Goal: Information Seeking & Learning: Learn about a topic

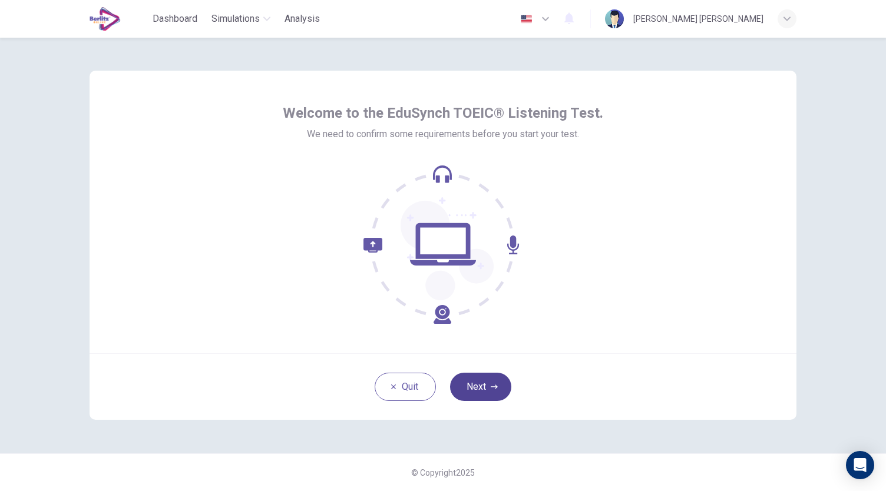
click at [487, 384] on button "Next" at bounding box center [480, 387] width 61 height 28
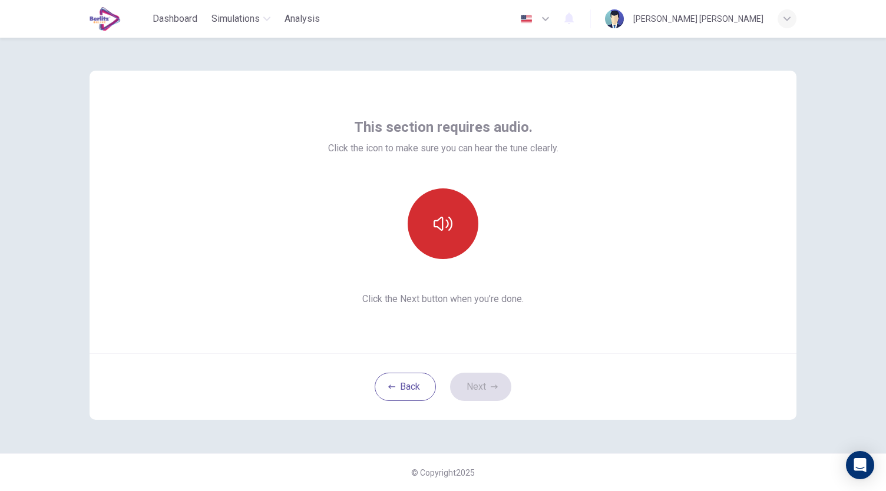
click at [436, 228] on icon "button" at bounding box center [442, 223] width 19 height 19
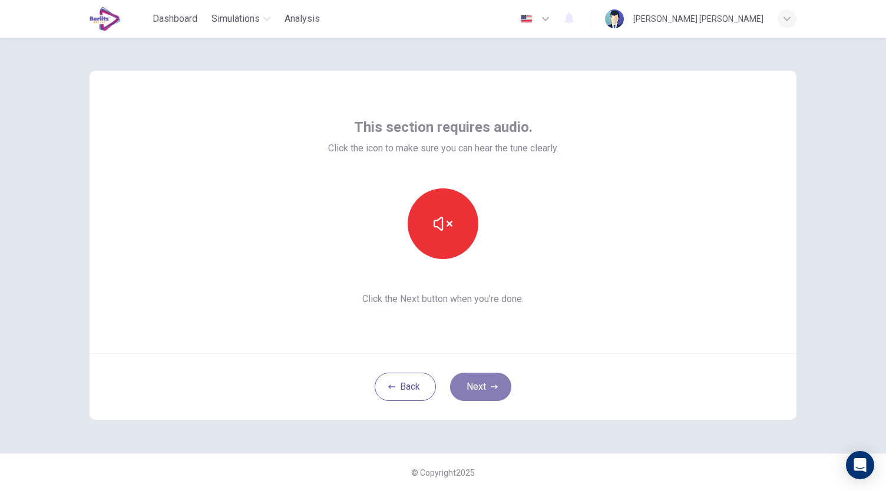
click at [483, 378] on button "Next" at bounding box center [480, 387] width 61 height 28
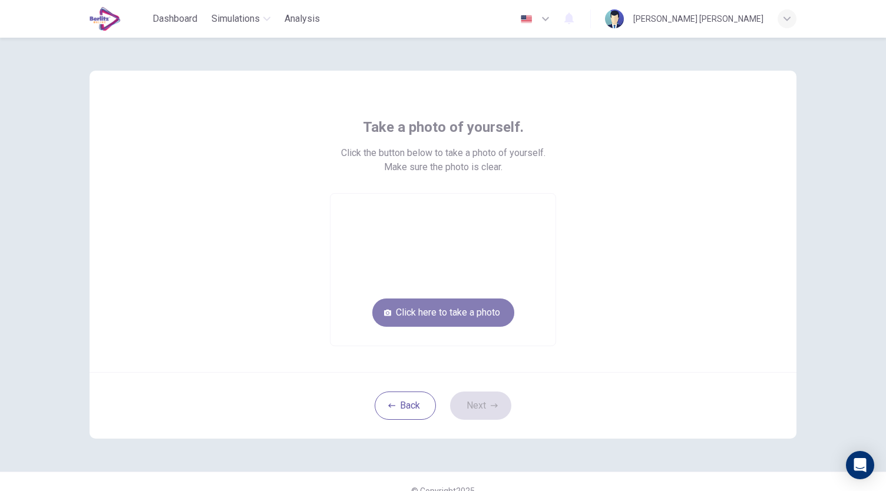
click at [476, 313] on button "Click here to take a photo" at bounding box center [443, 313] width 142 height 28
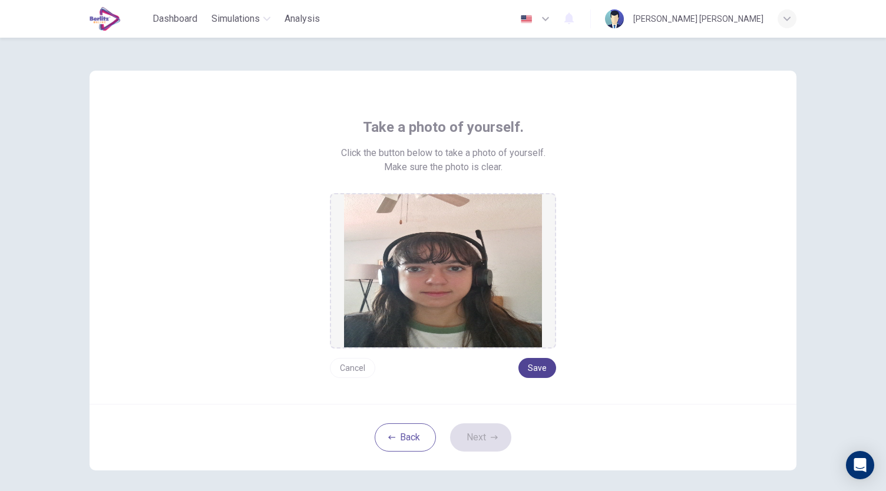
click at [534, 372] on button "Save" at bounding box center [537, 368] width 38 height 20
click at [485, 440] on button "Next" at bounding box center [480, 437] width 61 height 28
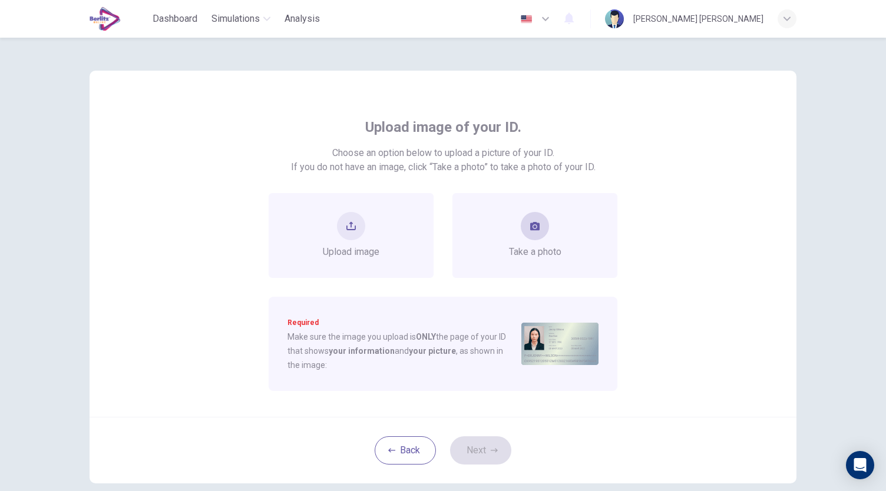
click at [534, 227] on icon "take photo" at bounding box center [534, 226] width 9 height 8
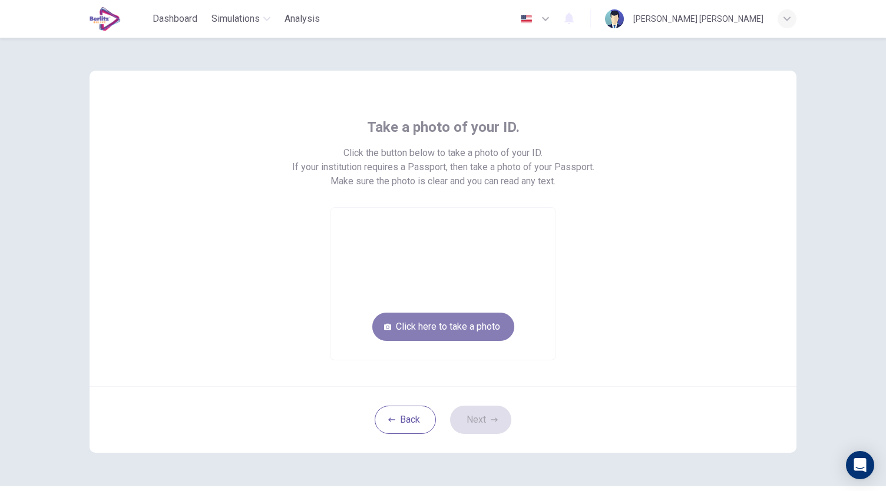
click at [462, 320] on button "Click here to take a photo" at bounding box center [443, 327] width 142 height 28
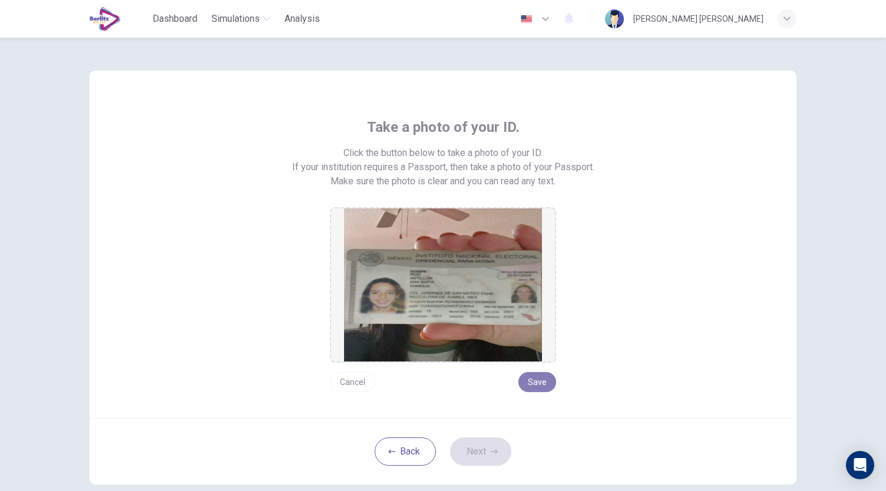
click at [522, 381] on button "Save" at bounding box center [537, 382] width 38 height 20
click at [476, 450] on button "Next" at bounding box center [480, 452] width 61 height 28
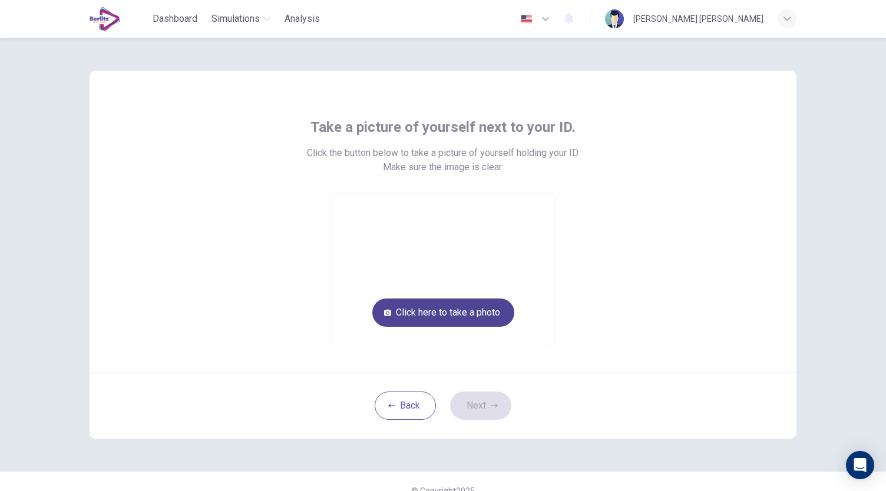
click at [460, 315] on button "Click here to take a photo" at bounding box center [443, 313] width 142 height 28
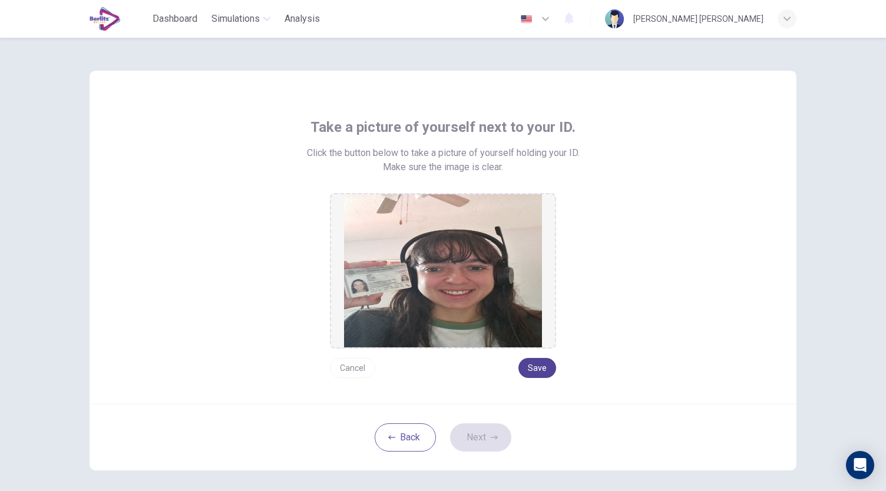
click at [546, 375] on button "Save" at bounding box center [537, 368] width 38 height 20
click at [495, 425] on button "Next" at bounding box center [480, 437] width 61 height 28
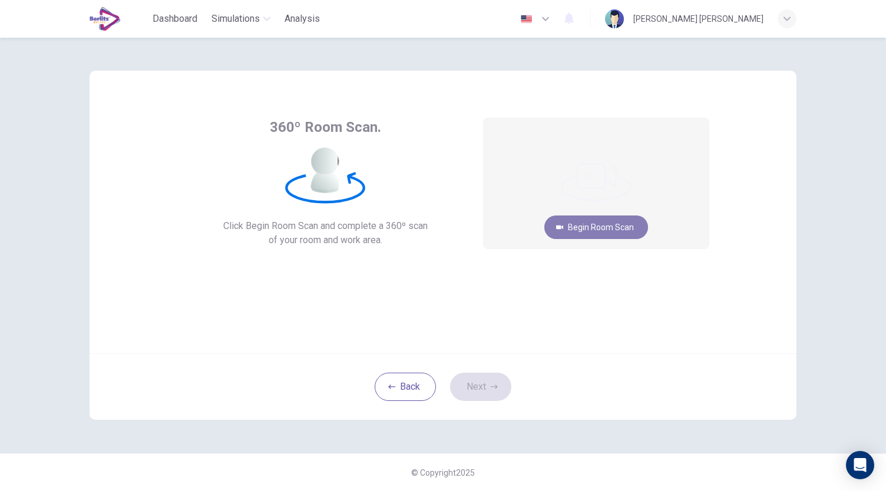
click at [593, 233] on button "Begin Room Scan" at bounding box center [596, 228] width 104 height 24
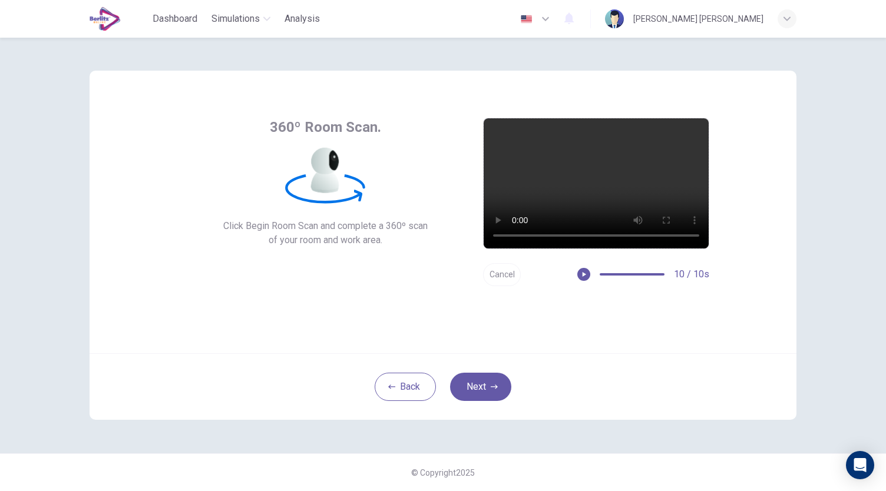
click at [503, 273] on button "Cancel" at bounding box center [502, 274] width 38 height 23
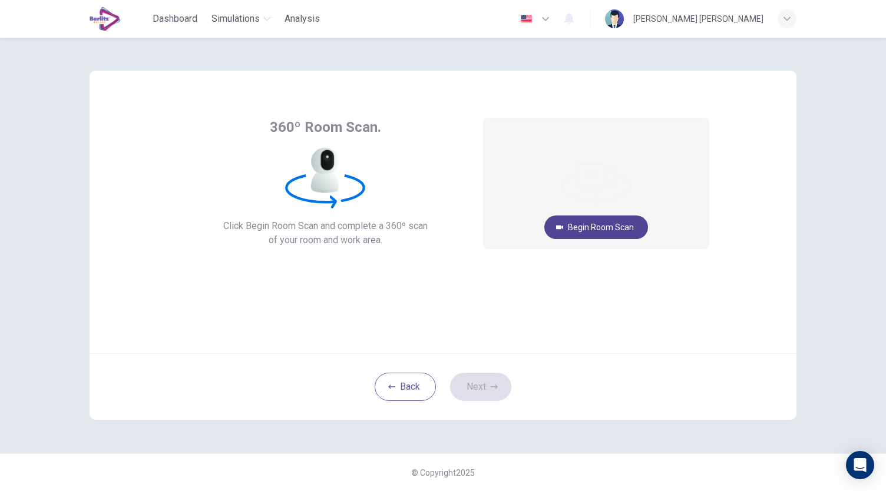
click at [622, 229] on button "Begin Room Scan" at bounding box center [596, 228] width 104 height 24
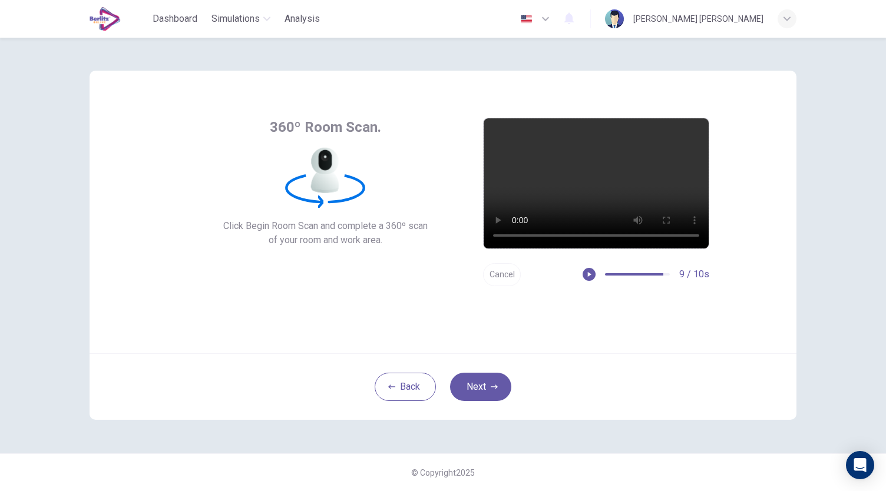
click at [491, 402] on div "Back Next" at bounding box center [443, 386] width 707 height 67
click at [492, 385] on icon "button" at bounding box center [494, 386] width 7 height 7
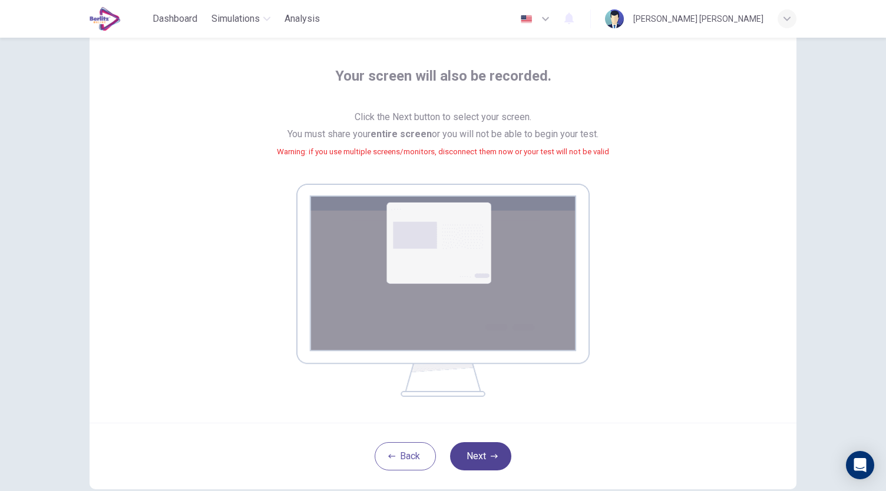
scroll to position [52, 0]
click at [478, 452] on button "Next" at bounding box center [480, 456] width 61 height 28
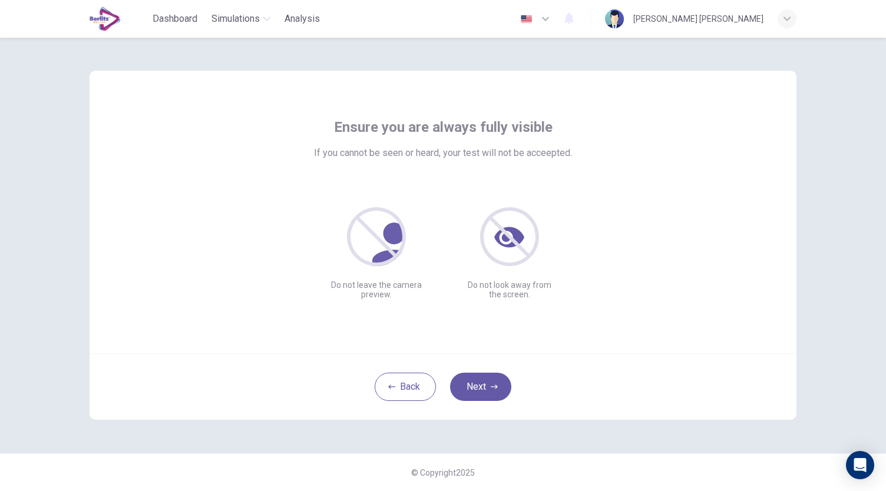
scroll to position [0, 0]
click at [483, 387] on button "Next" at bounding box center [480, 387] width 61 height 28
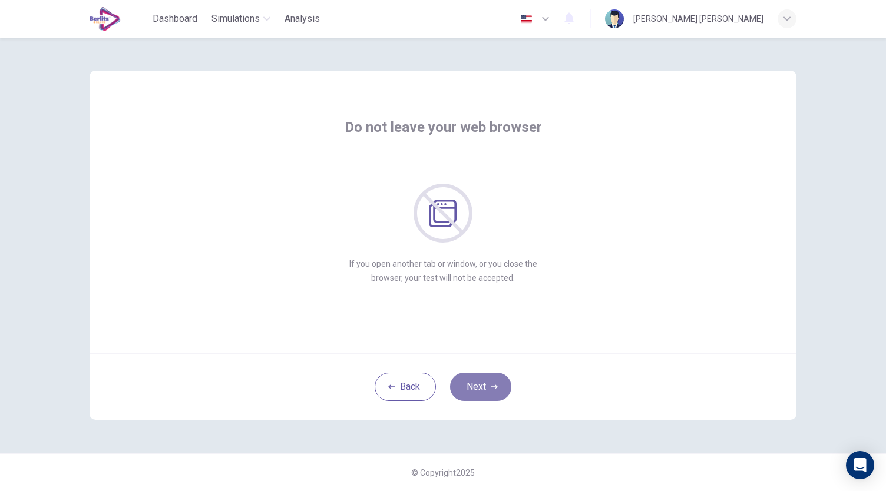
click at [483, 387] on button "Next" at bounding box center [480, 387] width 61 height 28
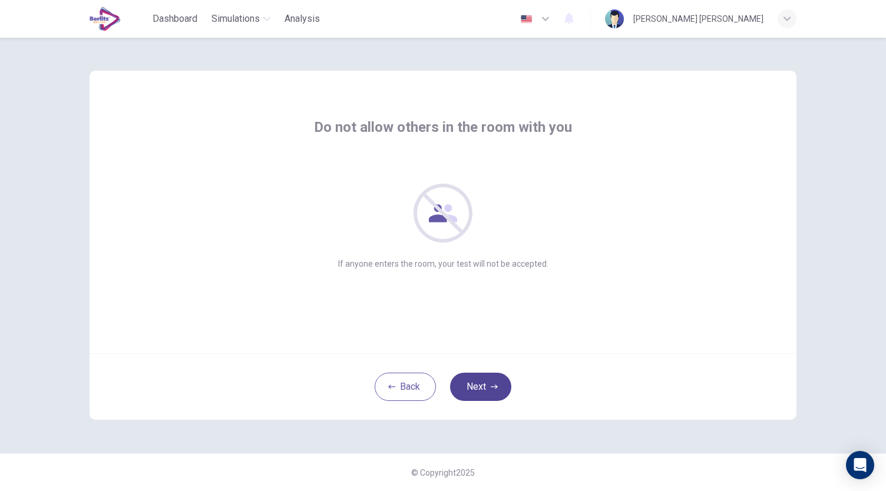
click at [483, 387] on button "Next" at bounding box center [480, 387] width 61 height 28
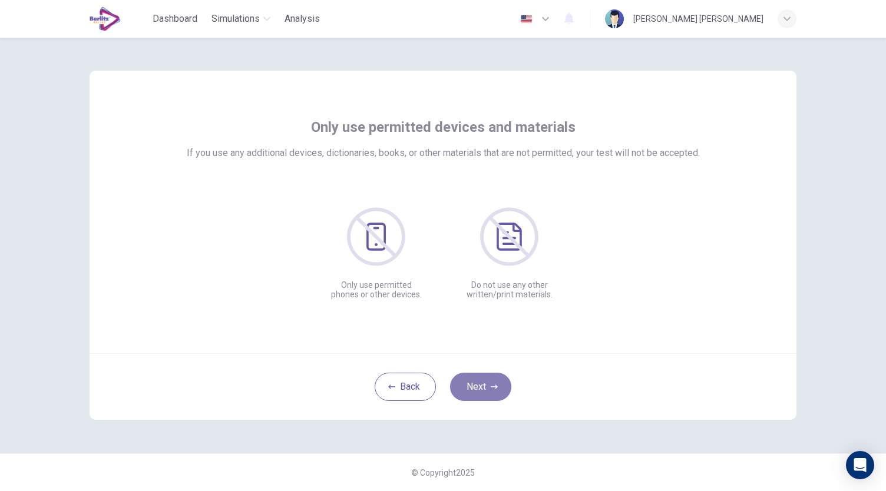
click at [483, 387] on button "Next" at bounding box center [480, 387] width 61 height 28
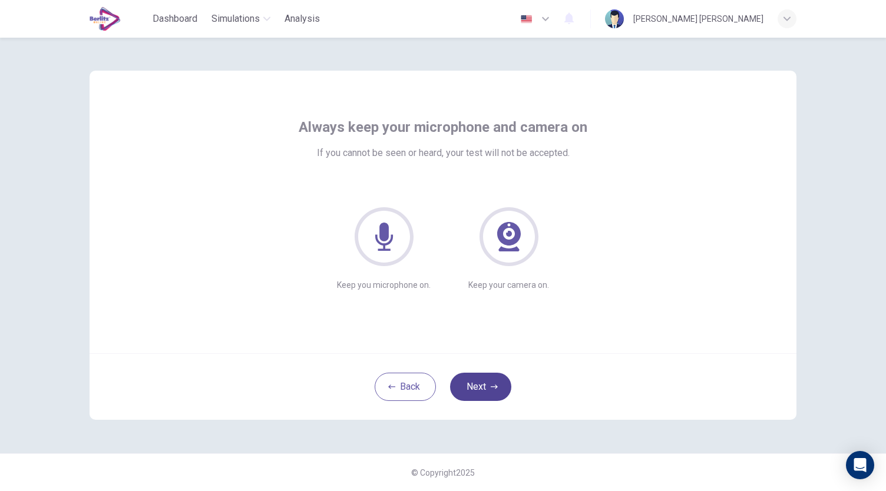
click at [474, 396] on button "Next" at bounding box center [480, 387] width 61 height 28
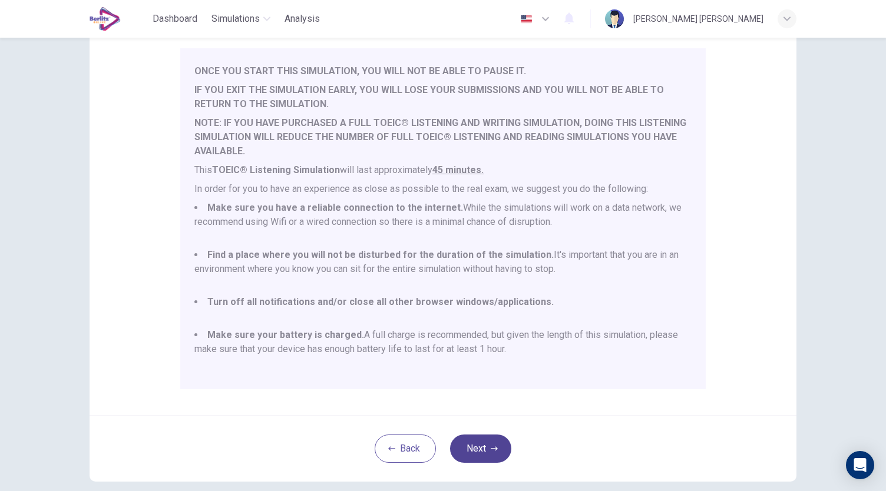
scroll to position [147, 0]
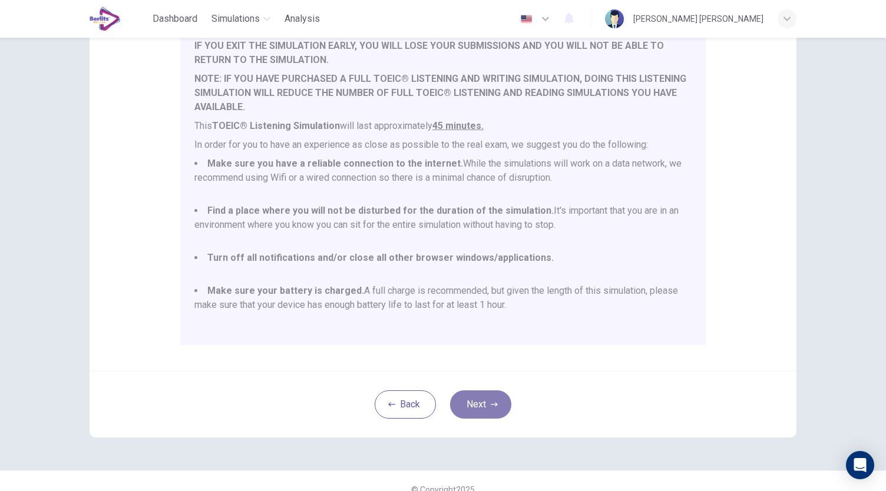
click at [474, 410] on button "Next" at bounding box center [480, 404] width 61 height 28
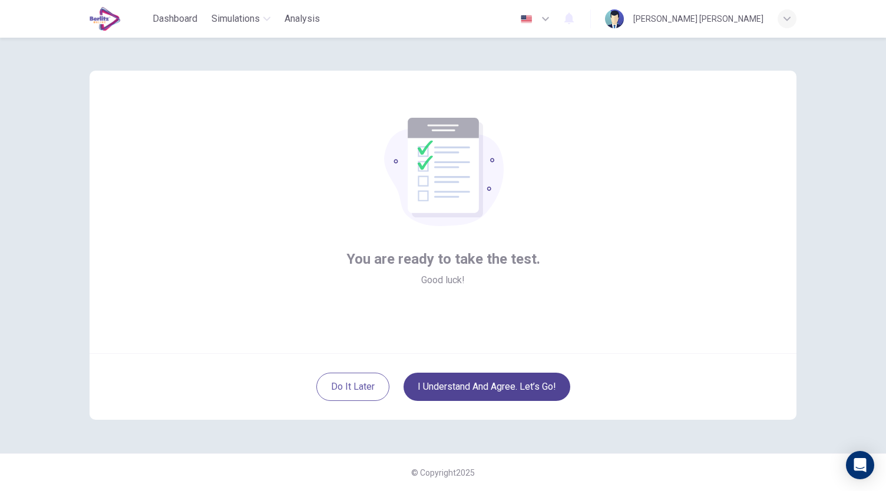
click at [498, 387] on button "I understand and agree. Let’s go!" at bounding box center [486, 387] width 167 height 28
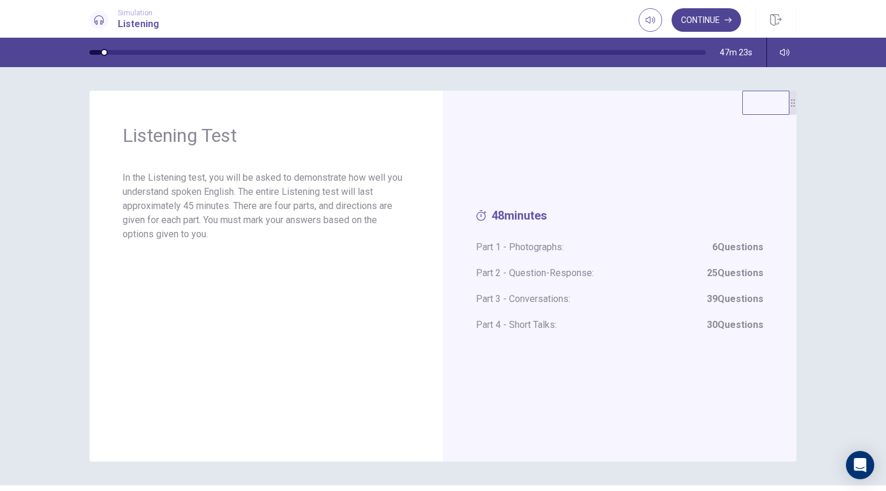
click at [707, 18] on button "Continue" at bounding box center [705, 20] width 69 height 24
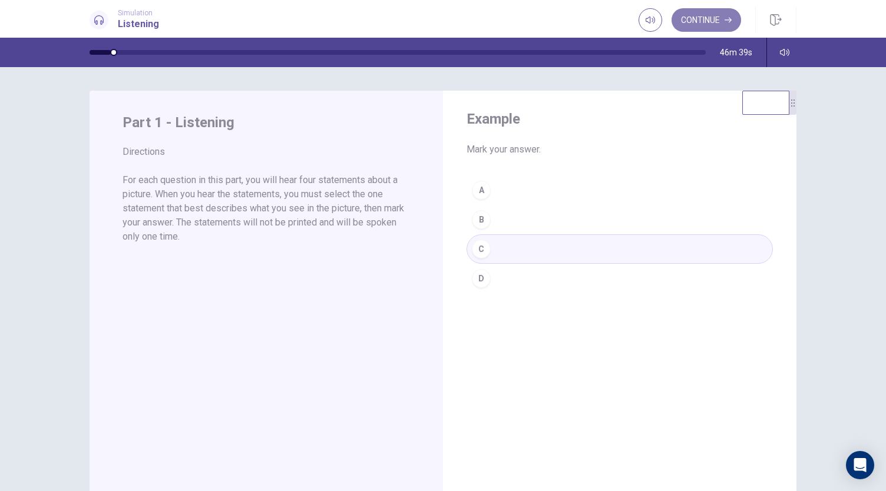
click at [725, 18] on icon "button" at bounding box center [727, 19] width 7 height 7
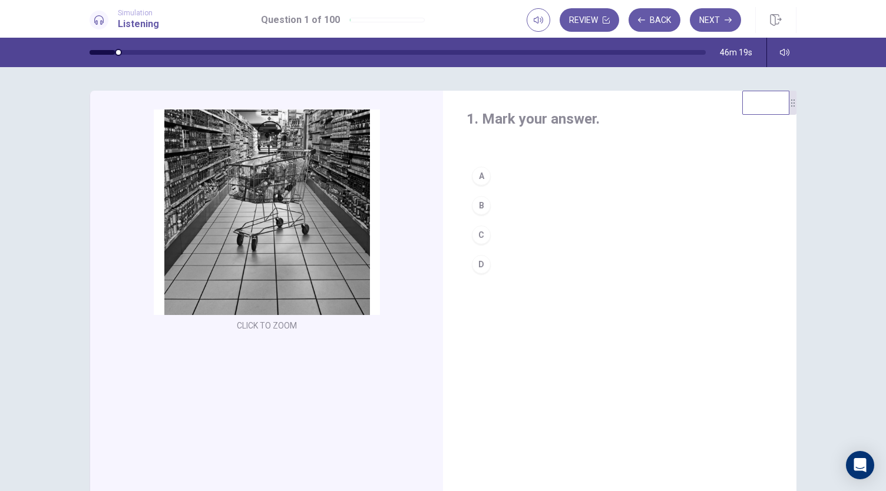
click at [476, 233] on div "C" at bounding box center [481, 235] width 19 height 19
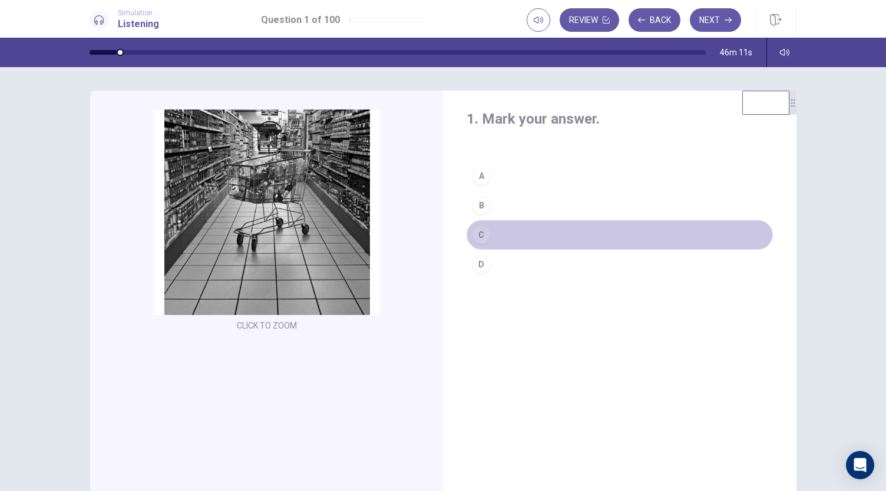
click at [487, 230] on button "C" at bounding box center [619, 234] width 306 height 29
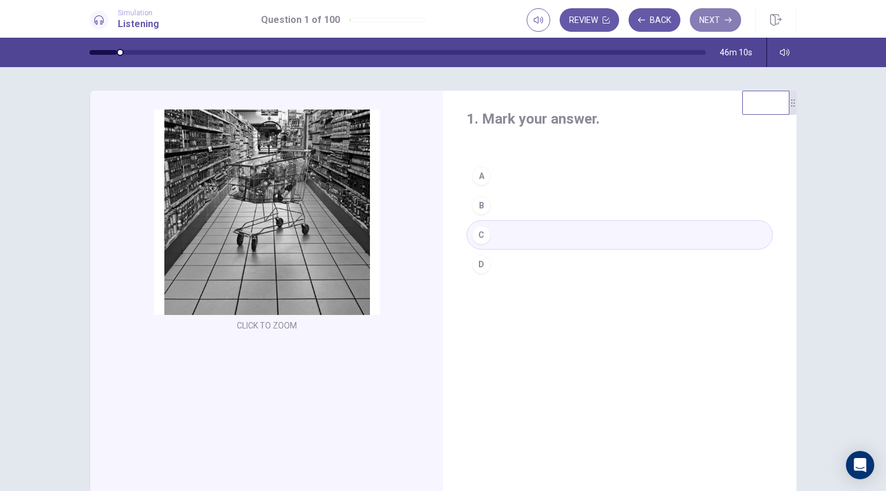
click at [723, 20] on button "Next" at bounding box center [715, 20] width 51 height 24
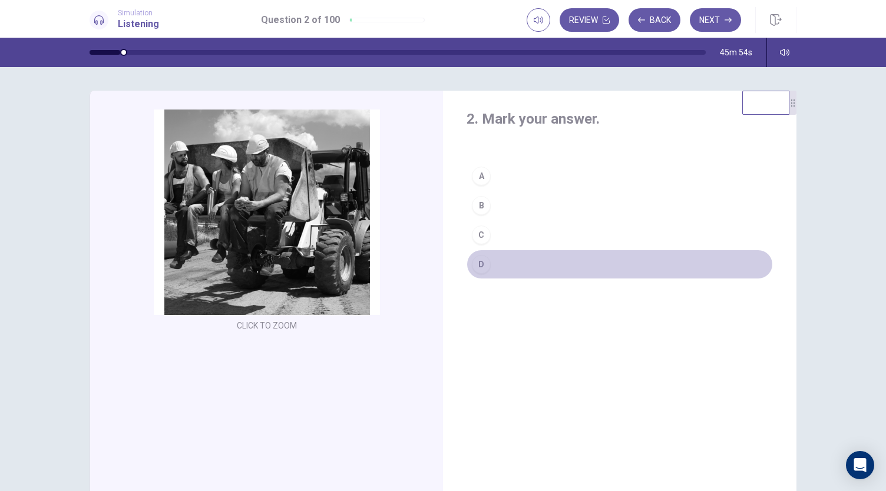
click at [478, 266] on div "D" at bounding box center [481, 264] width 19 height 19
click at [554, 260] on button "D" at bounding box center [619, 264] width 306 height 29
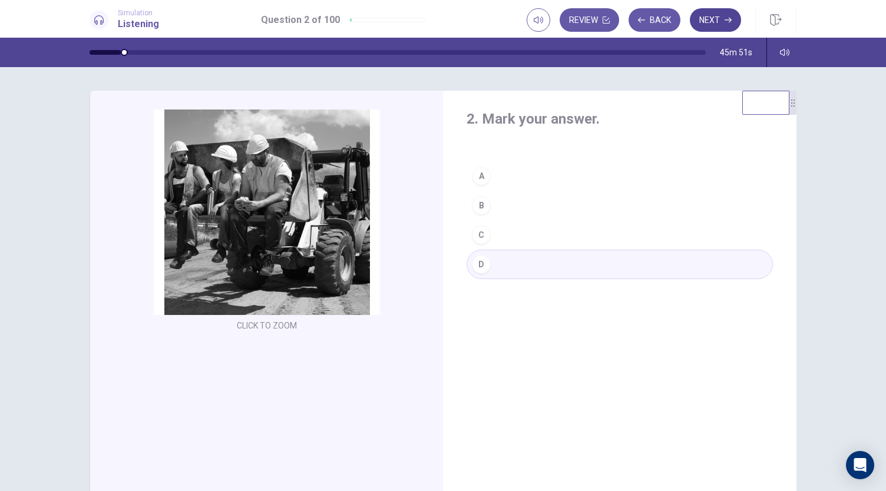
click at [718, 12] on button "Next" at bounding box center [715, 20] width 51 height 24
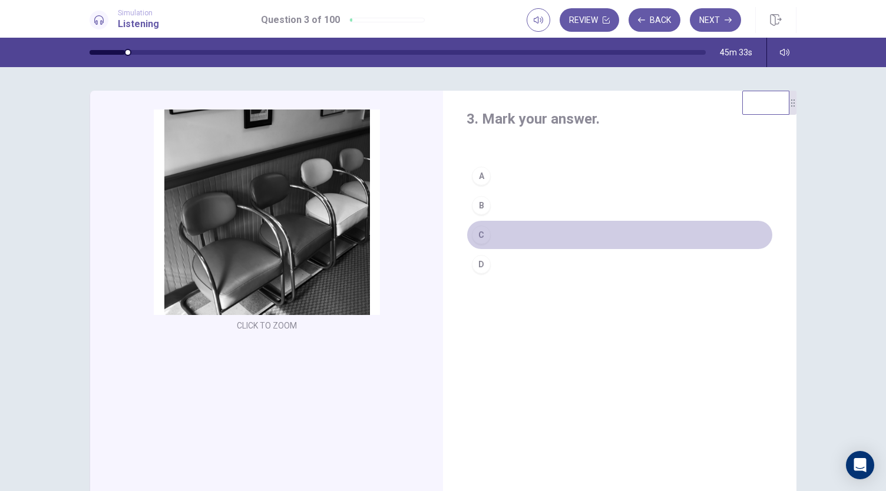
click at [522, 236] on button "C" at bounding box center [619, 234] width 306 height 29
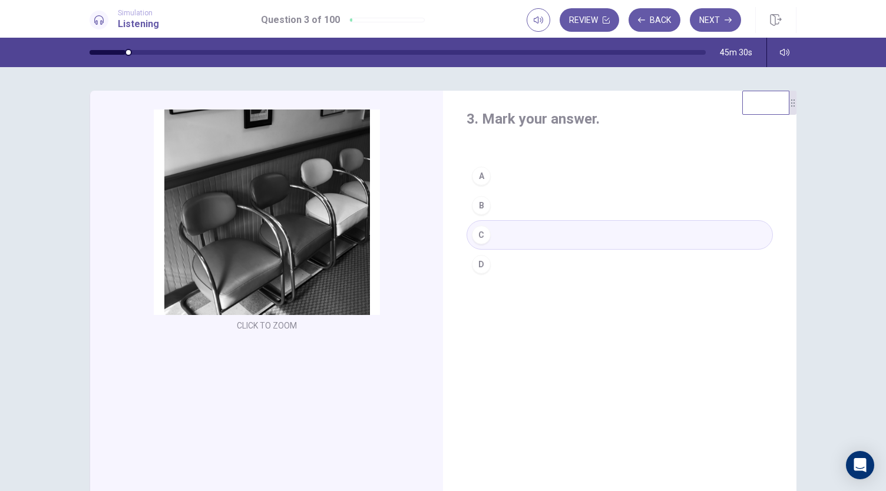
click at [521, 236] on button "C" at bounding box center [619, 234] width 306 height 29
click at [724, 19] on button "Next" at bounding box center [715, 20] width 51 height 24
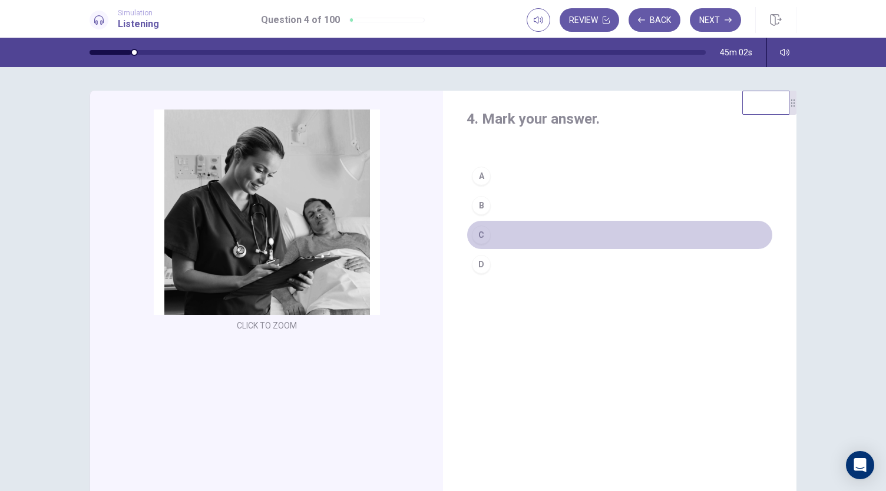
click at [526, 237] on button "C" at bounding box center [619, 234] width 306 height 29
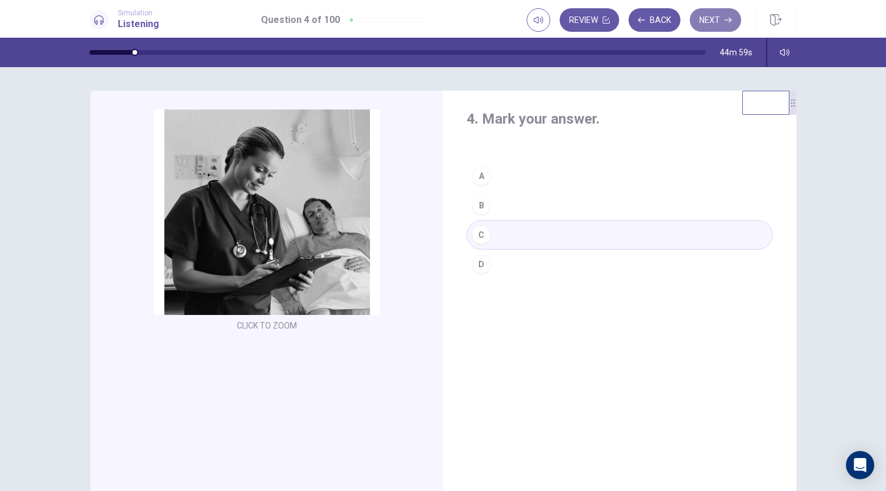
click at [706, 22] on button "Next" at bounding box center [715, 20] width 51 height 24
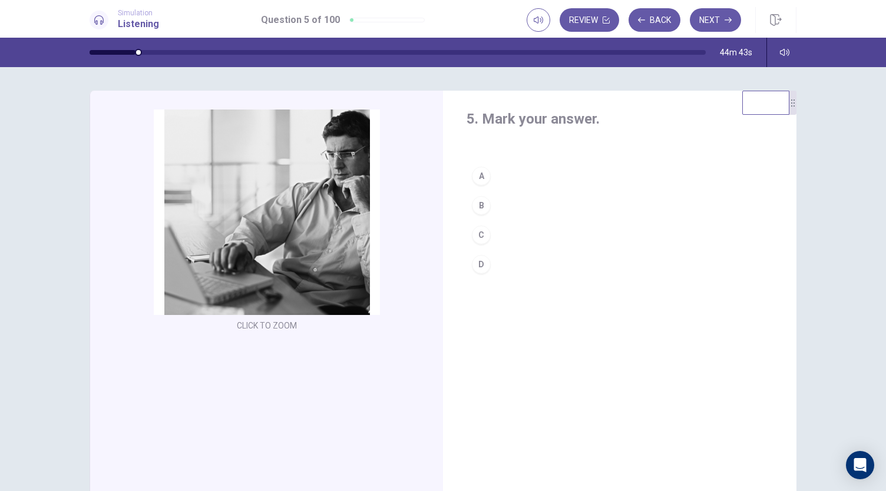
click at [478, 207] on div "B" at bounding box center [481, 205] width 19 height 19
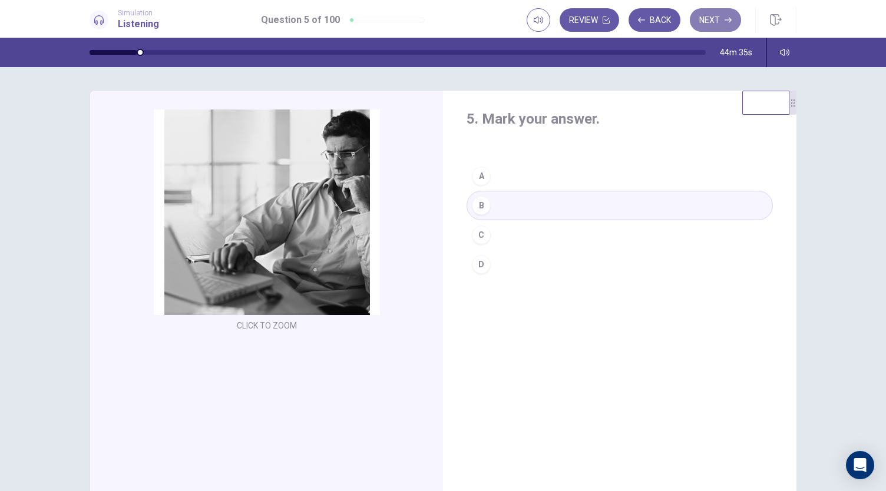
click at [708, 22] on button "Next" at bounding box center [715, 20] width 51 height 24
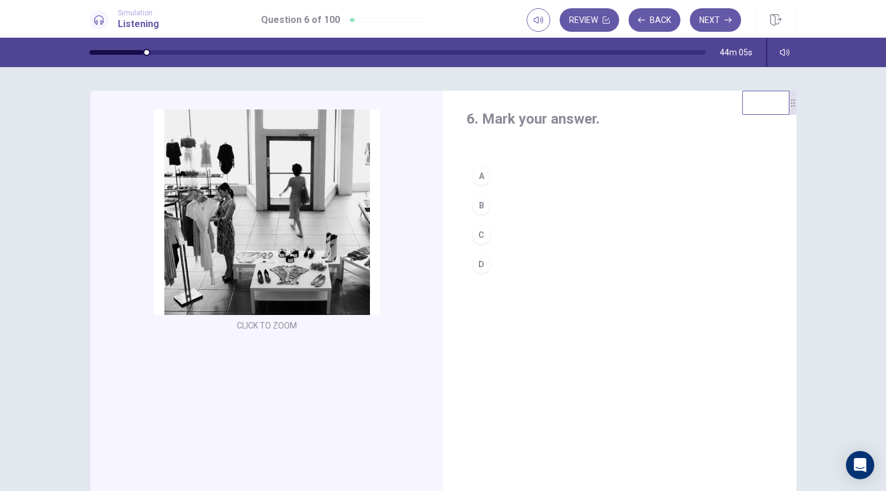
click at [480, 231] on div "C" at bounding box center [481, 235] width 19 height 19
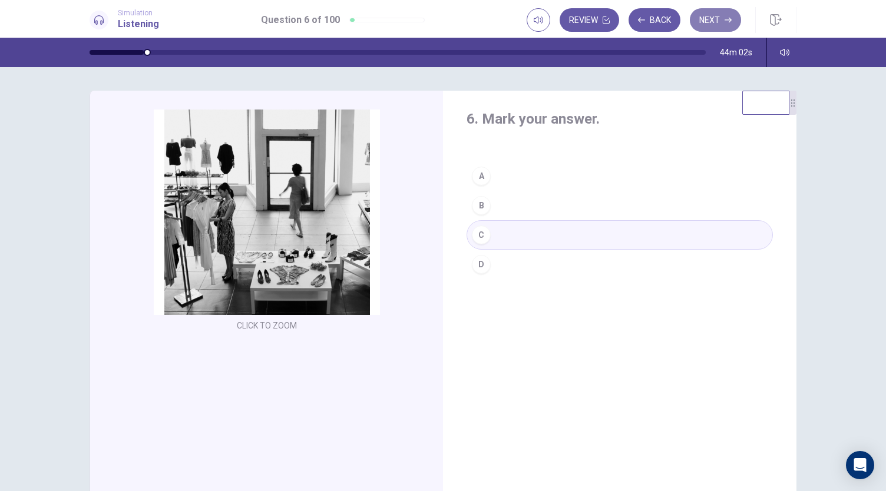
click at [723, 22] on button "Next" at bounding box center [715, 20] width 51 height 24
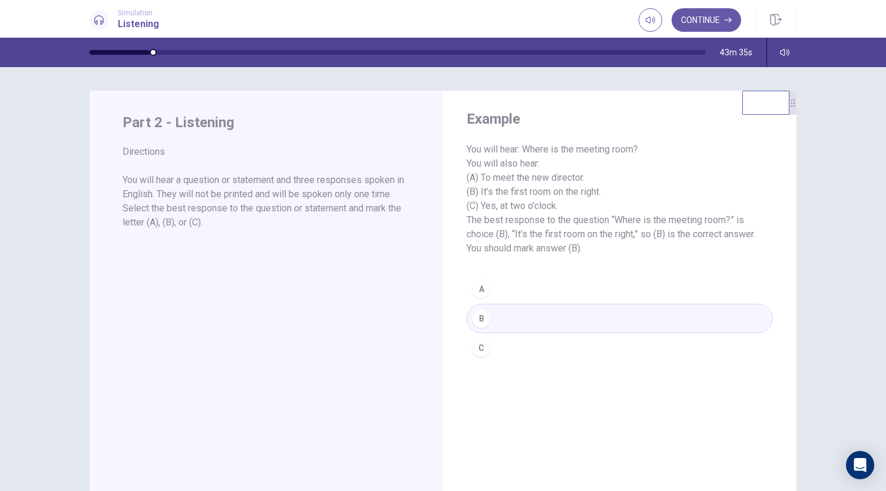
click at [562, 156] on span "You will hear: Where is the meeting room? You will also hear: (A) To meet the n…" at bounding box center [619, 199] width 306 height 113
click at [714, 21] on button "Continue" at bounding box center [705, 20] width 69 height 24
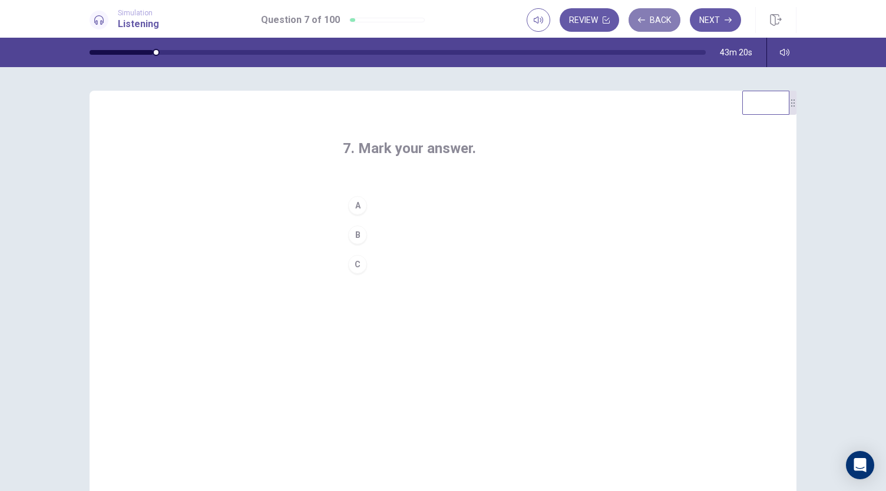
click at [661, 19] on button "Back" at bounding box center [654, 20] width 52 height 24
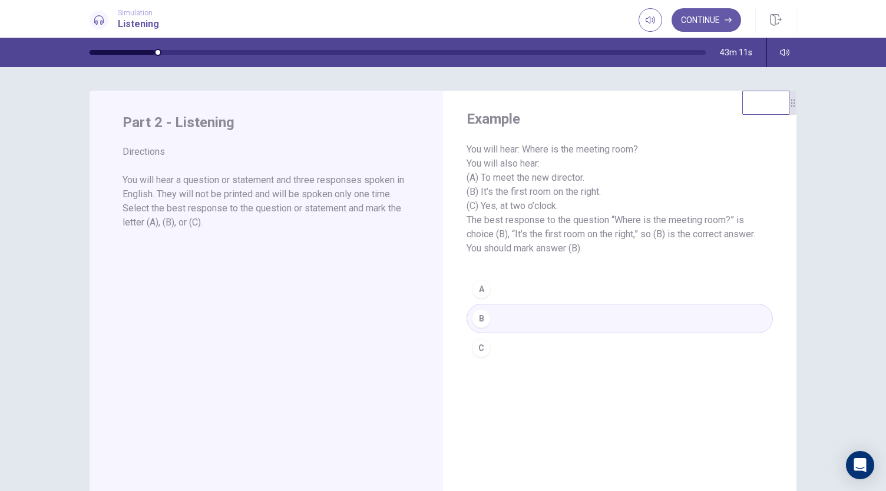
click at [476, 316] on div "A B C" at bounding box center [619, 318] width 306 height 88
click at [701, 30] on button "Continue" at bounding box center [705, 20] width 69 height 24
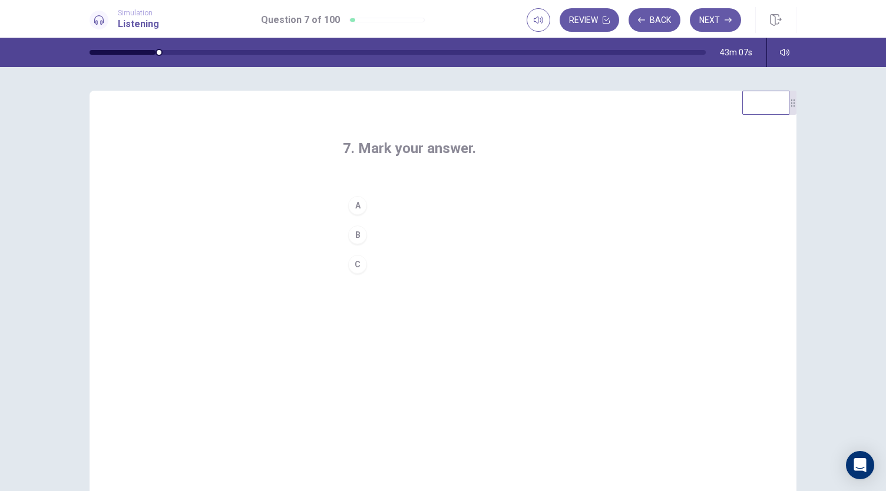
click at [356, 263] on div "C" at bounding box center [357, 264] width 19 height 19
click at [721, 21] on button "Next" at bounding box center [715, 20] width 51 height 24
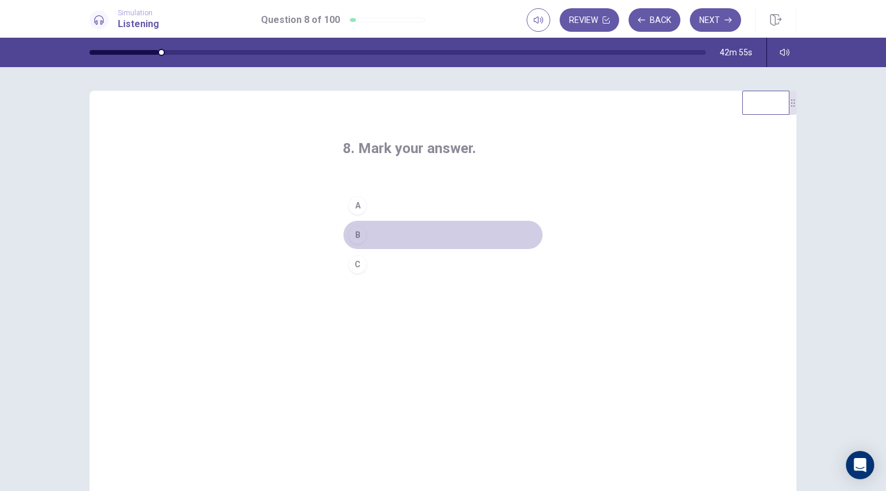
click at [355, 236] on div "B" at bounding box center [357, 235] width 19 height 19
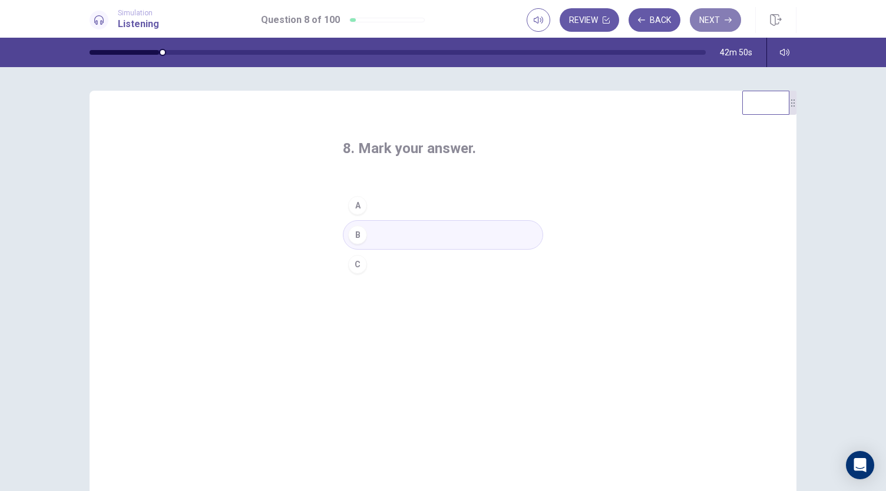
click at [721, 21] on button "Next" at bounding box center [715, 20] width 51 height 24
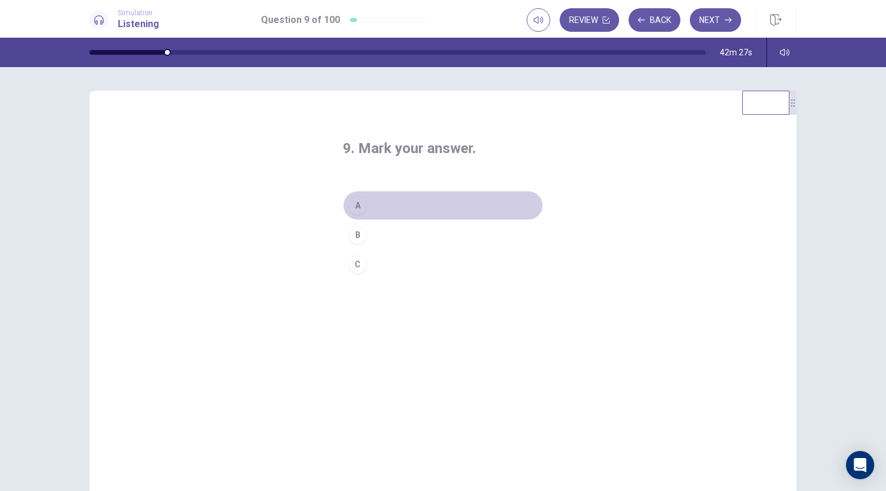
click at [364, 204] on button "A" at bounding box center [443, 205] width 200 height 29
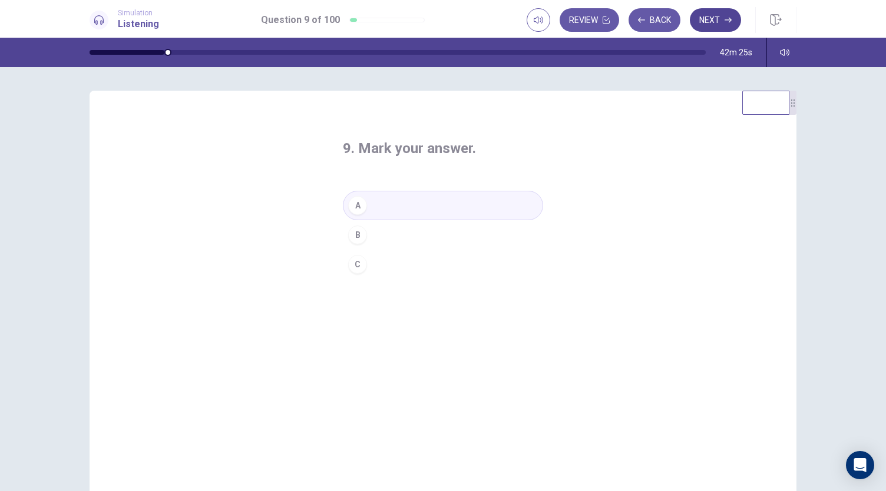
click at [724, 25] on button "Next" at bounding box center [715, 20] width 51 height 24
click at [362, 266] on div "C" at bounding box center [357, 264] width 19 height 19
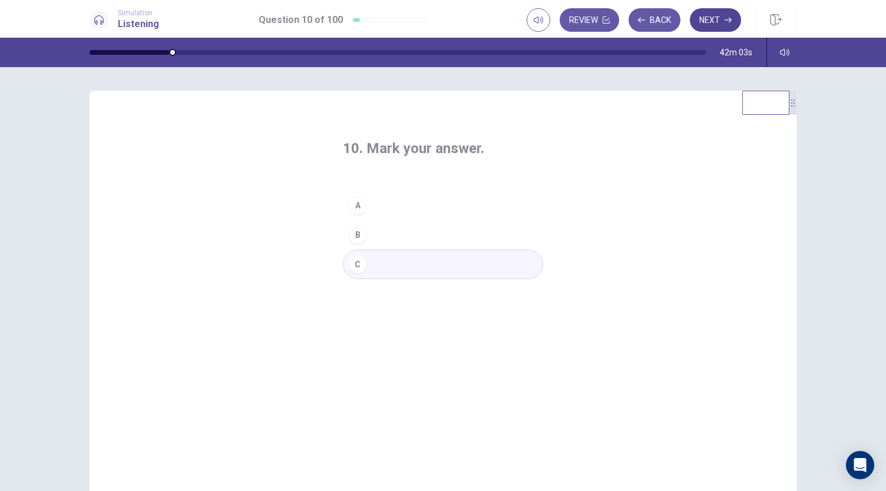
click at [715, 25] on button "Next" at bounding box center [715, 20] width 51 height 24
click at [436, 207] on button "A" at bounding box center [443, 205] width 200 height 29
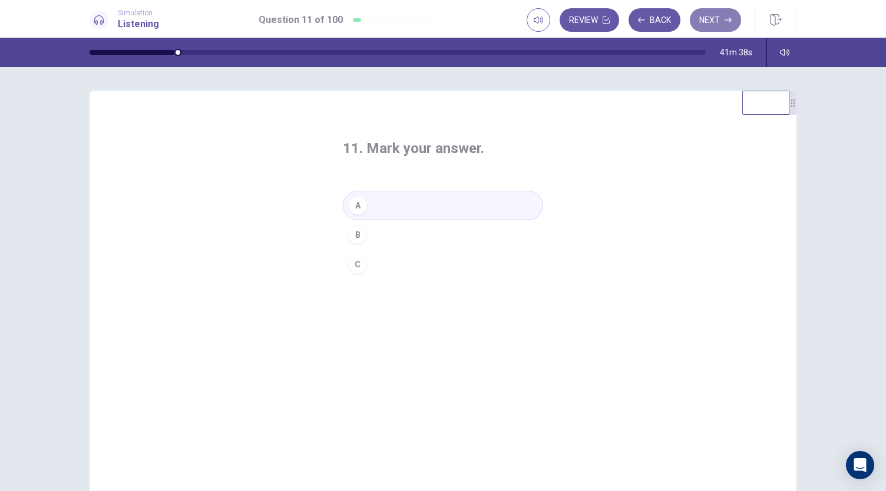
click at [720, 18] on button "Next" at bounding box center [715, 20] width 51 height 24
click at [413, 265] on button "C" at bounding box center [443, 264] width 200 height 29
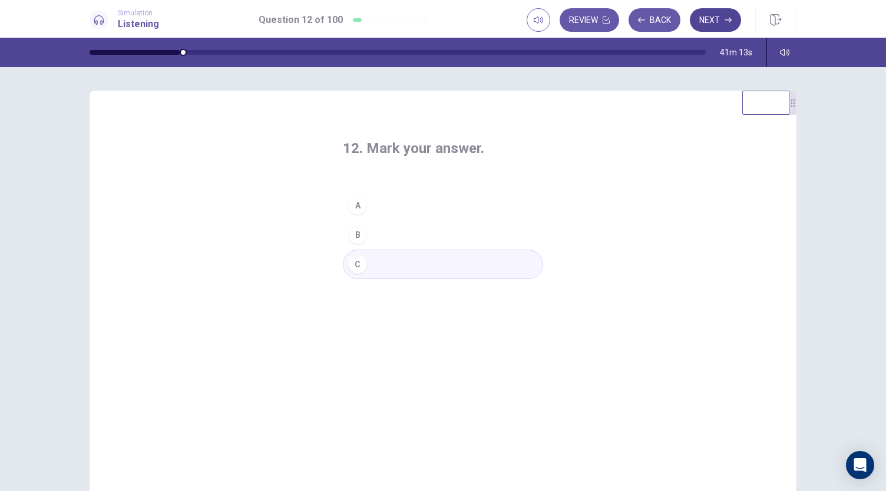
click at [717, 17] on button "Next" at bounding box center [715, 20] width 51 height 24
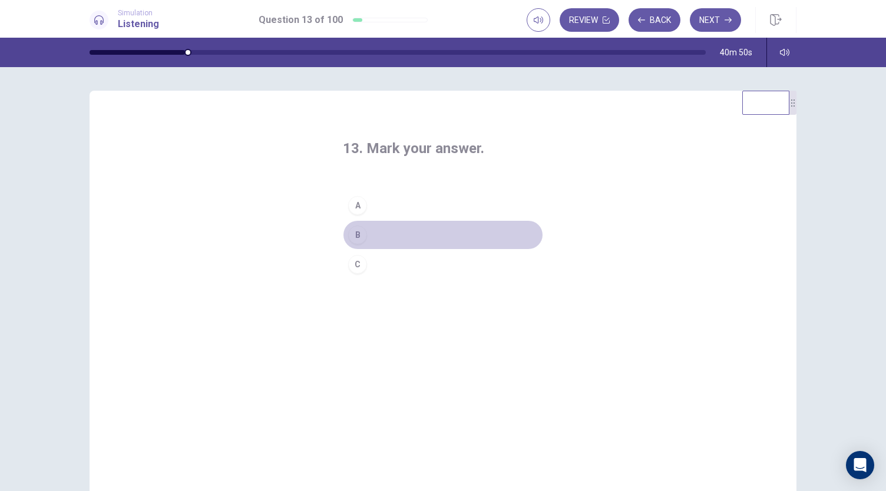
click at [377, 236] on button "B" at bounding box center [443, 234] width 200 height 29
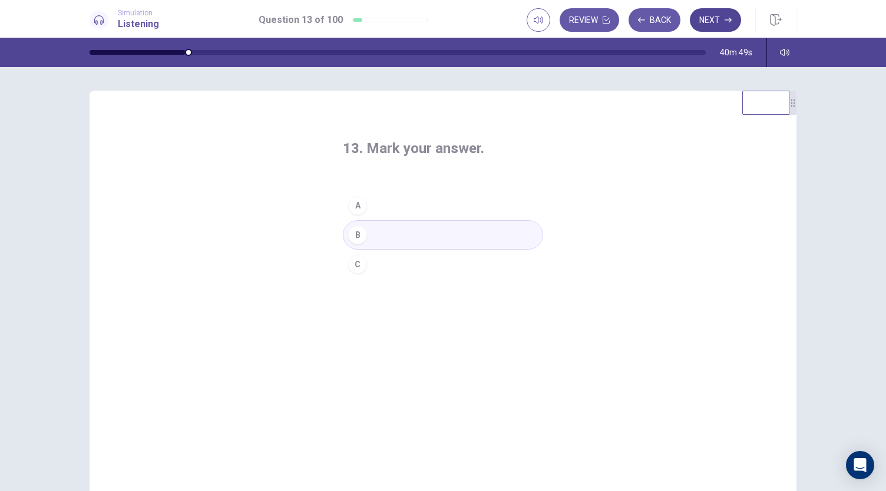
click at [724, 14] on button "Next" at bounding box center [715, 20] width 51 height 24
click at [407, 207] on button "A" at bounding box center [443, 205] width 200 height 29
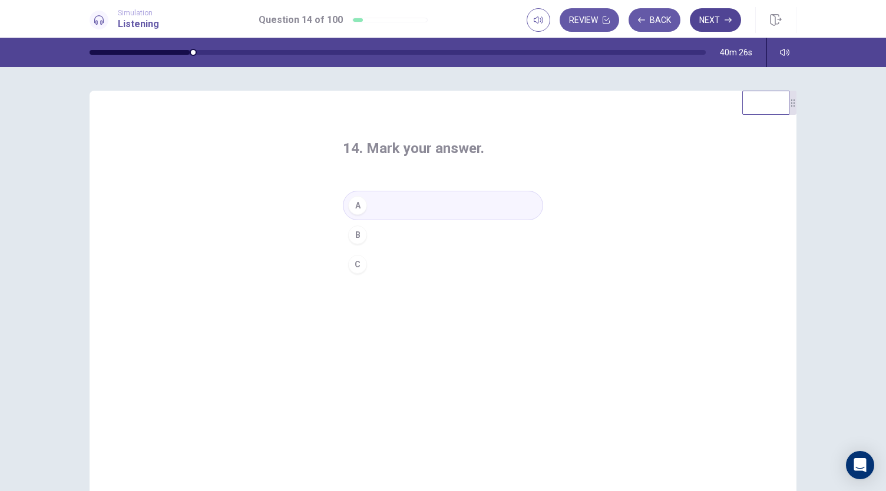
click at [717, 30] on button "Next" at bounding box center [715, 20] width 51 height 24
click at [395, 207] on button "A" at bounding box center [443, 205] width 200 height 29
click at [723, 19] on button "Next" at bounding box center [715, 20] width 51 height 24
click at [391, 235] on button "B" at bounding box center [443, 234] width 200 height 29
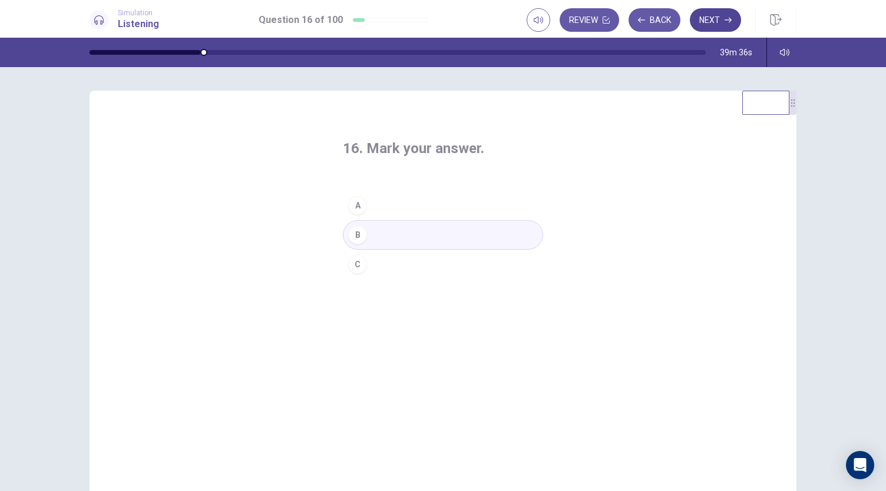
click at [726, 17] on icon "button" at bounding box center [727, 19] width 7 height 7
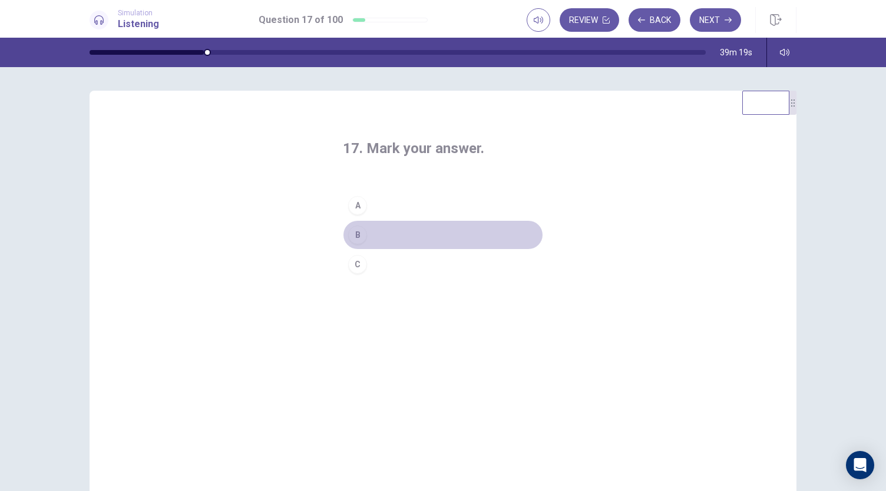
click at [432, 234] on button "B" at bounding box center [443, 234] width 200 height 29
click at [419, 259] on button "C" at bounding box center [443, 264] width 200 height 29
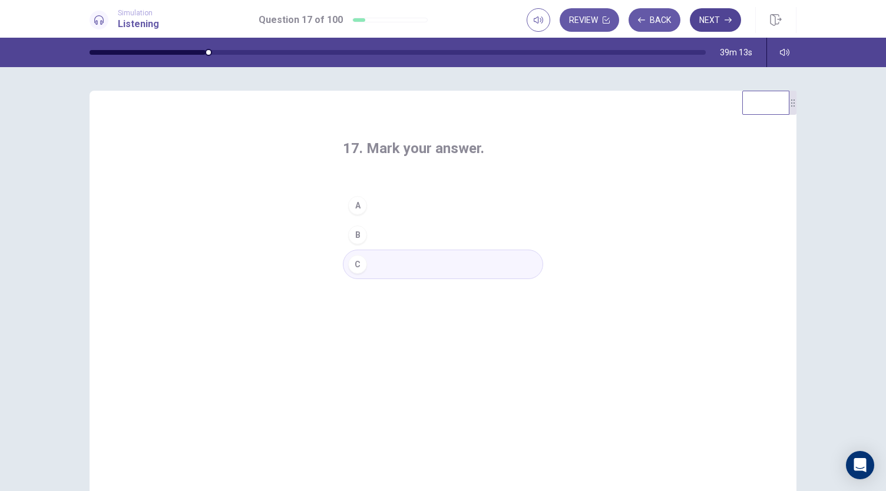
click at [712, 18] on button "Next" at bounding box center [715, 20] width 51 height 24
click at [385, 263] on button "C" at bounding box center [443, 264] width 200 height 29
click at [705, 29] on button "Next" at bounding box center [715, 20] width 51 height 24
click at [390, 208] on button "A" at bounding box center [443, 205] width 200 height 29
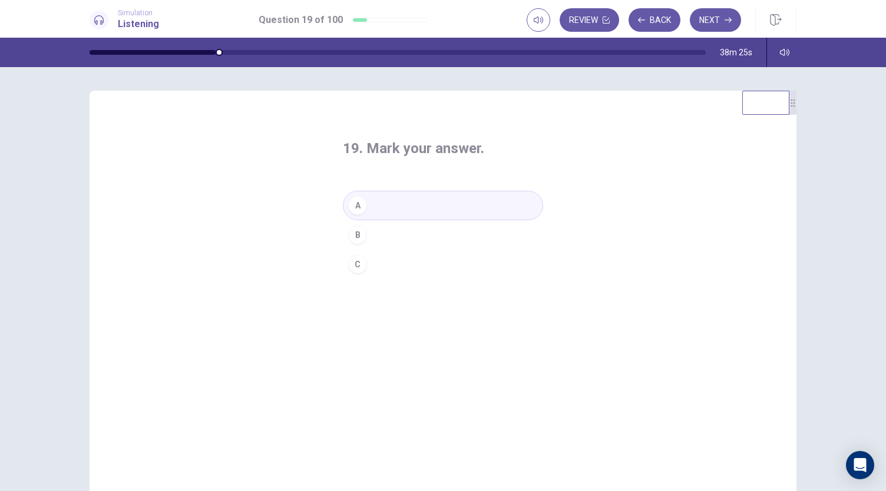
click at [403, 264] on button "C" at bounding box center [443, 264] width 200 height 29
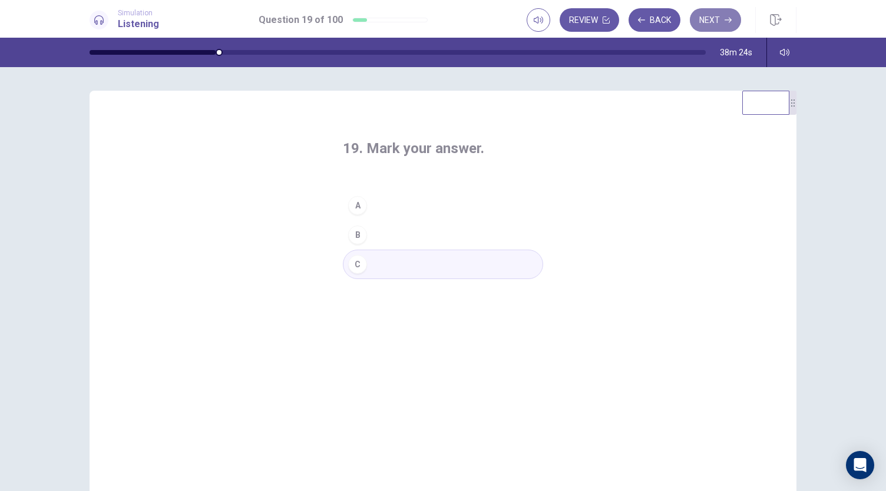
click at [714, 24] on button "Next" at bounding box center [715, 20] width 51 height 24
click at [383, 263] on button "C" at bounding box center [443, 264] width 200 height 29
click at [730, 19] on icon "button" at bounding box center [727, 20] width 7 height 5
click at [412, 238] on button "B" at bounding box center [443, 234] width 200 height 29
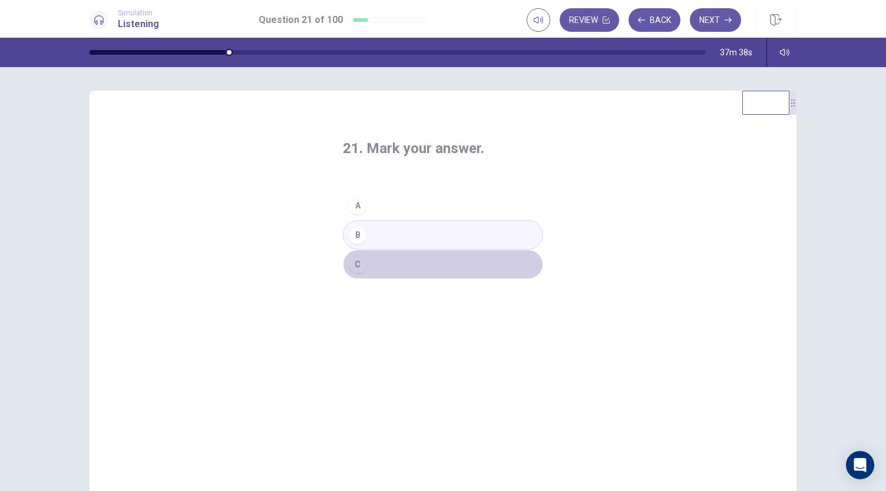
click at [386, 267] on button "C" at bounding box center [443, 264] width 200 height 29
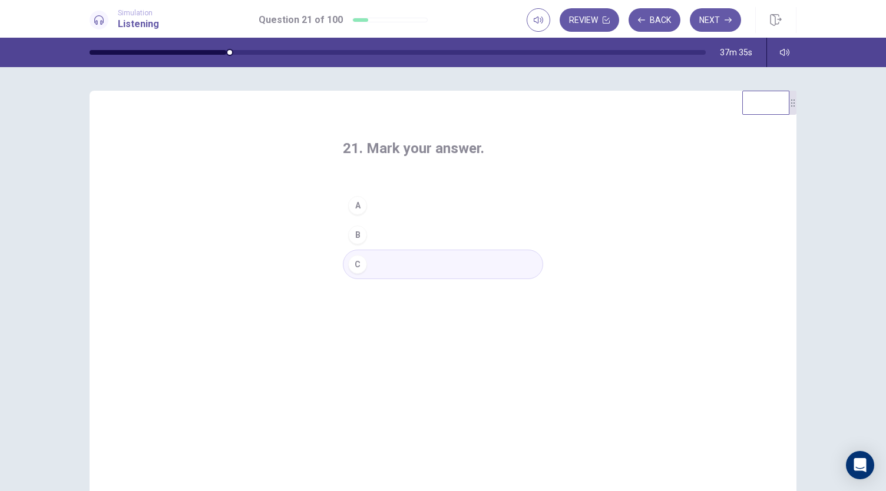
click at [410, 201] on button "A" at bounding box center [443, 205] width 200 height 29
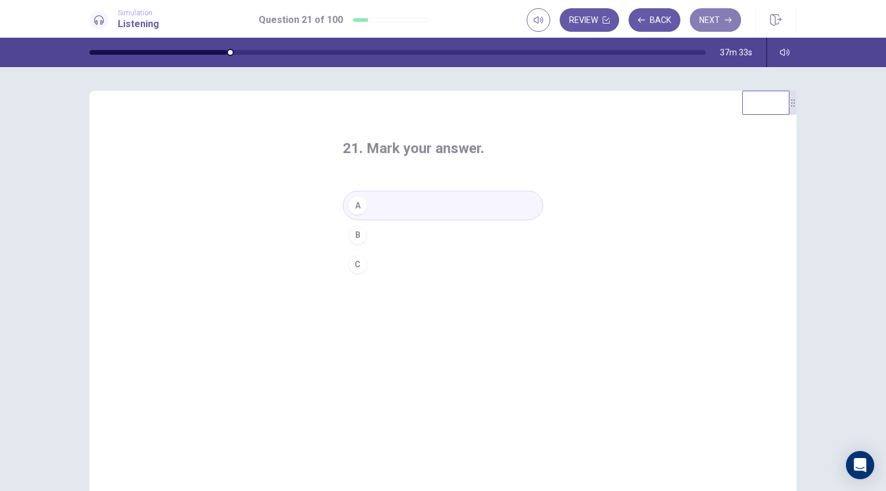
click at [723, 19] on button "Next" at bounding box center [715, 20] width 51 height 24
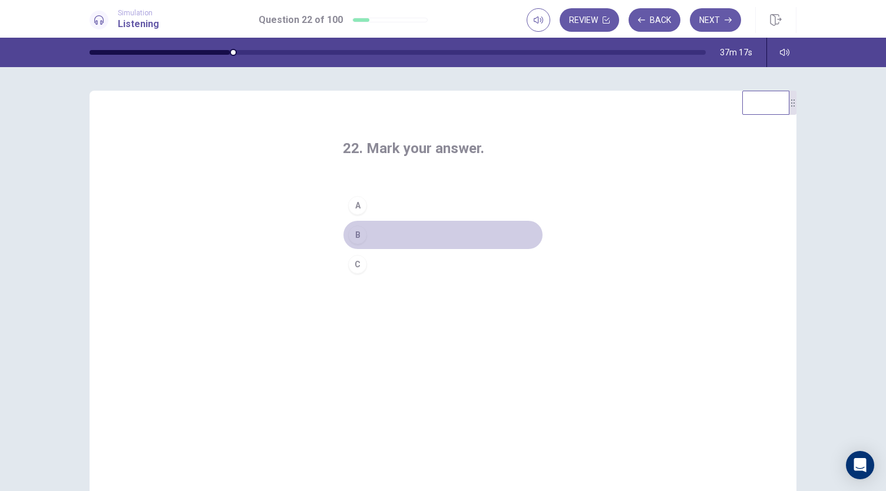
click at [397, 234] on button "B" at bounding box center [443, 234] width 200 height 29
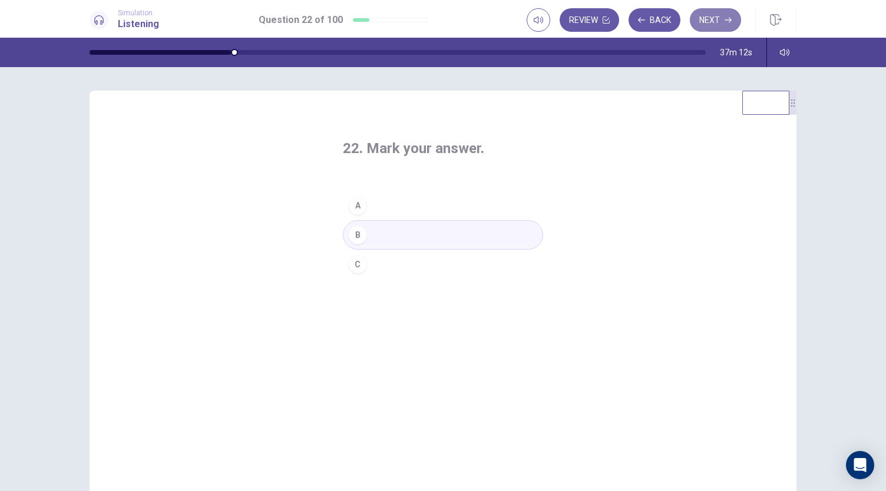
click at [718, 23] on button "Next" at bounding box center [715, 20] width 51 height 24
click at [378, 204] on button "A" at bounding box center [443, 205] width 200 height 29
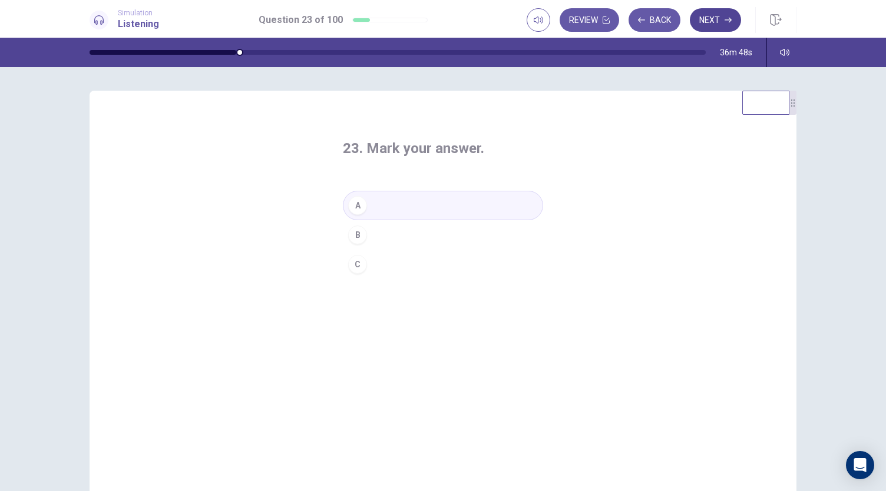
click at [717, 13] on button "Next" at bounding box center [715, 20] width 51 height 24
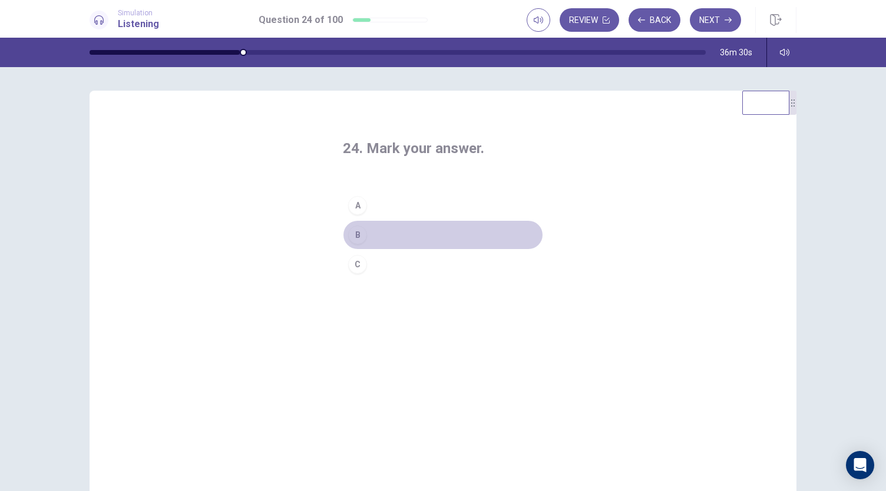
click at [387, 236] on button "B" at bounding box center [443, 234] width 200 height 29
click at [391, 262] on button "C" at bounding box center [443, 264] width 200 height 29
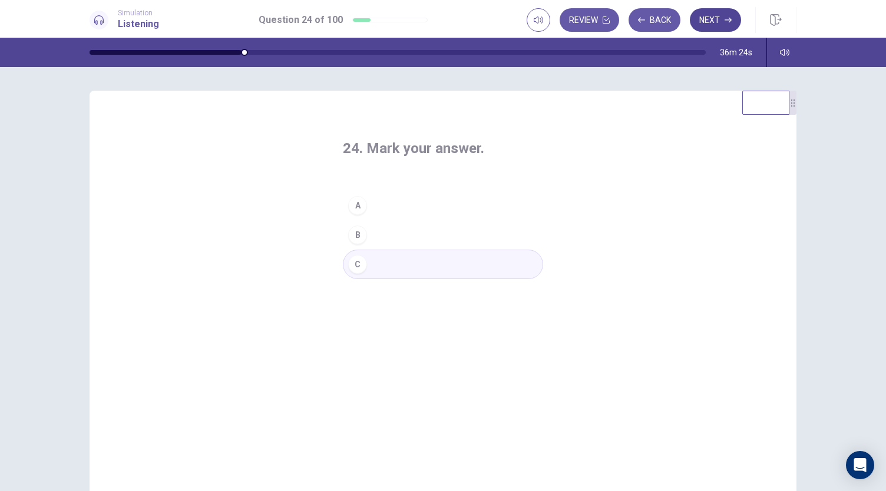
click at [710, 17] on button "Next" at bounding box center [715, 20] width 51 height 24
click at [406, 204] on button "A" at bounding box center [443, 205] width 200 height 29
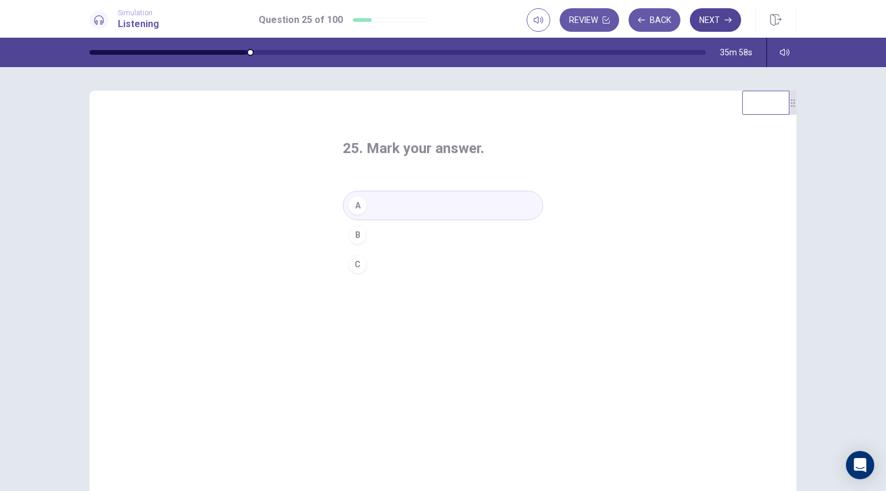
click at [708, 18] on button "Next" at bounding box center [715, 20] width 51 height 24
click at [378, 235] on button "B" at bounding box center [443, 234] width 200 height 29
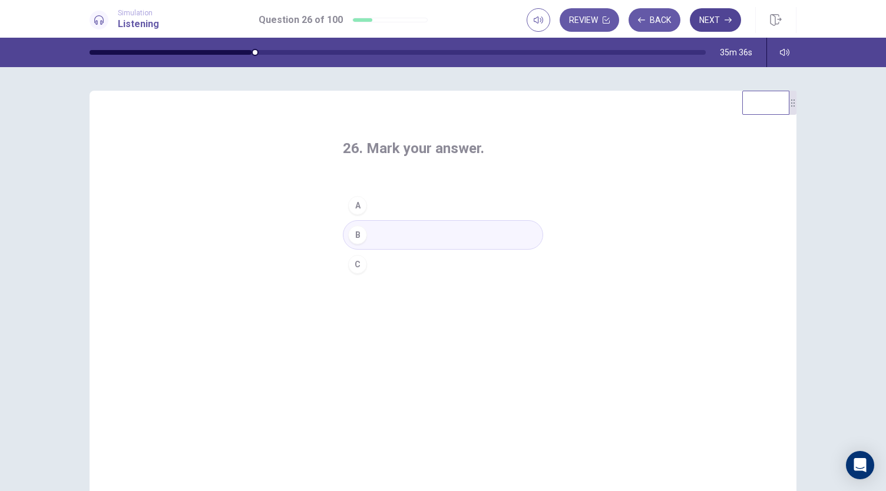
click at [722, 19] on button "Next" at bounding box center [715, 20] width 51 height 24
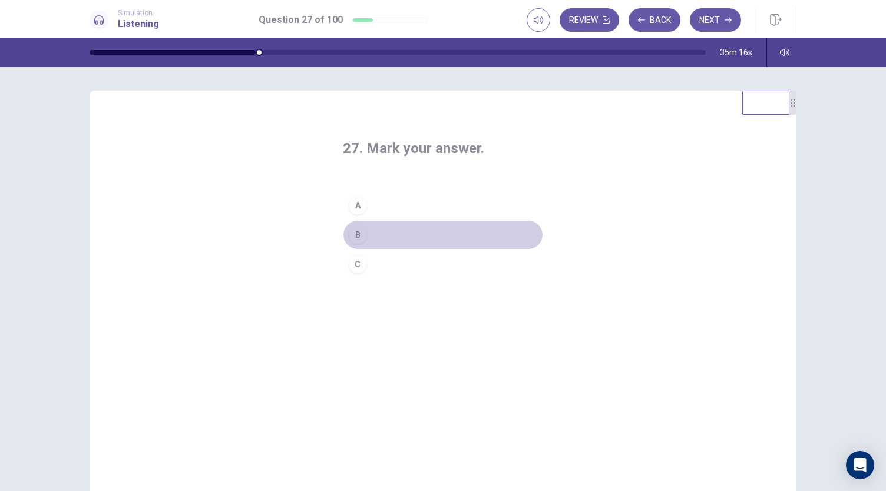
click at [388, 234] on button "B" at bounding box center [443, 234] width 200 height 29
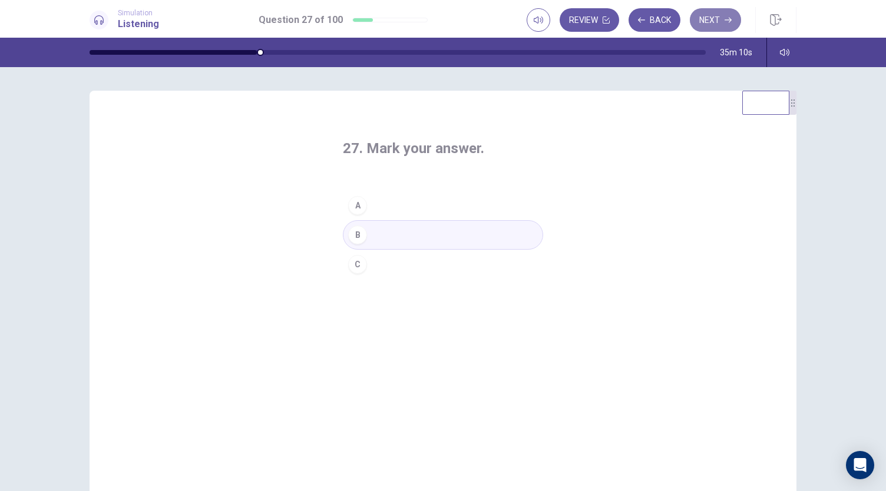
click at [715, 24] on button "Next" at bounding box center [715, 20] width 51 height 24
click at [390, 232] on button "B" at bounding box center [443, 234] width 200 height 29
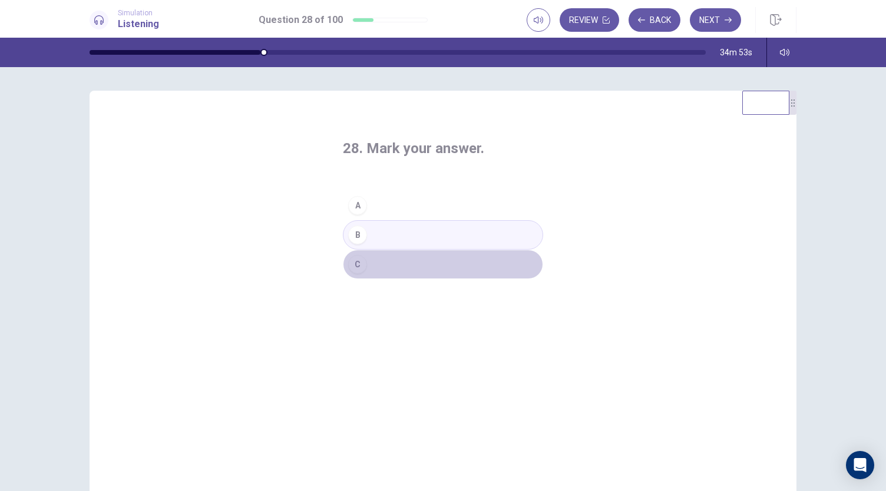
click at [385, 273] on button "C" at bounding box center [443, 264] width 200 height 29
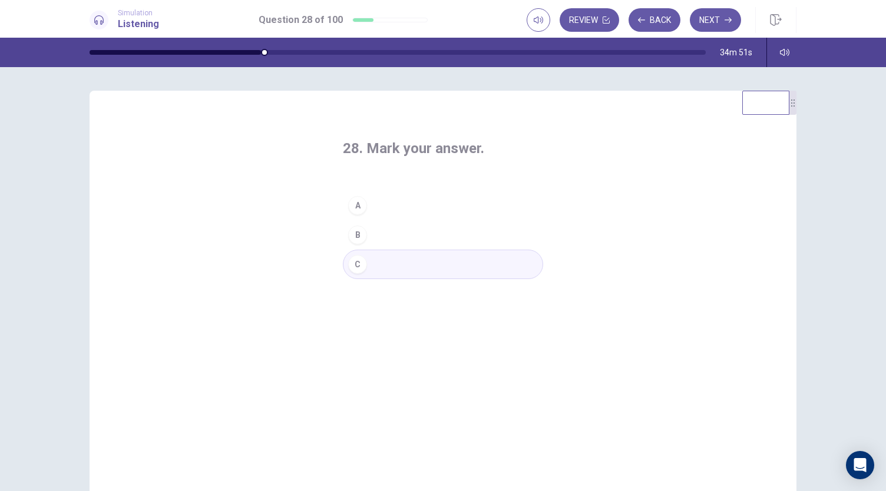
click at [396, 234] on button "B" at bounding box center [443, 234] width 200 height 29
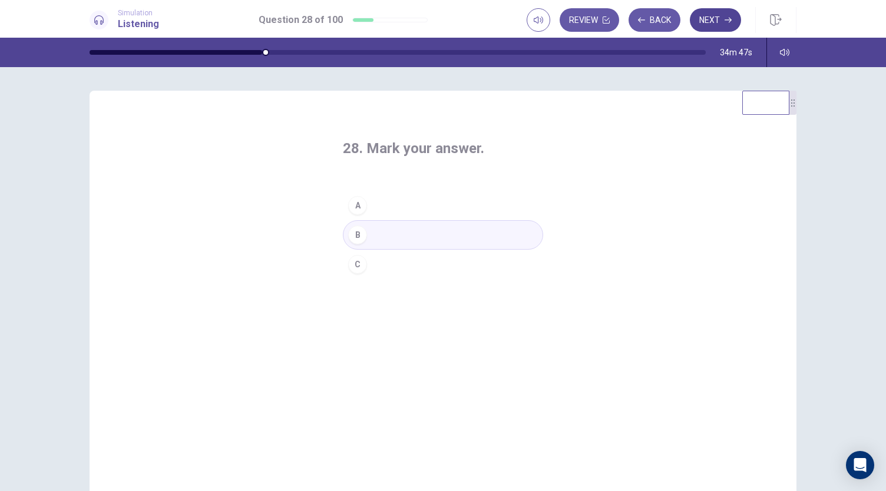
click at [728, 18] on icon "button" at bounding box center [727, 19] width 7 height 7
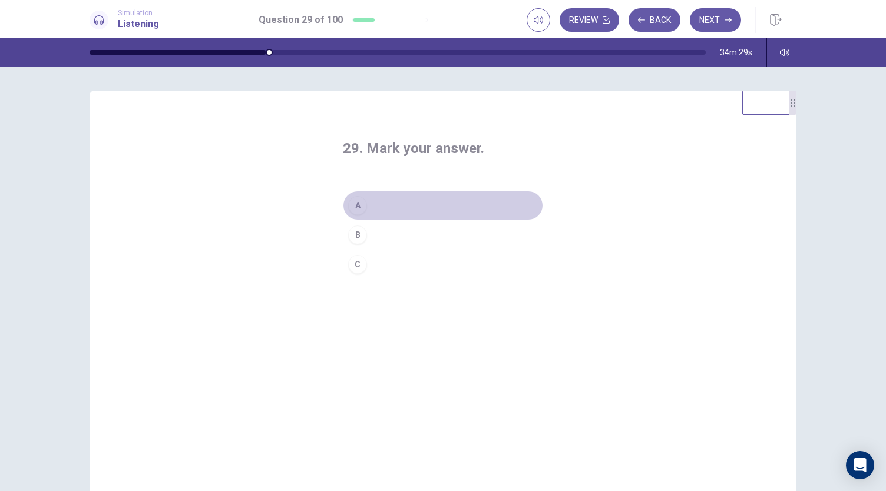
click at [381, 203] on button "A" at bounding box center [443, 205] width 200 height 29
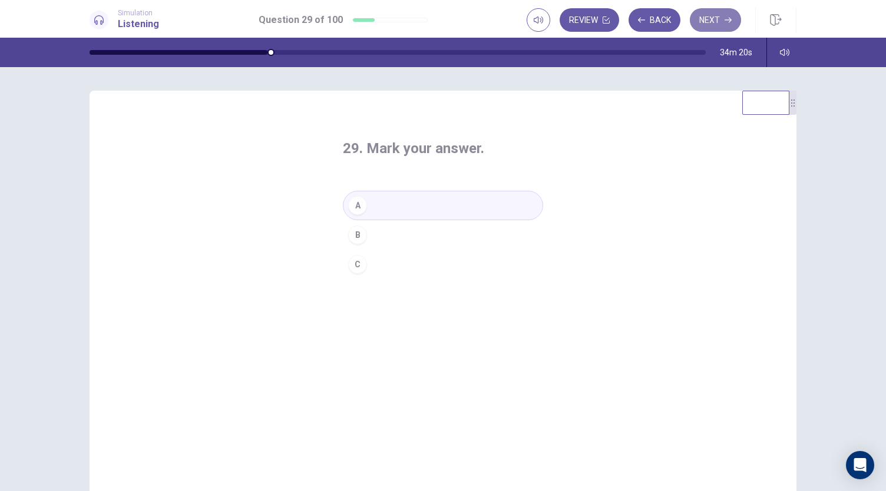
click at [718, 18] on button "Next" at bounding box center [715, 20] width 51 height 24
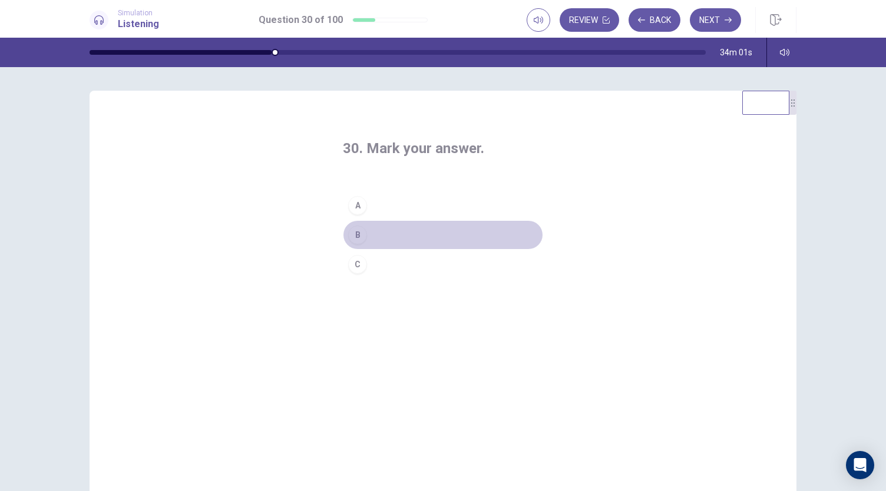
click at [375, 235] on button "B" at bounding box center [443, 234] width 200 height 29
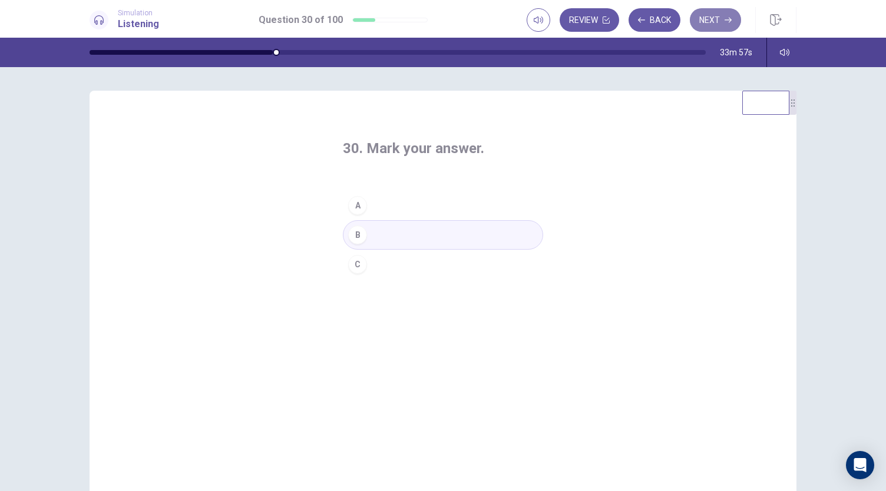
click at [716, 19] on button "Next" at bounding box center [715, 20] width 51 height 24
click at [357, 204] on div "A" at bounding box center [357, 205] width 19 height 19
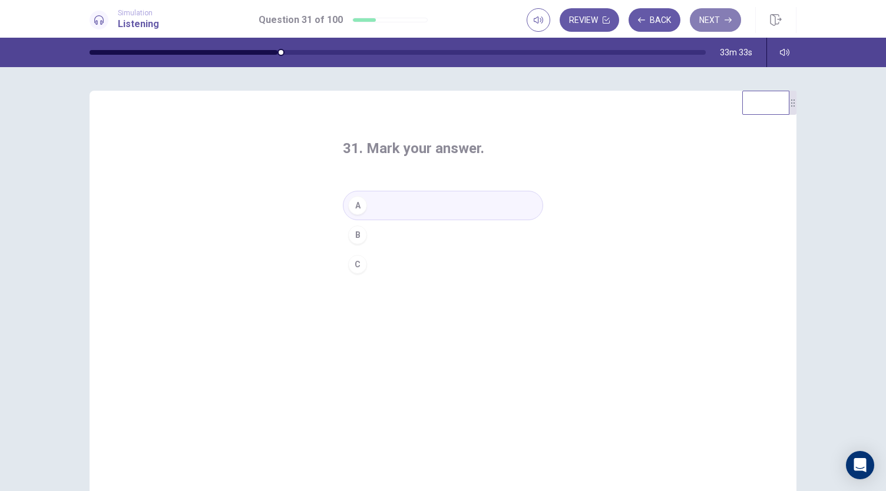
click at [730, 15] on button "Next" at bounding box center [715, 20] width 51 height 24
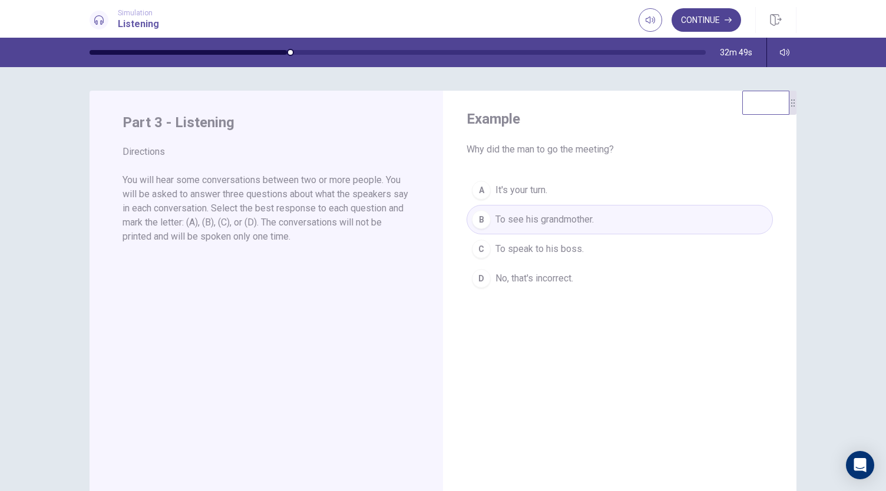
click at [709, 23] on button "Continue" at bounding box center [705, 20] width 69 height 24
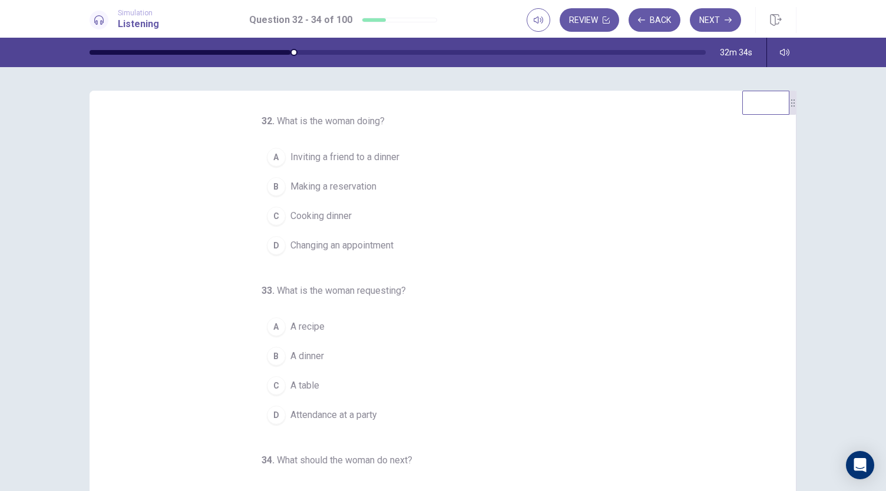
click at [346, 160] on span "Inviting a friend to a dinner" at bounding box center [344, 157] width 109 height 14
click at [340, 186] on span "Making a reservation" at bounding box center [333, 187] width 86 height 14
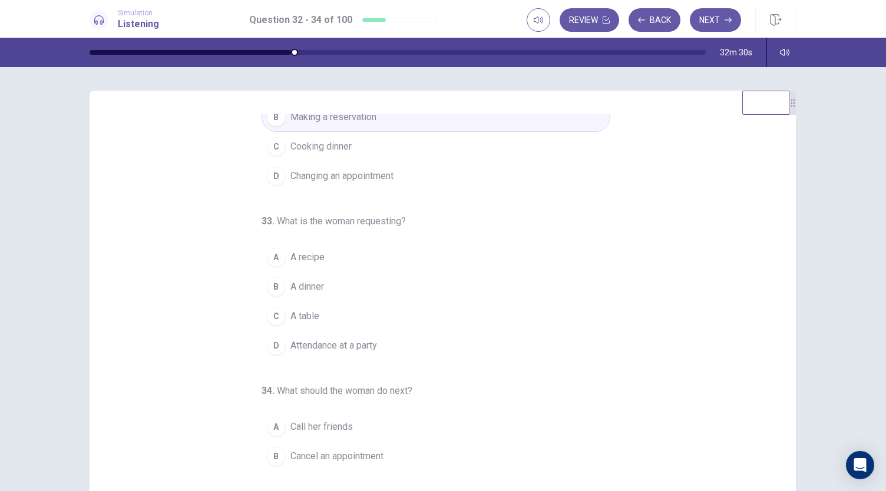
scroll to position [70, 0]
click at [301, 287] on span "A dinner" at bounding box center [307, 286] width 34 height 14
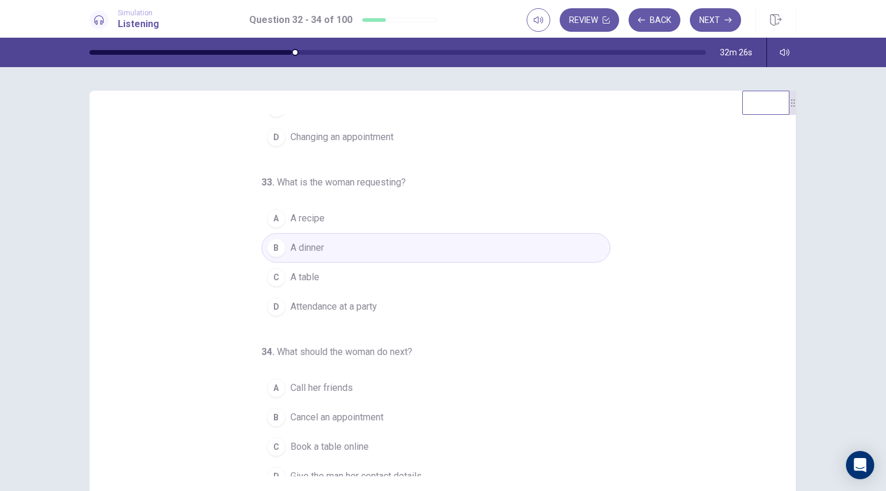
scroll to position [118, 0]
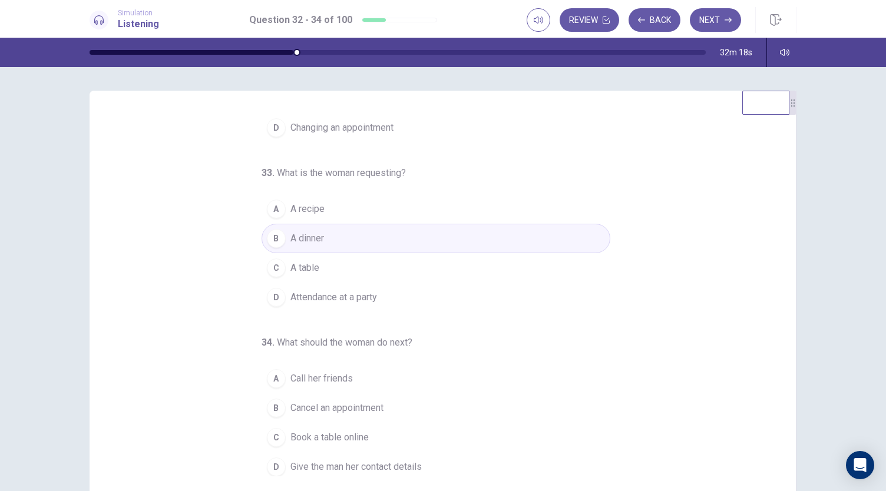
click at [318, 266] on button "C A table" at bounding box center [435, 267] width 349 height 29
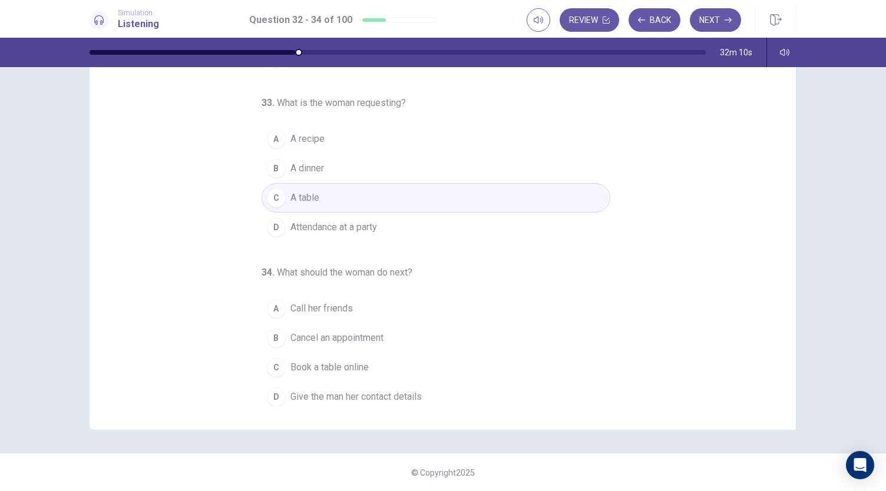
click at [331, 304] on span "Call her friends" at bounding box center [321, 308] width 62 height 14
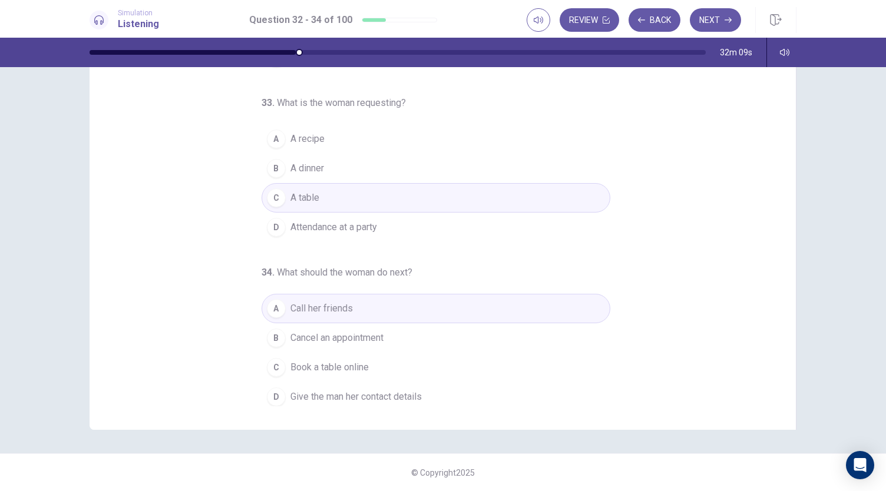
click at [337, 390] on span "Give the man her contact details" at bounding box center [355, 397] width 131 height 14
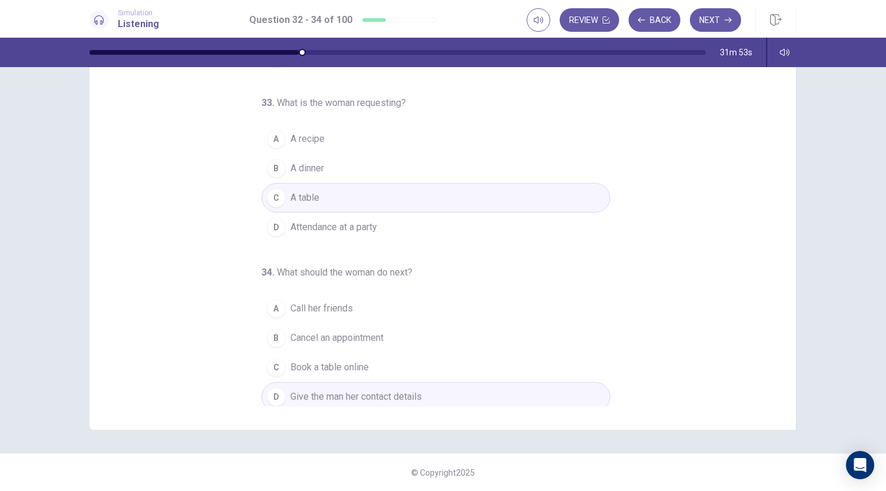
scroll to position [0, 0]
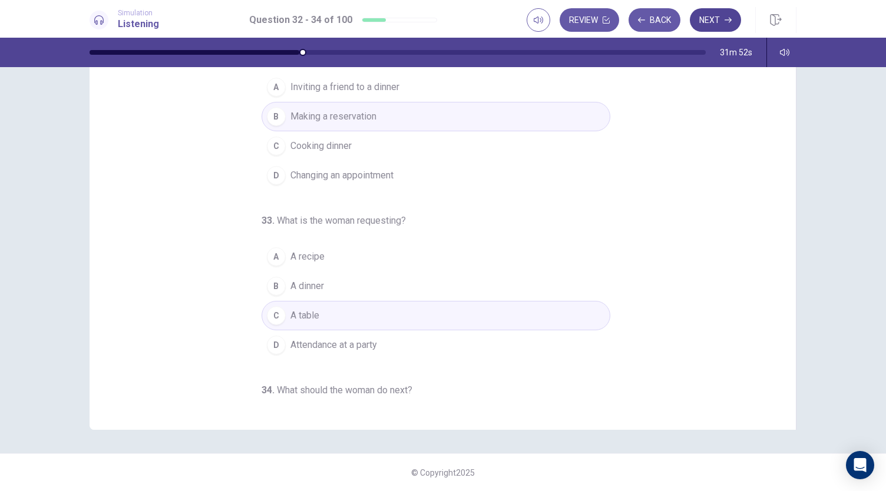
click at [715, 17] on button "Next" at bounding box center [715, 20] width 51 height 24
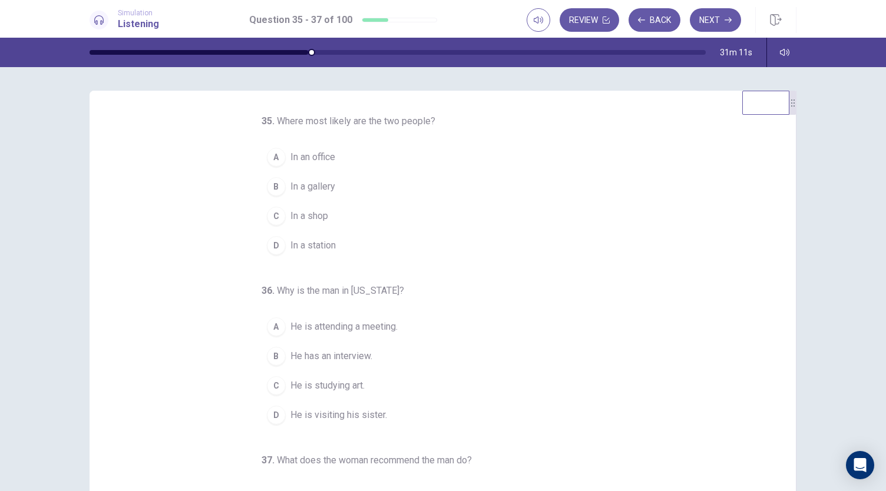
click at [300, 248] on span "In a station" at bounding box center [312, 245] width 45 height 14
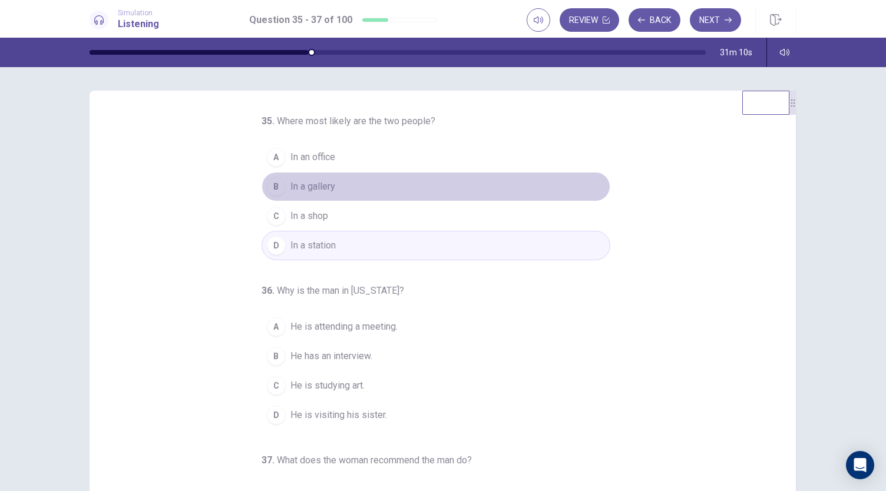
click at [313, 182] on span "In a gallery" at bounding box center [312, 187] width 45 height 14
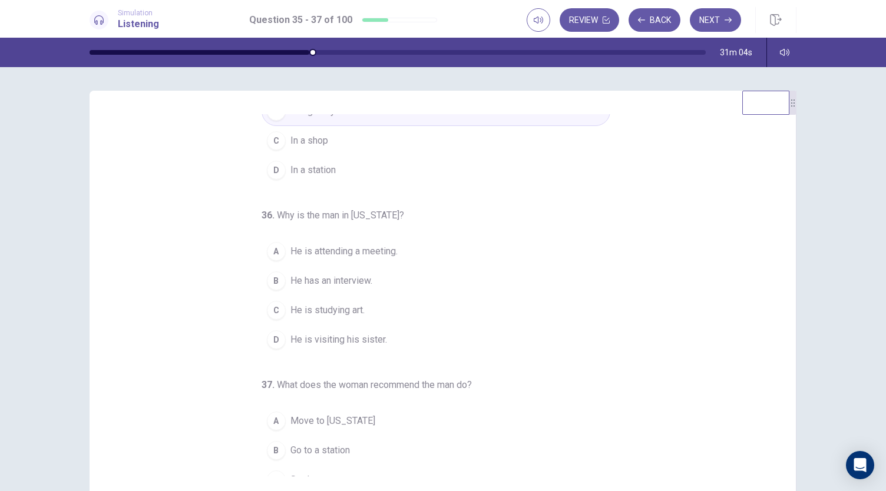
scroll to position [88, 0]
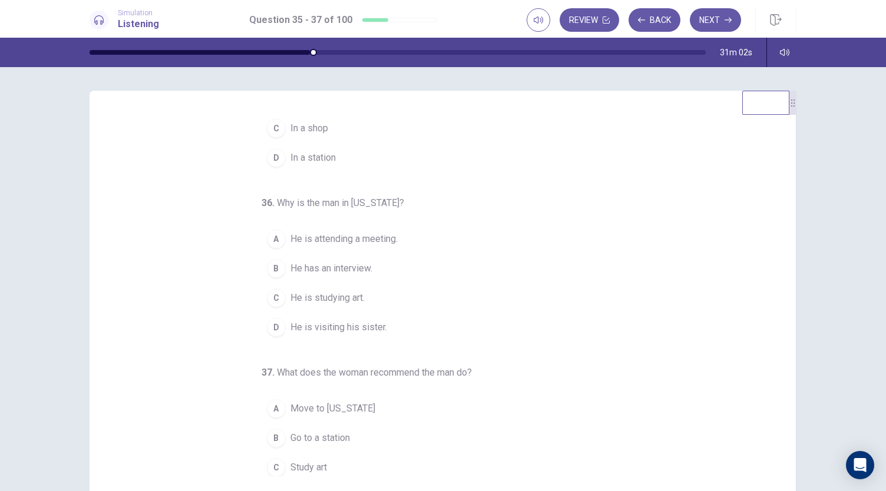
click at [351, 324] on span "He is visiting his sister." at bounding box center [338, 327] width 97 height 14
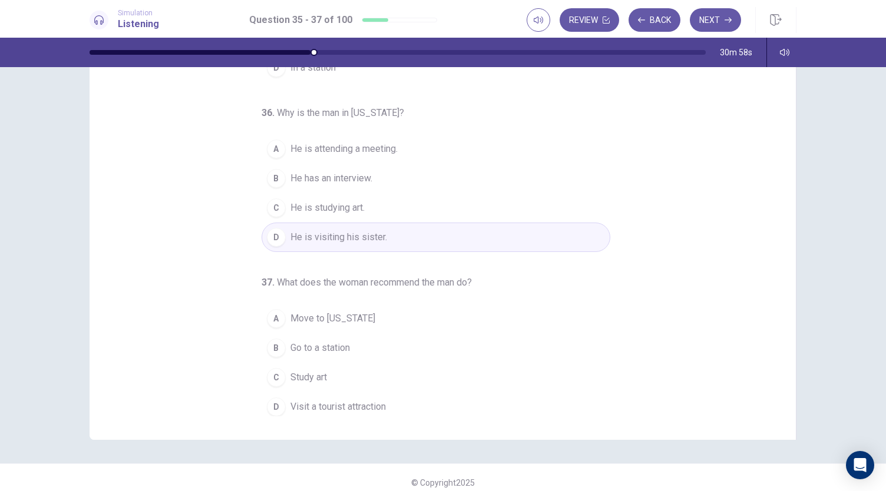
scroll to position [70, 0]
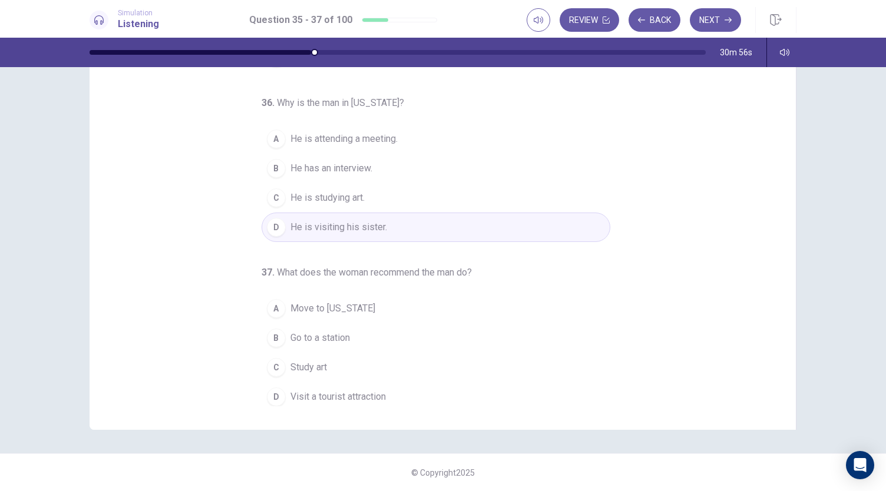
click at [336, 390] on span "Visit a tourist attraction" at bounding box center [337, 397] width 95 height 14
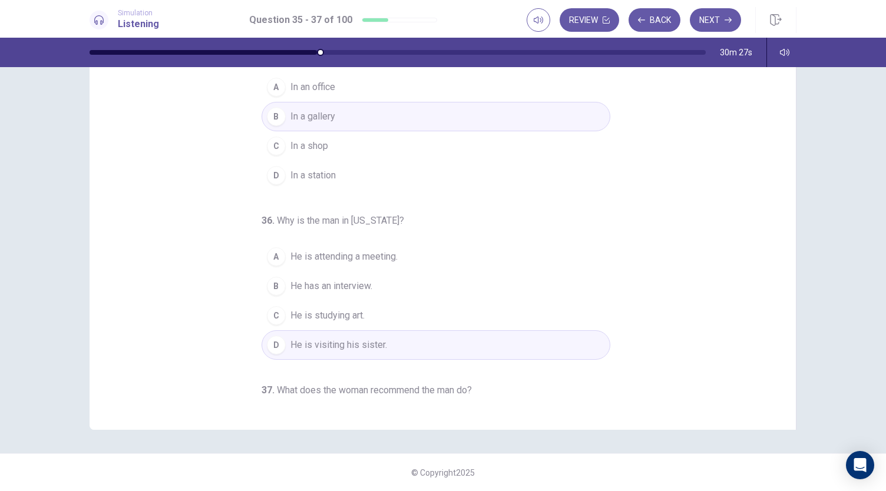
scroll to position [0, 0]
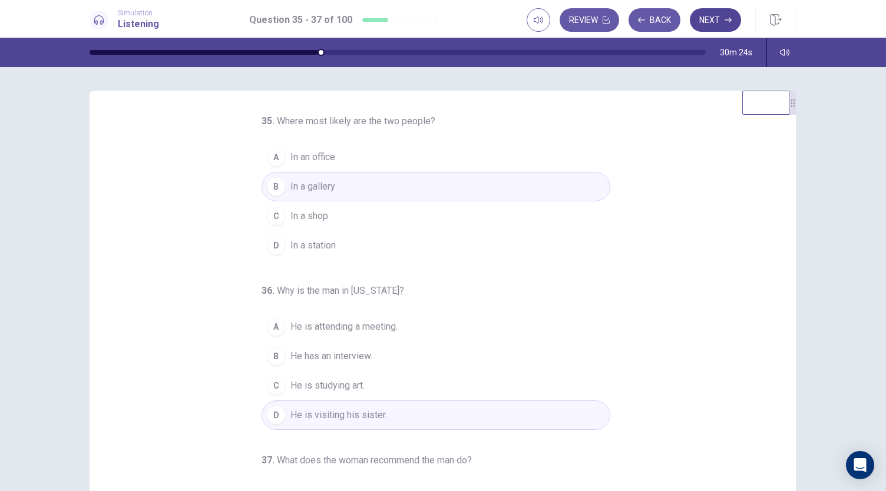
click at [724, 19] on icon "button" at bounding box center [727, 19] width 7 height 7
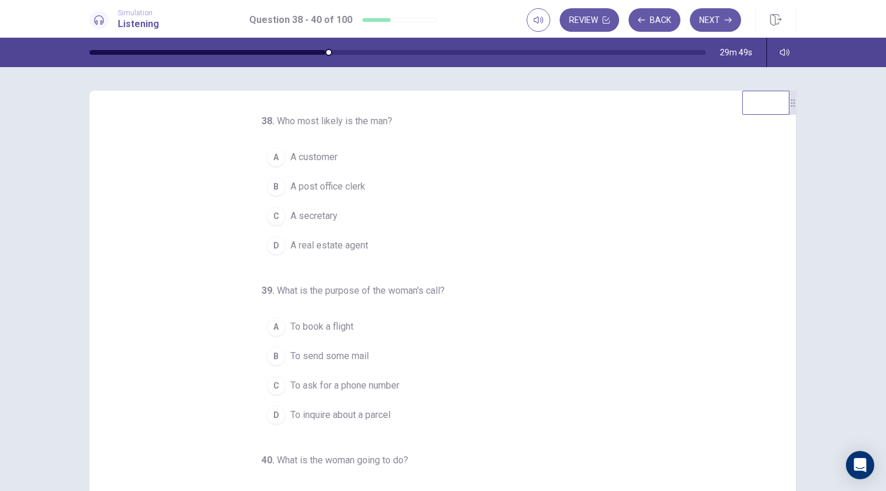
click at [330, 187] on span "A post office clerk" at bounding box center [327, 187] width 75 height 14
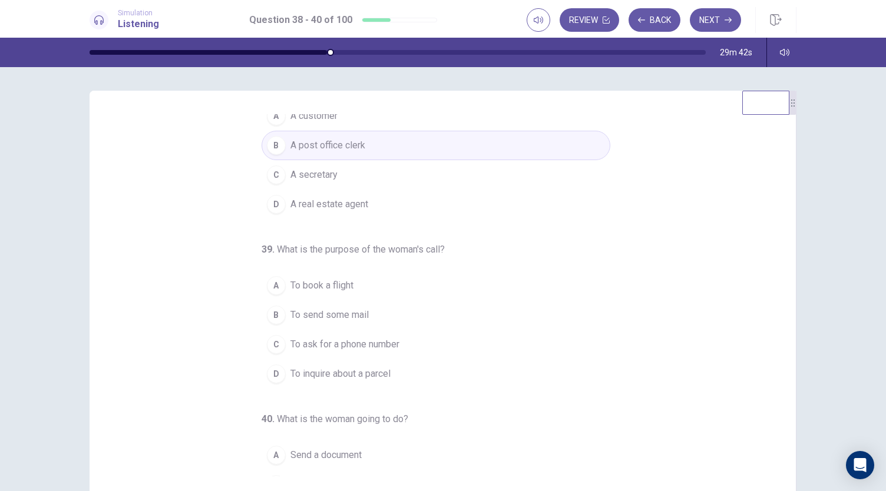
scroll to position [53, 0]
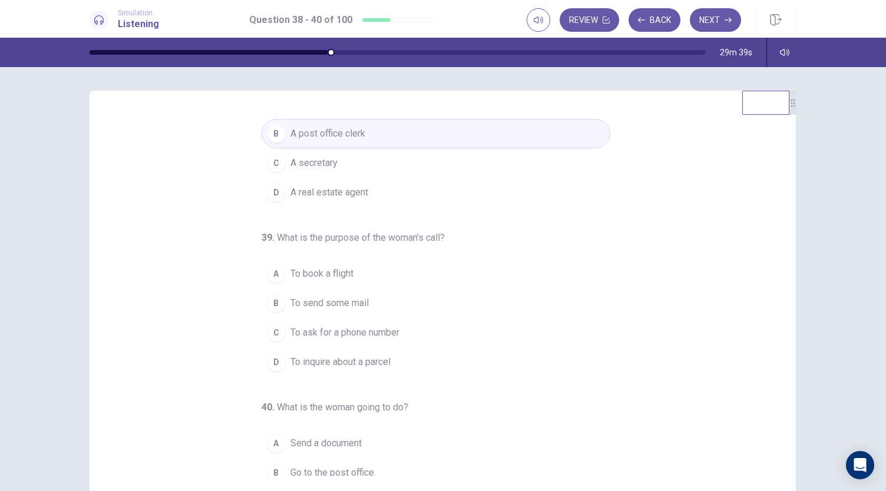
click at [339, 360] on span "To inquire about a parcel" at bounding box center [340, 362] width 100 height 14
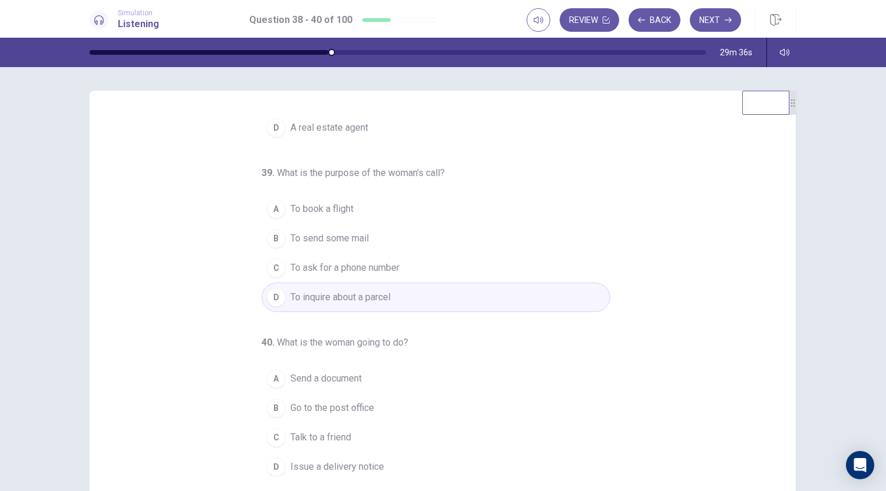
scroll to position [60, 0]
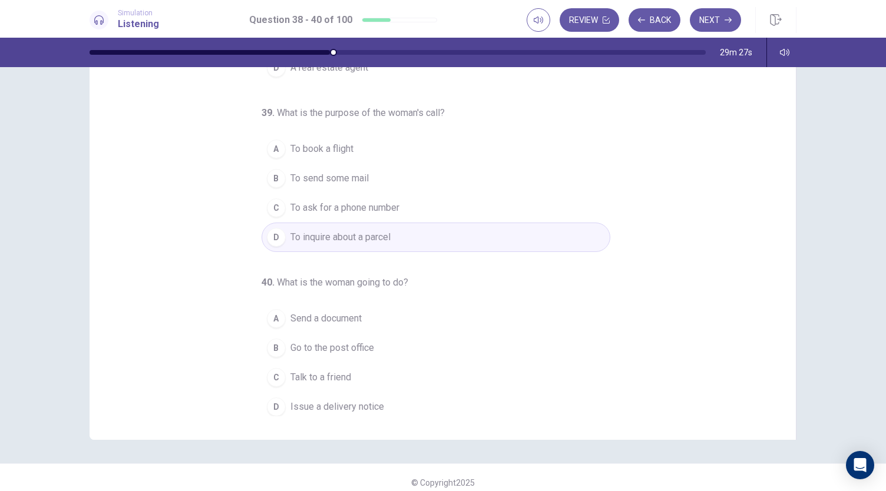
click at [322, 372] on span "Talk to a friend" at bounding box center [320, 377] width 61 height 14
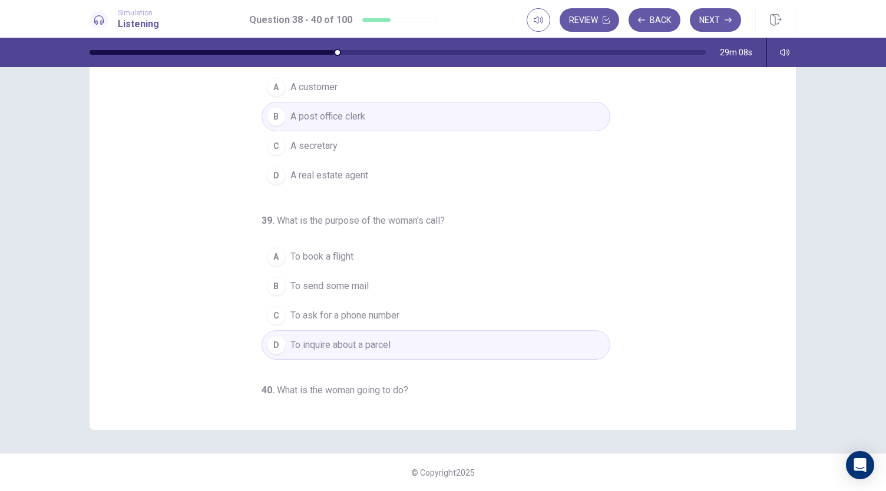
scroll to position [0, 0]
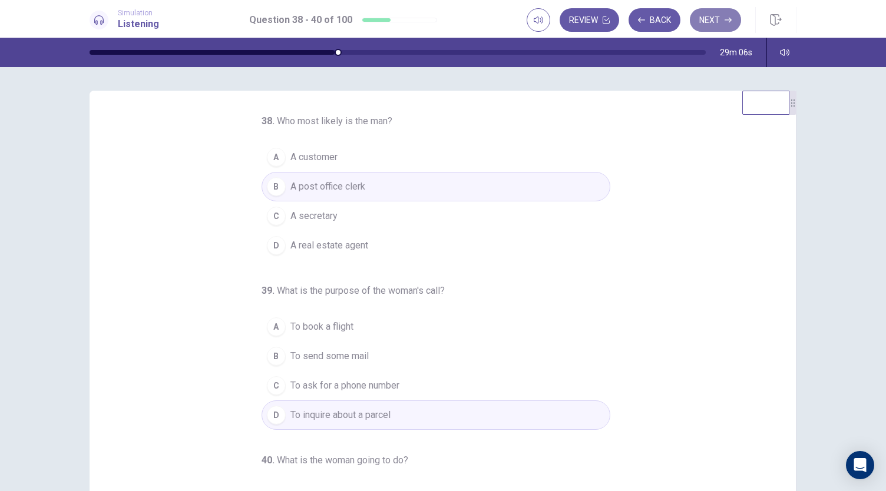
click at [715, 16] on button "Next" at bounding box center [715, 20] width 51 height 24
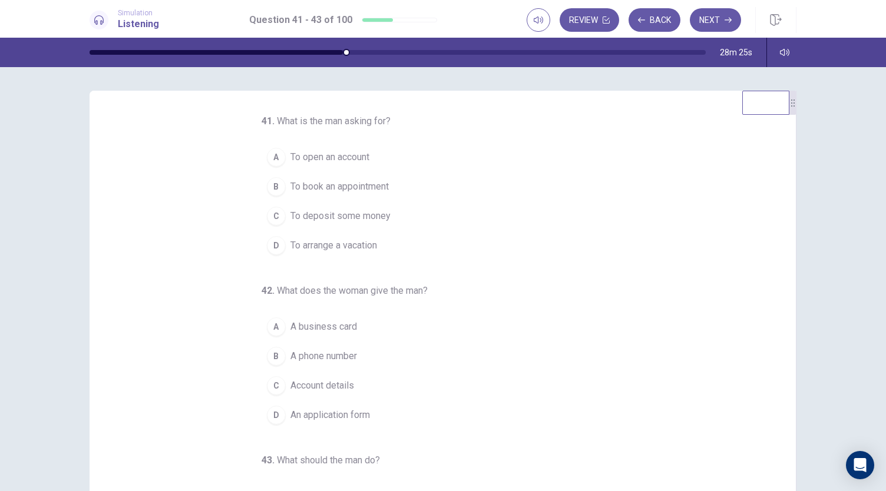
click at [351, 163] on span "To open an account" at bounding box center [329, 157] width 79 height 14
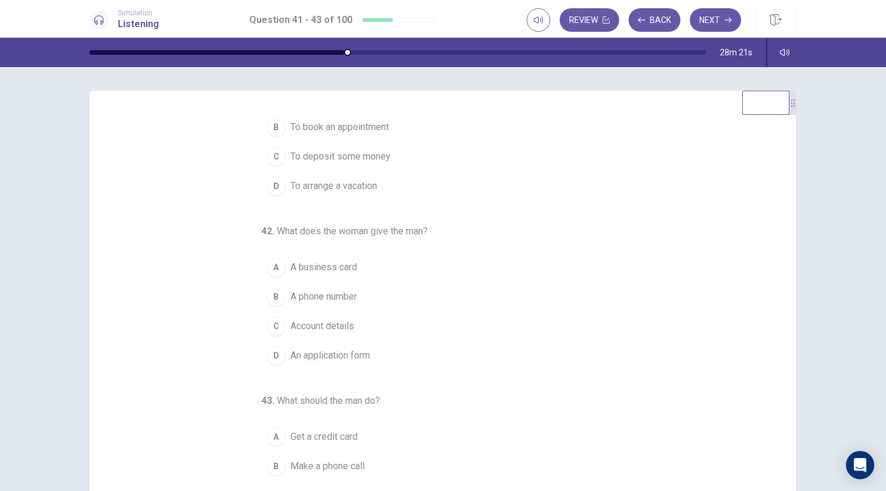
scroll to position [78, 0]
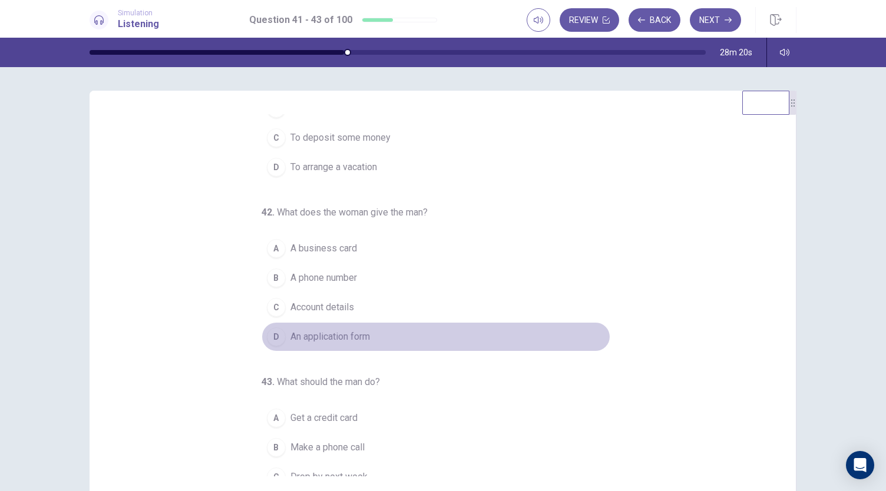
click at [330, 336] on span "An application form" at bounding box center [329, 337] width 79 height 14
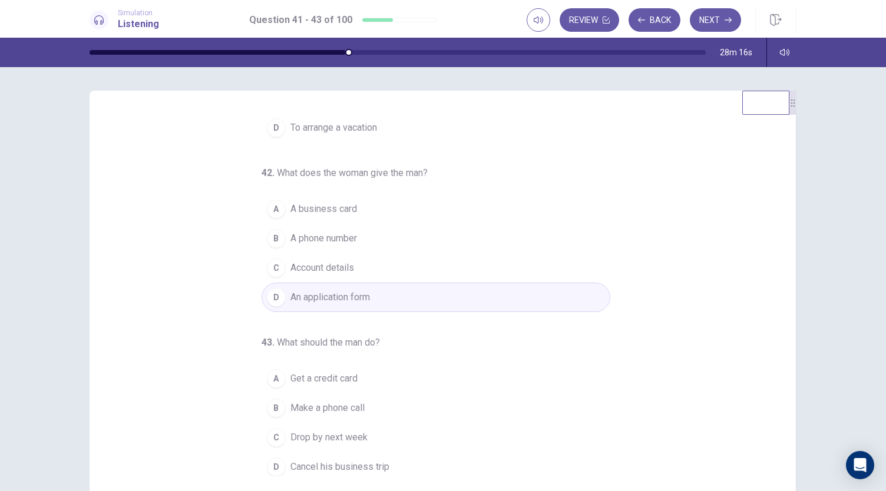
scroll to position [70, 0]
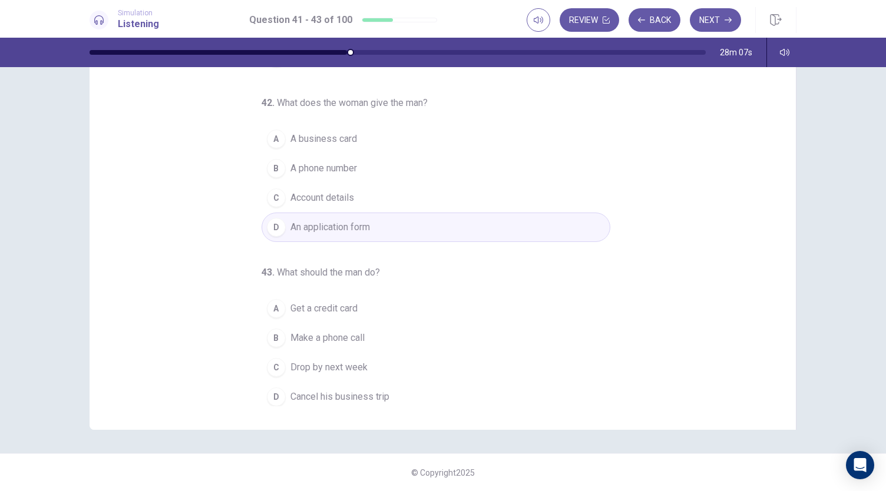
click at [343, 360] on span "Drop by next week" at bounding box center [328, 367] width 77 height 14
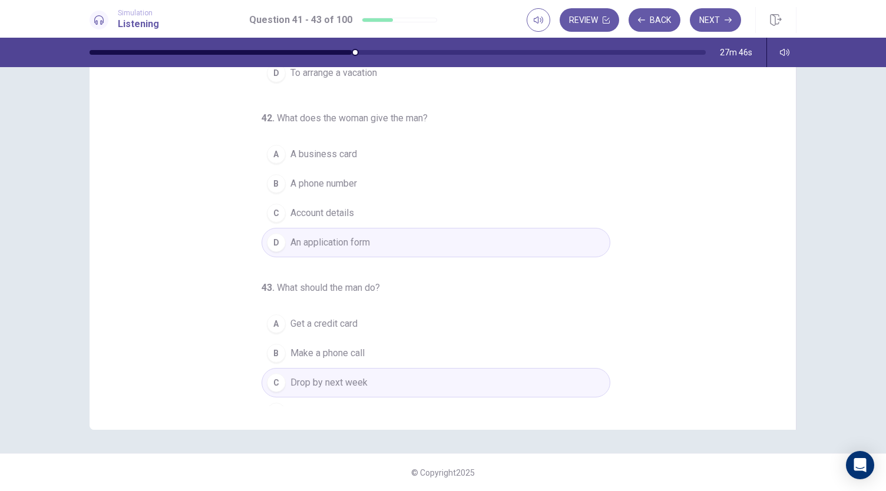
scroll to position [118, 0]
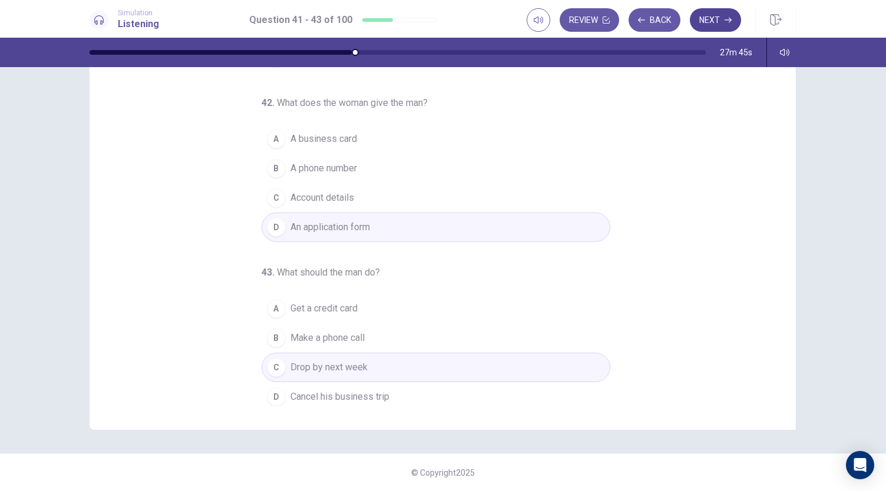
click at [718, 25] on button "Next" at bounding box center [715, 20] width 51 height 24
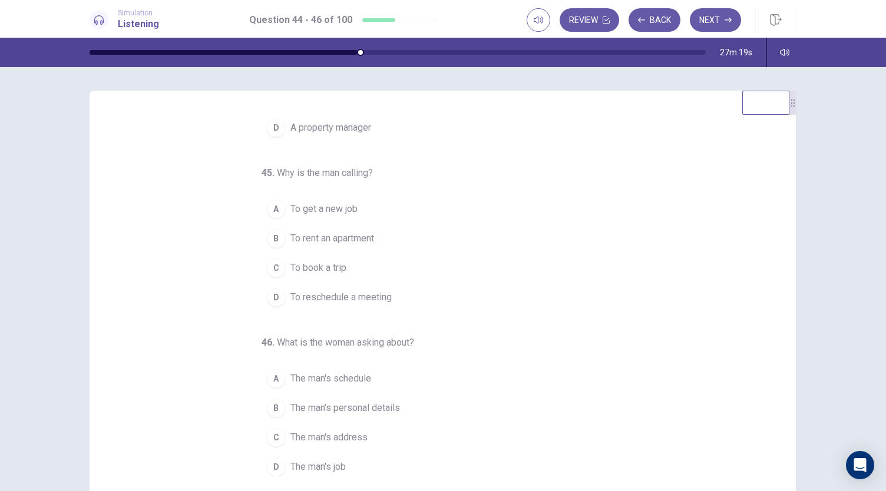
scroll to position [0, 0]
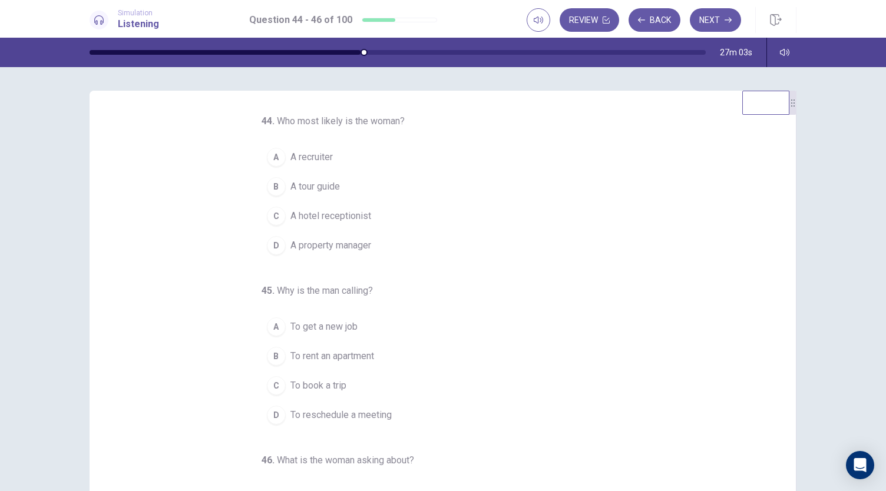
click at [338, 252] on button "D A property manager" at bounding box center [435, 245] width 349 height 29
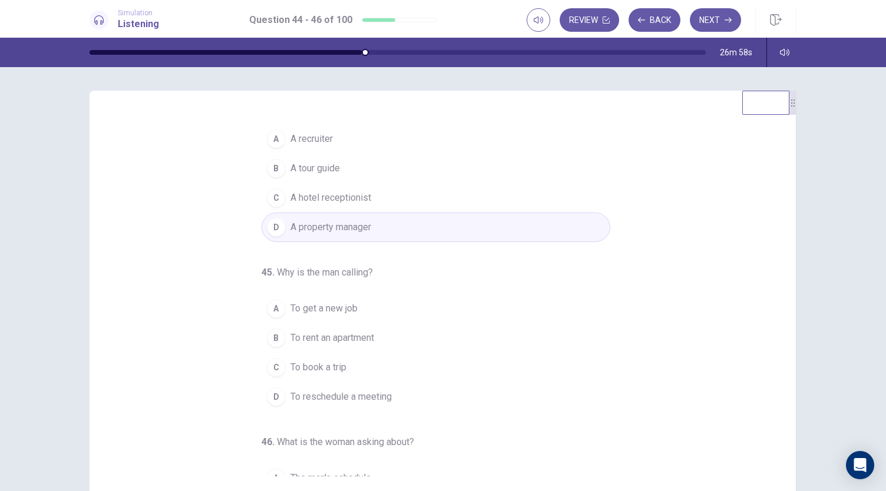
scroll to position [19, 0]
click at [355, 334] on span "To rent an apartment" at bounding box center [332, 337] width 84 height 14
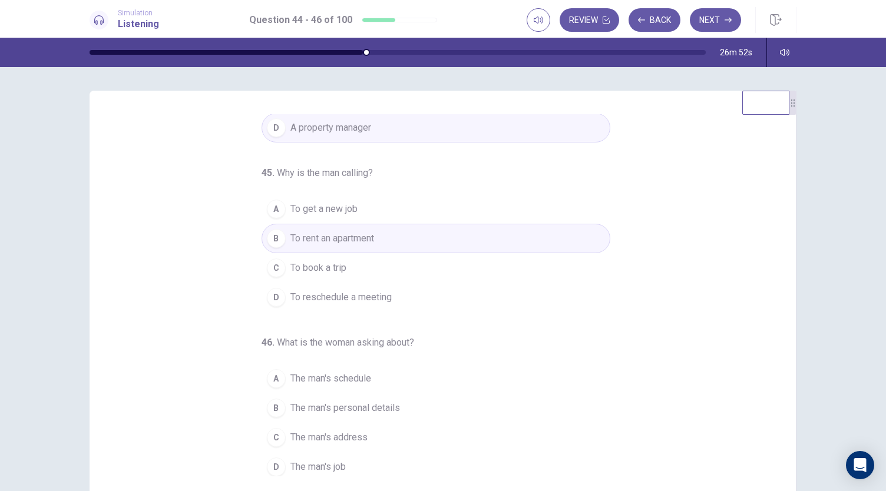
scroll to position [70, 0]
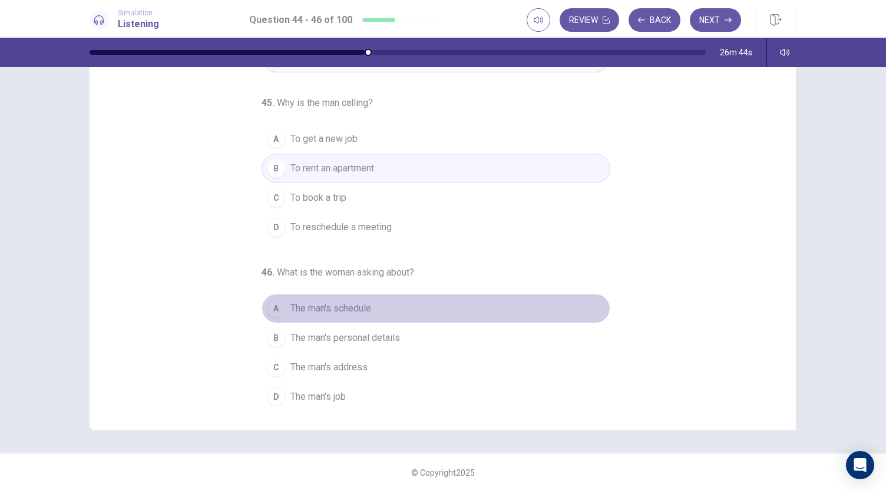
click at [344, 301] on span "The man's schedule" at bounding box center [330, 308] width 81 height 14
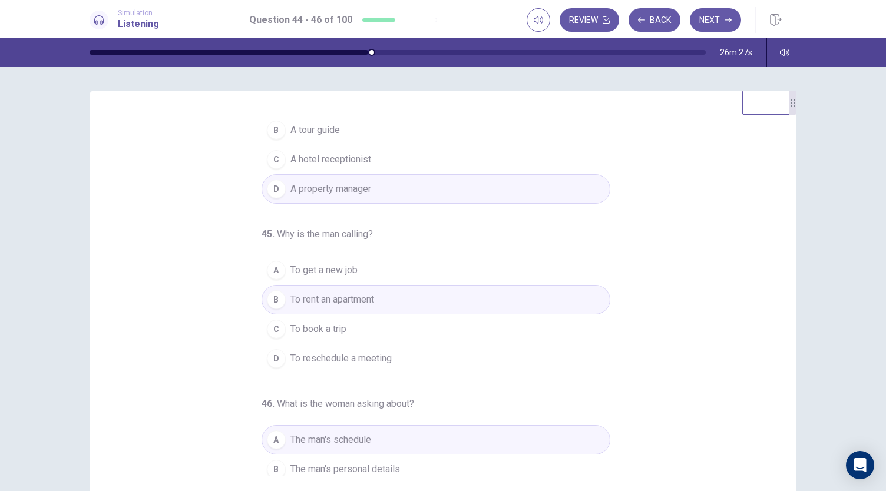
scroll to position [118, 0]
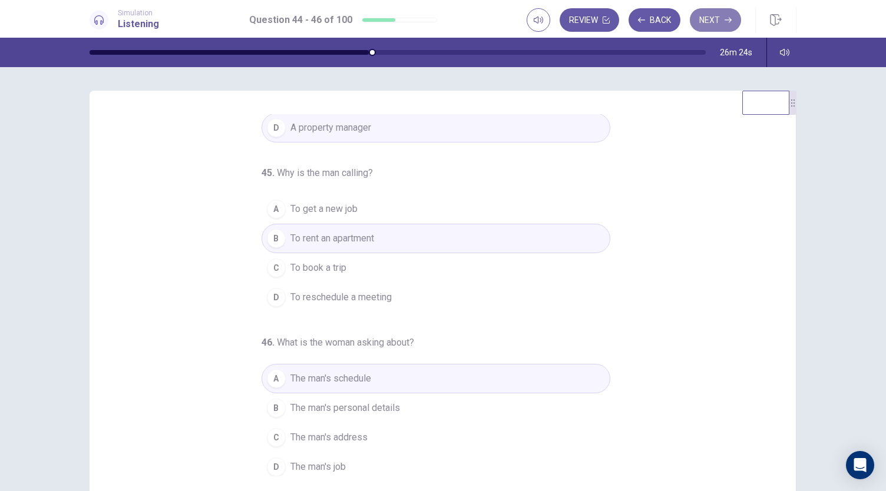
click at [714, 25] on button "Next" at bounding box center [715, 20] width 51 height 24
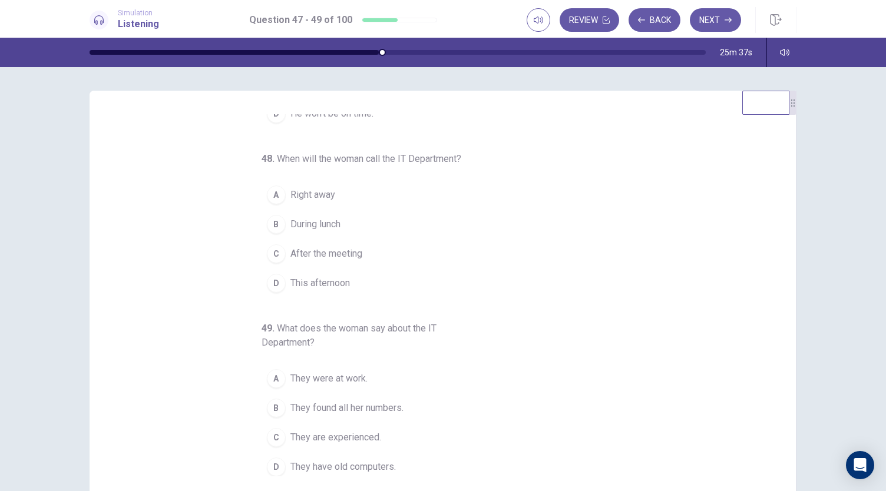
scroll to position [0, 0]
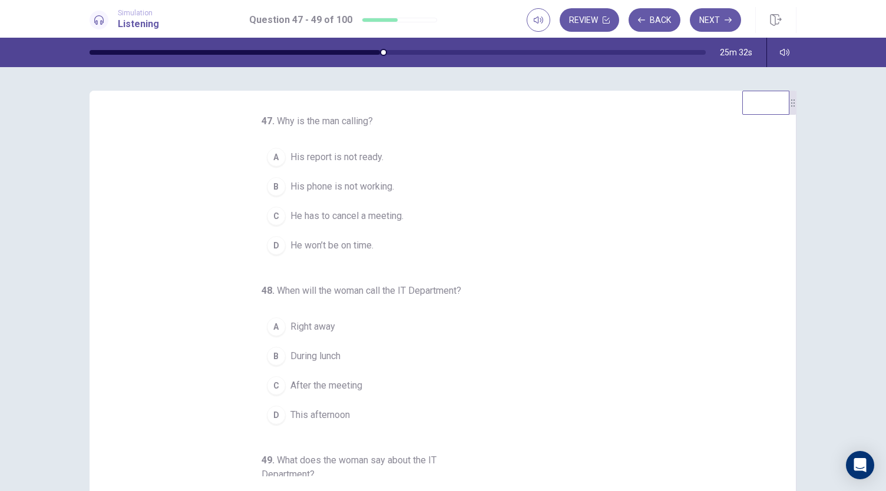
click at [336, 184] on span "His phone is not working." at bounding box center [342, 187] width 104 height 14
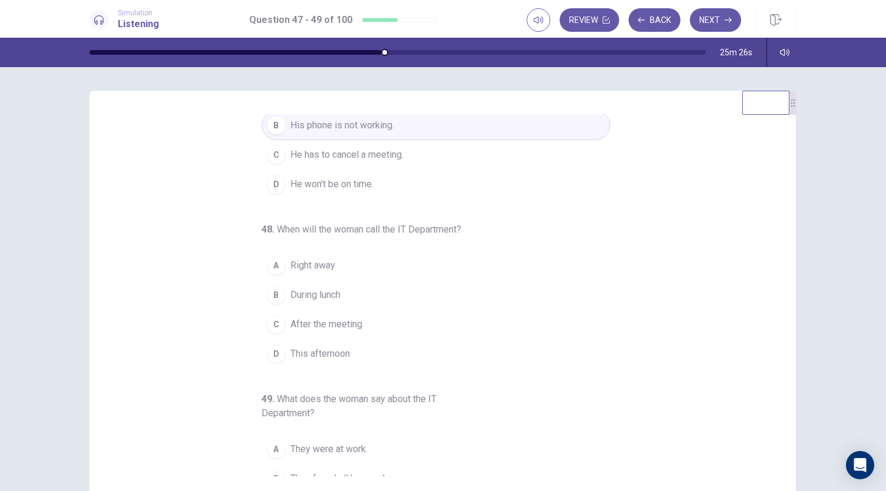
scroll to position [71, 0]
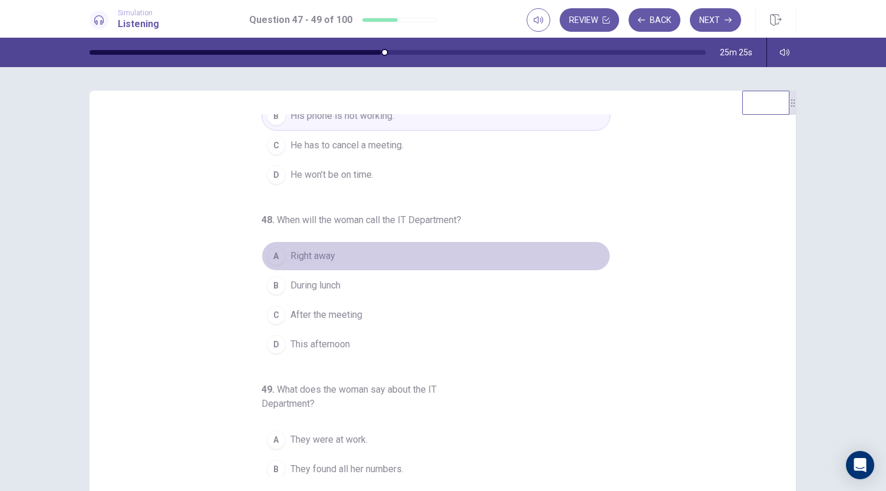
click at [314, 254] on span "Right away" at bounding box center [312, 256] width 45 height 14
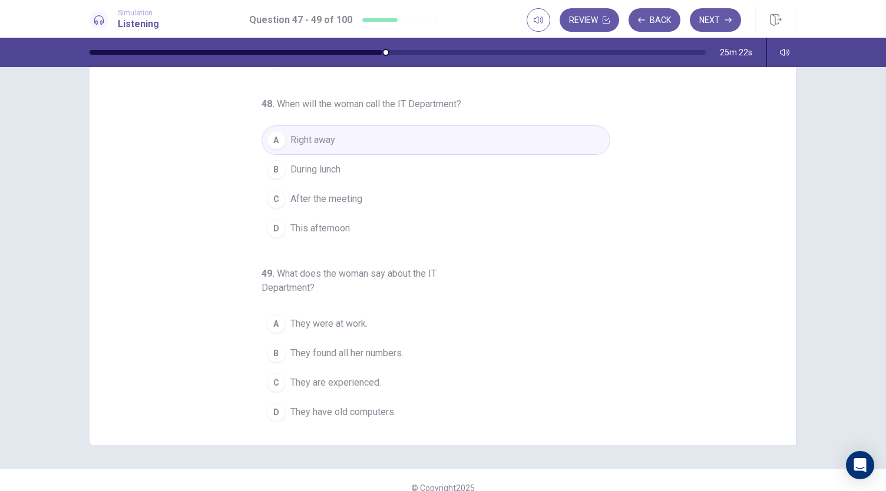
scroll to position [55, 0]
click at [358, 377] on span "They are experienced." at bounding box center [335, 382] width 91 height 14
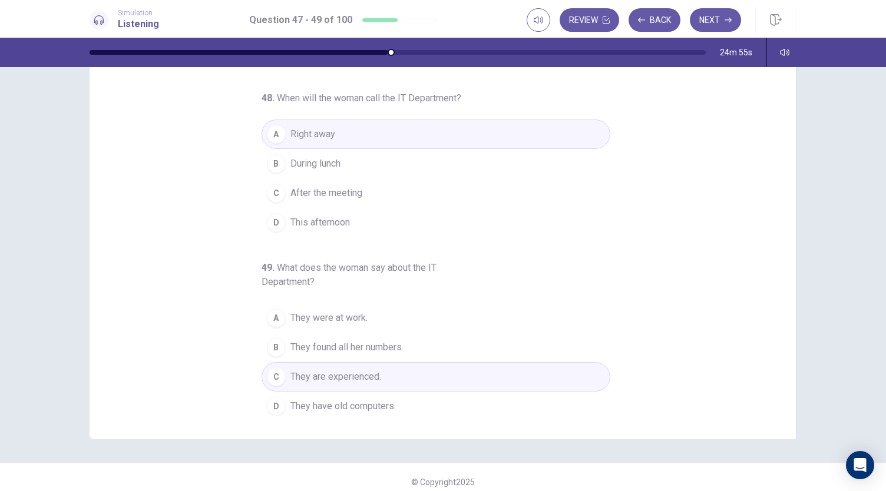
scroll to position [70, 0]
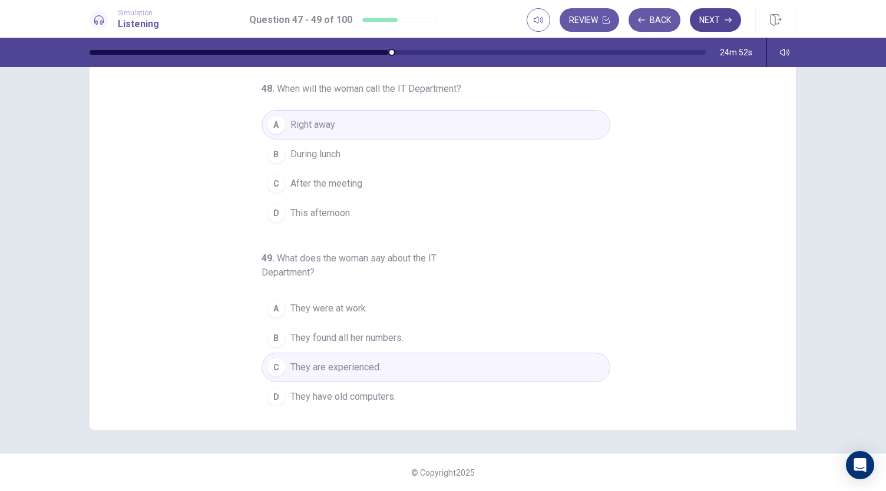
click at [730, 11] on button "Next" at bounding box center [715, 20] width 51 height 24
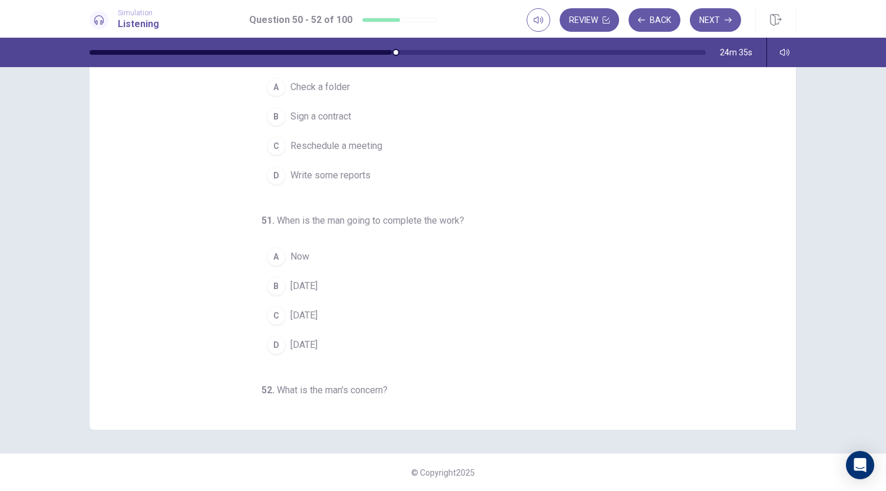
scroll to position [0, 0]
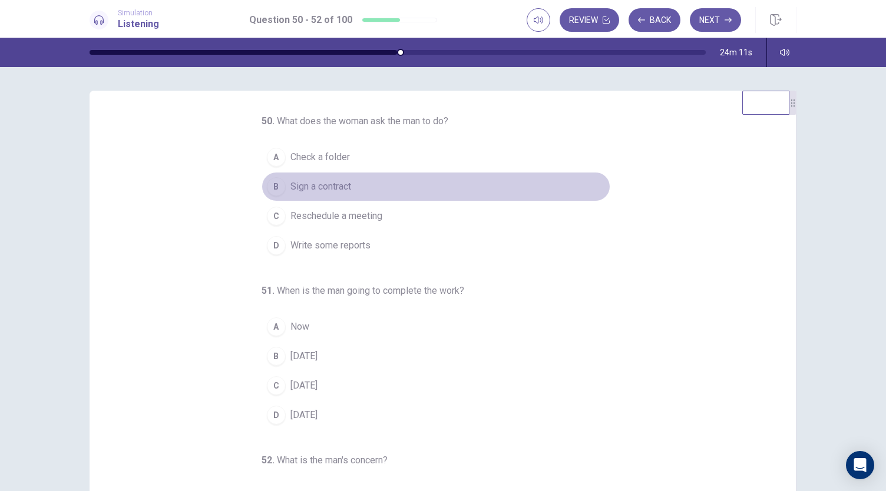
click at [329, 189] on span "Sign a contract" at bounding box center [320, 187] width 61 height 14
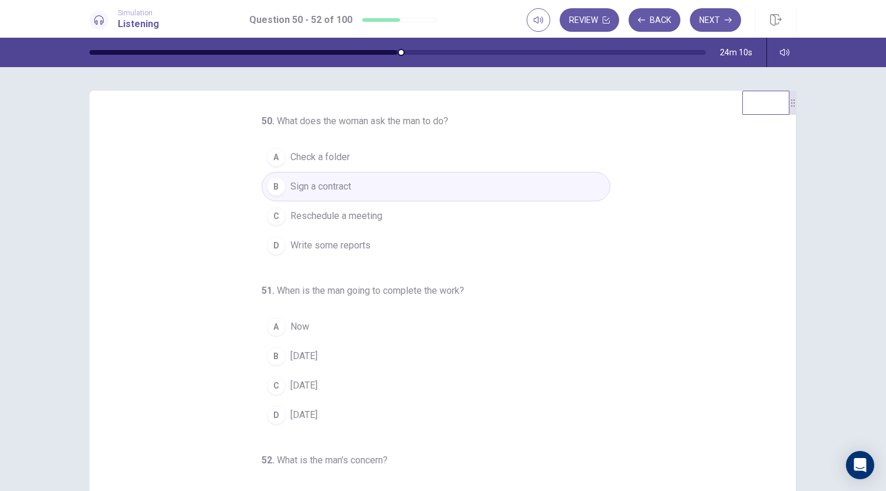
click at [334, 211] on span "Reschedule a meeting" at bounding box center [336, 216] width 92 height 14
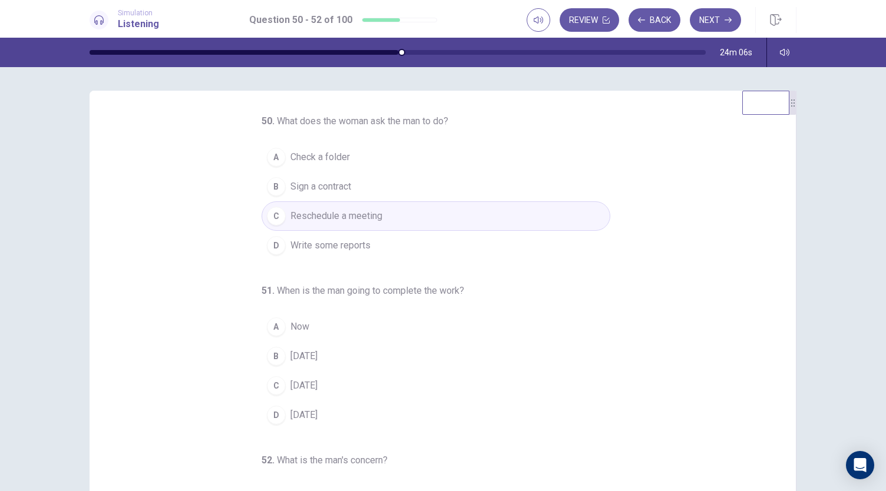
click at [319, 250] on span "Write some reports" at bounding box center [330, 245] width 80 height 14
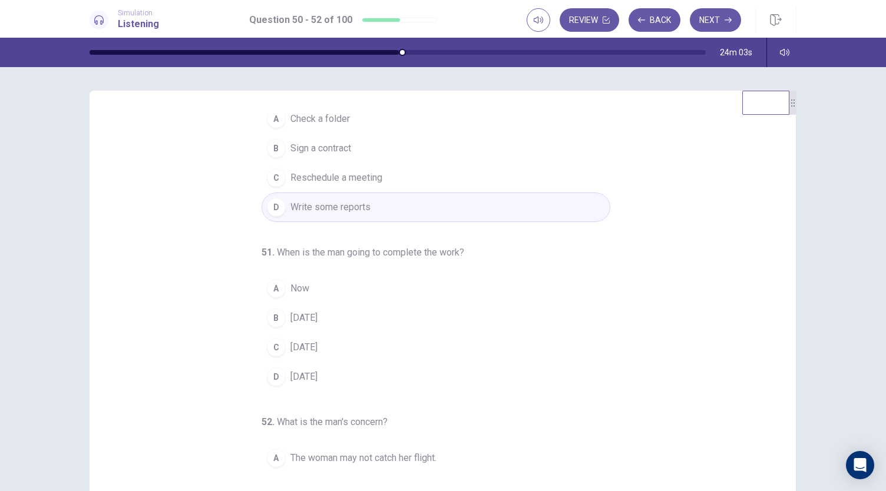
scroll to position [39, 0]
click at [305, 315] on span "Thursday" at bounding box center [303, 317] width 27 height 14
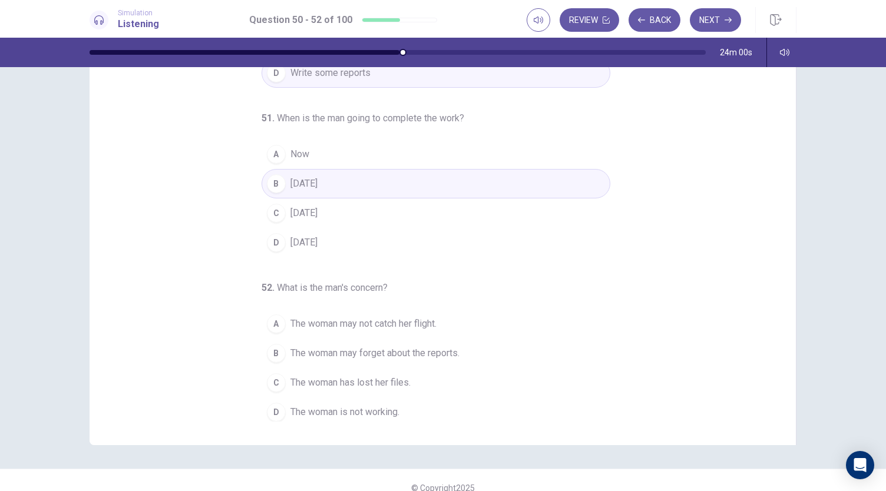
scroll to position [70, 0]
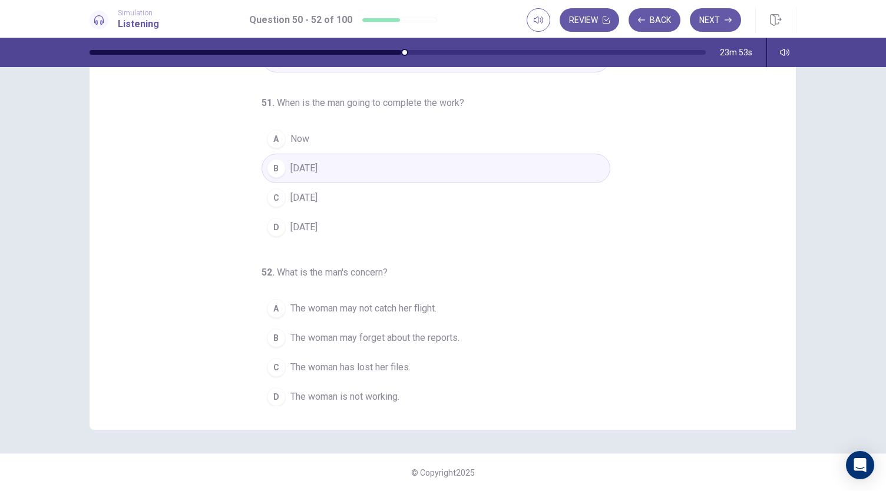
click at [333, 363] on span "The woman has lost her files." at bounding box center [350, 367] width 120 height 14
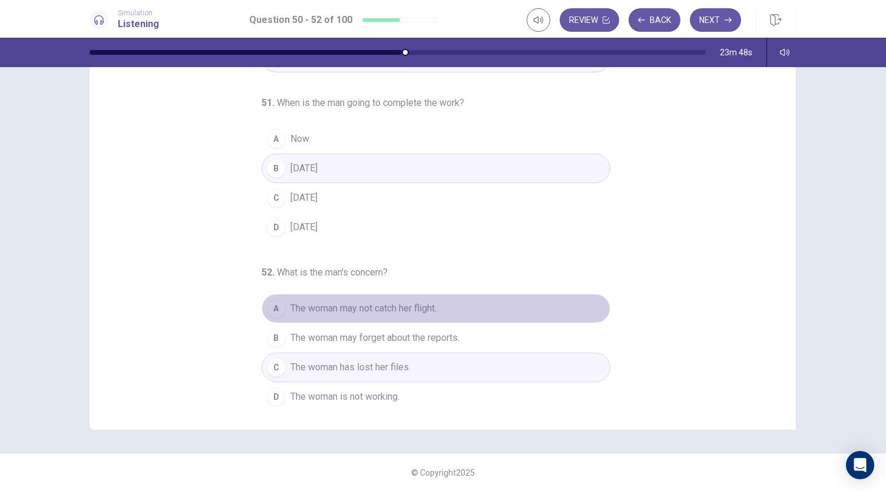
click at [368, 304] on span "The woman may not catch her flight." at bounding box center [363, 308] width 146 height 14
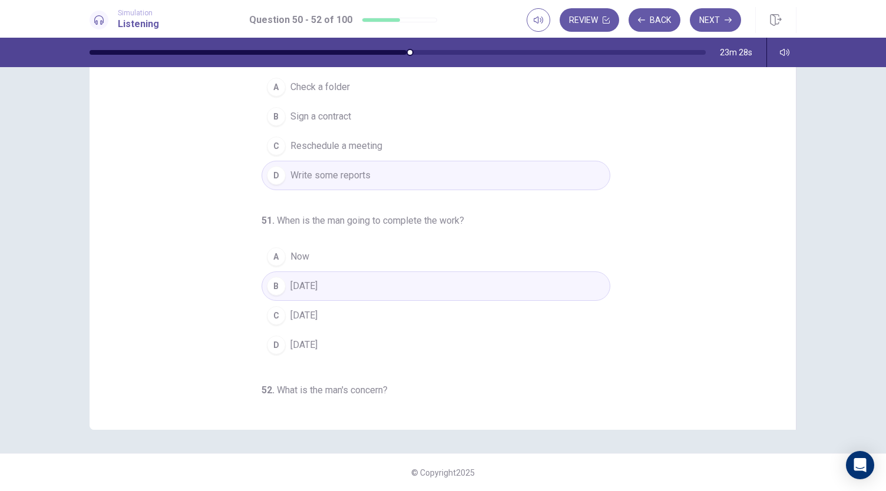
scroll to position [0, 0]
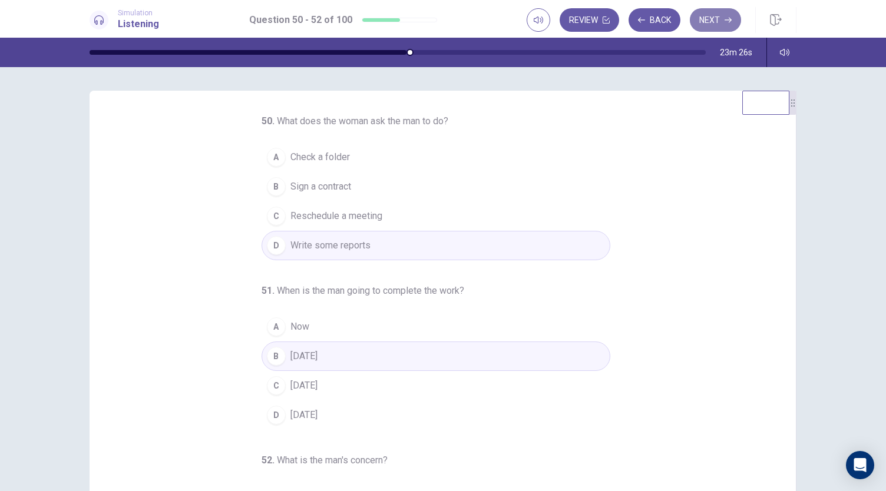
click at [726, 31] on button "Next" at bounding box center [715, 20] width 51 height 24
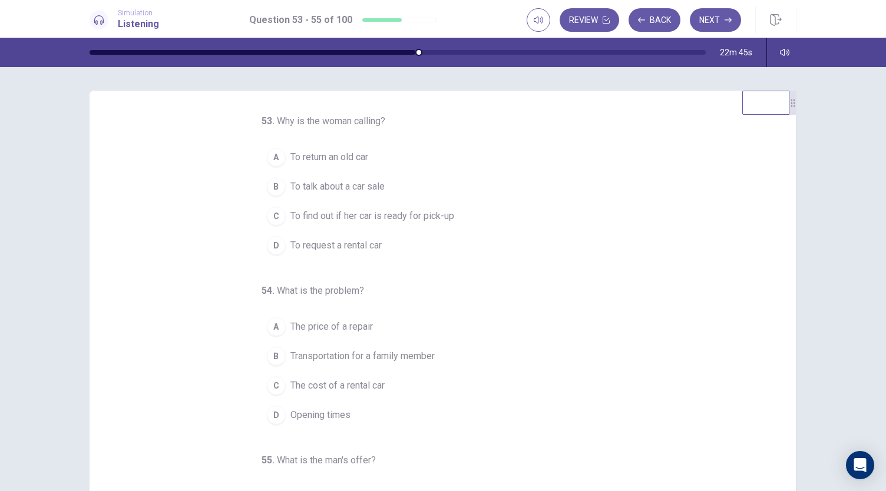
click at [364, 220] on span "To find out if her car is ready for pick-up" at bounding box center [372, 216] width 164 height 14
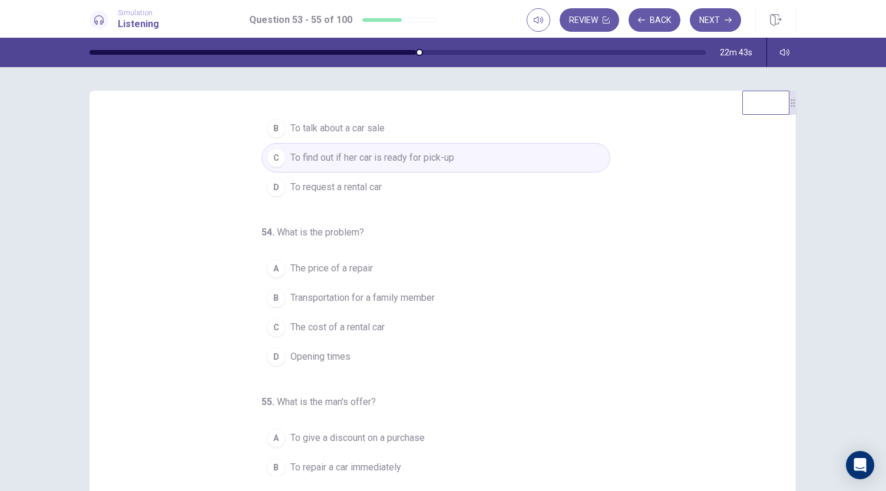
scroll to position [72, 0]
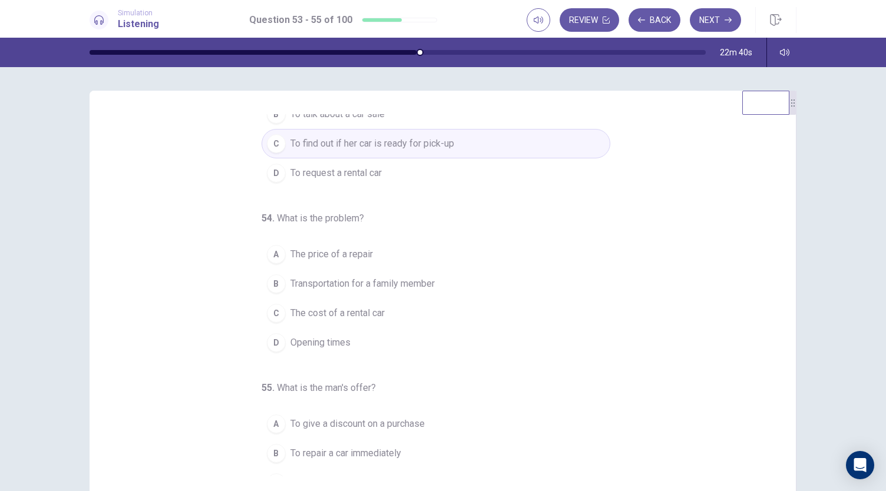
click at [364, 255] on span "The price of a repair" at bounding box center [331, 254] width 82 height 14
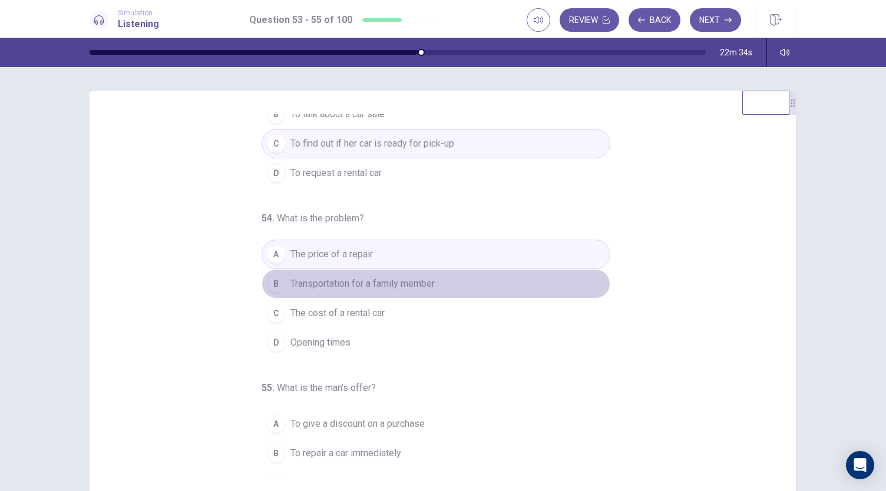
click at [345, 283] on span "Transportation for a family member" at bounding box center [362, 284] width 144 height 14
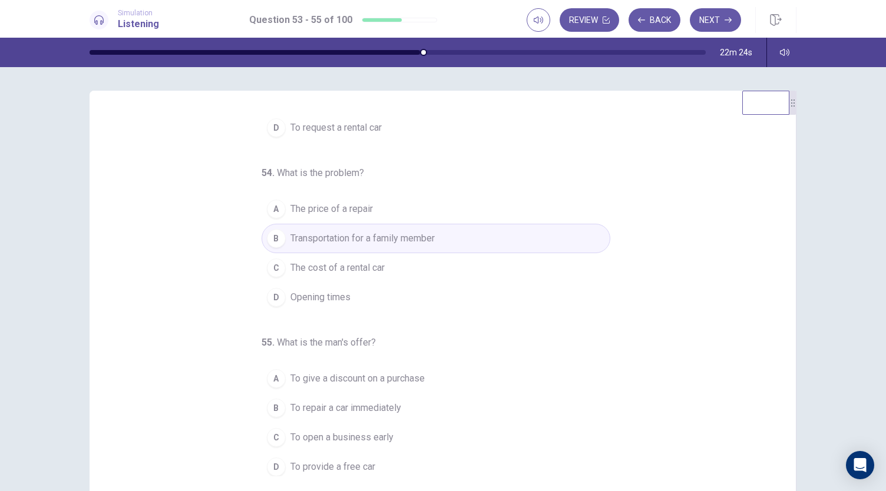
scroll to position [70, 0]
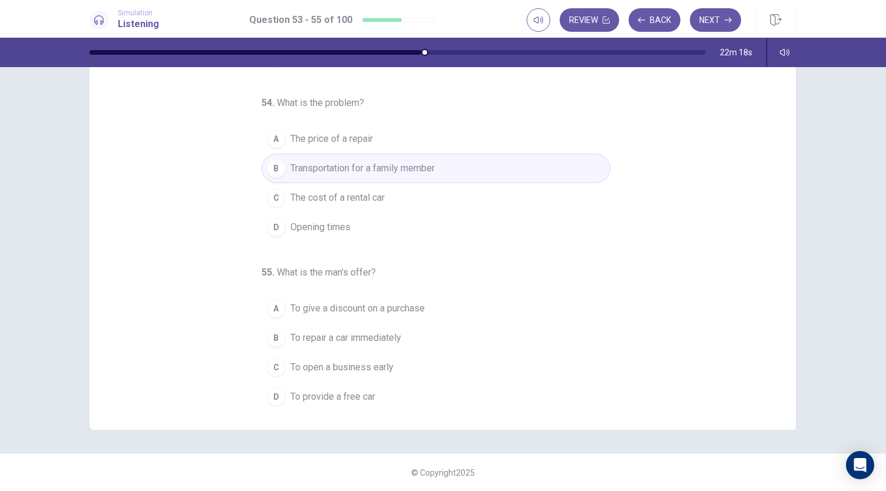
click at [327, 397] on span "To provide a free car" at bounding box center [332, 397] width 85 height 14
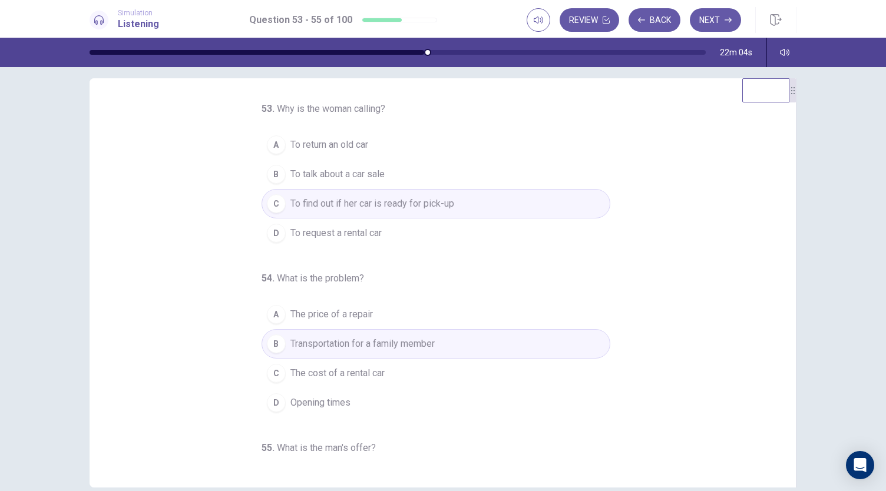
scroll to position [0, 0]
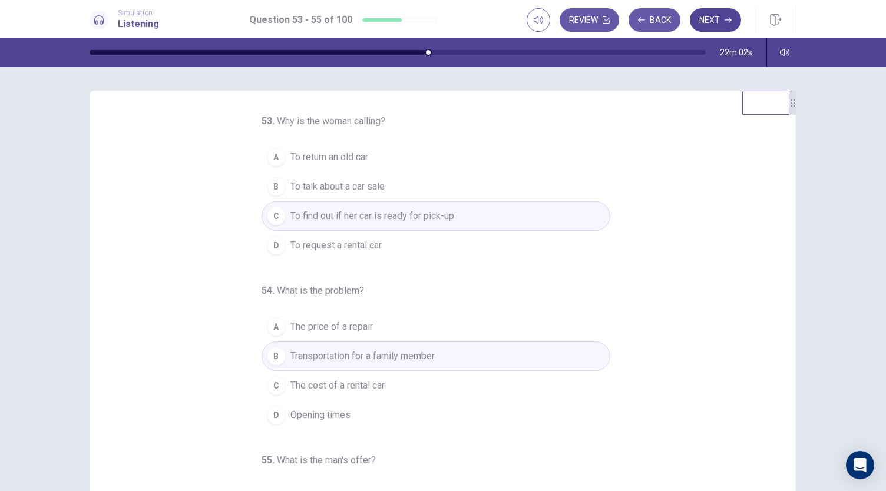
click at [710, 29] on button "Next" at bounding box center [715, 20] width 51 height 24
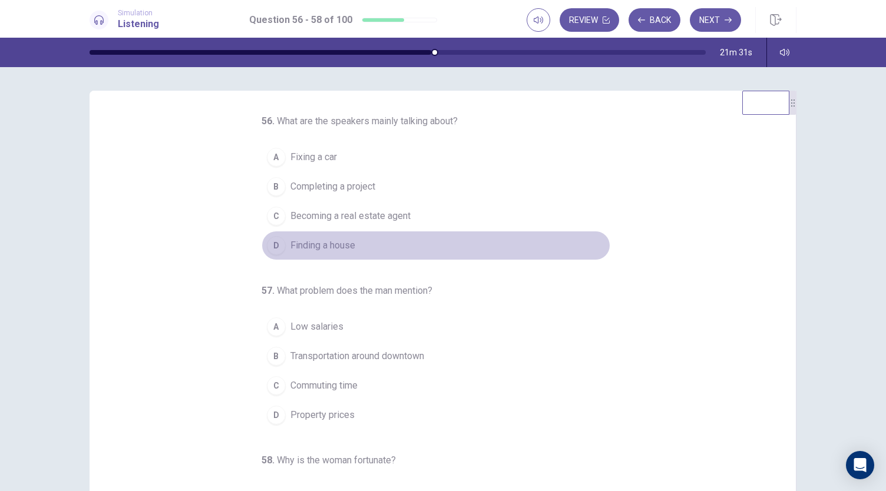
click at [320, 250] on span "Finding a house" at bounding box center [322, 245] width 65 height 14
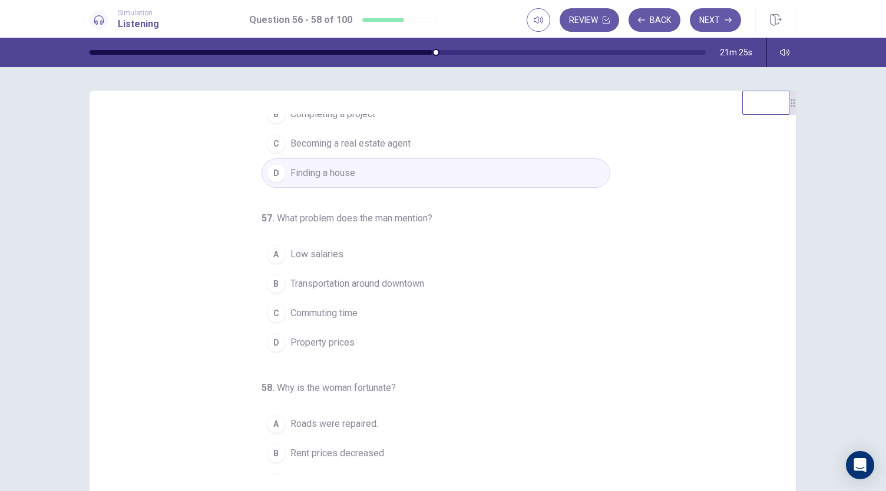
scroll to position [89, 0]
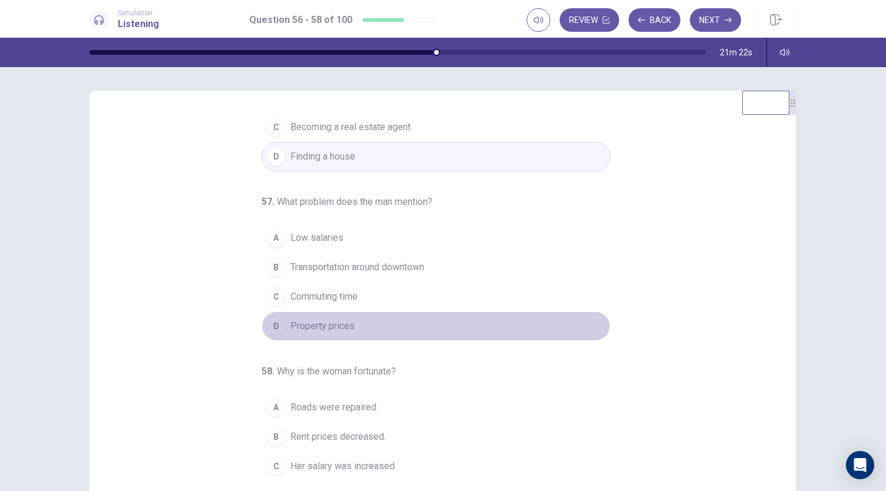
click at [320, 323] on span "Property prices" at bounding box center [322, 326] width 64 height 14
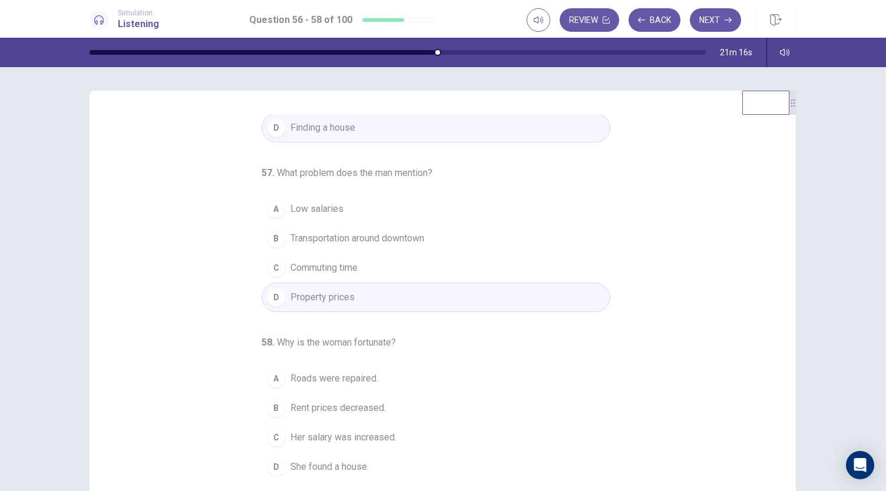
scroll to position [70, 0]
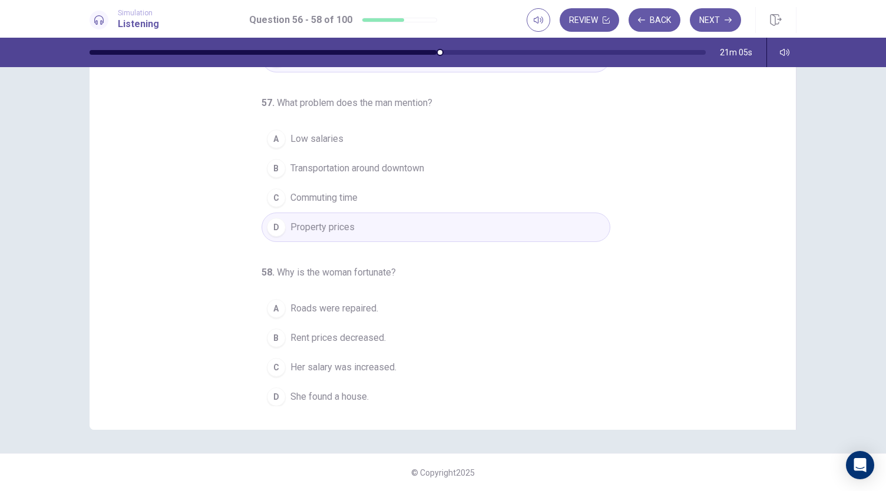
click at [343, 360] on span "Her salary was increased." at bounding box center [343, 367] width 106 height 14
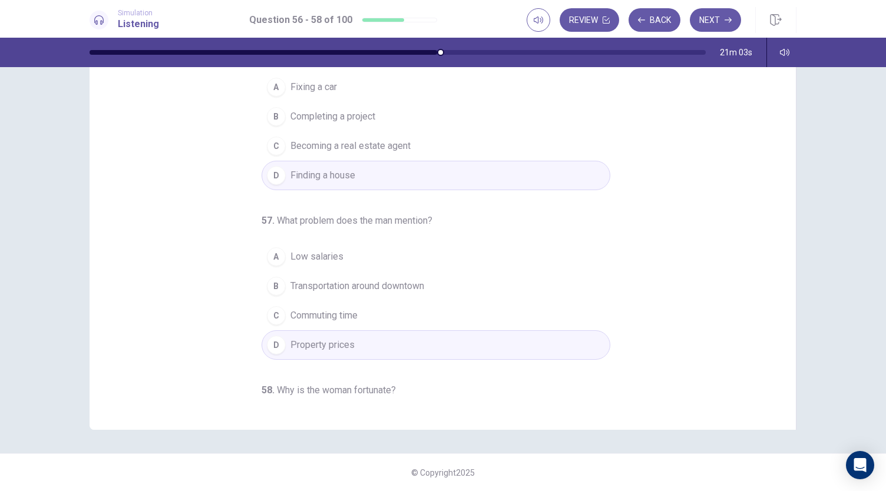
scroll to position [0, 0]
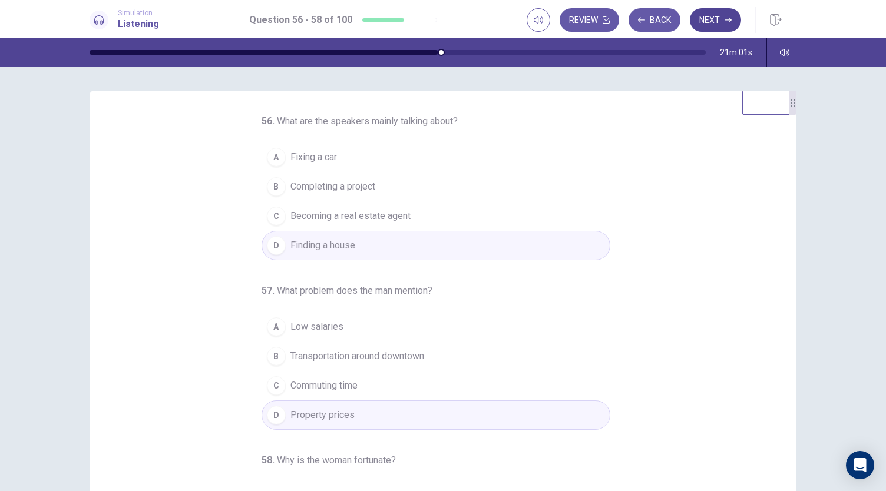
click at [731, 16] on icon "button" at bounding box center [727, 19] width 7 height 7
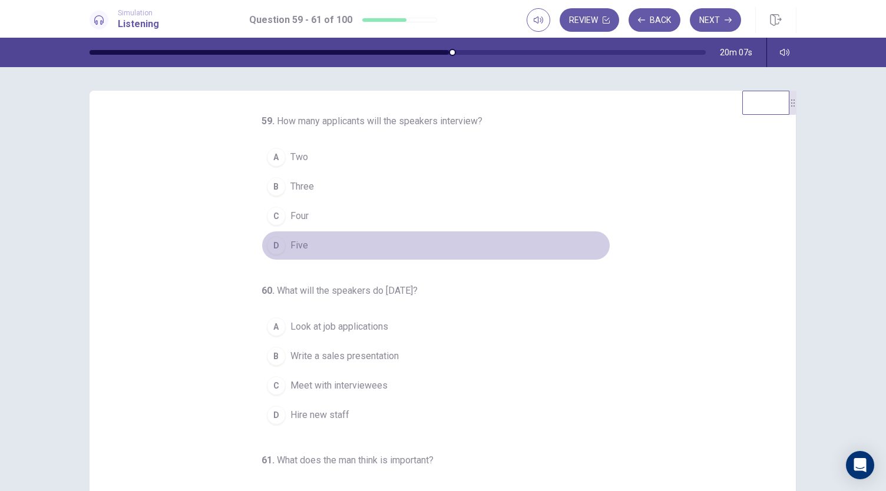
click at [268, 247] on div "D" at bounding box center [276, 245] width 19 height 19
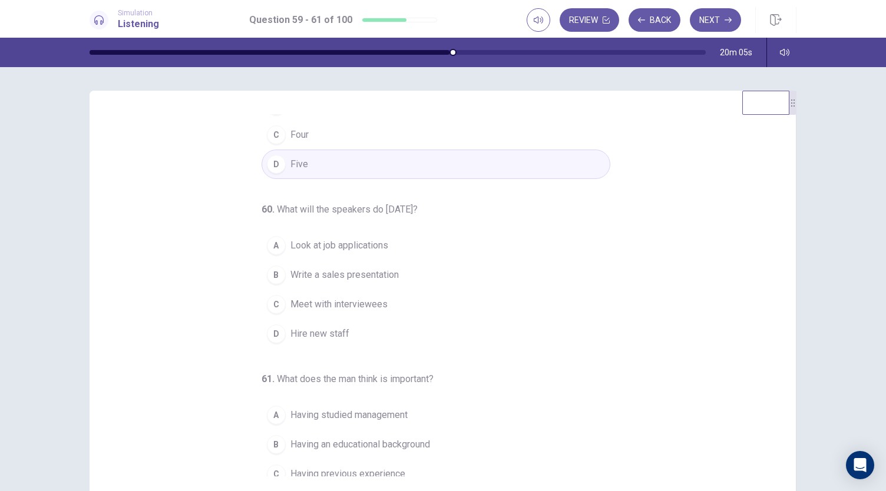
scroll to position [97, 0]
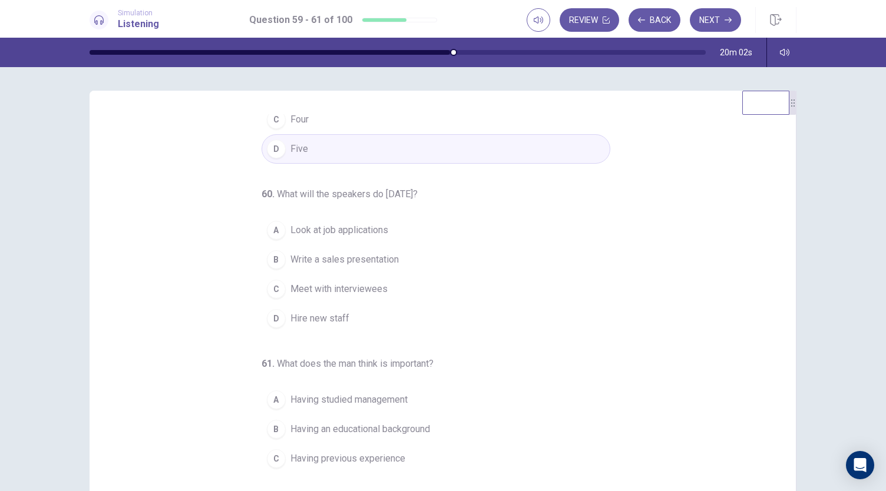
click at [375, 228] on span "Look at job applications" at bounding box center [339, 230] width 98 height 14
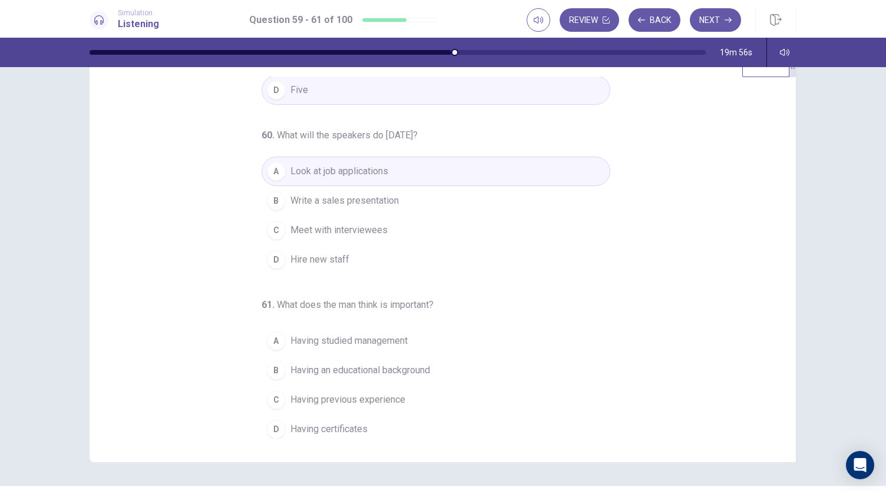
scroll to position [70, 0]
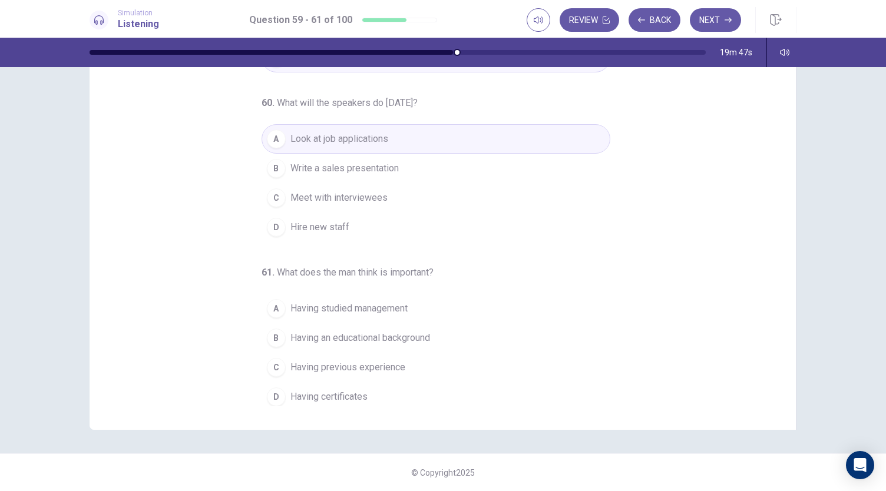
click at [365, 363] on span "Having previous experience" at bounding box center [347, 367] width 115 height 14
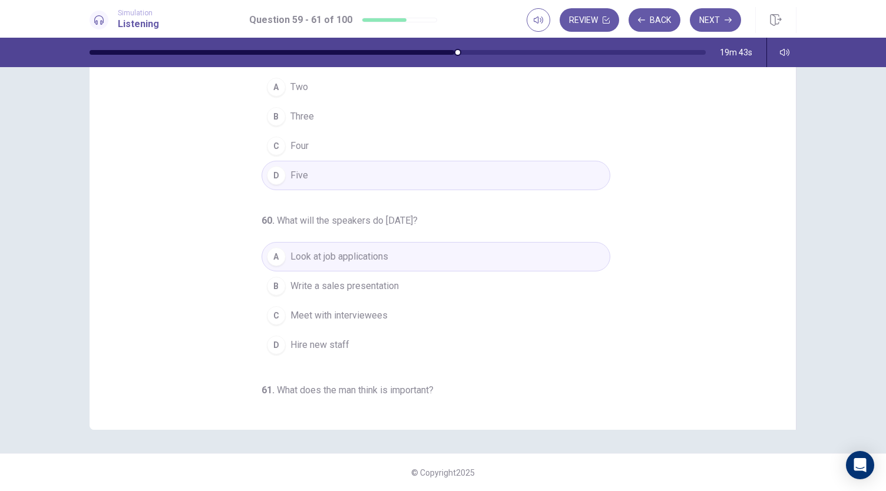
scroll to position [0, 0]
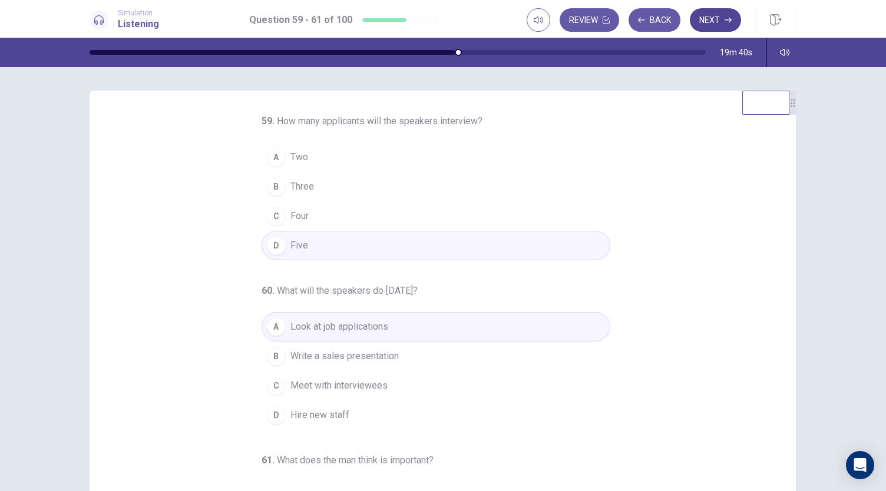
click at [717, 16] on button "Next" at bounding box center [715, 20] width 51 height 24
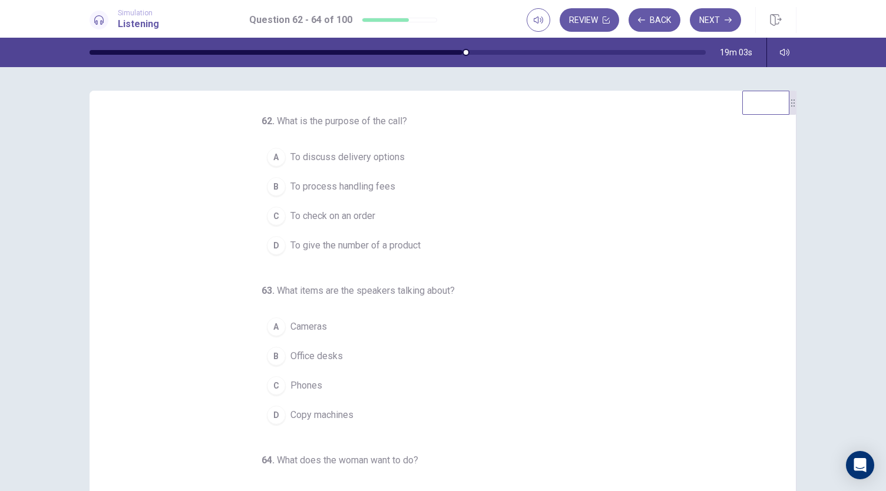
drag, startPoint x: 272, startPoint y: 122, endPoint x: 383, endPoint y: 119, distance: 110.8
click at [383, 119] on span "What is the purpose of the call?" at bounding box center [342, 120] width 130 height 11
click at [330, 210] on span "To check on an order" at bounding box center [332, 216] width 85 height 14
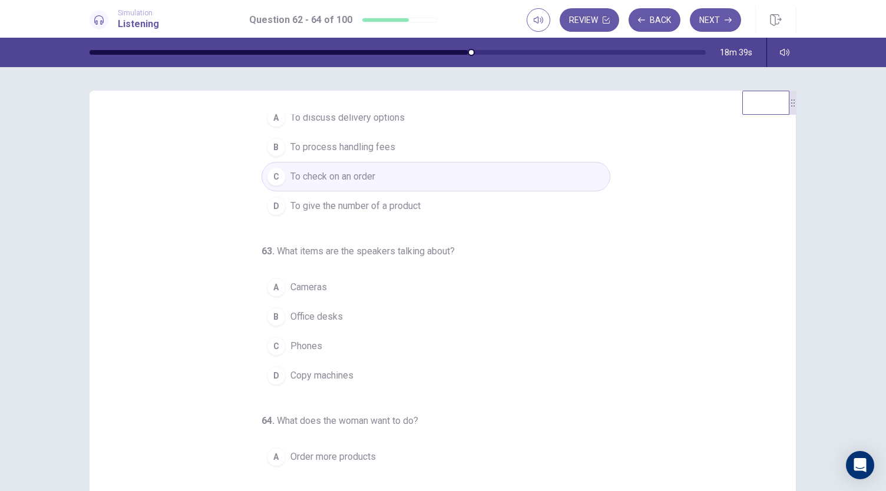
scroll to position [40, 0]
click at [319, 369] on span "Copy machines" at bounding box center [321, 375] width 63 height 14
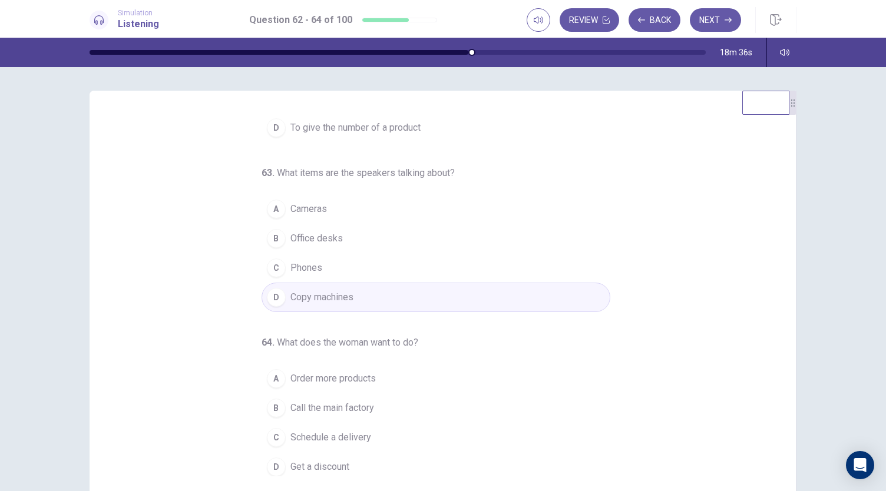
scroll to position [66, 0]
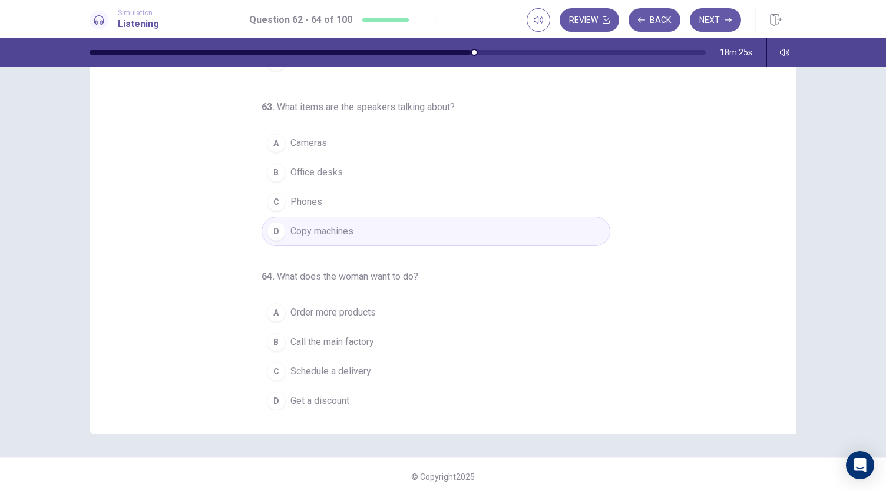
click at [354, 308] on span "Order more products" at bounding box center [332, 313] width 85 height 14
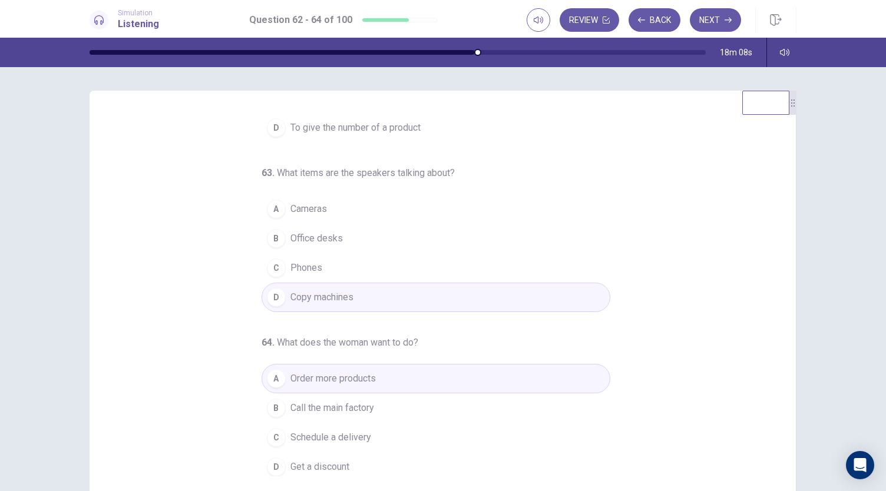
scroll to position [0, 0]
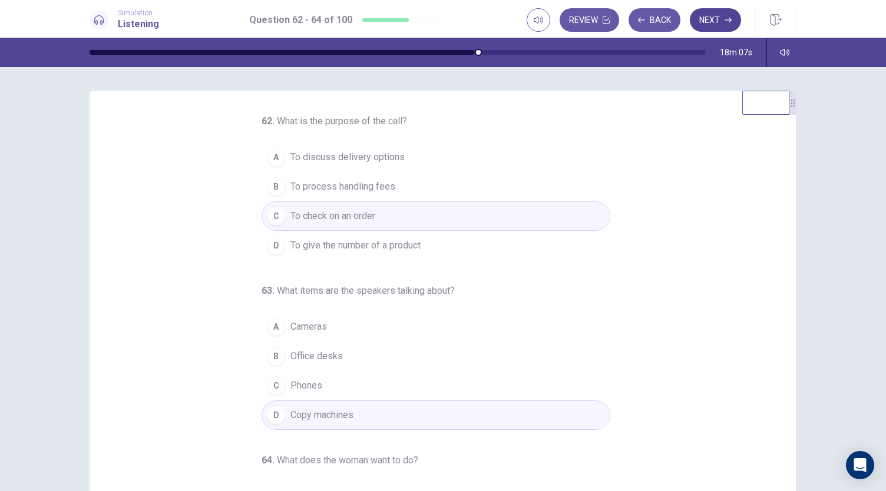
click at [727, 18] on icon "button" at bounding box center [727, 19] width 7 height 7
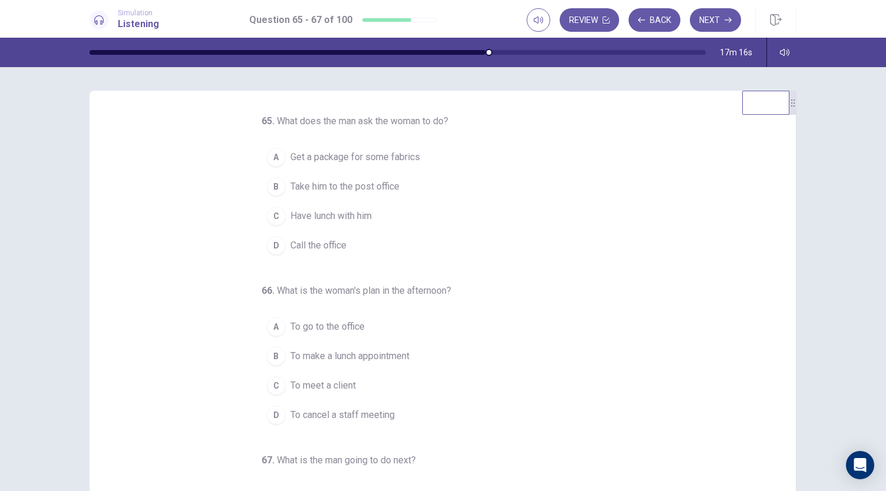
click at [358, 185] on span "Take him to the post office" at bounding box center [344, 187] width 109 height 14
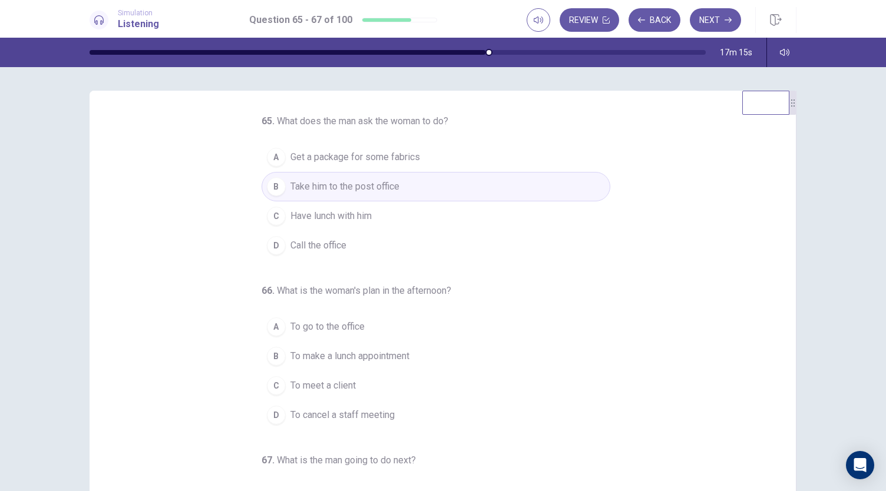
scroll to position [24, 0]
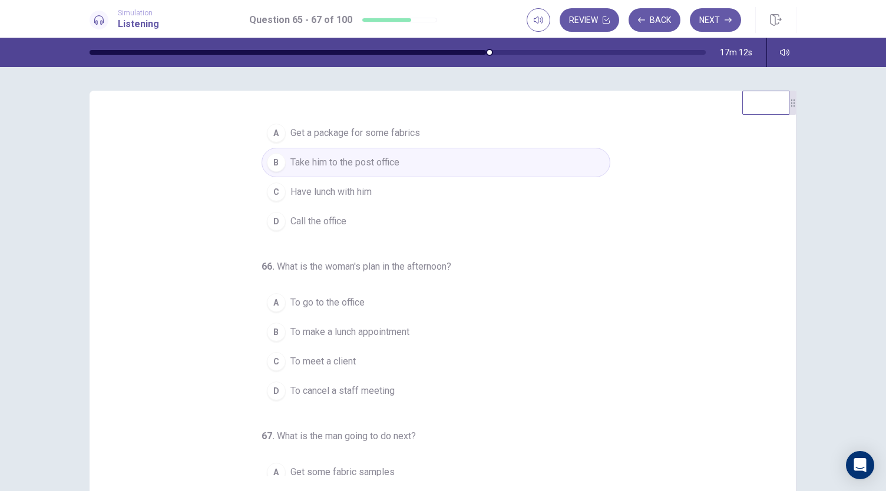
click at [322, 366] on span "To meet a client" at bounding box center [322, 361] width 65 height 14
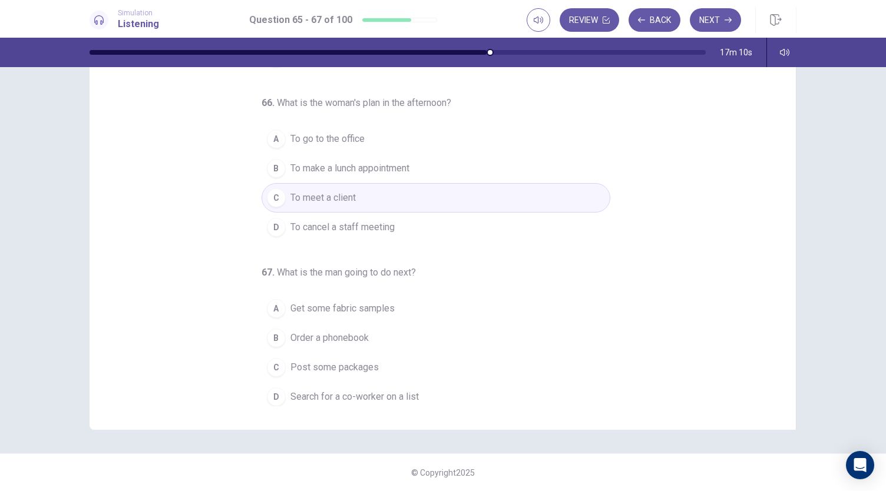
scroll to position [70, 0]
click at [340, 393] on span "Search for a co-worker on a list" at bounding box center [354, 397] width 128 height 14
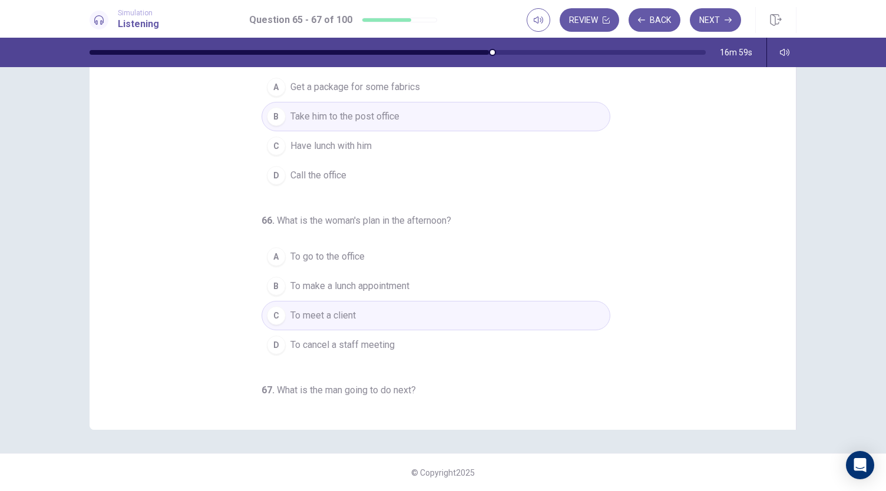
scroll to position [0, 0]
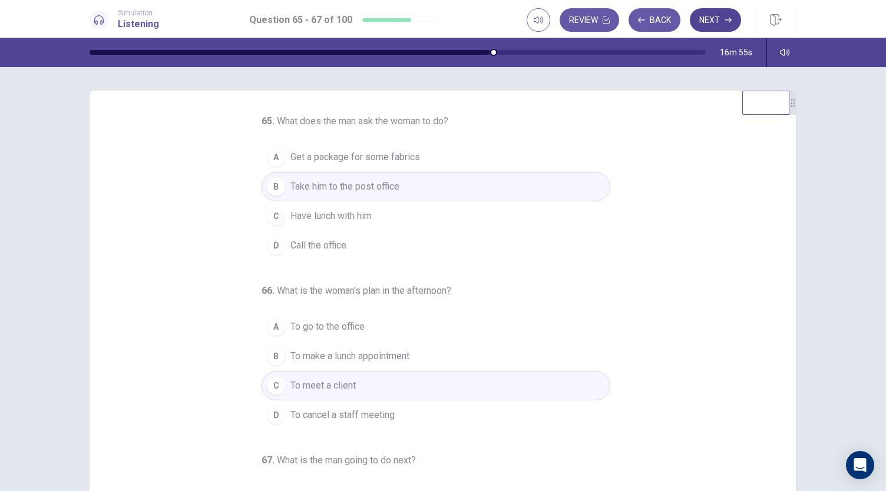
click at [725, 26] on button "Next" at bounding box center [715, 20] width 51 height 24
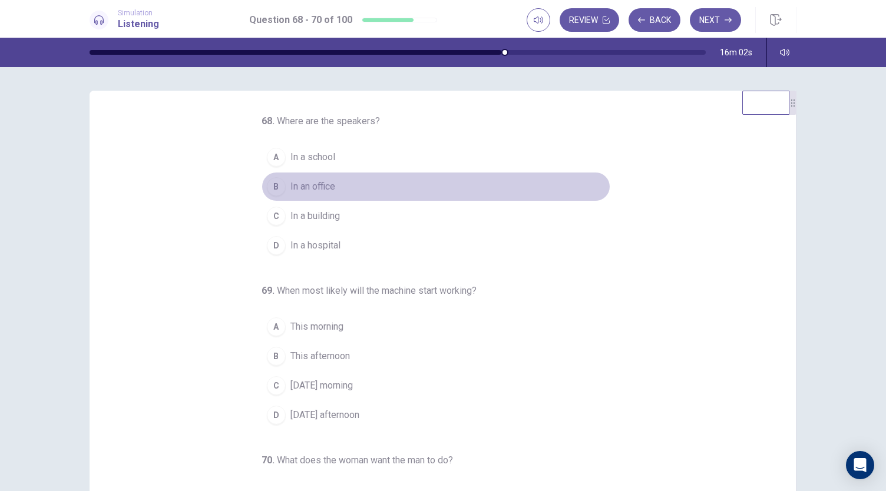
click at [306, 194] on button "B In an office" at bounding box center [435, 186] width 349 height 29
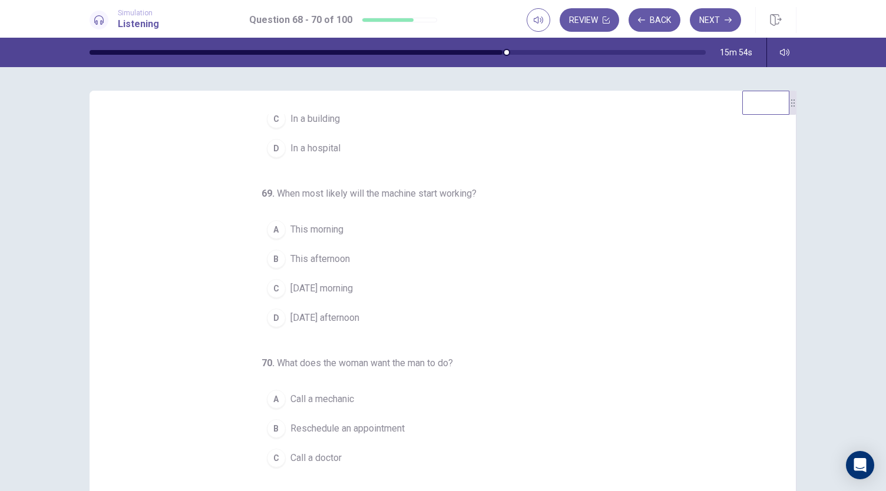
scroll to position [116, 0]
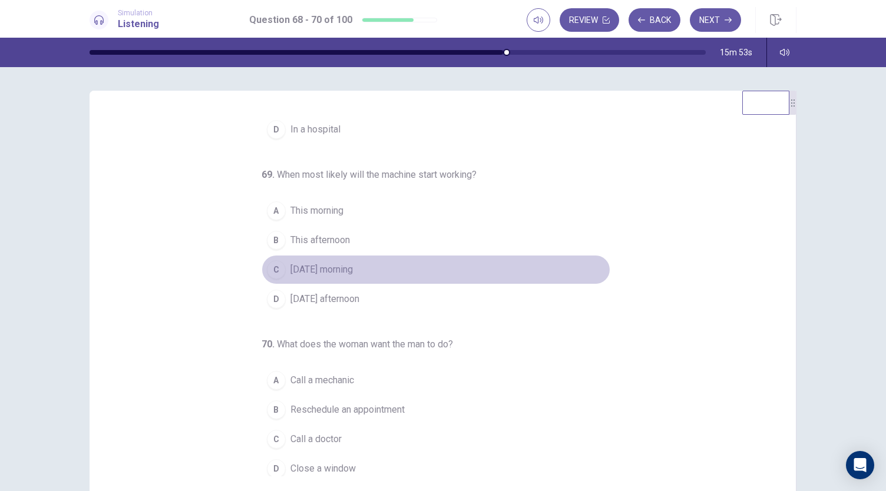
click at [326, 270] on span "Tomorrow morning" at bounding box center [321, 270] width 62 height 14
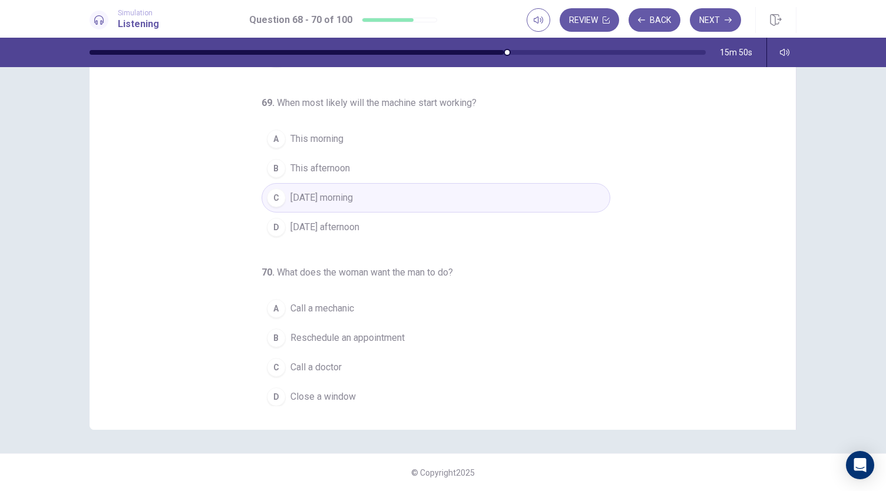
scroll to position [69, 0]
click at [319, 397] on span "Close a window" at bounding box center [322, 397] width 65 height 14
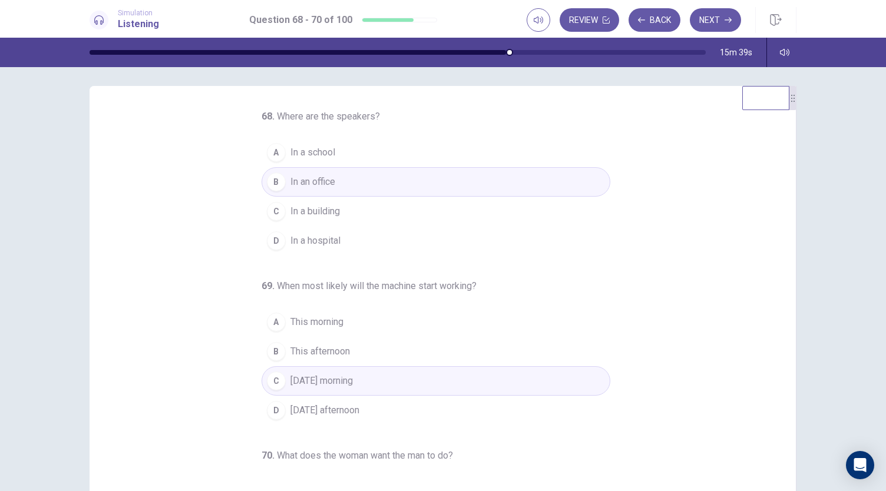
scroll to position [4, 0]
click at [727, 18] on icon "button" at bounding box center [727, 19] width 7 height 7
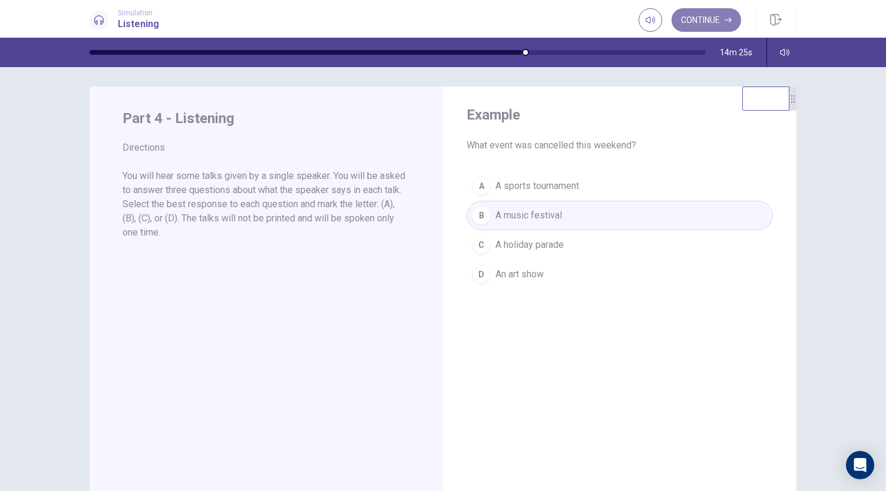
click at [698, 15] on button "Continue" at bounding box center [705, 20] width 69 height 24
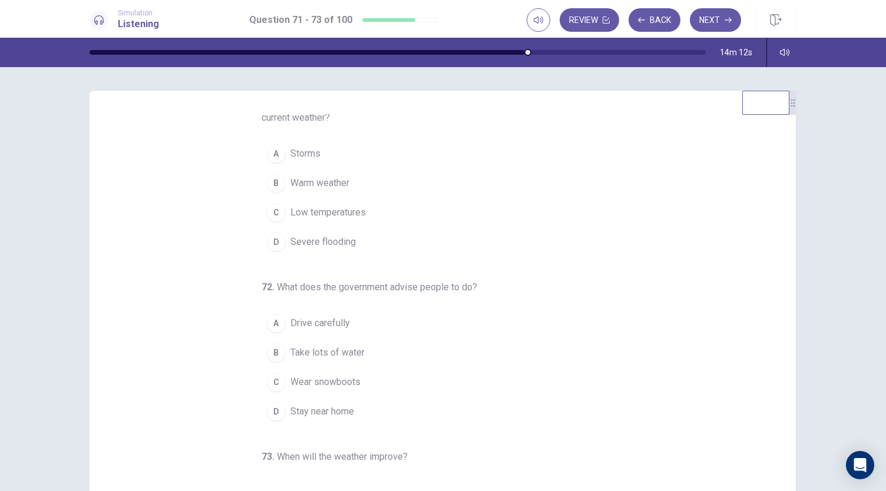
scroll to position [0, 0]
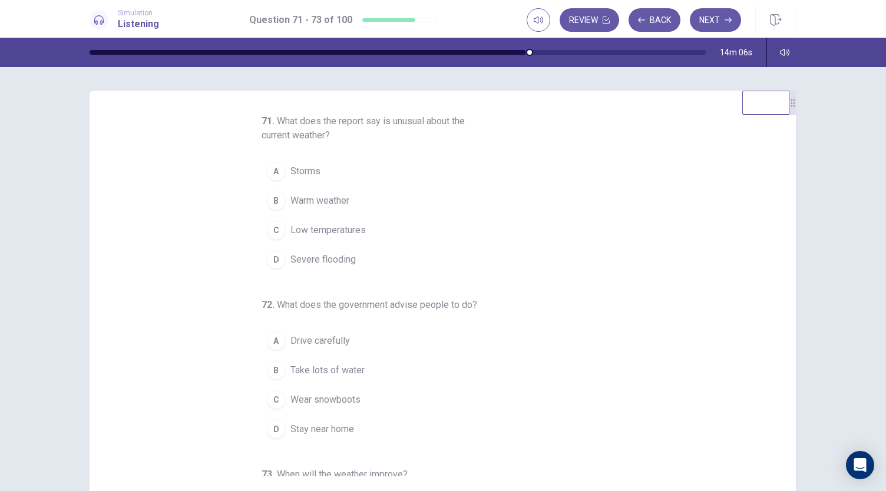
click at [324, 232] on span "Low temperatures" at bounding box center [327, 230] width 75 height 14
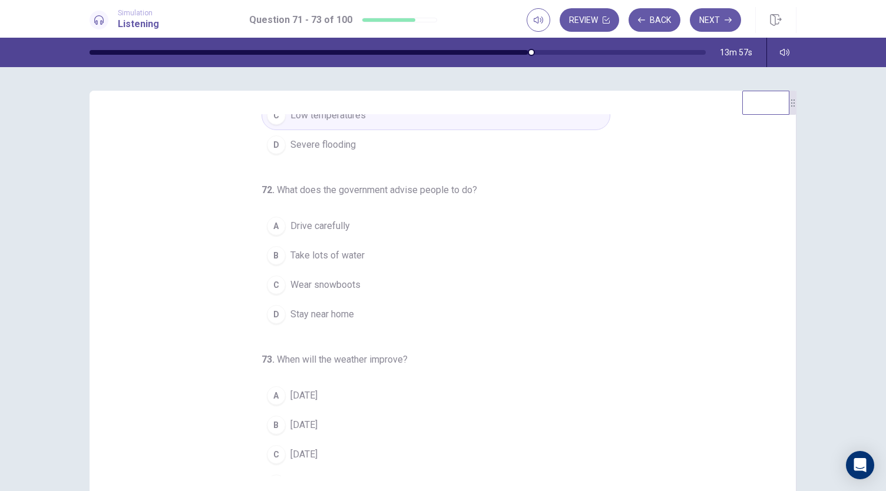
scroll to position [130, 0]
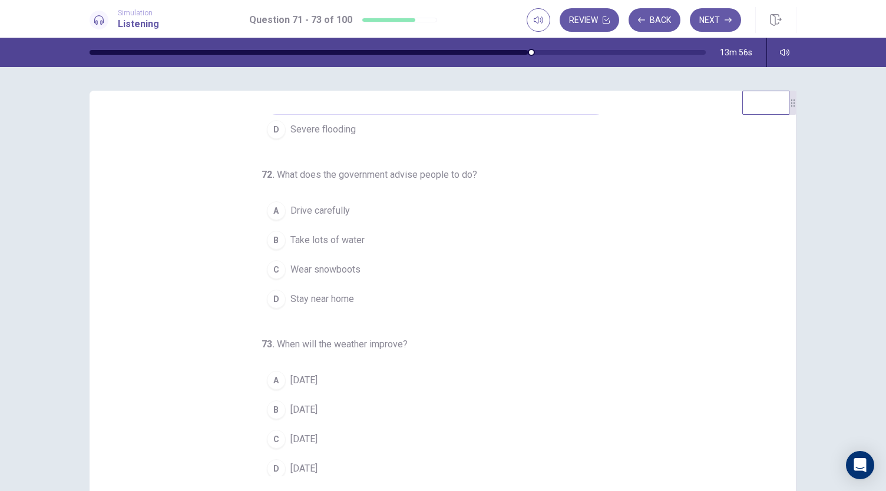
click at [331, 297] on span "Stay near home" at bounding box center [322, 299] width 64 height 14
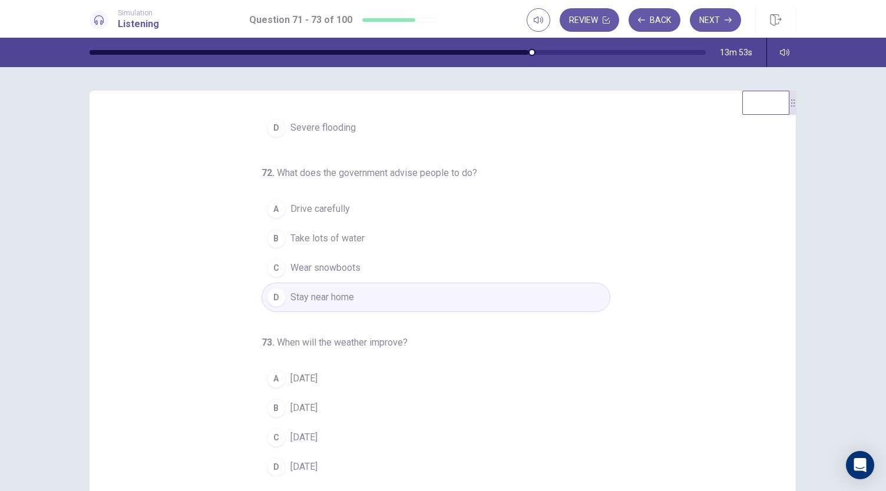
scroll to position [70, 0]
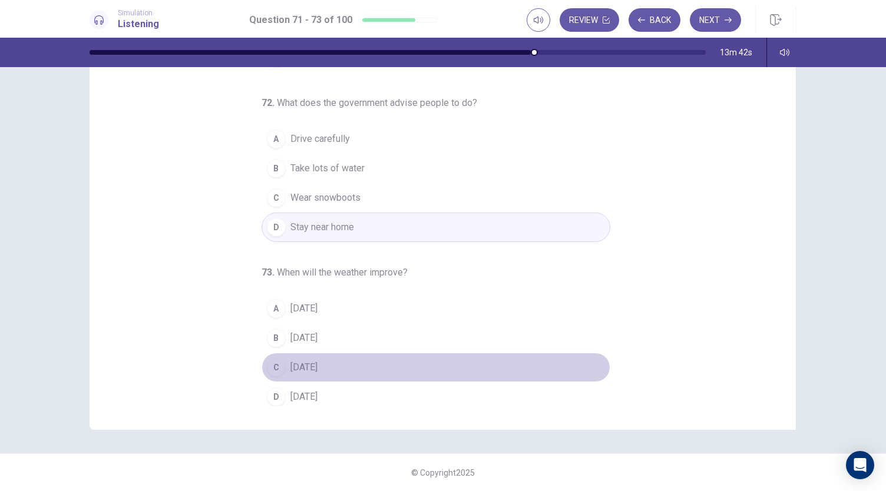
click at [313, 366] on span "On Sunday" at bounding box center [303, 367] width 27 height 14
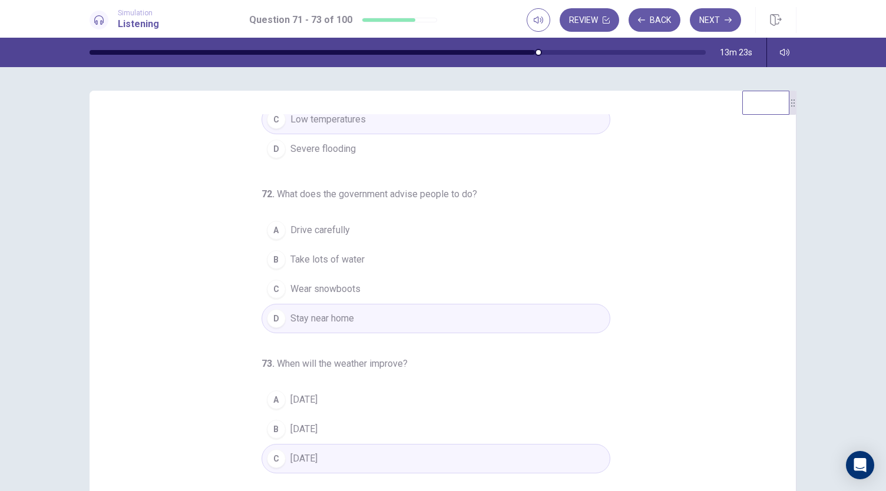
scroll to position [132, 0]
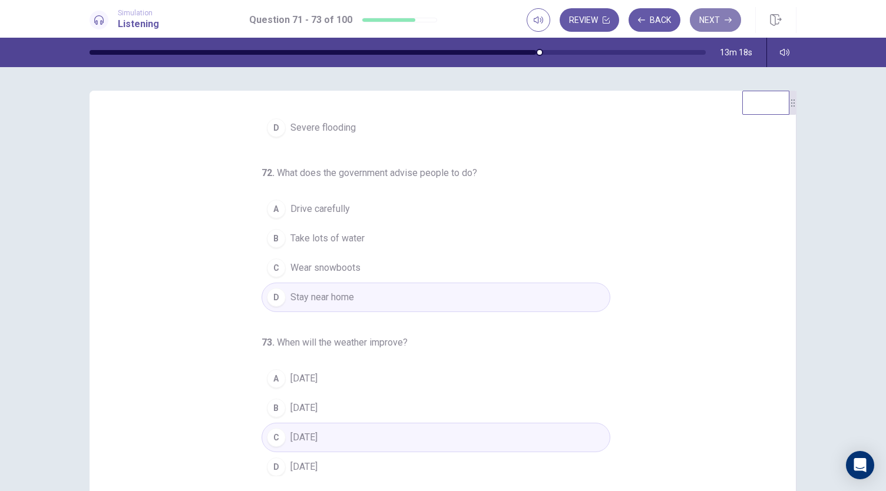
click at [711, 25] on button "Next" at bounding box center [715, 20] width 51 height 24
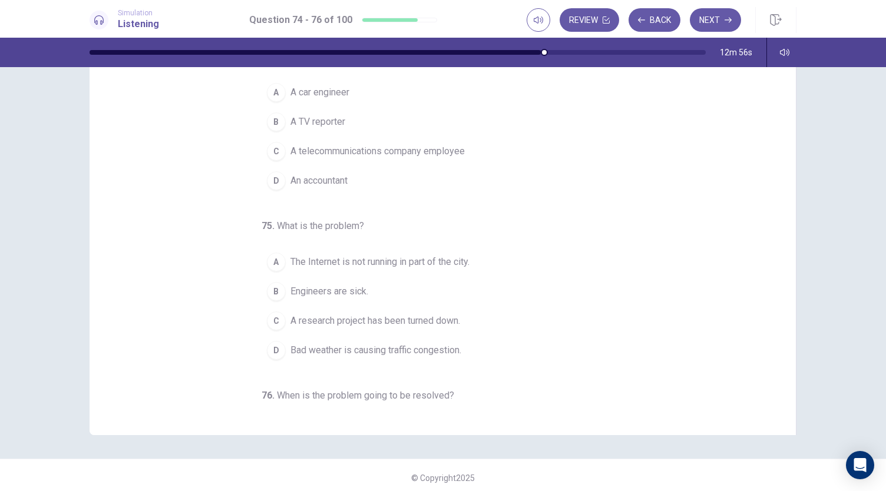
scroll to position [0, 0]
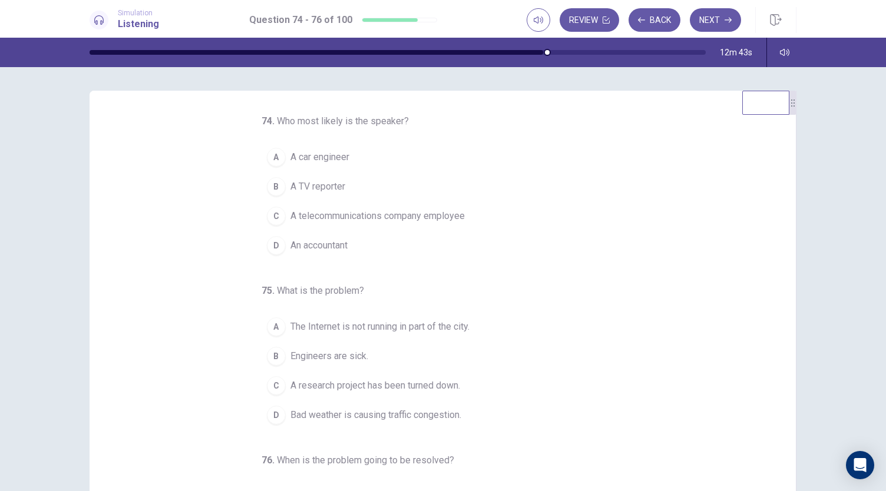
click at [329, 221] on span "A telecommunications company employee" at bounding box center [377, 216] width 174 height 14
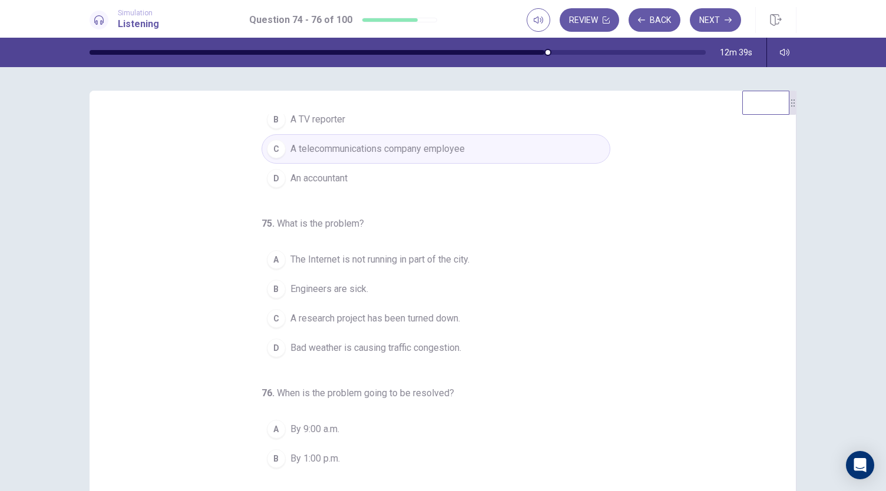
scroll to position [68, 0]
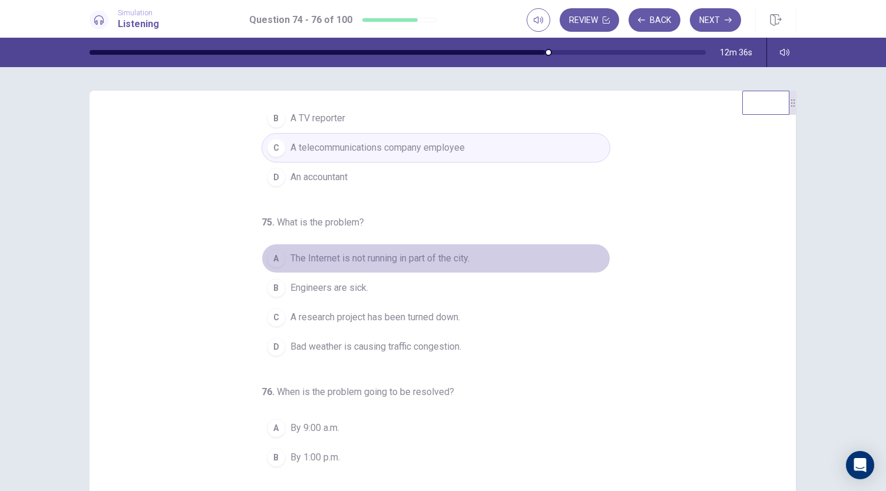
click at [426, 255] on span "The Internet is not running in part of the city." at bounding box center [379, 258] width 179 height 14
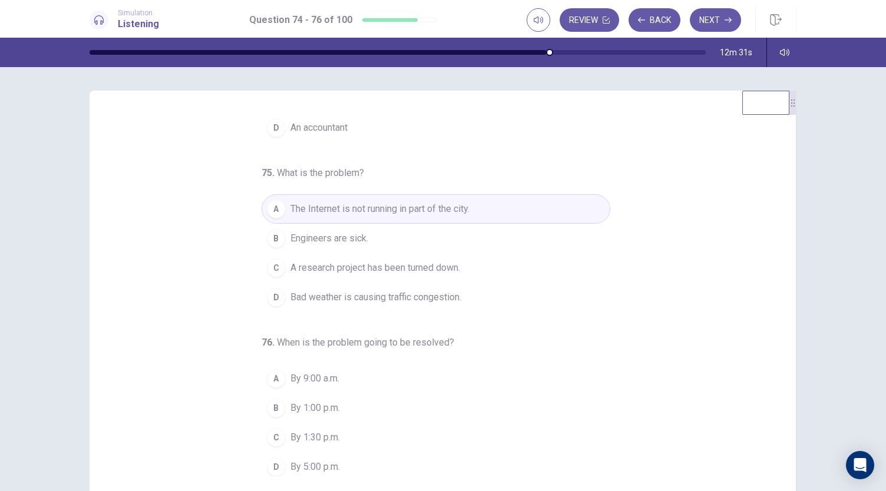
scroll to position [70, 0]
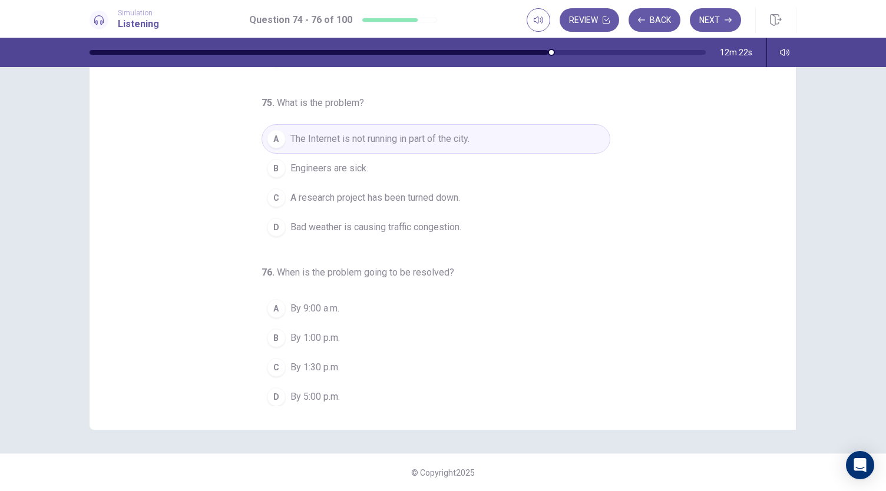
click at [310, 331] on span "By 1:00 p.m." at bounding box center [314, 338] width 49 height 14
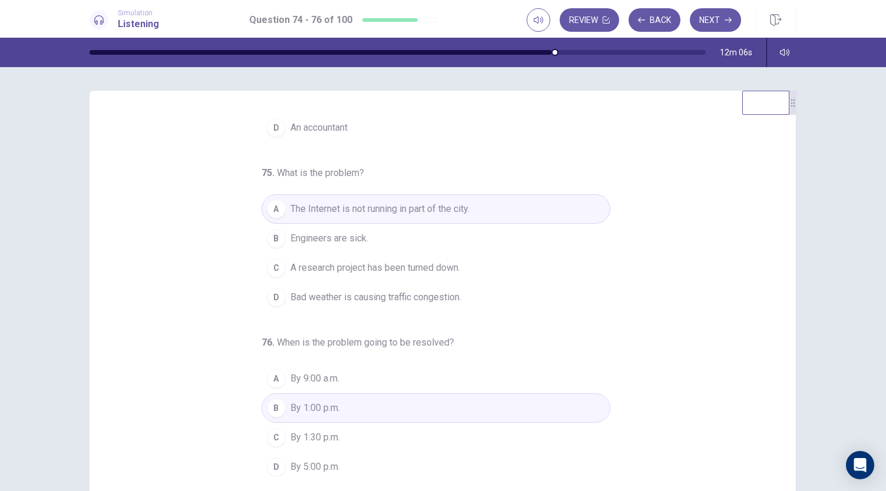
scroll to position [0, 0]
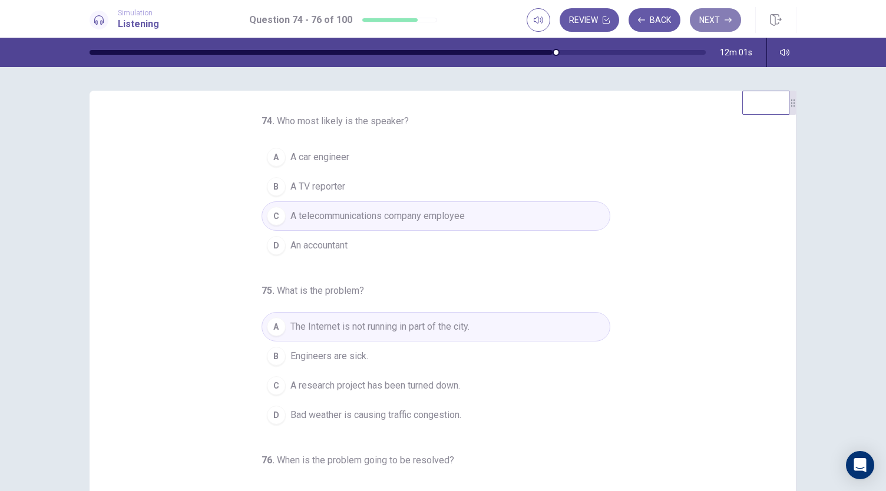
click at [710, 24] on button "Next" at bounding box center [715, 20] width 51 height 24
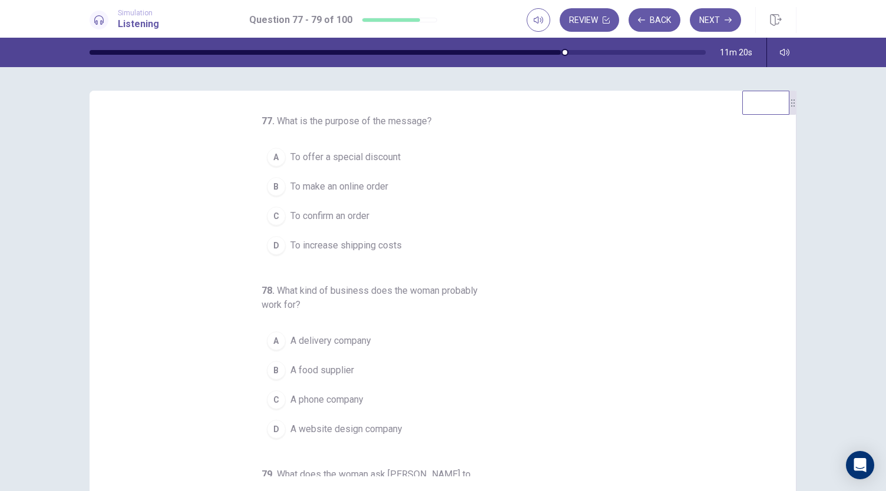
click at [352, 214] on span "To confirm an order" at bounding box center [329, 216] width 79 height 14
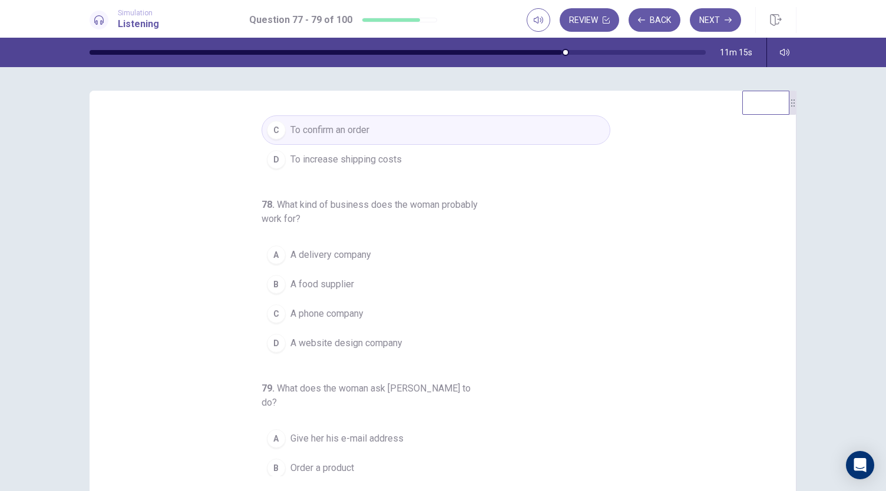
scroll to position [87, 0]
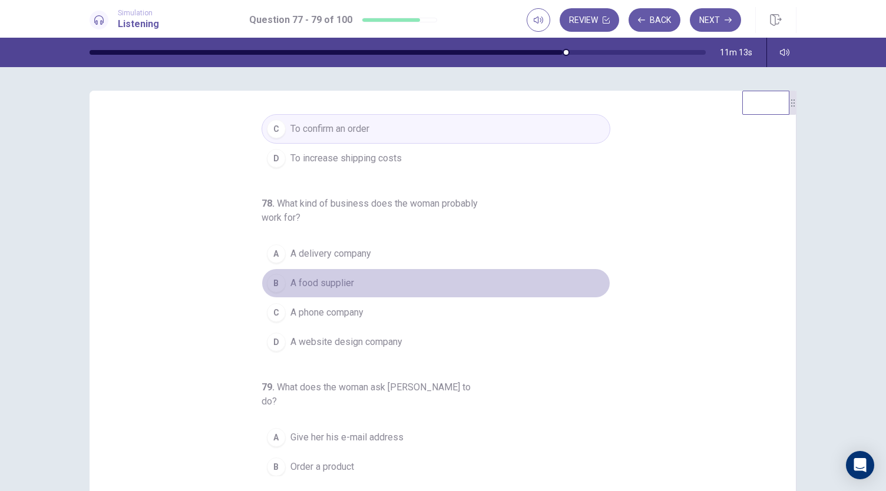
click at [325, 283] on span "A food supplier" at bounding box center [322, 283] width 64 height 14
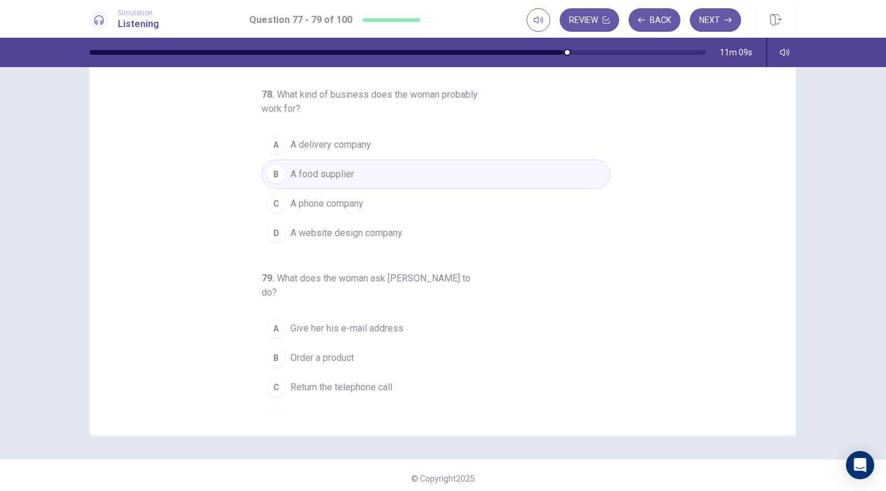
scroll to position [70, 0]
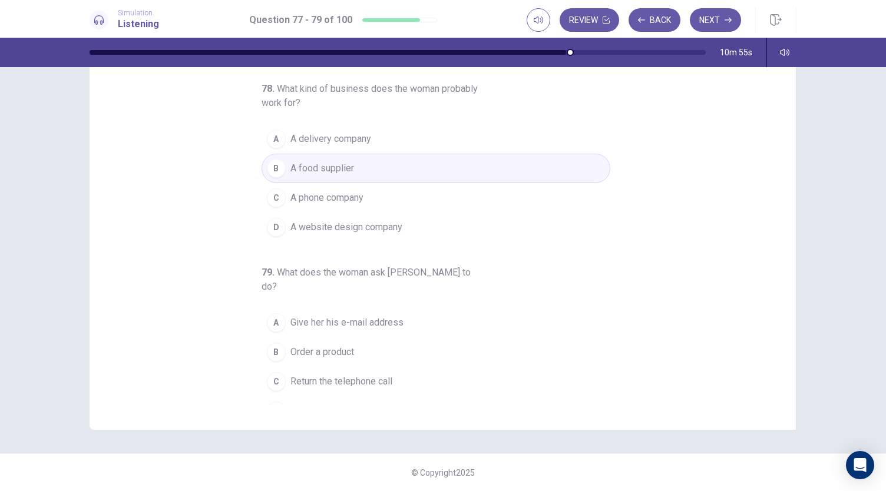
click at [349, 375] on span "Return the telephone call" at bounding box center [341, 382] width 102 height 14
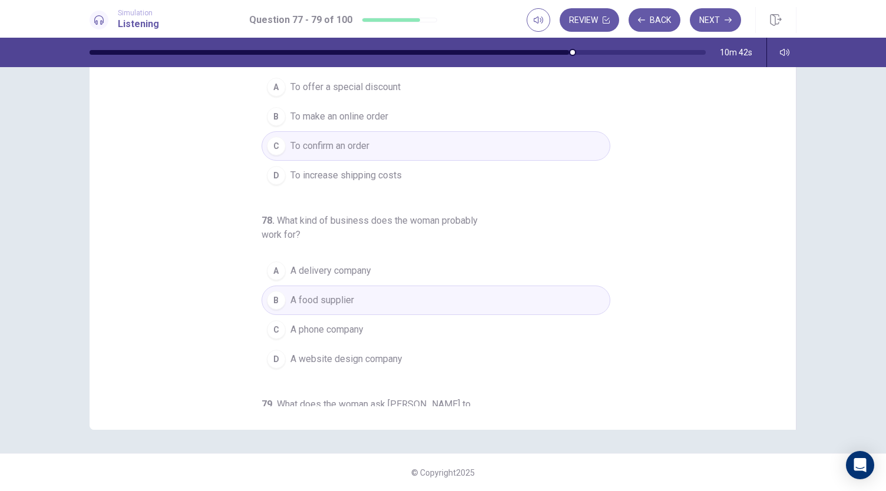
scroll to position [0, 0]
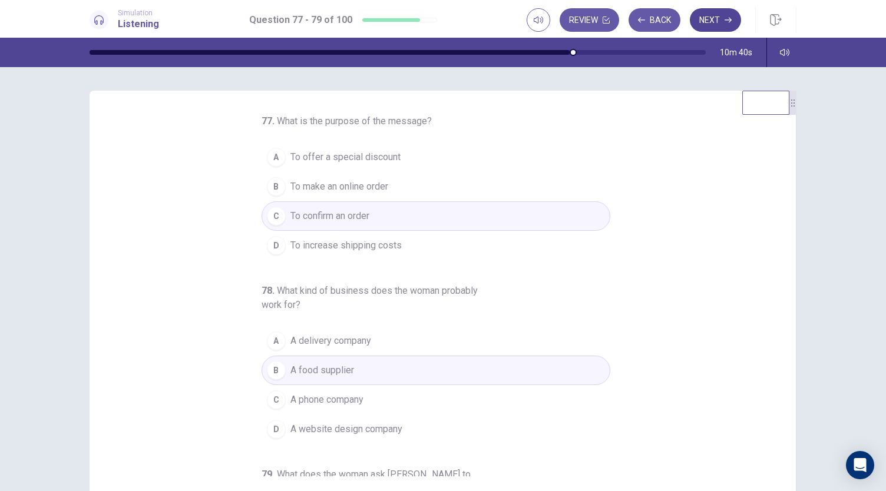
click at [710, 19] on button "Next" at bounding box center [715, 20] width 51 height 24
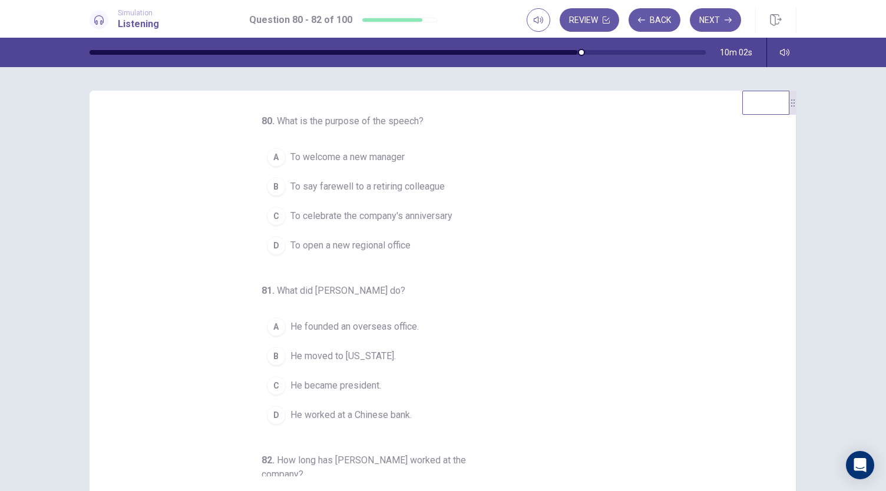
click at [377, 190] on span "To say farewell to a retiring colleague" at bounding box center [367, 187] width 154 height 14
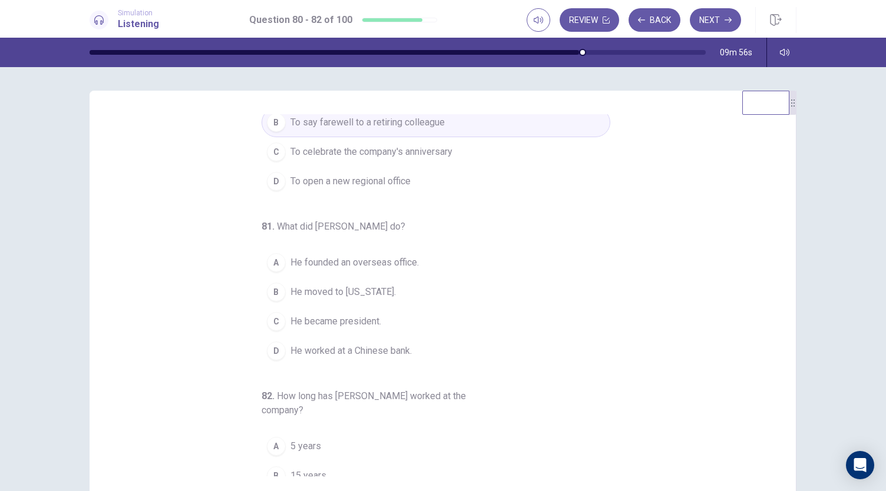
scroll to position [94, 0]
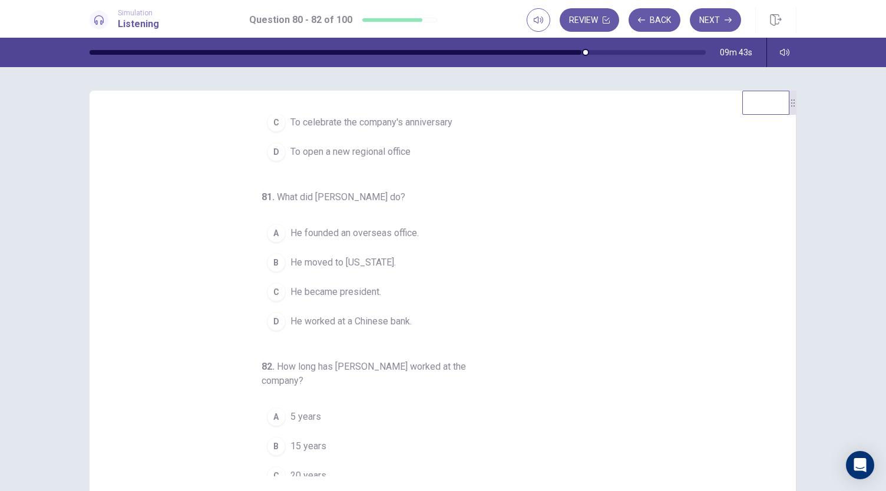
click at [363, 314] on span "He worked at a Chinese bank." at bounding box center [350, 321] width 121 height 14
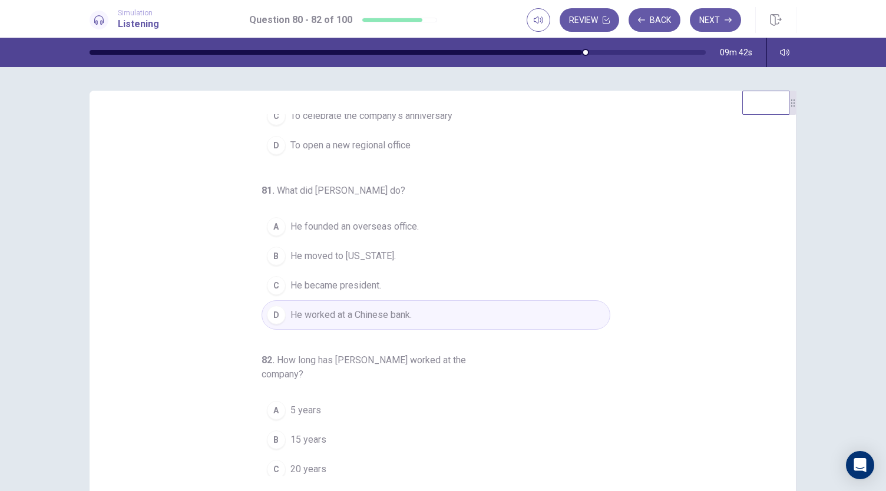
scroll to position [101, 0]
click at [378, 222] on span "He founded an overseas office." at bounding box center [354, 226] width 128 height 14
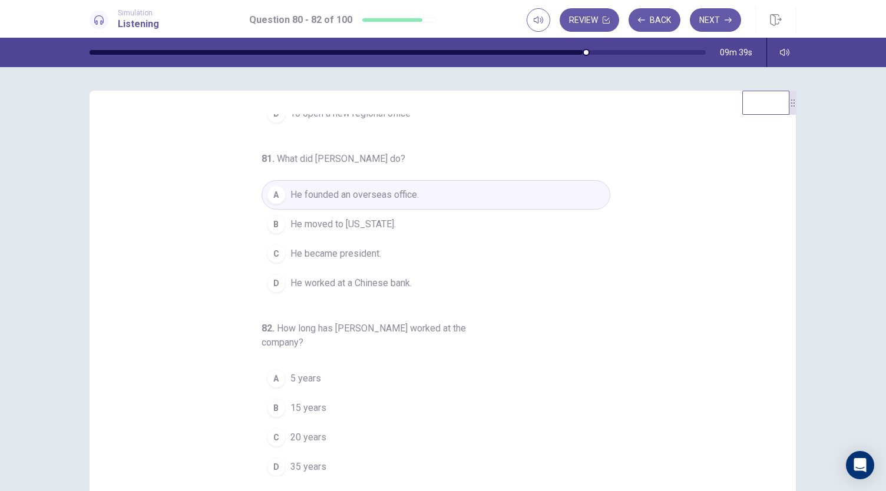
scroll to position [70, 0]
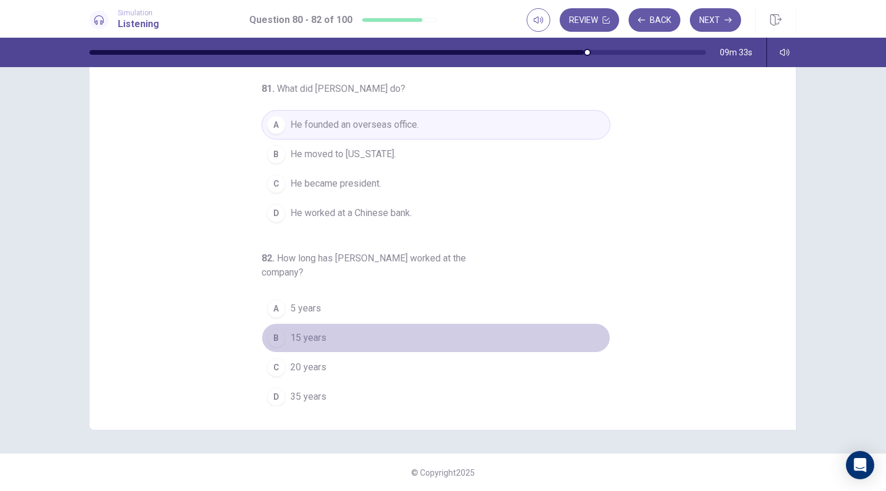
click at [302, 336] on span "15 years" at bounding box center [308, 338] width 36 height 14
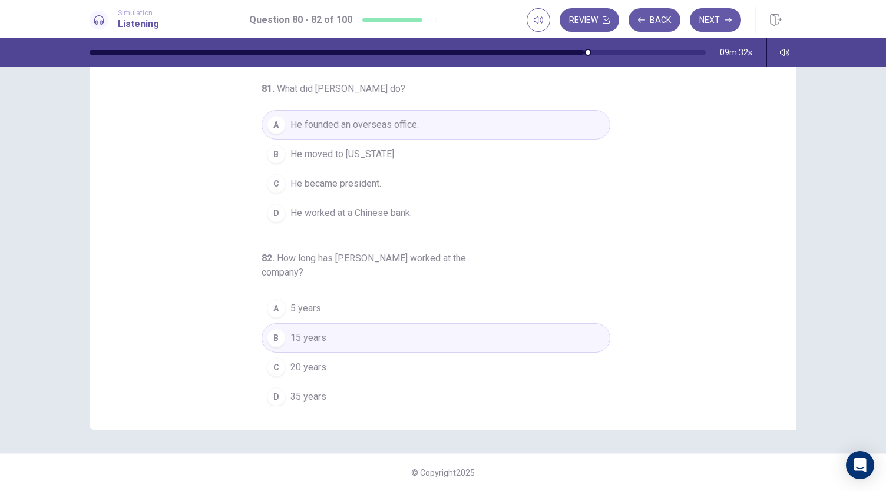
click at [307, 367] on span "20 years" at bounding box center [308, 367] width 36 height 14
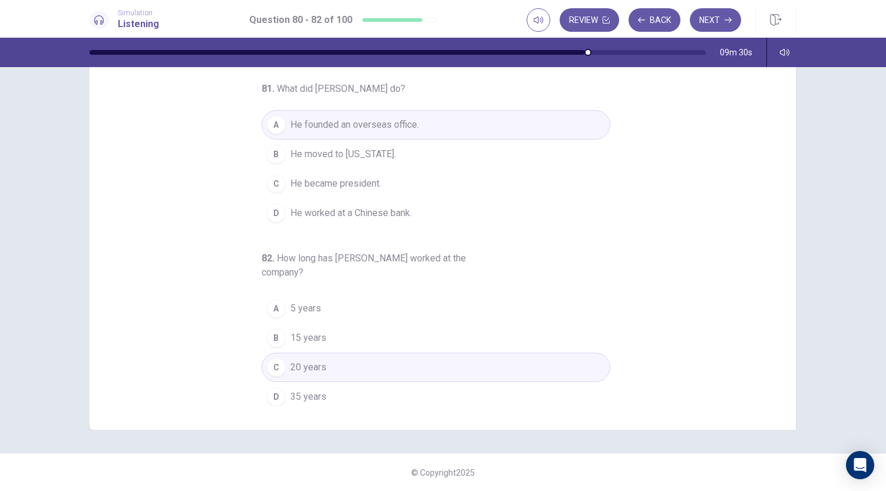
click at [307, 382] on button "D 35 years" at bounding box center [435, 396] width 349 height 29
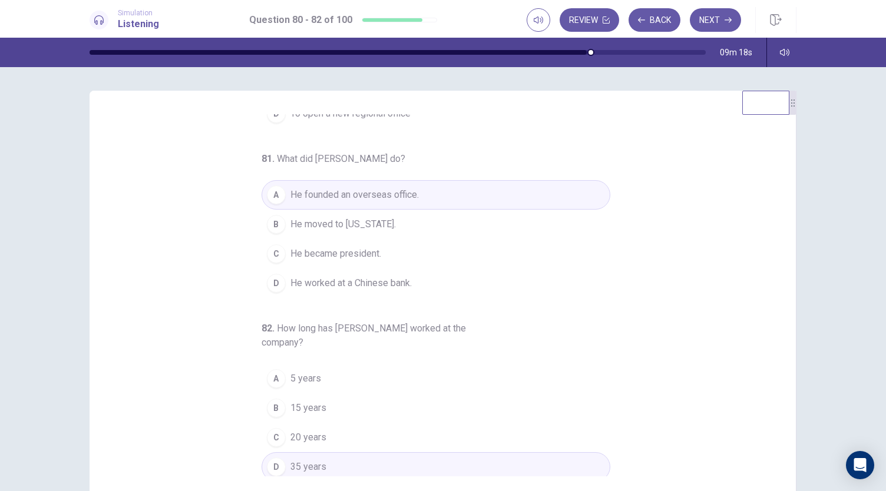
scroll to position [0, 0]
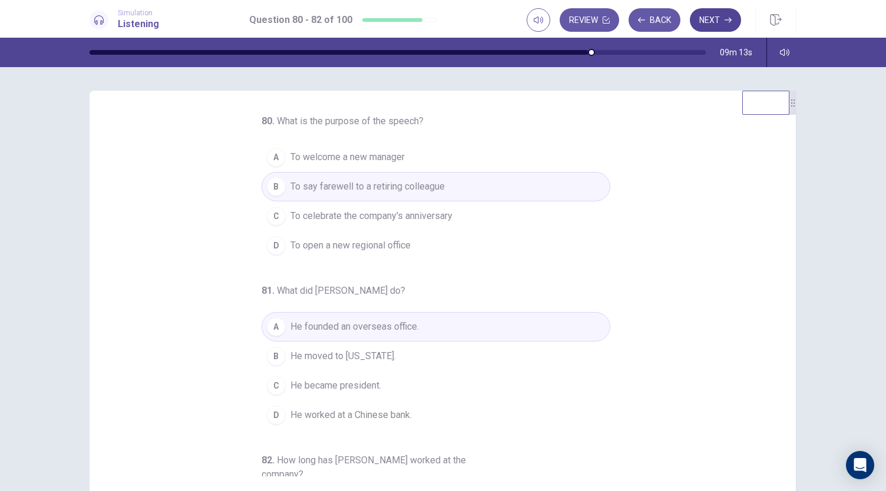
click at [720, 18] on button "Next" at bounding box center [715, 20] width 51 height 24
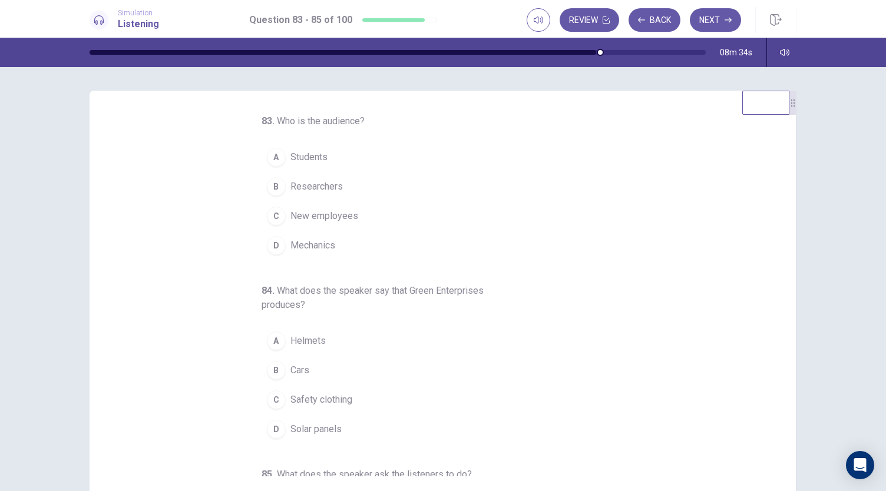
click at [320, 220] on span "New employees" at bounding box center [324, 216] width 68 height 14
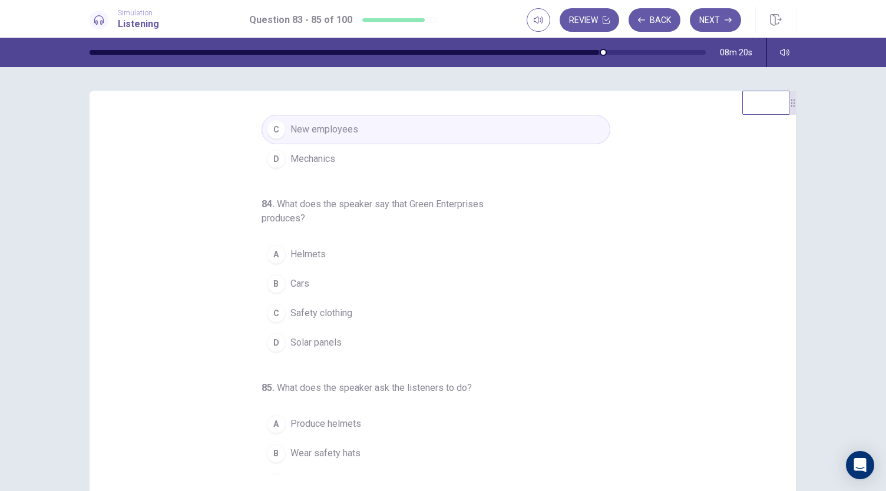
scroll to position [101, 0]
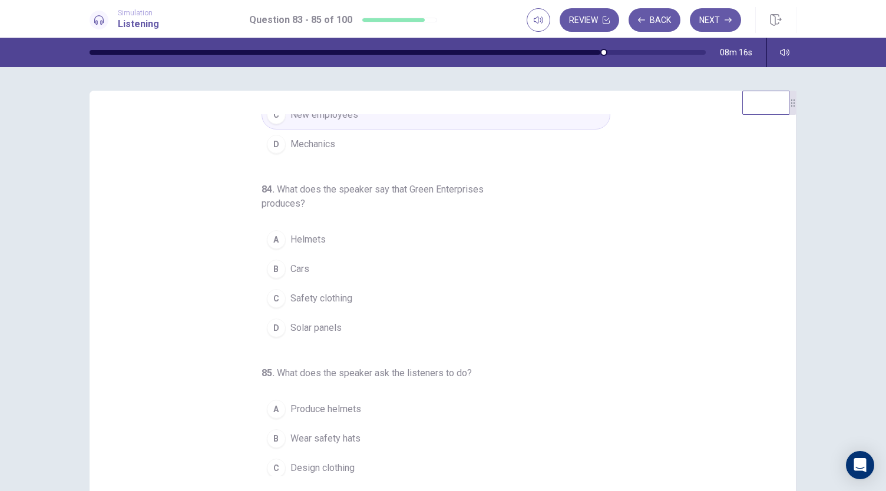
click at [316, 333] on button "D Solar panels" at bounding box center [435, 327] width 349 height 29
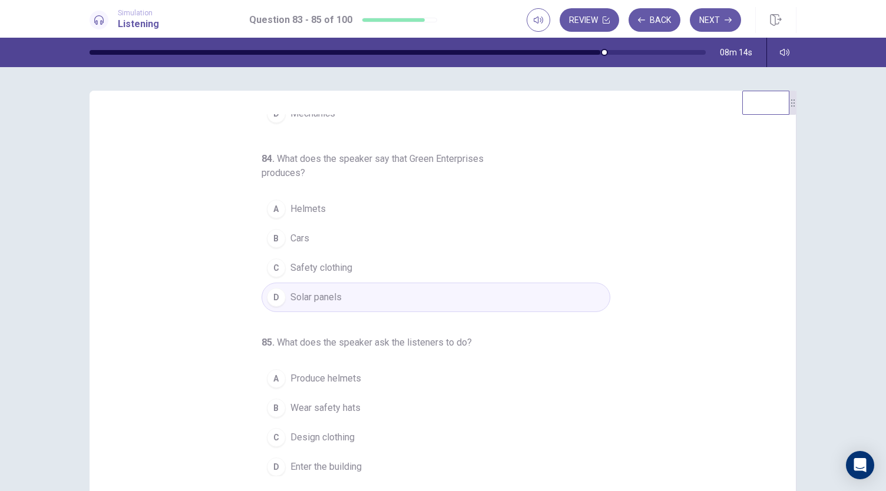
scroll to position [70, 0]
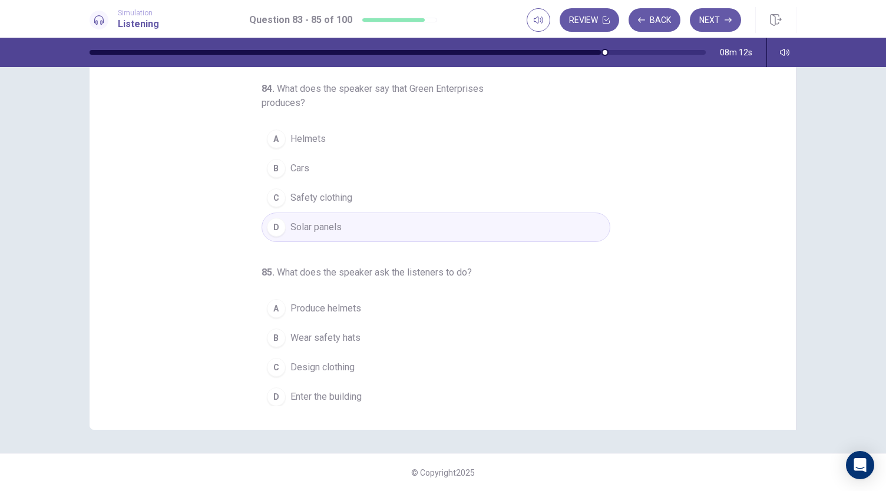
click at [322, 334] on span "Wear safety hats" at bounding box center [325, 338] width 70 height 14
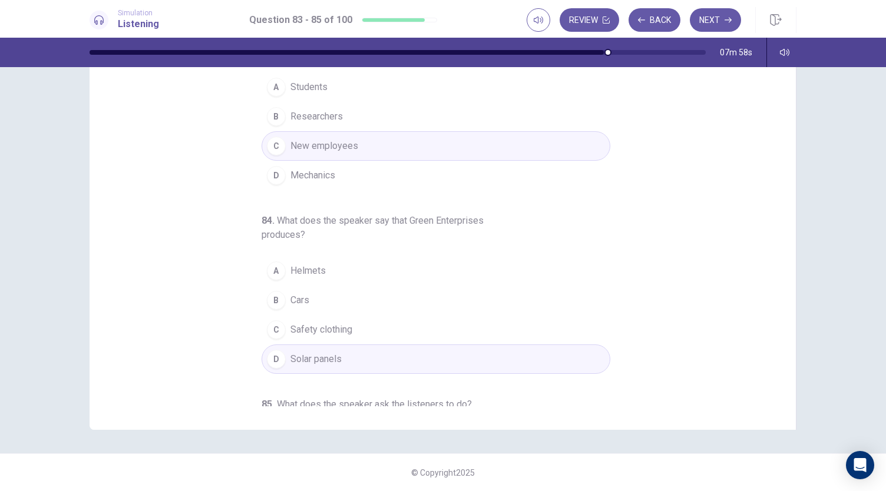
scroll to position [0, 0]
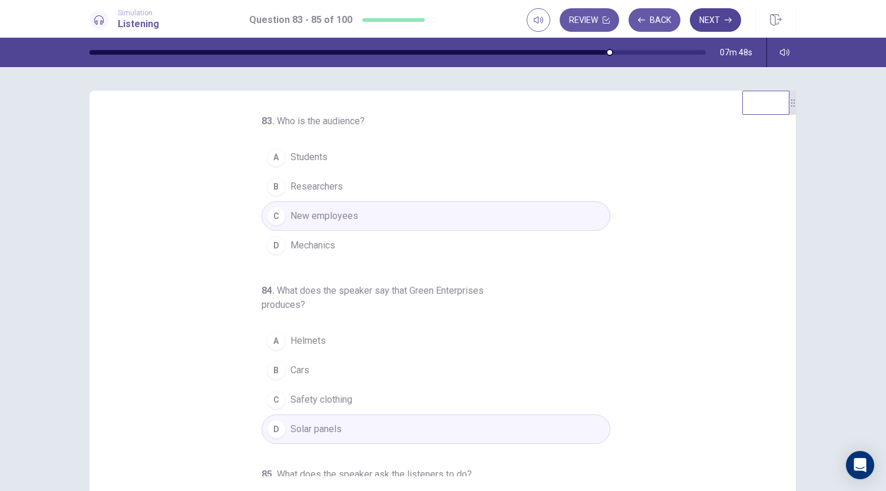
click at [728, 25] on button "Next" at bounding box center [715, 20] width 51 height 24
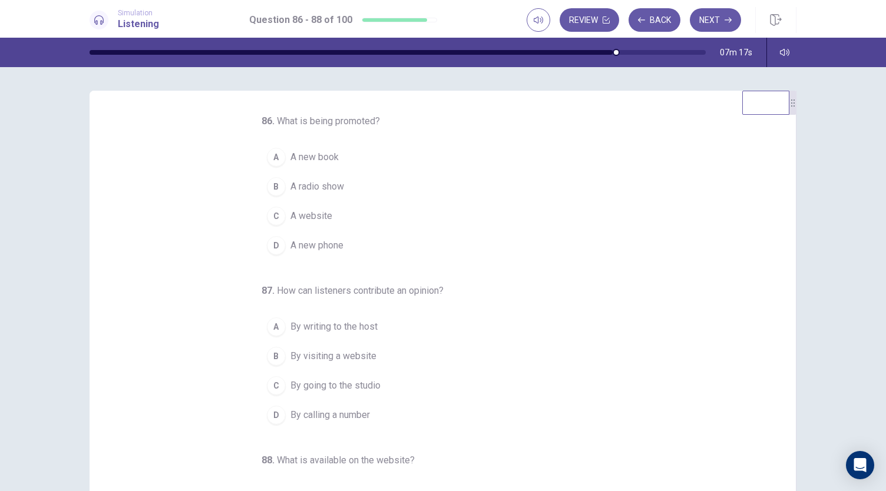
click at [298, 159] on span "A new book" at bounding box center [314, 157] width 48 height 14
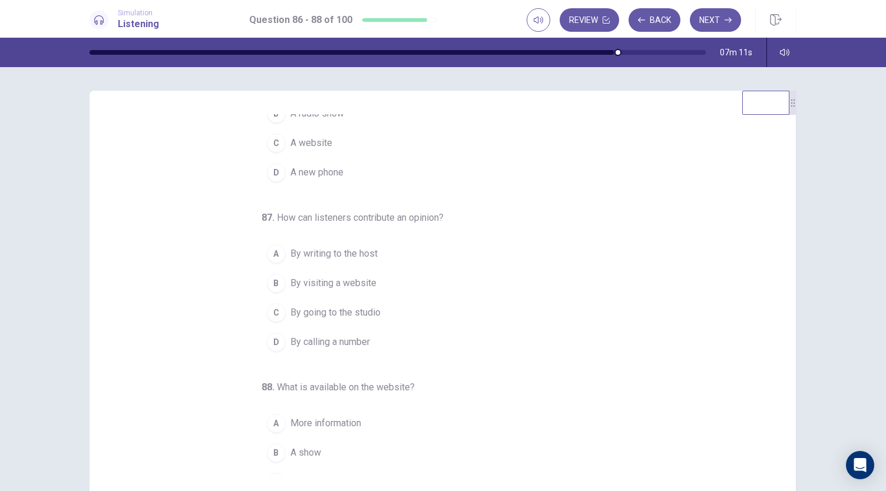
scroll to position [77, 0]
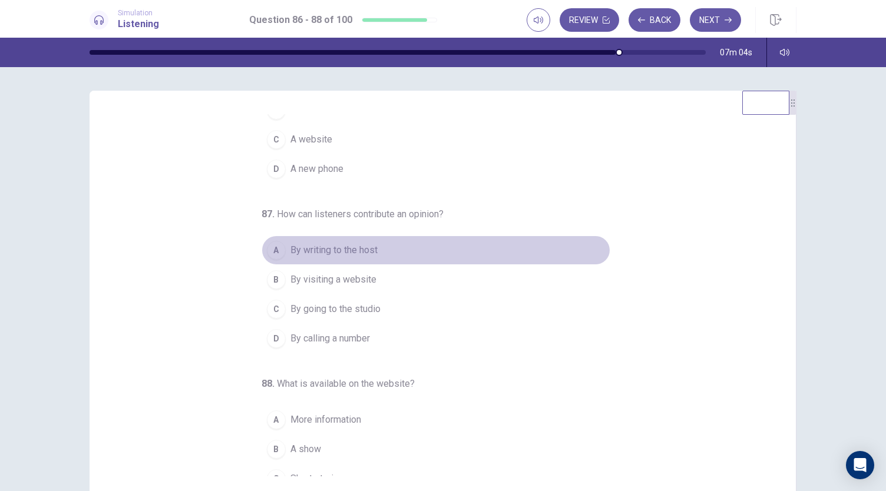
click at [343, 243] on span "By writing to the host" at bounding box center [333, 250] width 87 height 14
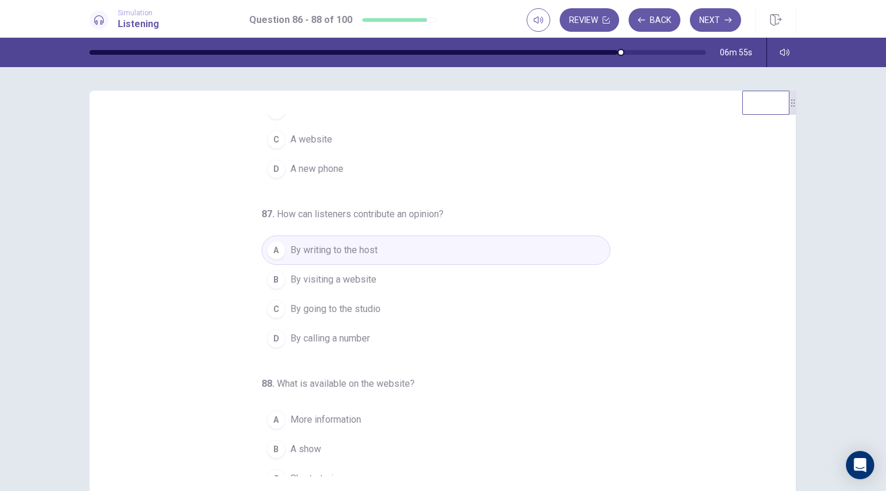
click at [392, 327] on button "D By calling a number" at bounding box center [435, 338] width 349 height 29
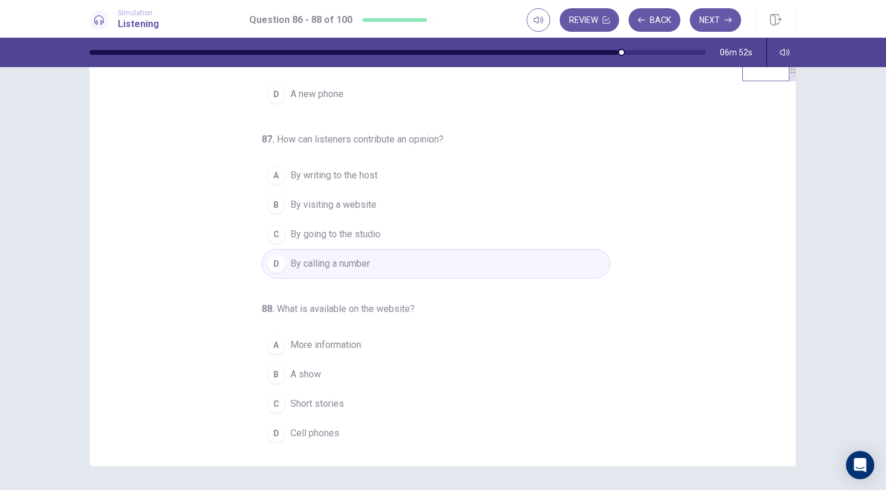
scroll to position [61, 0]
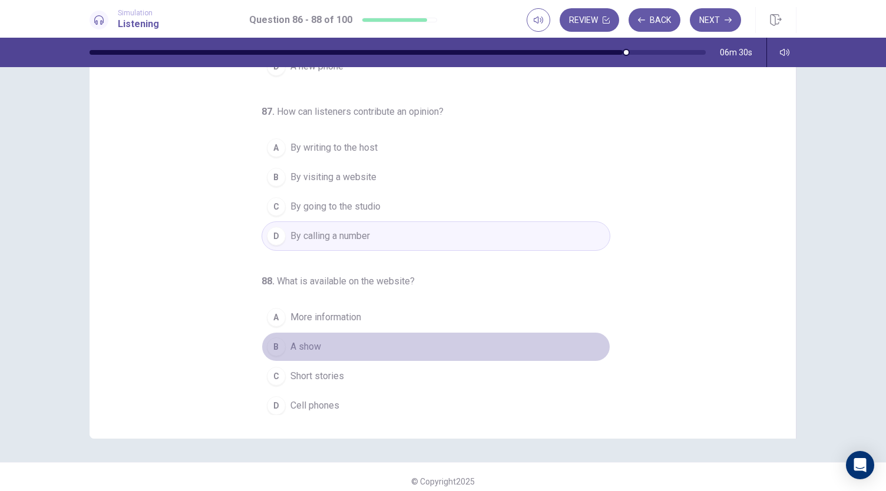
click at [306, 344] on span "A show" at bounding box center [305, 347] width 31 height 14
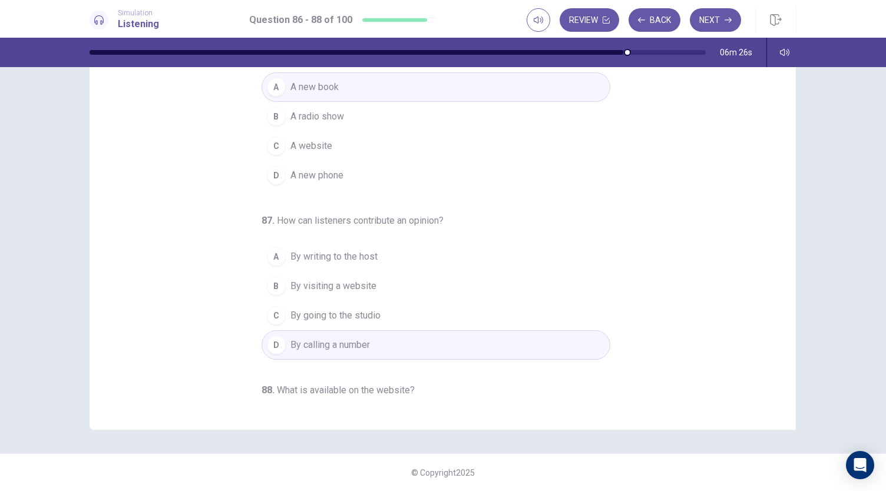
scroll to position [0, 0]
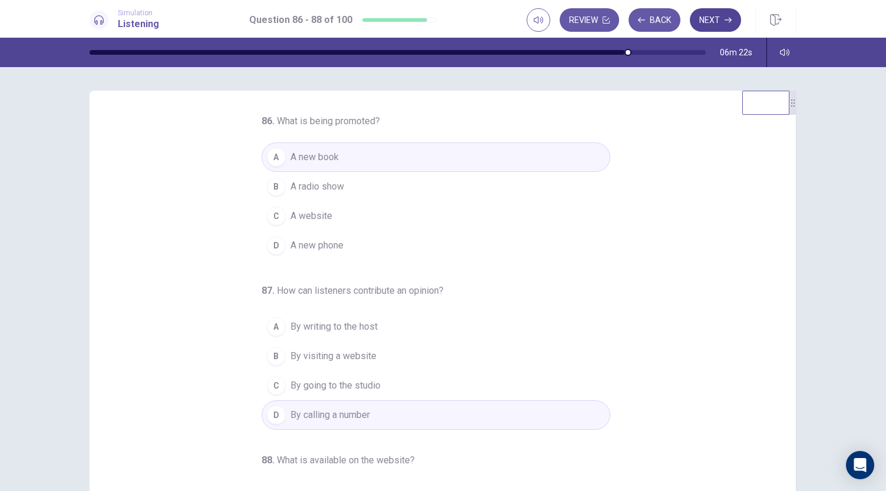
click at [716, 17] on button "Next" at bounding box center [715, 20] width 51 height 24
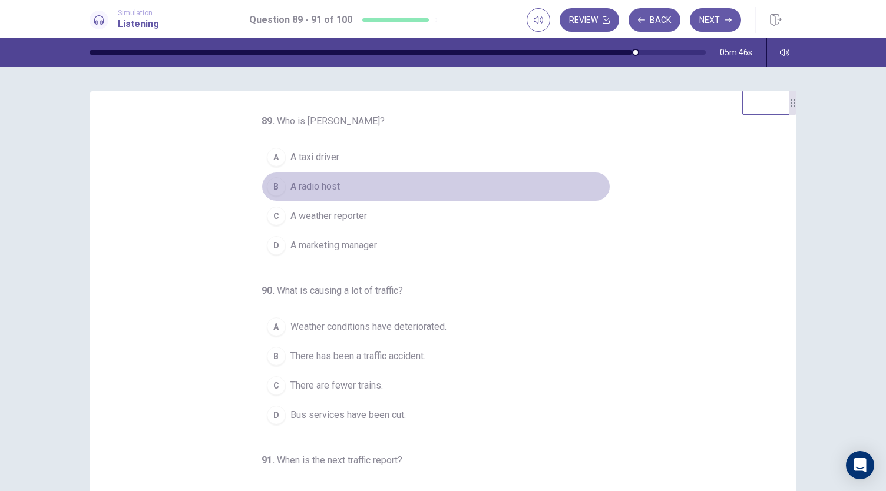
click at [299, 193] on span "A radio host" at bounding box center [314, 187] width 49 height 14
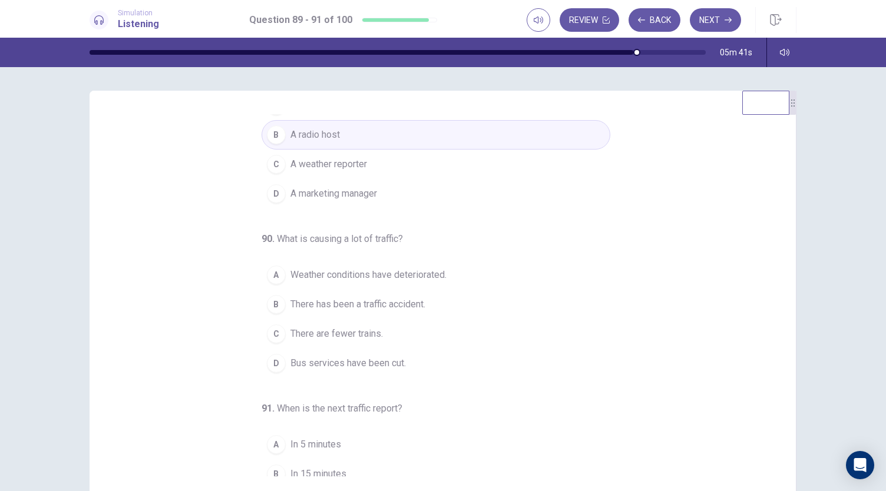
scroll to position [71, 0]
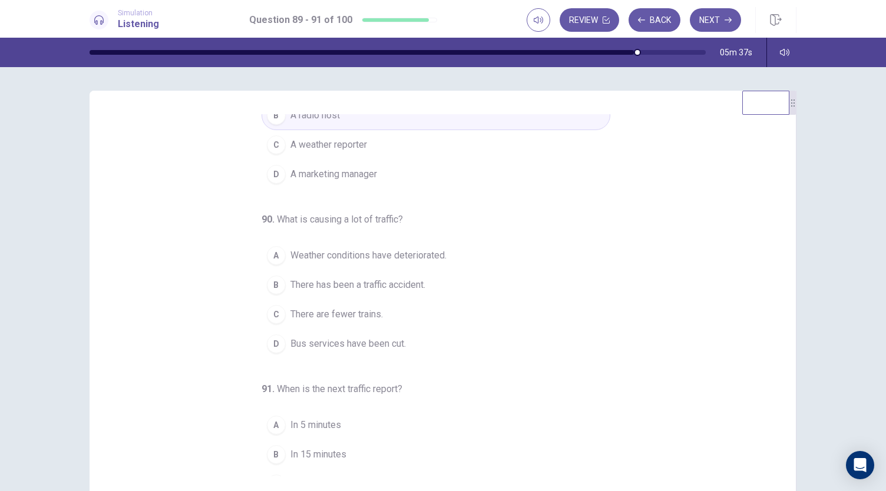
click at [353, 337] on span "Bus services have been cut." at bounding box center [347, 344] width 115 height 14
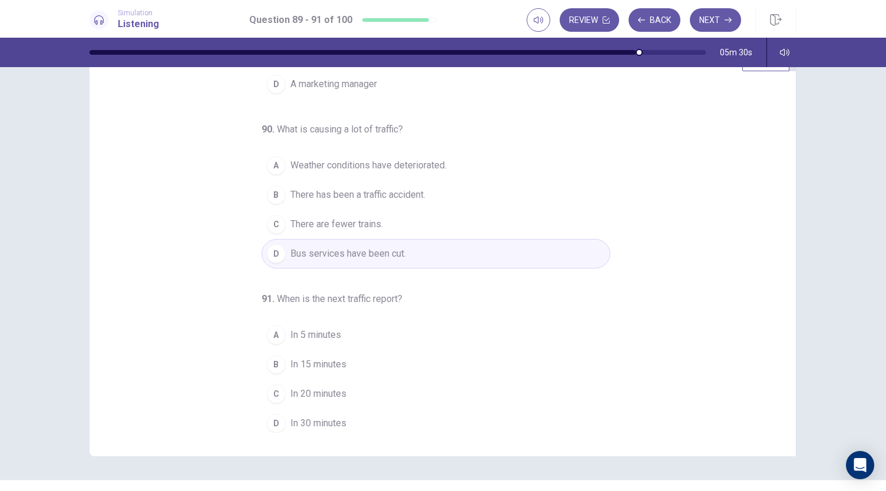
scroll to position [45, 0]
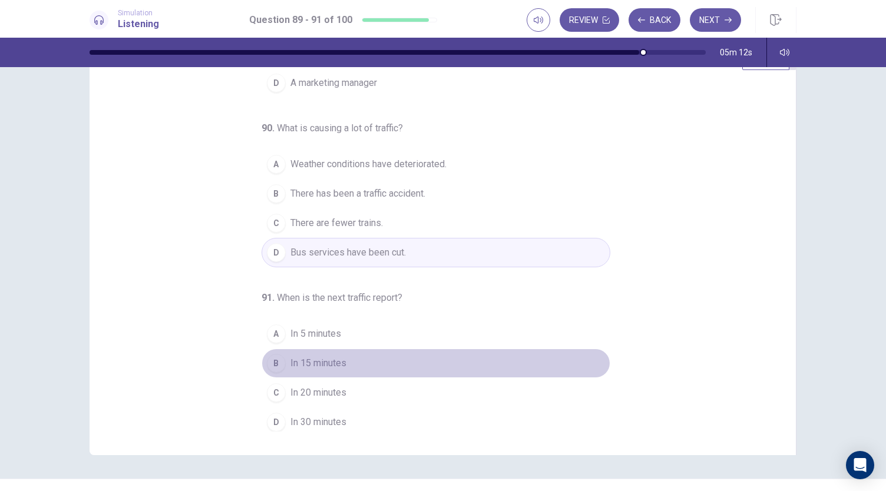
click at [326, 358] on span "In 15 minutes" at bounding box center [318, 363] width 56 height 14
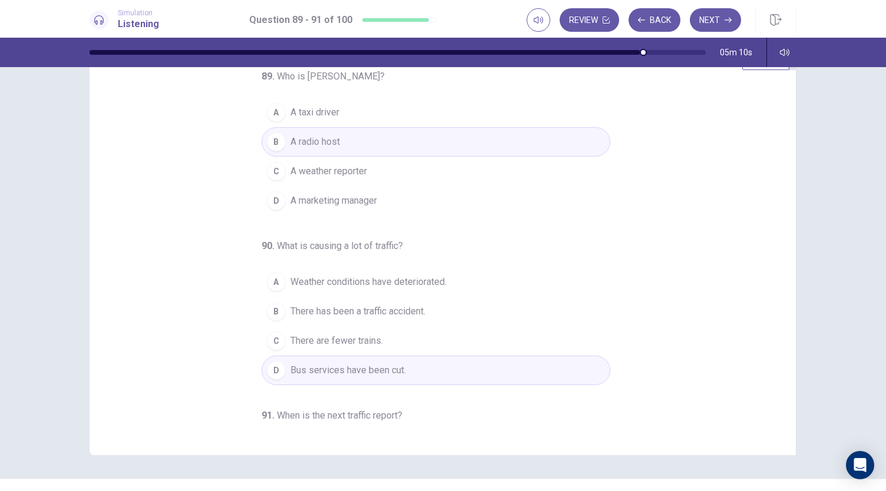
scroll to position [0, 0]
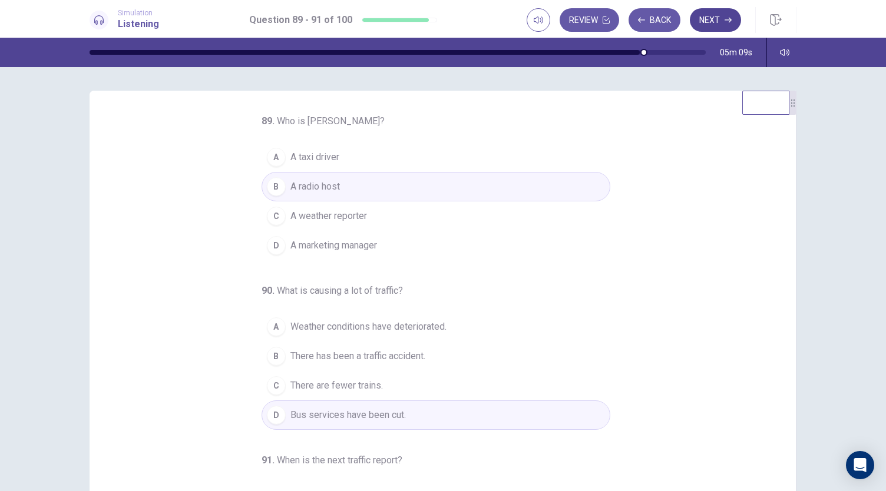
click at [717, 22] on button "Next" at bounding box center [715, 20] width 51 height 24
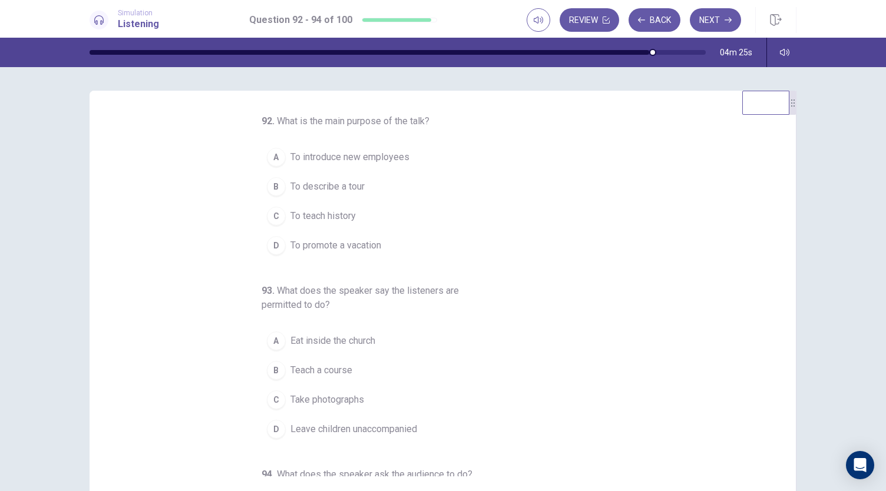
click at [332, 213] on span "To teach history" at bounding box center [322, 216] width 65 height 14
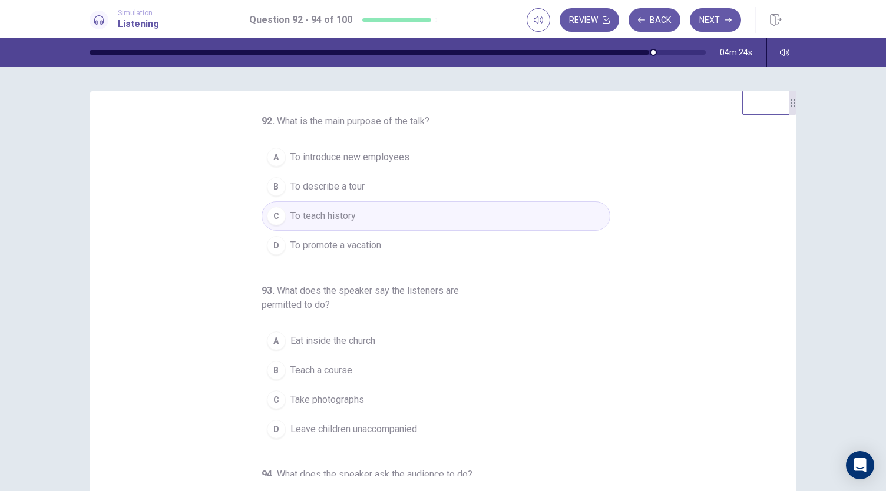
click at [340, 186] on span "To describe a tour" at bounding box center [327, 187] width 74 height 14
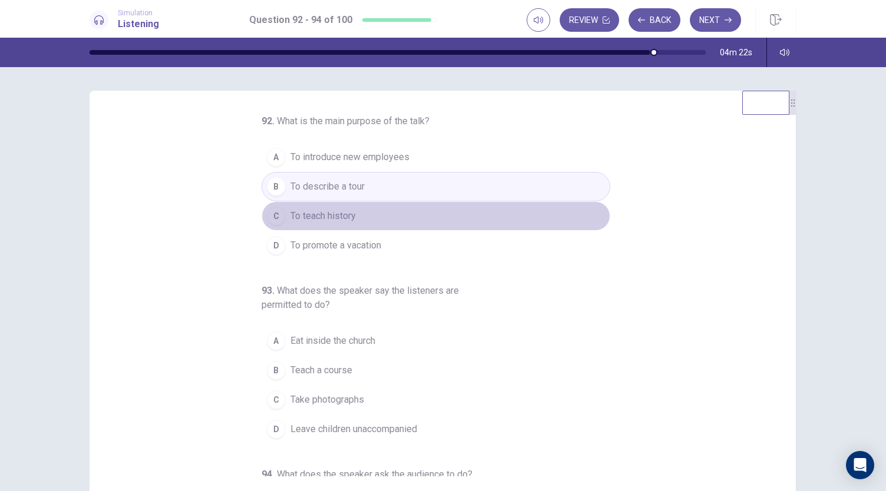
click at [334, 221] on span "To teach history" at bounding box center [322, 216] width 65 height 14
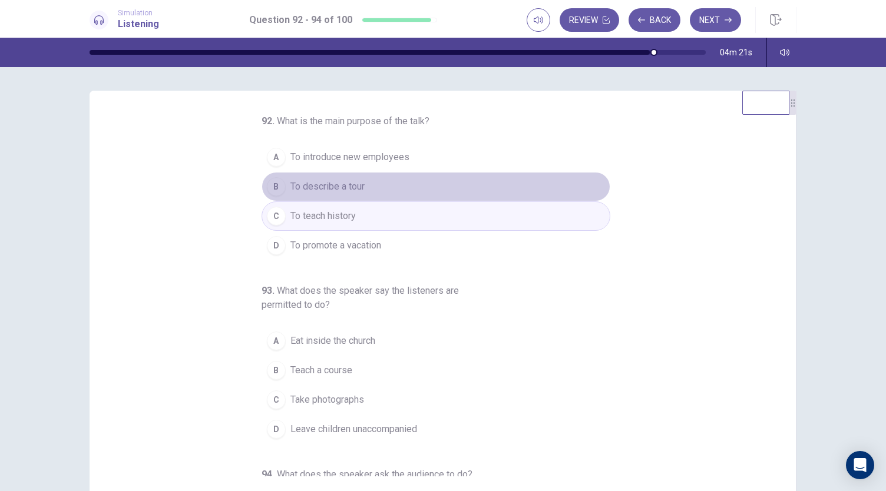
click at [338, 187] on span "To describe a tour" at bounding box center [327, 187] width 74 height 14
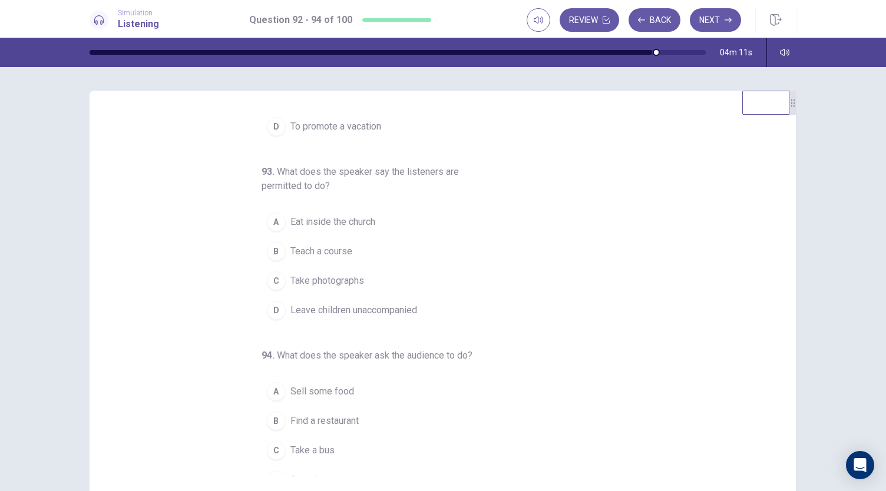
scroll to position [132, 0]
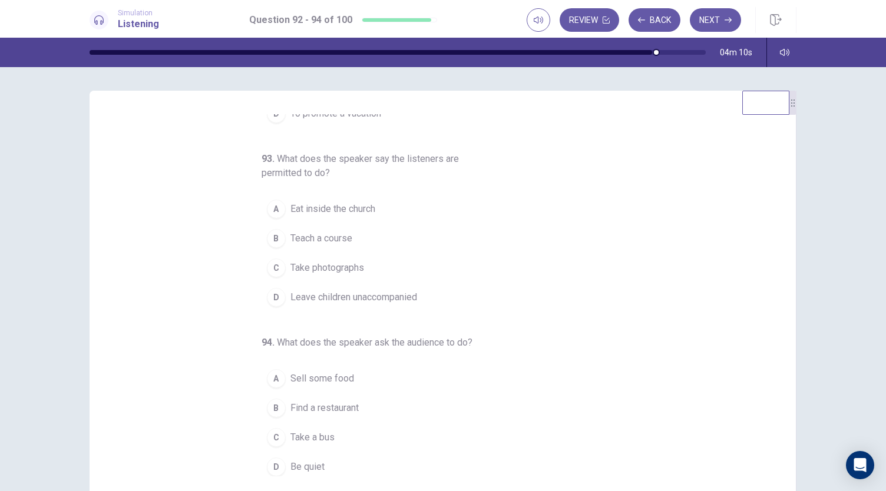
click at [326, 263] on span "Take photographs" at bounding box center [327, 268] width 74 height 14
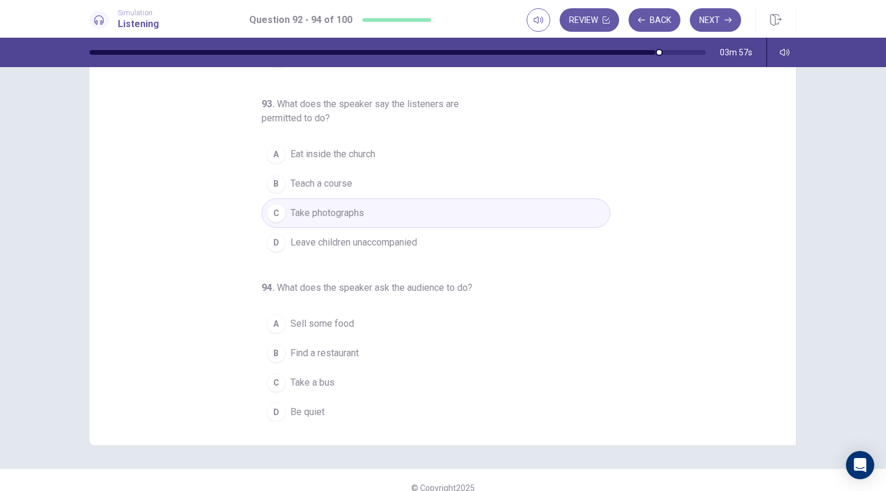
scroll to position [67, 0]
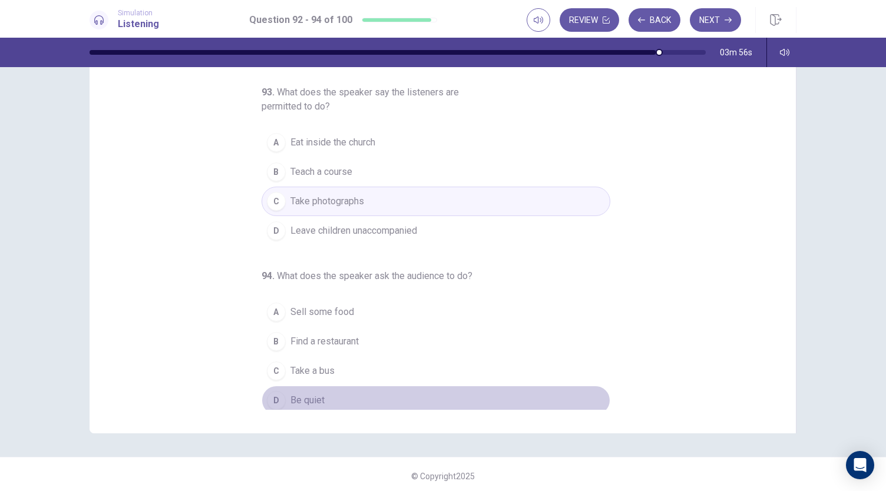
click at [291, 397] on span "Be quiet" at bounding box center [307, 400] width 34 height 14
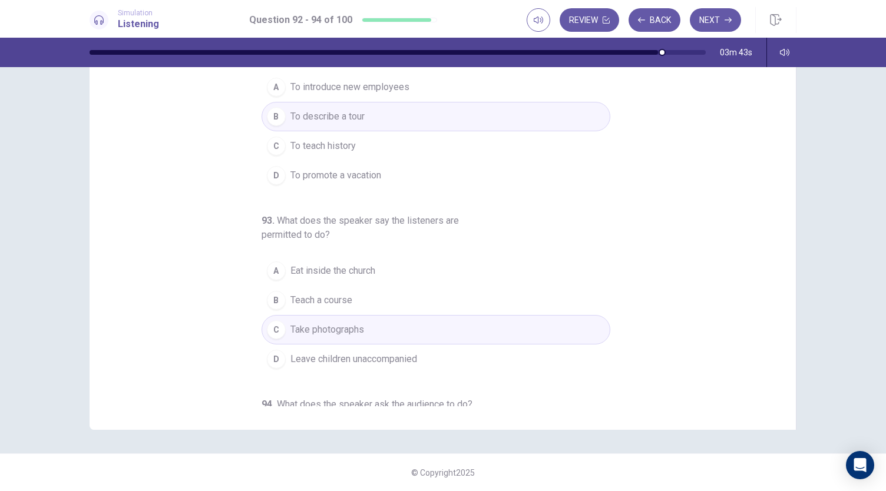
scroll to position [0, 0]
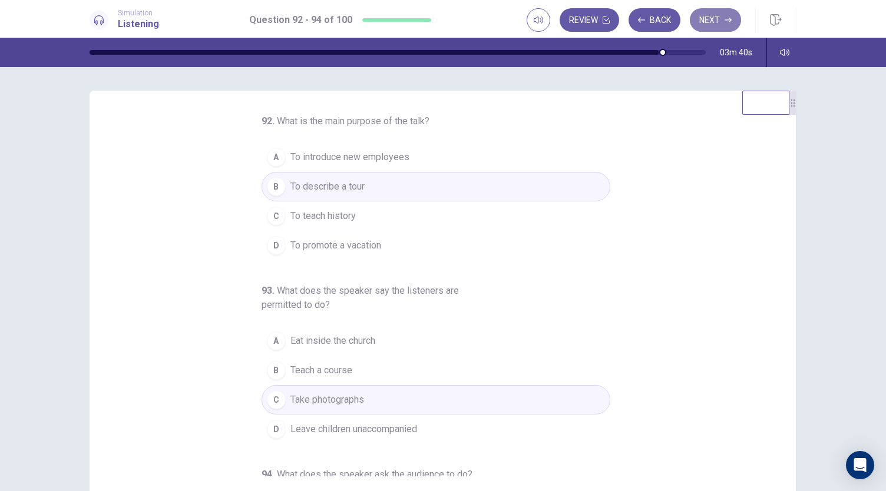
click at [720, 22] on button "Next" at bounding box center [715, 20] width 51 height 24
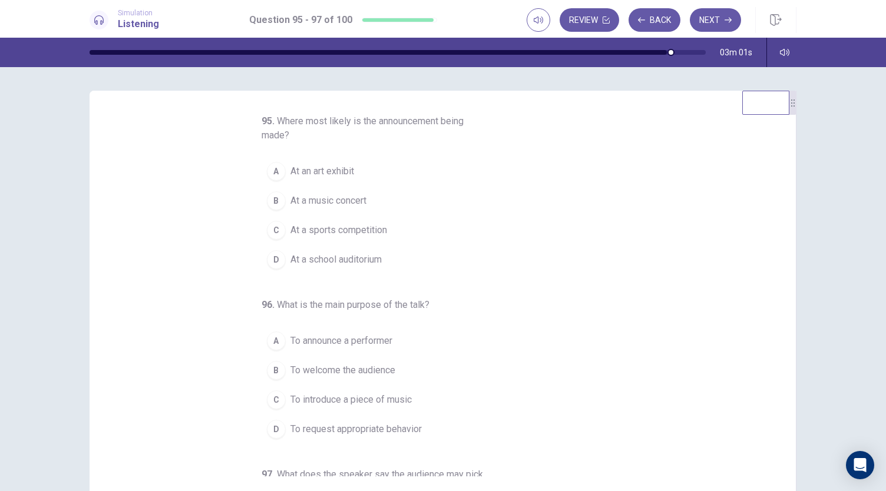
click at [344, 201] on span "At a music concert" at bounding box center [328, 201] width 76 height 14
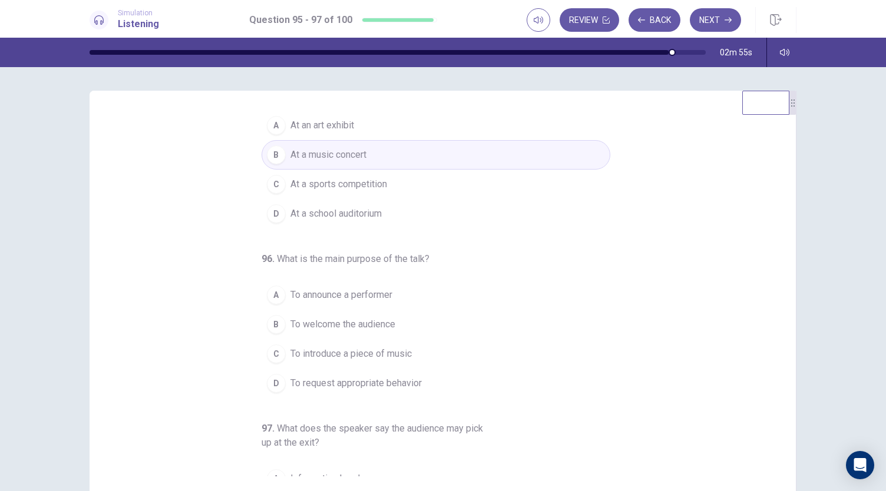
scroll to position [54, 0]
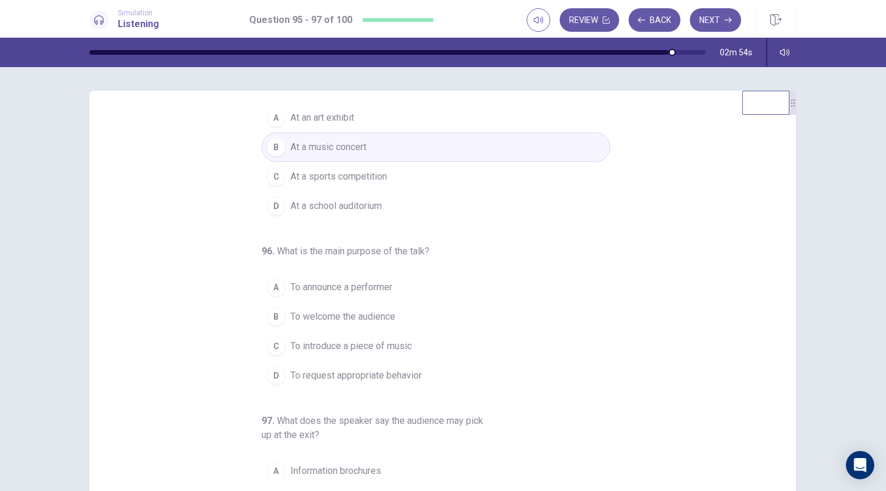
click at [359, 290] on span "To announce a performer" at bounding box center [341, 287] width 102 height 14
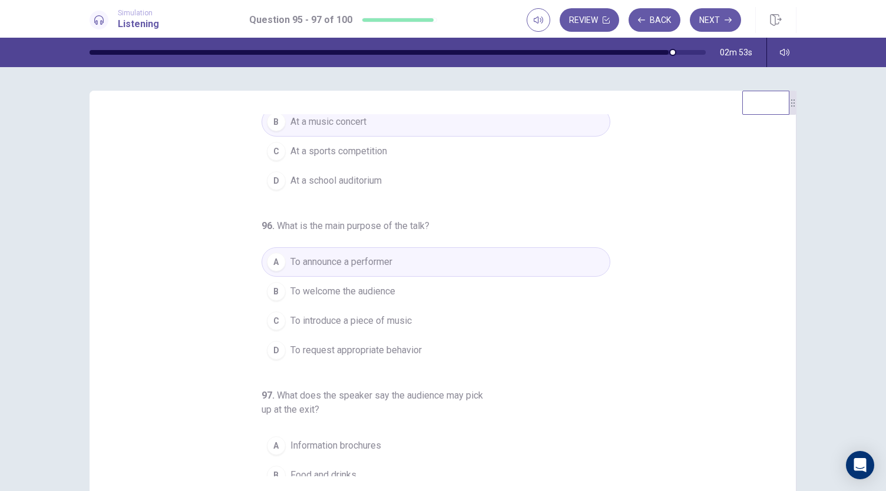
scroll to position [79, 0]
click at [340, 346] on span "To request appropriate behavior" at bounding box center [355, 350] width 131 height 14
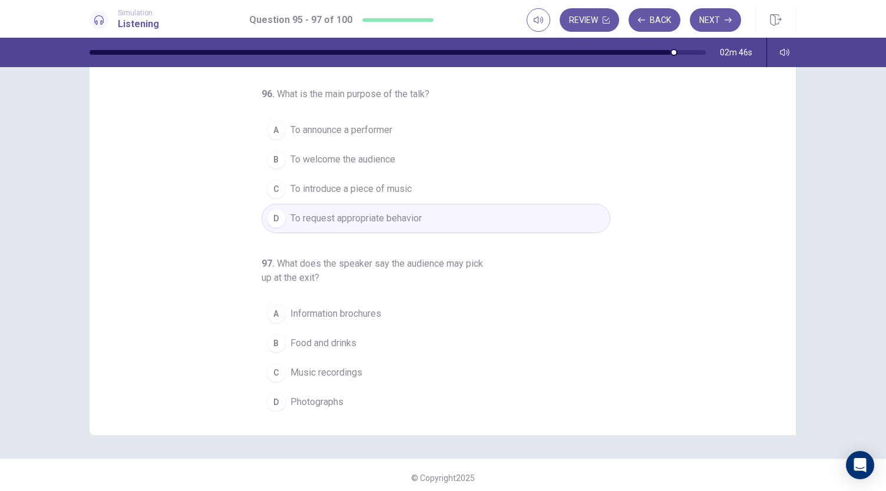
scroll to position [70, 0]
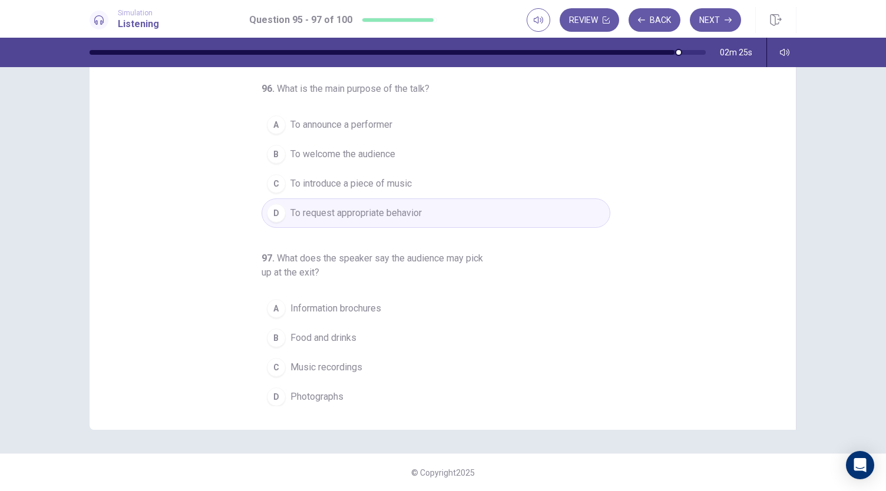
click at [347, 313] on button "A Information brochures" at bounding box center [435, 308] width 349 height 29
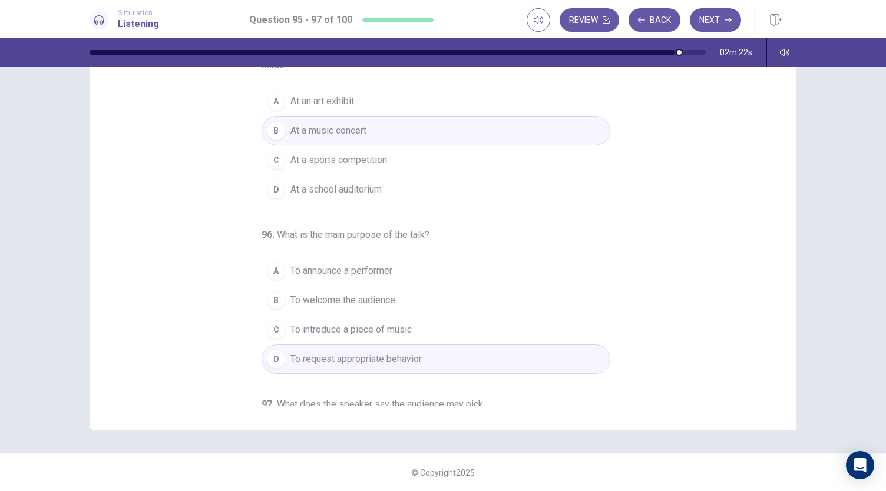
scroll to position [0, 0]
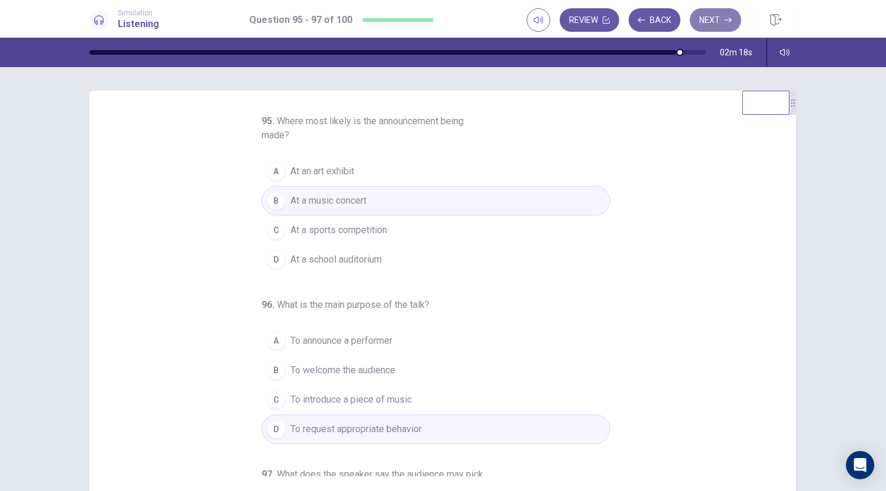
click at [711, 21] on button "Next" at bounding box center [715, 20] width 51 height 24
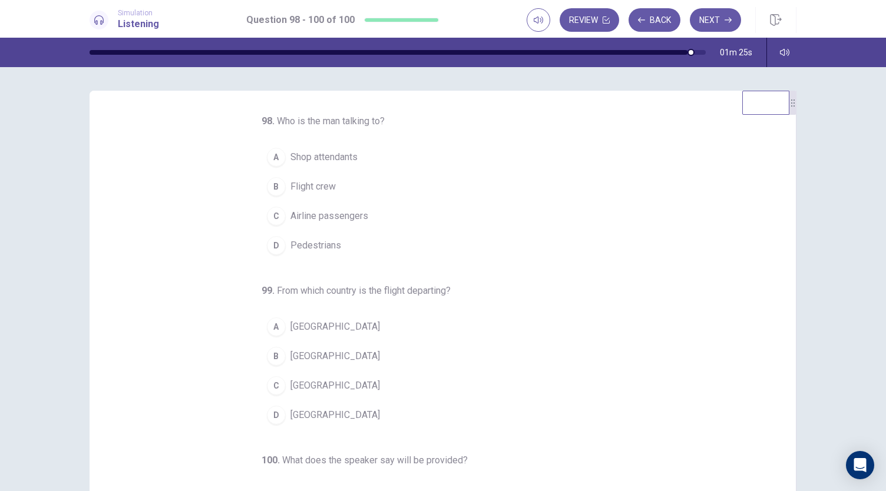
click at [290, 415] on span "Mexico" at bounding box center [335, 415] width 90 height 14
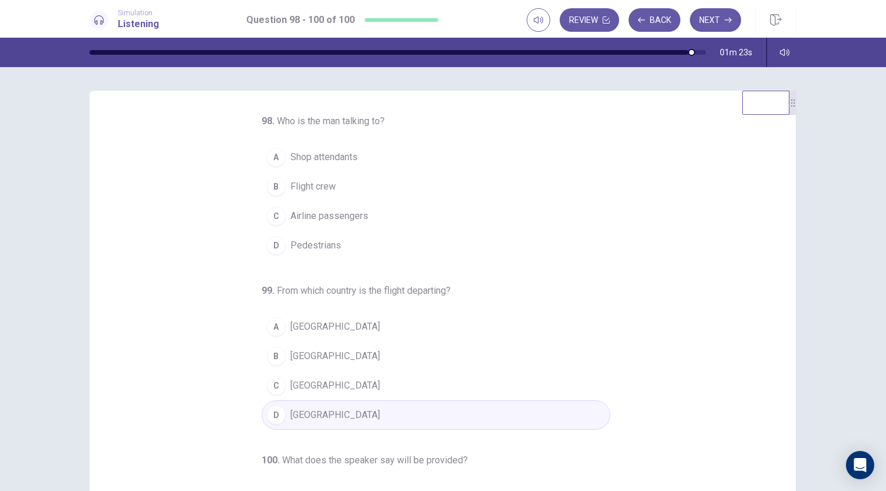
click at [293, 381] on span "Chile" at bounding box center [335, 386] width 90 height 14
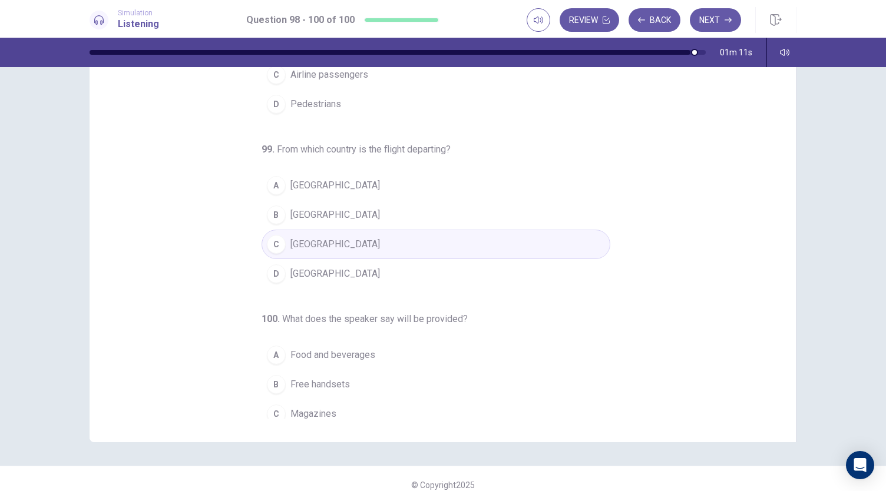
scroll to position [118, 0]
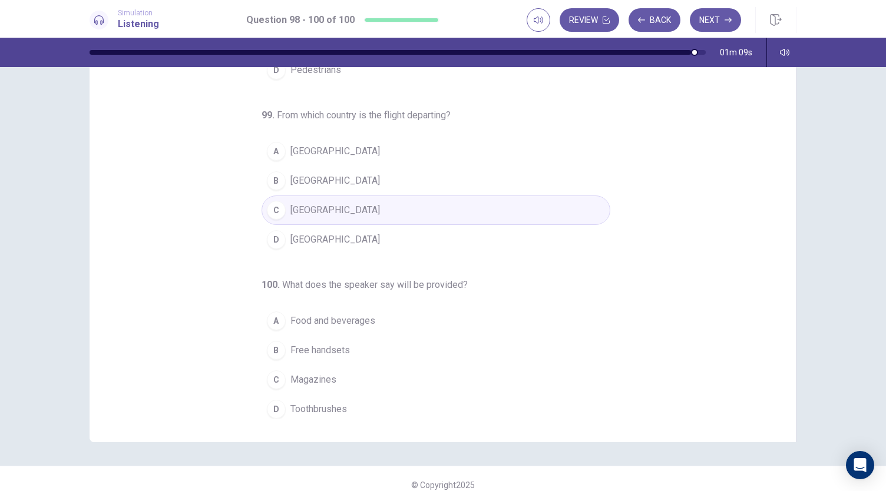
click at [357, 314] on span "Food and beverages" at bounding box center [332, 321] width 85 height 14
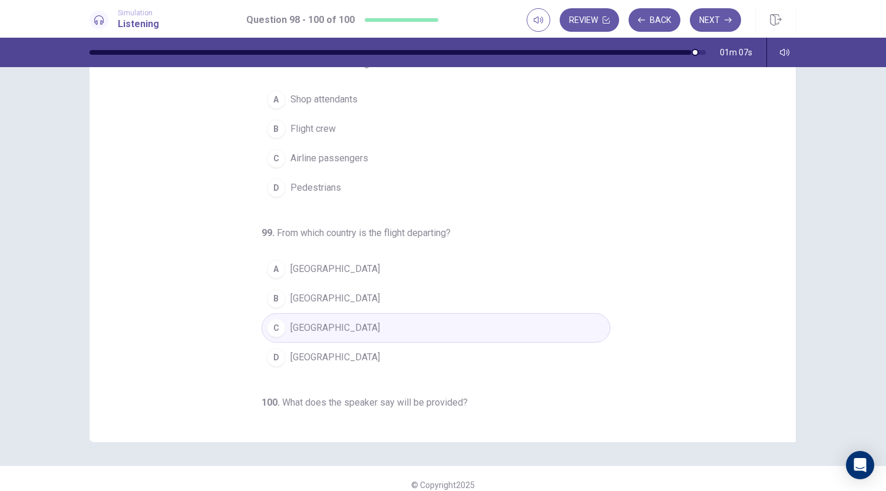
scroll to position [26, 0]
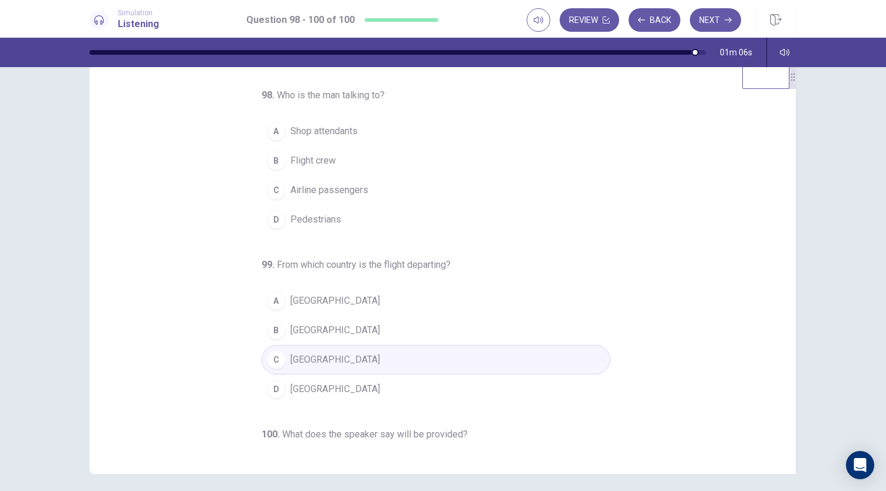
click at [322, 188] on span "Airline passengers" at bounding box center [329, 190] width 78 height 14
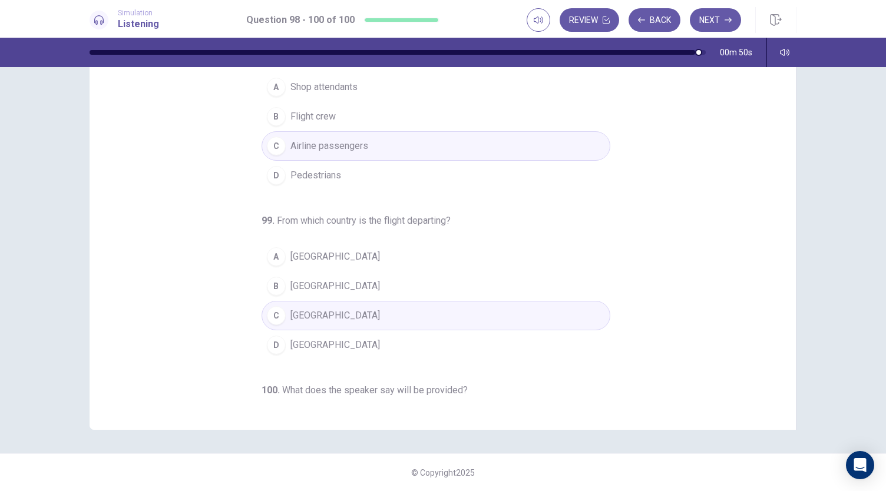
scroll to position [0, 0]
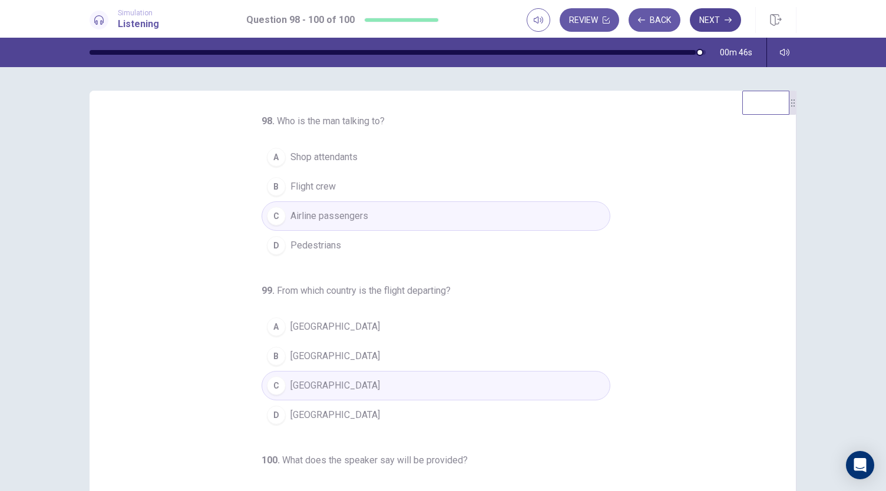
click at [725, 22] on icon "button" at bounding box center [727, 19] width 7 height 7
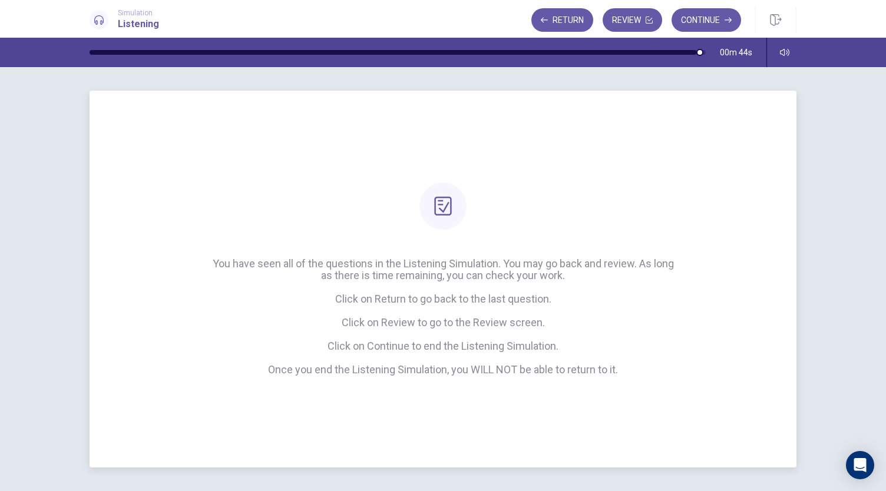
scroll to position [38, 0]
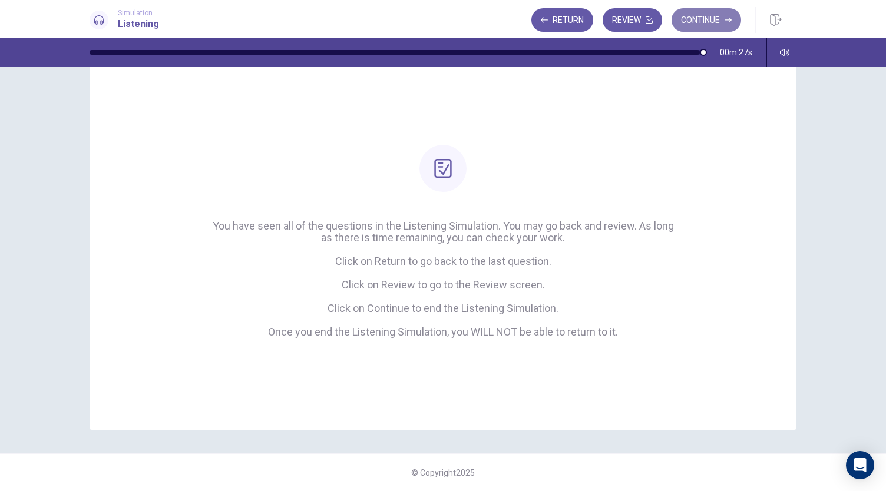
click at [714, 18] on button "Continue" at bounding box center [705, 20] width 69 height 24
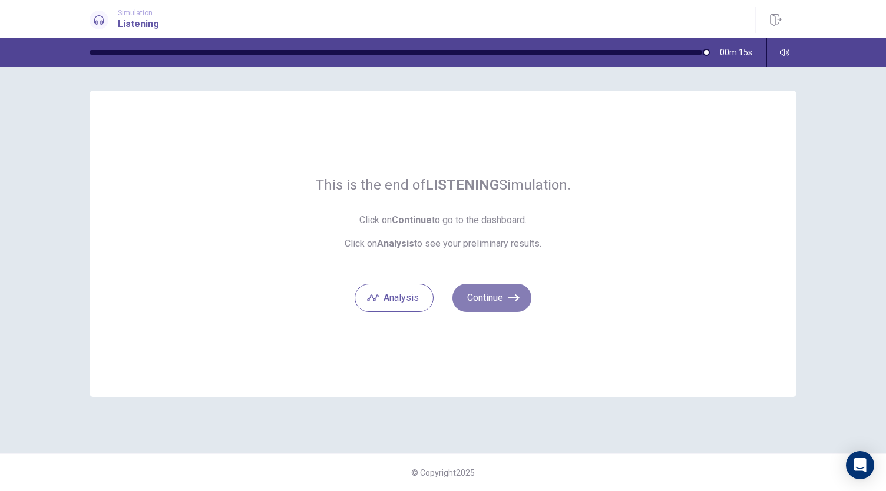
click at [483, 298] on button "Continue" at bounding box center [491, 298] width 79 height 28
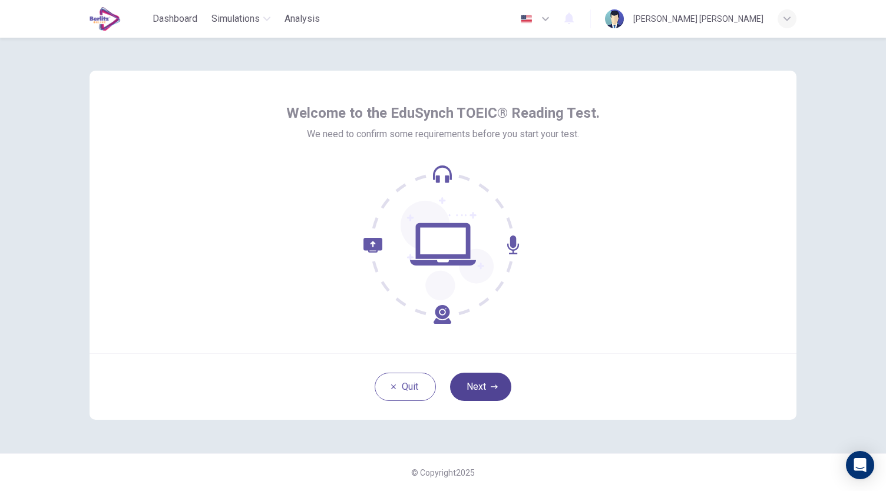
click at [481, 398] on button "Next" at bounding box center [480, 387] width 61 height 28
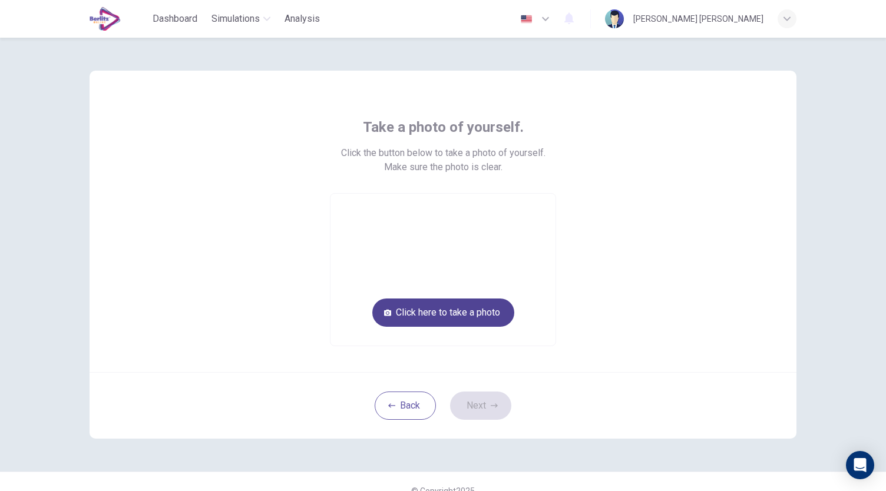
click at [475, 310] on button "Click here to take a photo" at bounding box center [443, 313] width 142 height 28
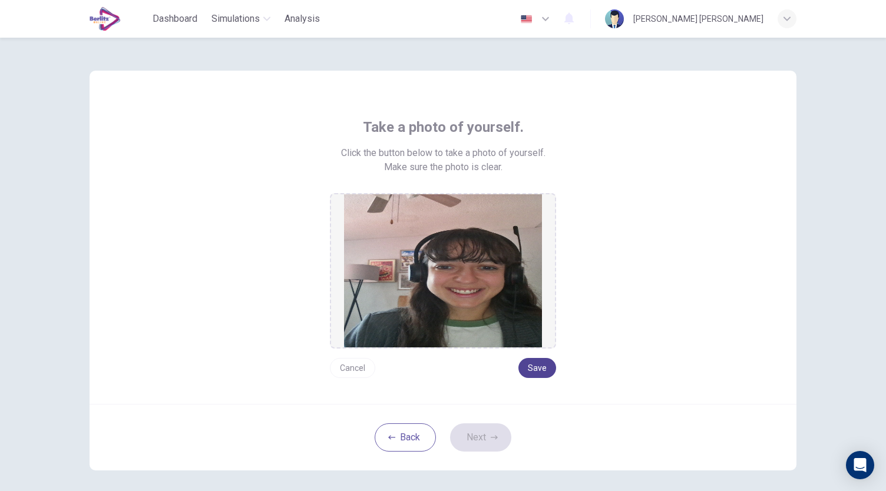
click at [529, 361] on button "Save" at bounding box center [537, 368] width 38 height 20
click at [529, 368] on button "Save" at bounding box center [537, 368] width 38 height 20
click at [486, 442] on button "Next" at bounding box center [480, 437] width 61 height 28
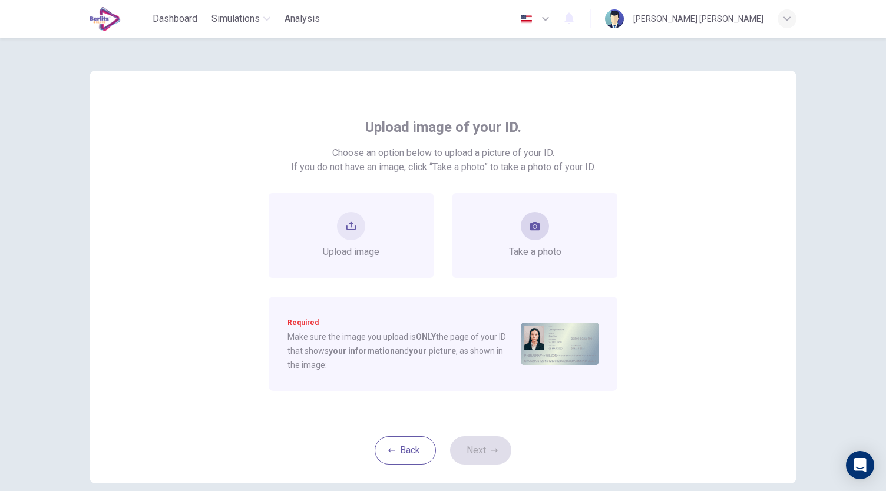
click at [522, 228] on button "take photo" at bounding box center [535, 226] width 28 height 28
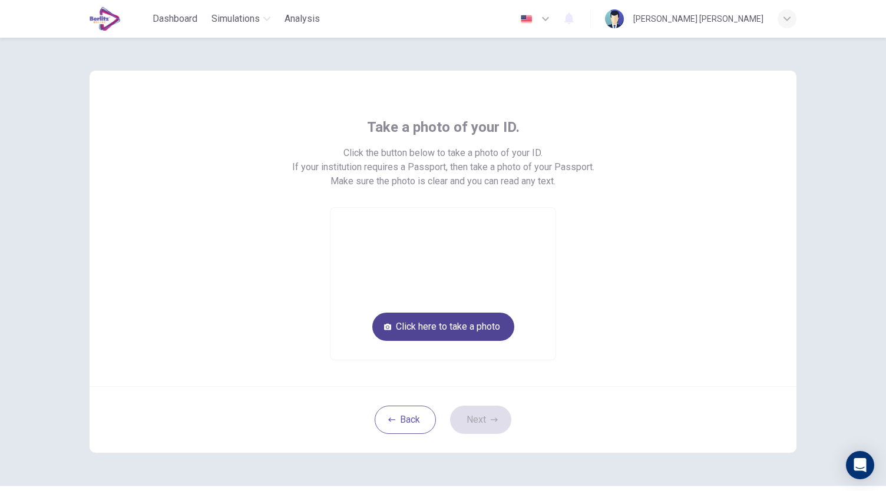
click at [459, 332] on button "Click here to take a photo" at bounding box center [443, 327] width 142 height 28
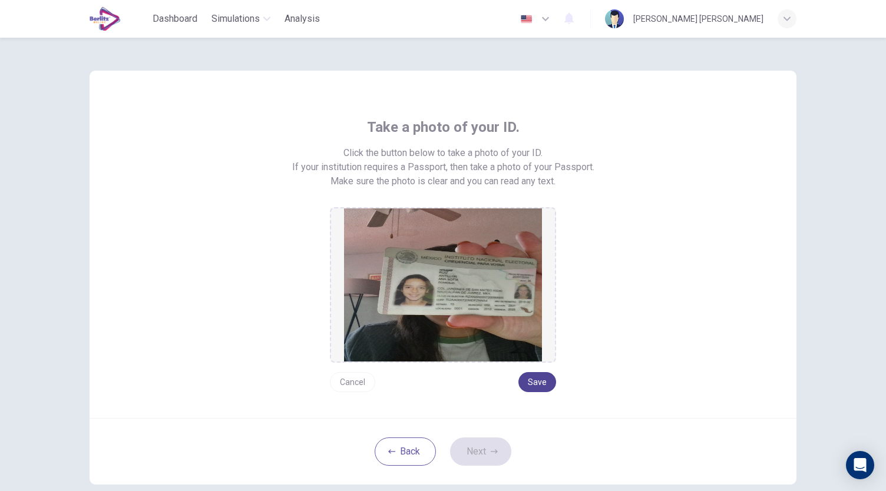
click at [523, 379] on button "Save" at bounding box center [537, 382] width 38 height 20
click at [469, 465] on div "Back Next" at bounding box center [443, 451] width 707 height 67
click at [481, 455] on button "Next" at bounding box center [480, 452] width 61 height 28
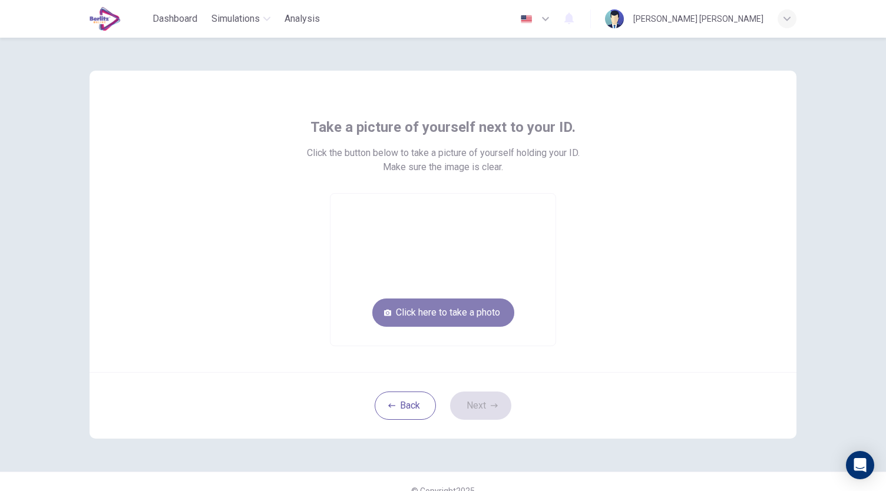
click at [473, 317] on button "Click here to take a photo" at bounding box center [443, 313] width 142 height 28
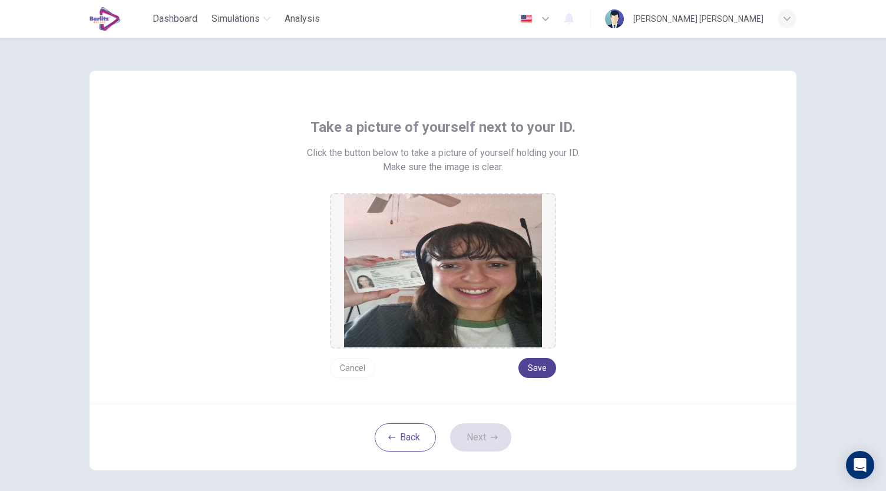
click at [531, 370] on button "Save" at bounding box center [537, 368] width 38 height 20
click at [475, 436] on button "Next" at bounding box center [480, 437] width 61 height 28
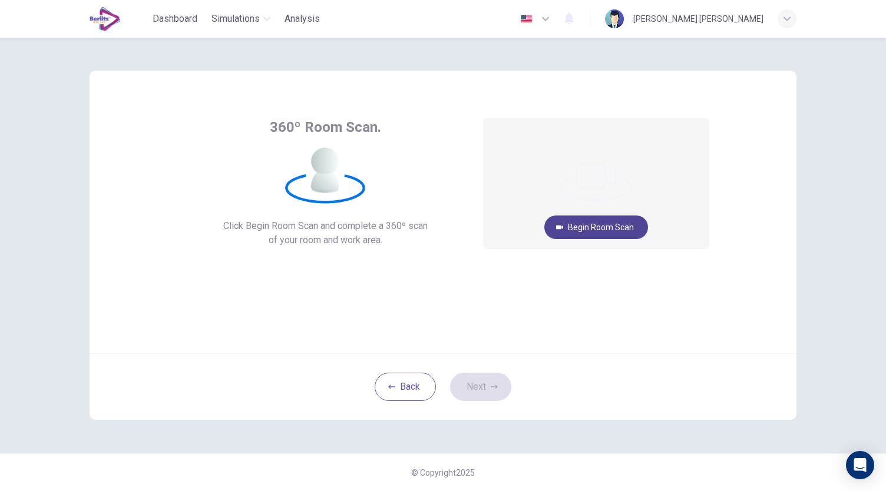
click at [602, 232] on button "Begin Room Scan" at bounding box center [596, 228] width 104 height 24
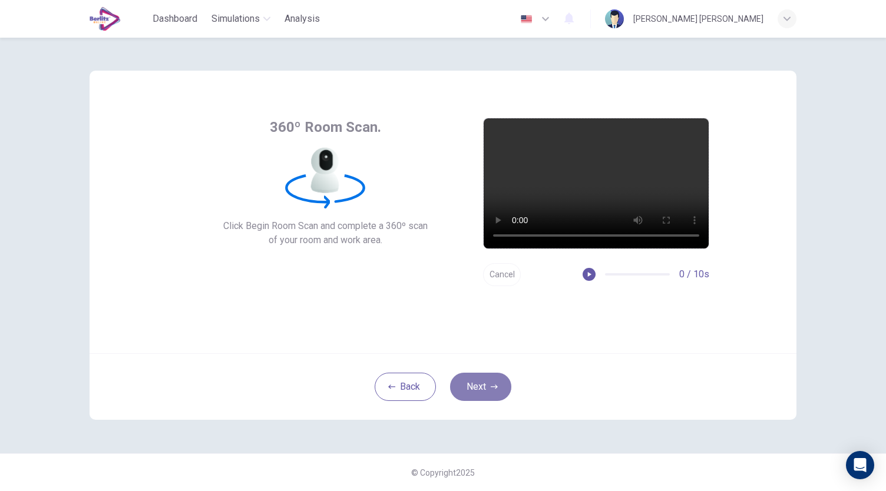
click at [477, 389] on button "Next" at bounding box center [480, 387] width 61 height 28
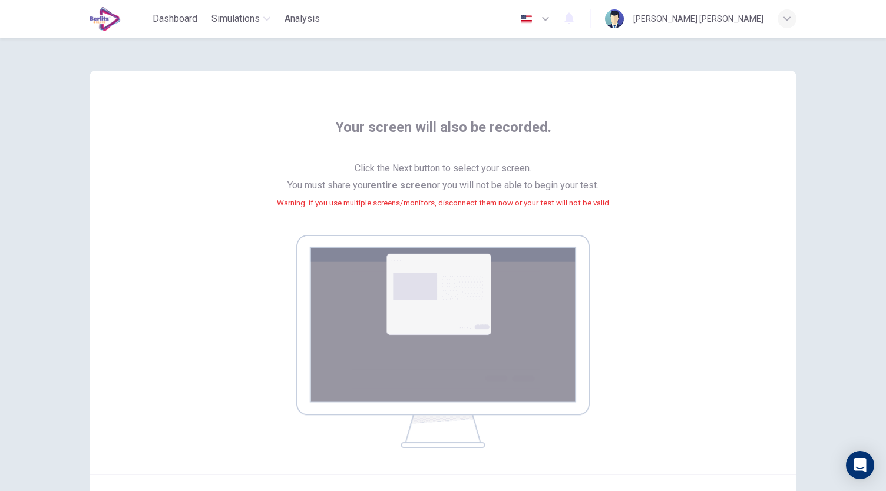
scroll to position [120, 0]
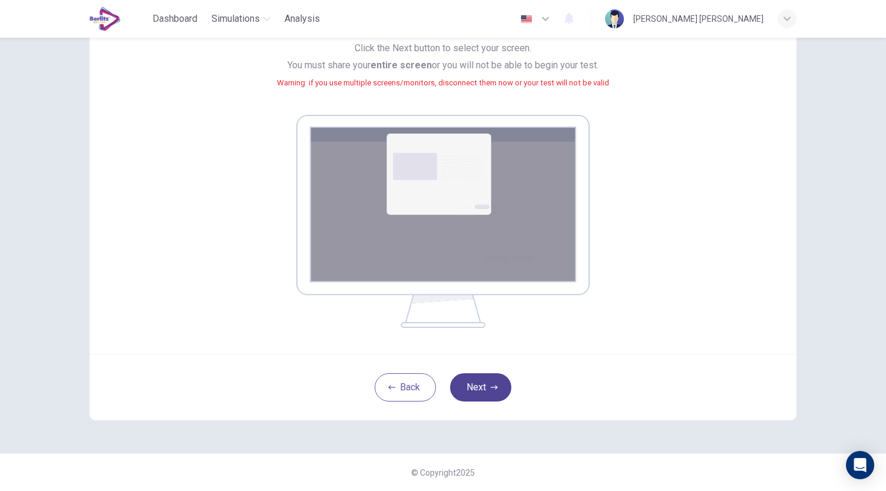
click at [482, 390] on button "Next" at bounding box center [480, 387] width 61 height 28
click at [468, 380] on button "Next" at bounding box center [480, 387] width 61 height 28
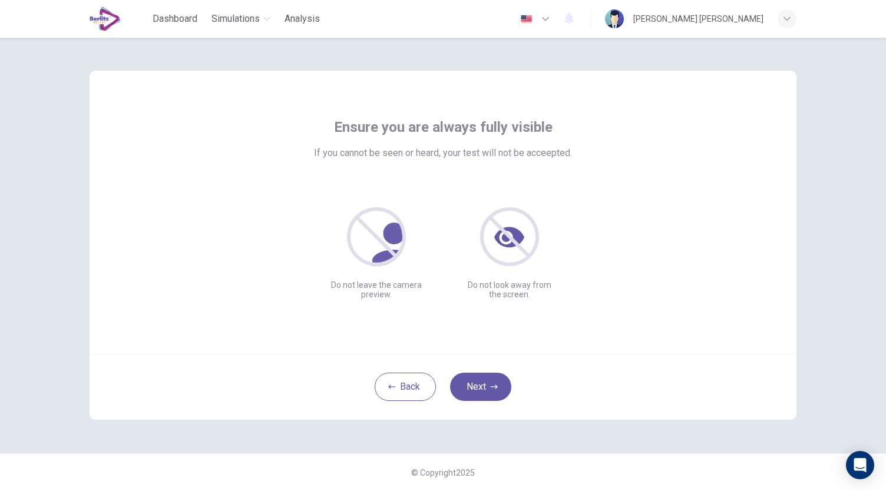
scroll to position [0, 0]
click at [472, 380] on button "Next" at bounding box center [480, 387] width 61 height 28
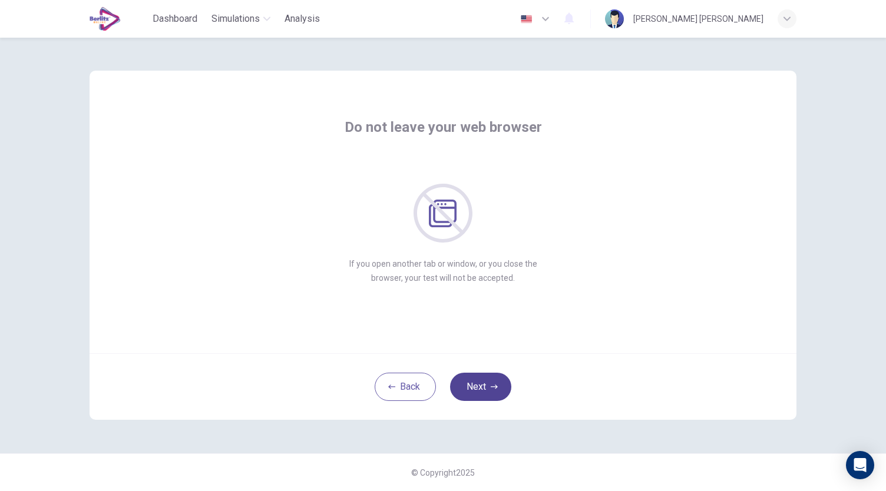
click at [481, 383] on button "Next" at bounding box center [480, 387] width 61 height 28
click at [475, 390] on button "Next" at bounding box center [480, 387] width 61 height 28
click at [480, 382] on button "Next" at bounding box center [480, 387] width 61 height 28
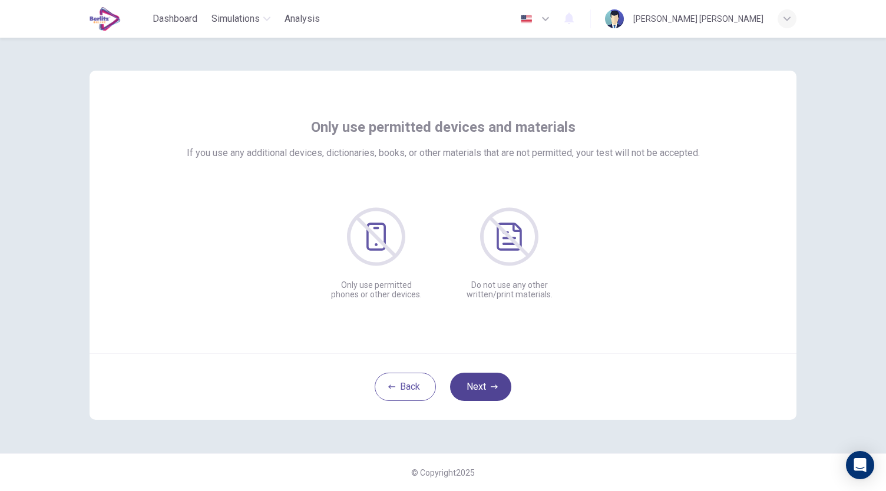
click at [480, 382] on button "Next" at bounding box center [480, 387] width 61 height 28
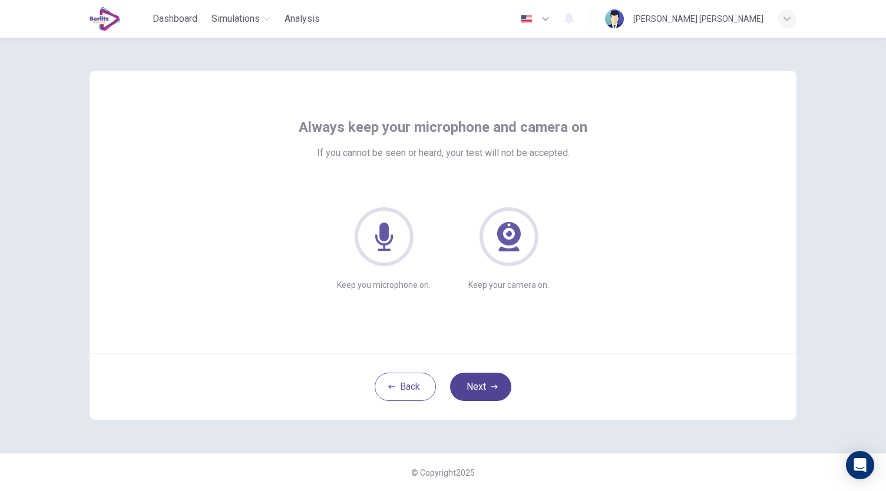
click at [480, 382] on button "Next" at bounding box center [480, 387] width 61 height 28
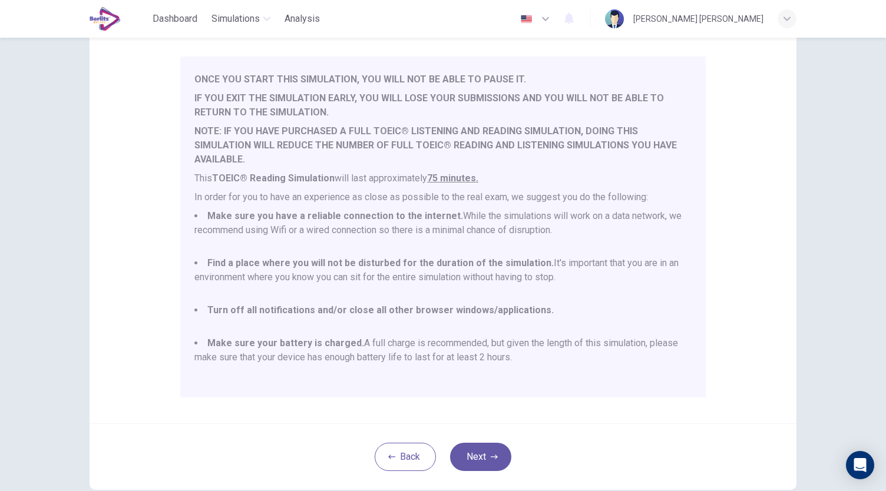
scroll to position [125, 0]
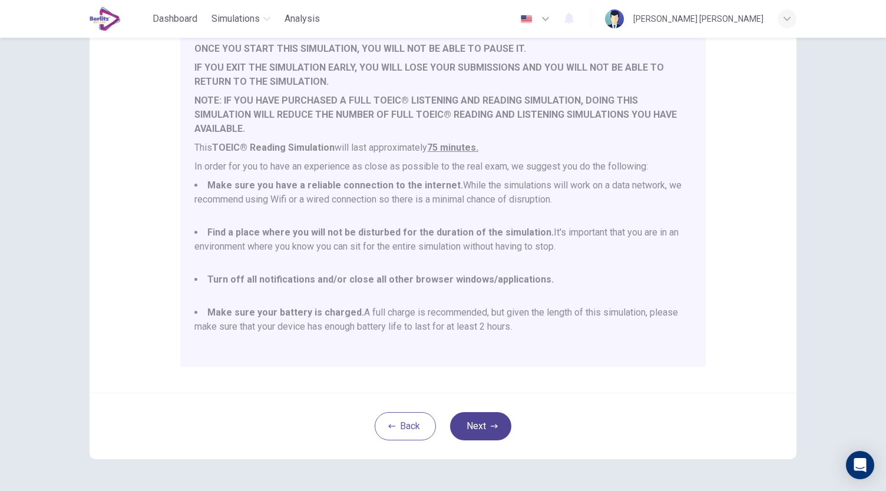
click at [481, 425] on button "Next" at bounding box center [480, 426] width 61 height 28
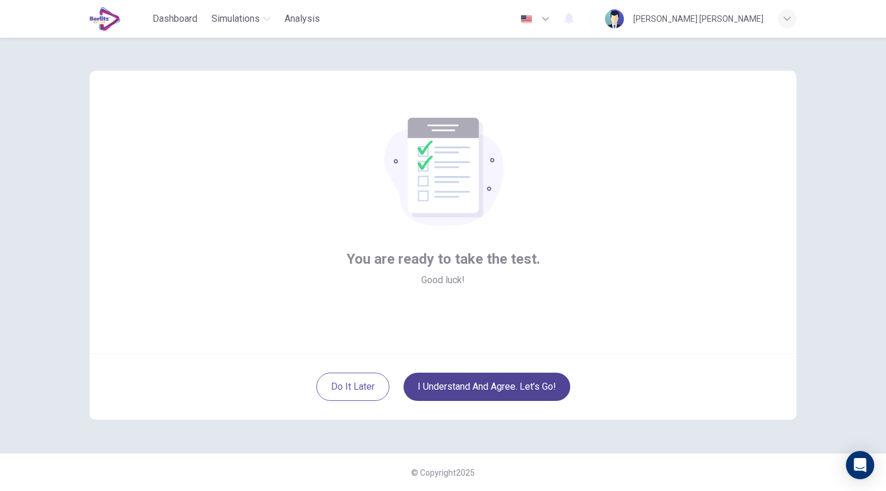
scroll to position [0, 0]
click at [473, 393] on button "I understand and agree. Let’s go!" at bounding box center [486, 387] width 167 height 28
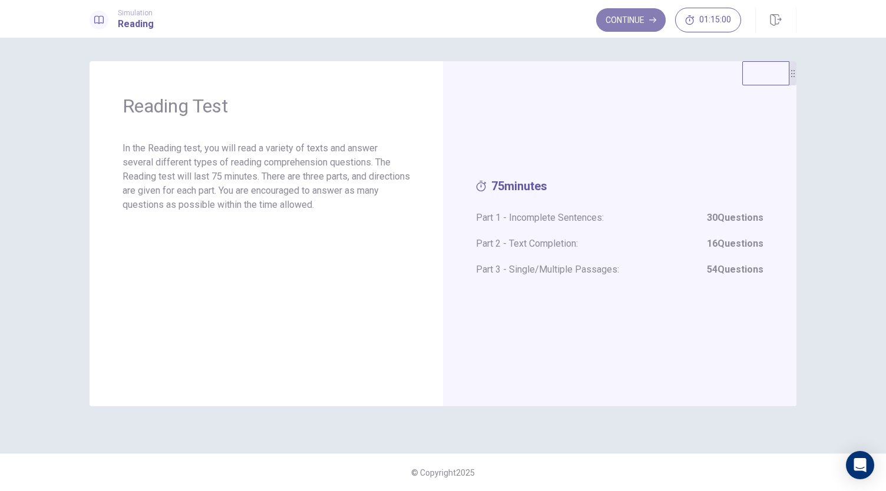
click at [630, 22] on button "Continue" at bounding box center [630, 20] width 69 height 24
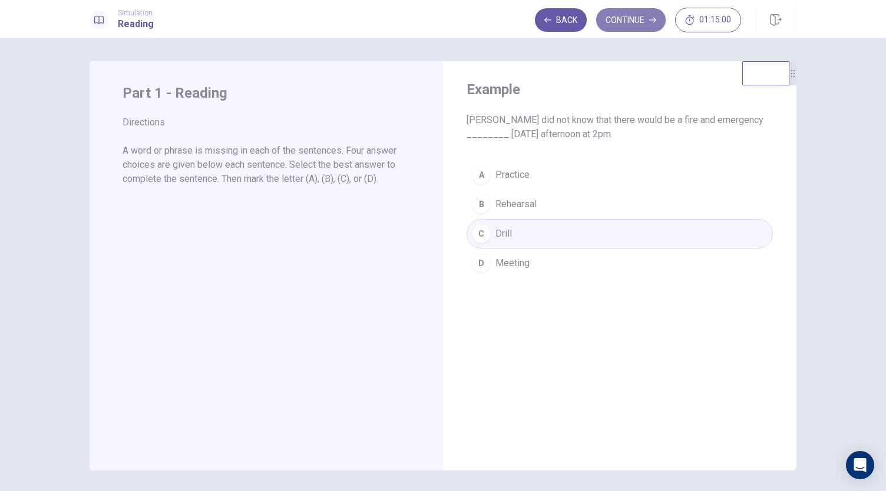
click at [624, 22] on button "Continue" at bounding box center [630, 20] width 69 height 24
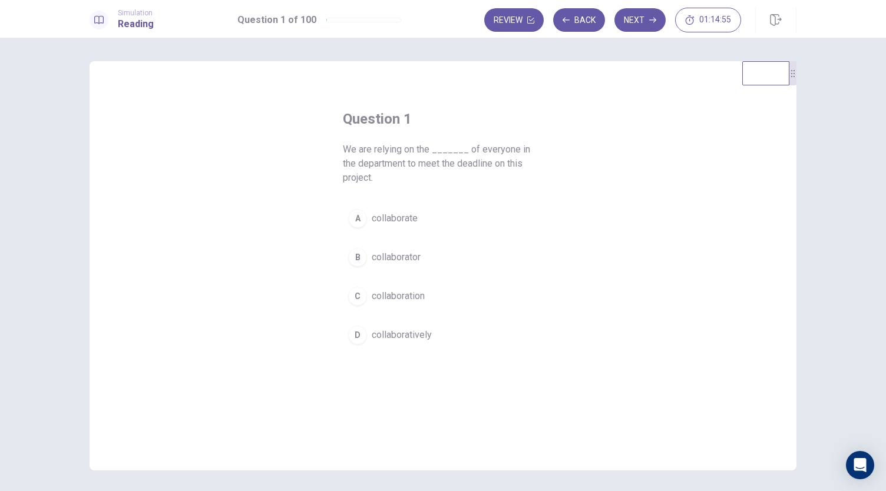
click at [392, 298] on span "collaboration" at bounding box center [398, 296] width 53 height 14
click at [642, 23] on button "Next" at bounding box center [639, 20] width 51 height 24
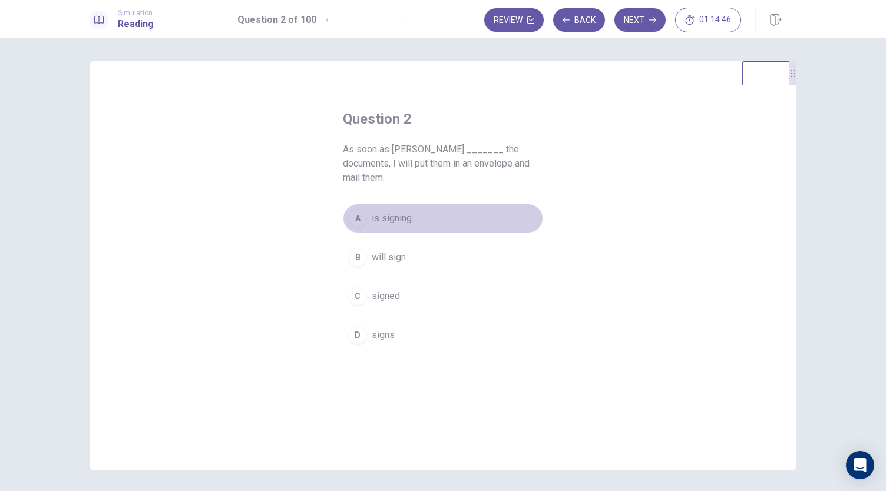
click at [390, 212] on button "A is signing" at bounding box center [443, 218] width 200 height 29
click at [384, 328] on span "signs" at bounding box center [383, 335] width 23 height 14
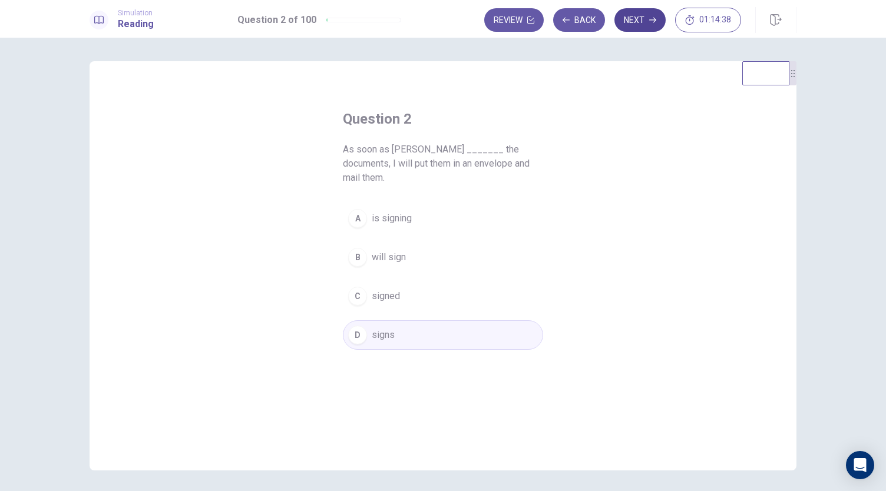
click at [634, 24] on button "Next" at bounding box center [639, 20] width 51 height 24
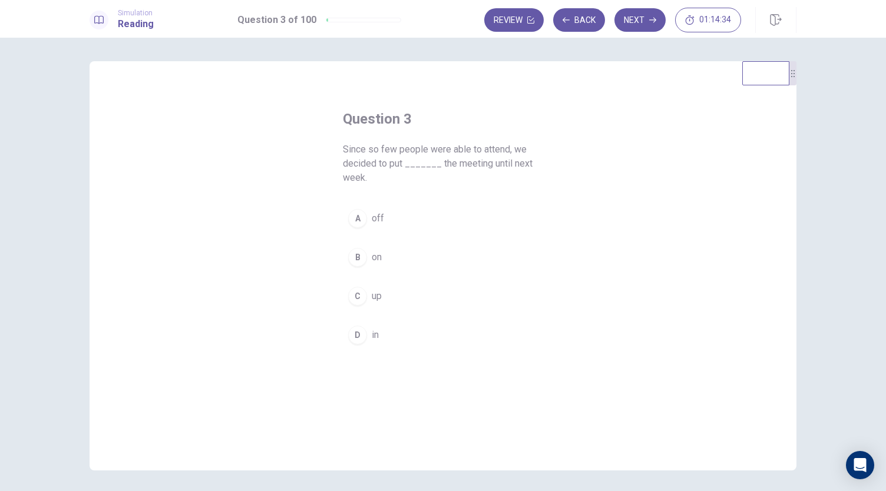
scroll to position [11, 0]
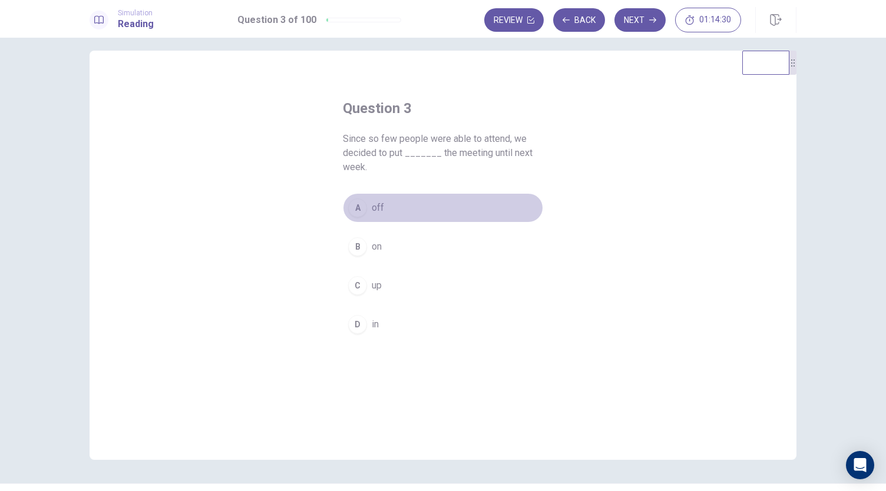
click at [354, 201] on div "A" at bounding box center [357, 207] width 19 height 19
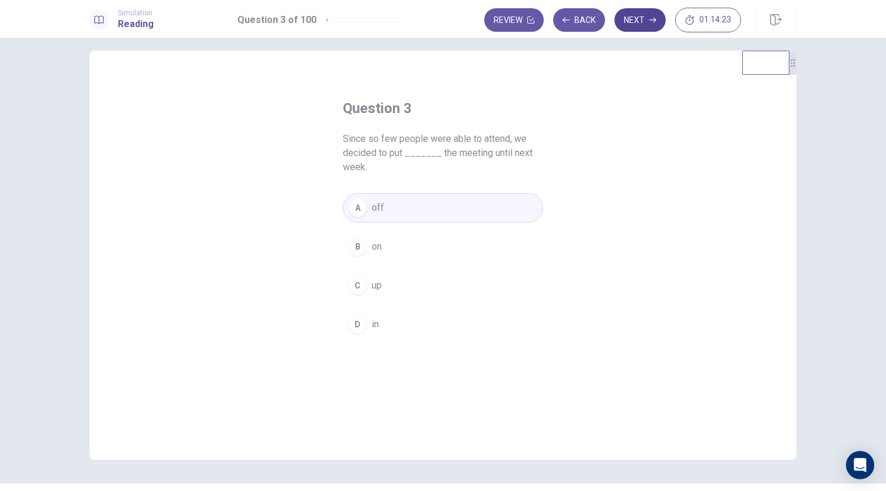
click at [645, 23] on button "Next" at bounding box center [639, 20] width 51 height 24
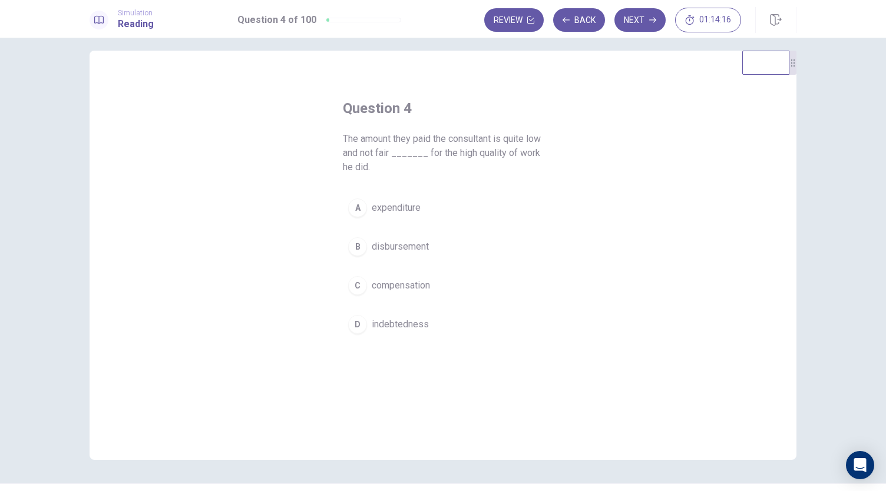
click at [405, 287] on span "compensation" at bounding box center [401, 286] width 58 height 14
click at [631, 25] on button "Next" at bounding box center [639, 20] width 51 height 24
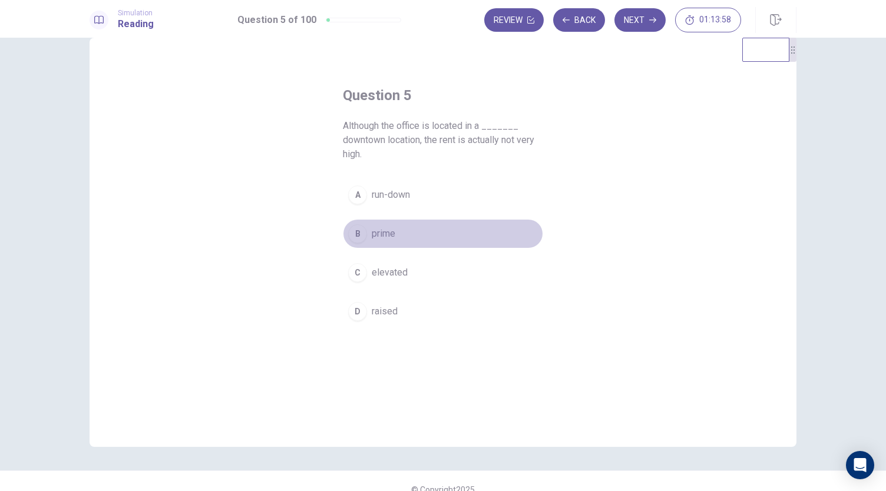
click at [382, 231] on span "prime" at bounding box center [384, 234] width 24 height 14
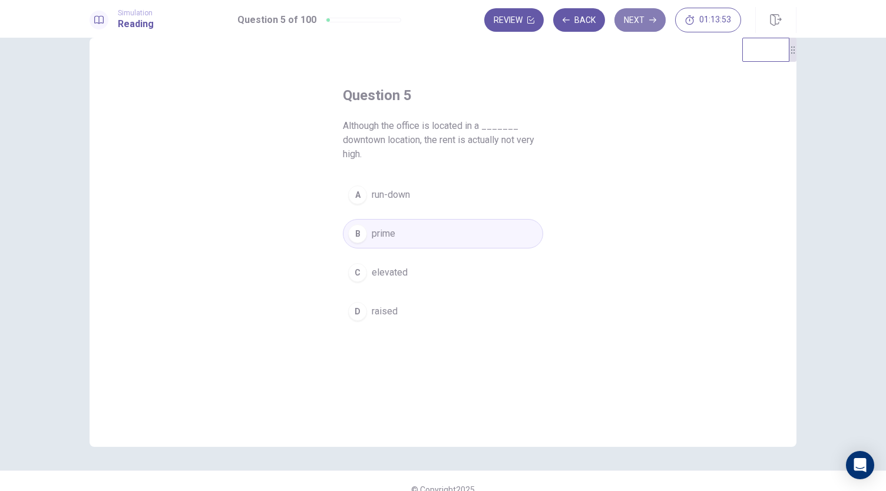
click at [649, 14] on button "Next" at bounding box center [639, 20] width 51 height 24
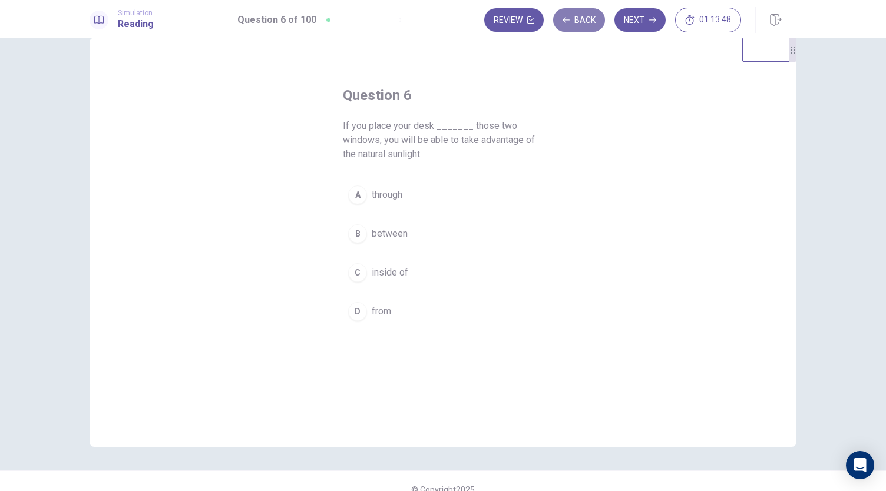
click at [587, 25] on button "Back" at bounding box center [579, 20] width 52 height 24
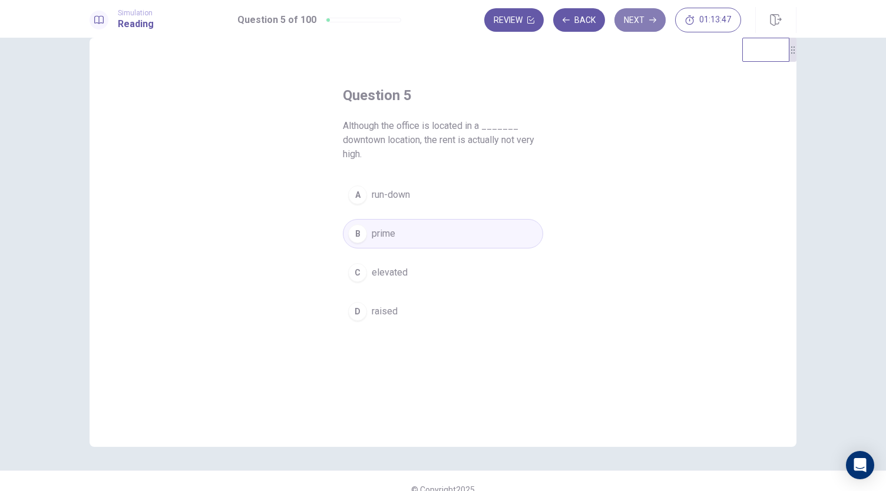
click at [641, 24] on button "Next" at bounding box center [639, 20] width 51 height 24
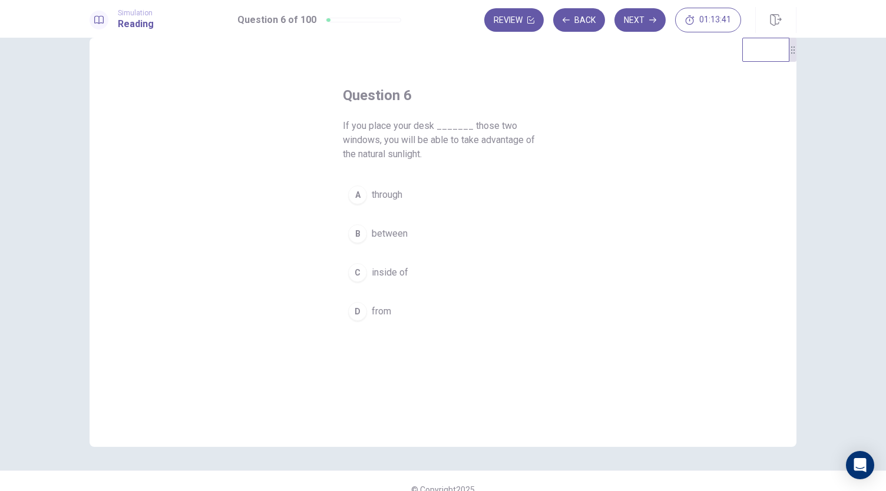
click at [402, 226] on button "B between" at bounding box center [443, 233] width 200 height 29
click at [644, 21] on button "Next" at bounding box center [639, 20] width 51 height 24
click at [411, 188] on span "auditorium" at bounding box center [393, 195] width 43 height 14
click at [631, 16] on button "Next" at bounding box center [639, 20] width 51 height 24
click at [390, 316] on span "Initially" at bounding box center [386, 311] width 29 height 14
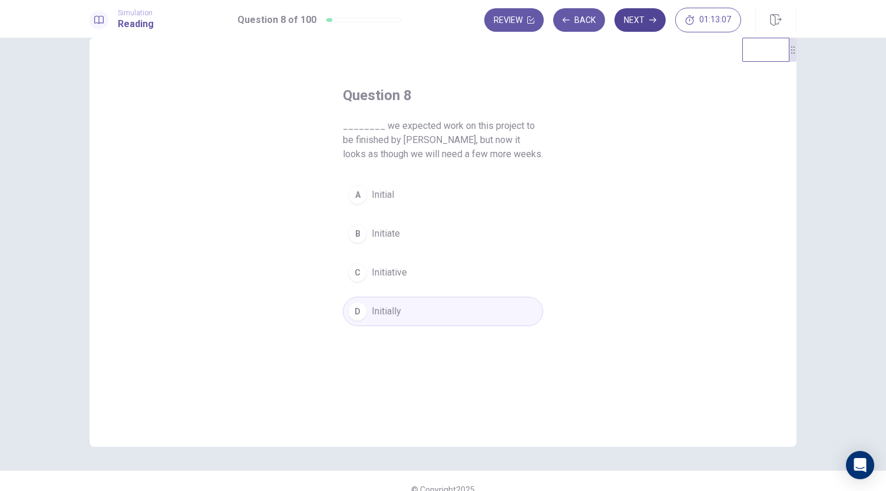
click at [648, 24] on button "Next" at bounding box center [639, 20] width 51 height 24
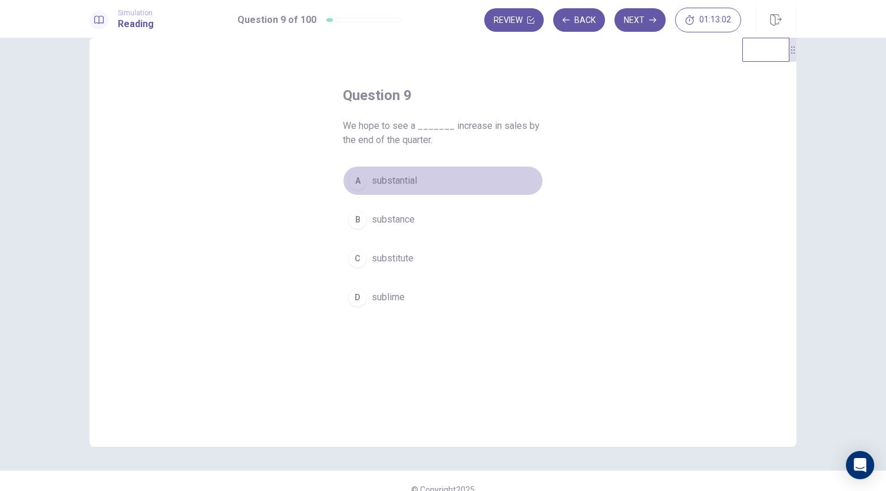
click at [398, 181] on span "substantial" at bounding box center [394, 181] width 45 height 14
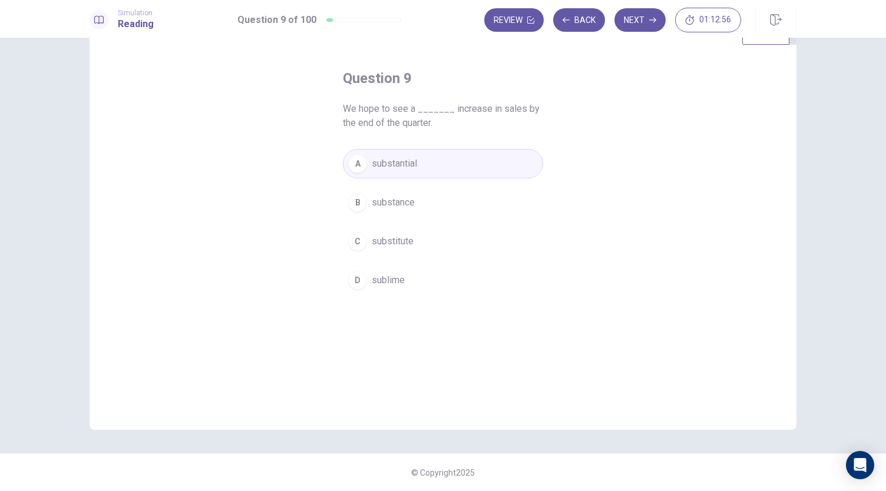
scroll to position [21, 0]
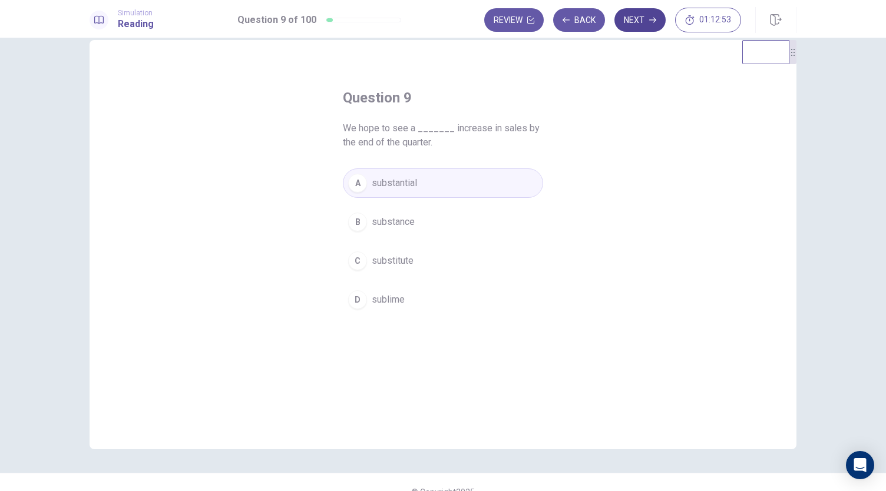
click at [634, 23] on button "Next" at bounding box center [639, 20] width 51 height 24
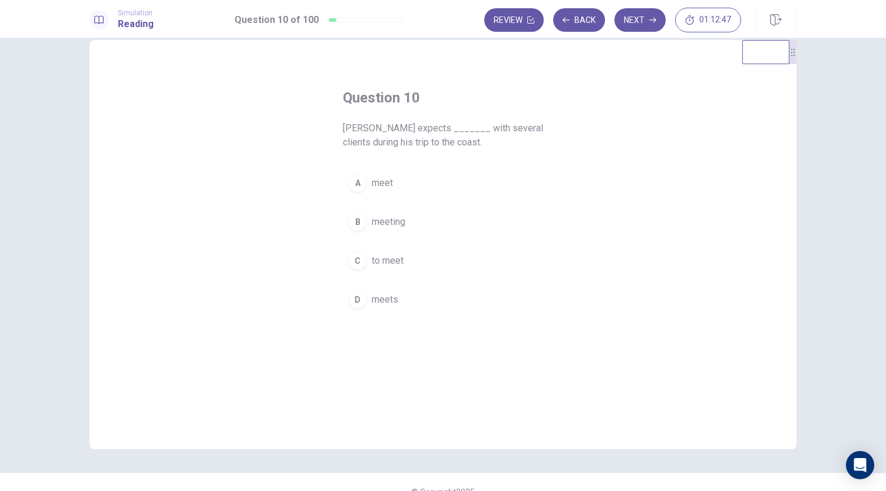
click at [379, 267] on button "C to meet" at bounding box center [443, 260] width 200 height 29
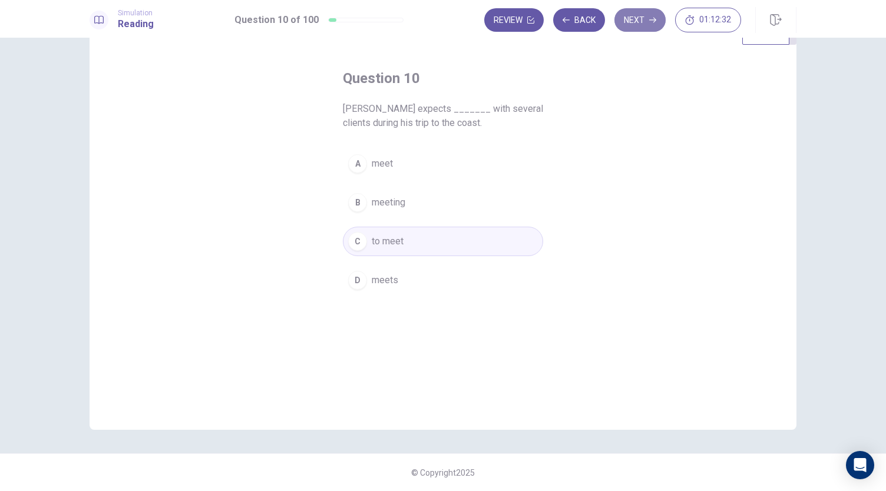
click at [638, 25] on button "Next" at bounding box center [639, 20] width 51 height 24
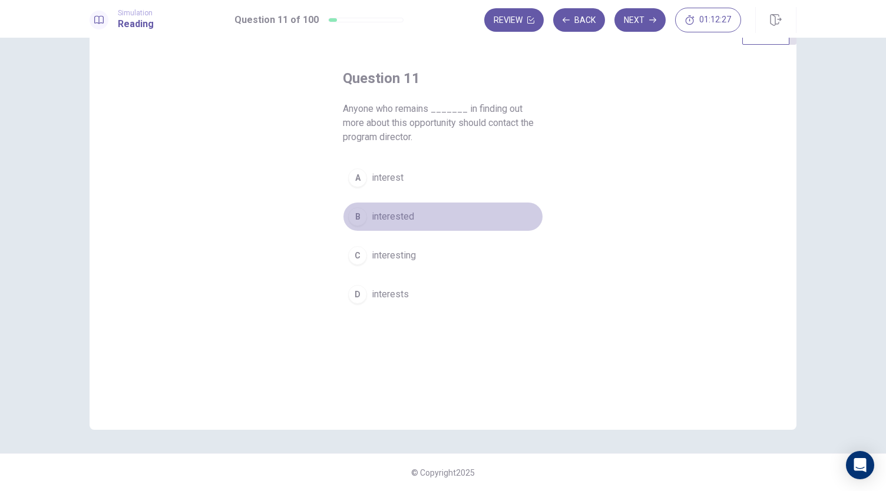
click at [386, 208] on button "B interested" at bounding box center [443, 216] width 200 height 29
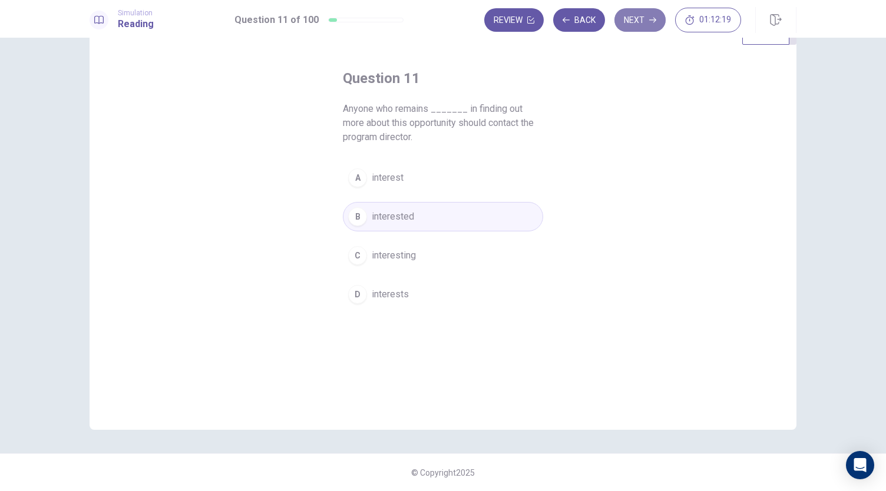
click at [645, 19] on button "Next" at bounding box center [639, 20] width 51 height 24
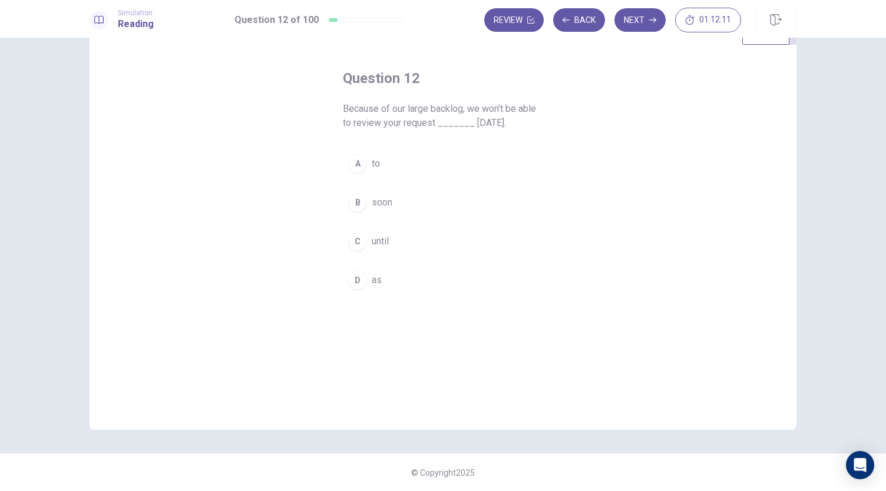
click at [357, 238] on div "C" at bounding box center [357, 241] width 19 height 19
click at [632, 18] on button "Next" at bounding box center [639, 20] width 51 height 24
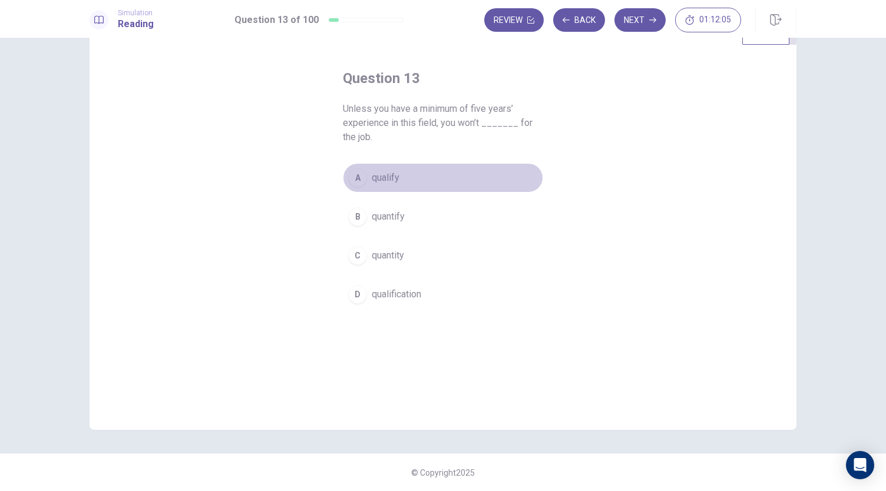
click at [372, 170] on button "A qualify" at bounding box center [443, 177] width 200 height 29
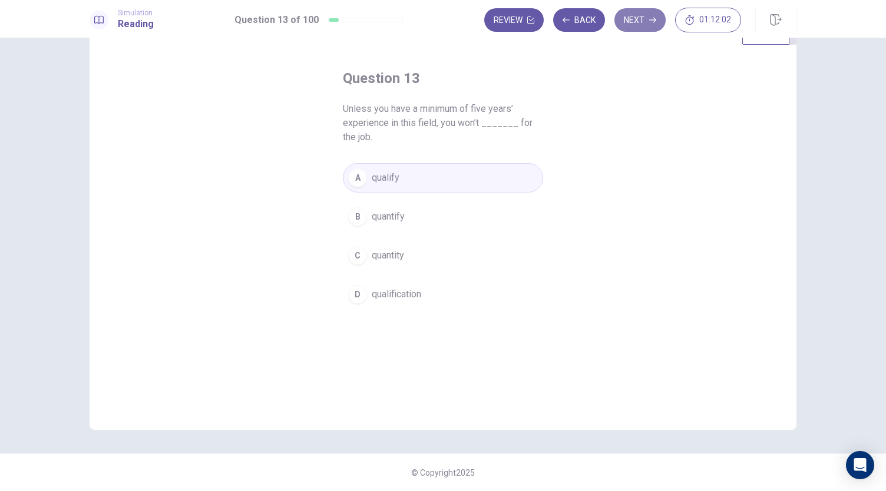
click at [637, 26] on button "Next" at bounding box center [639, 20] width 51 height 24
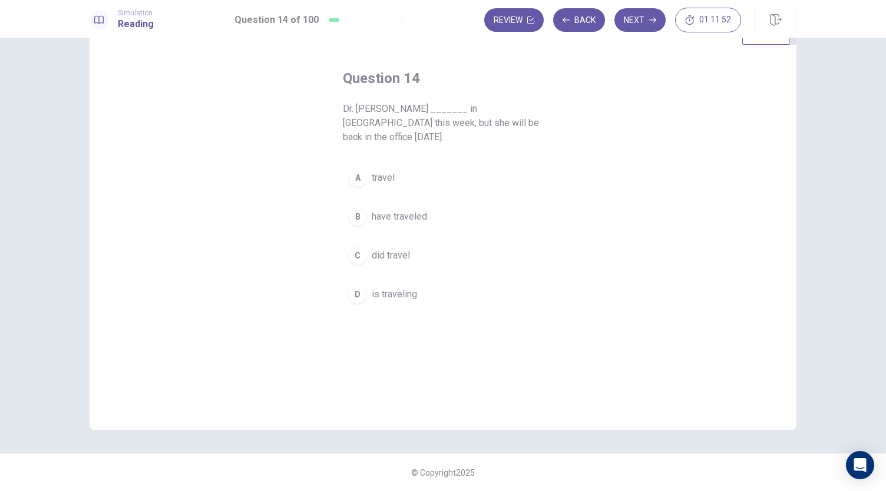
click at [390, 287] on span "is traveling" at bounding box center [394, 294] width 45 height 14
click at [627, 27] on button "Next" at bounding box center [639, 20] width 51 height 24
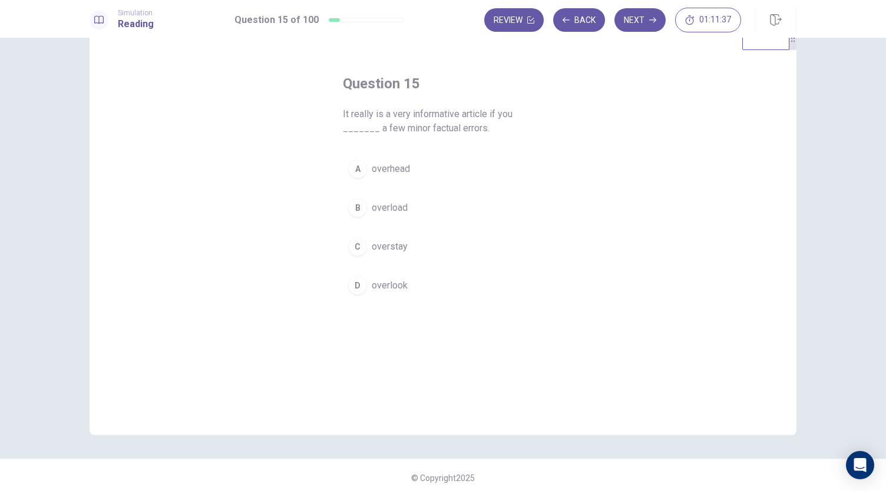
scroll to position [36, 0]
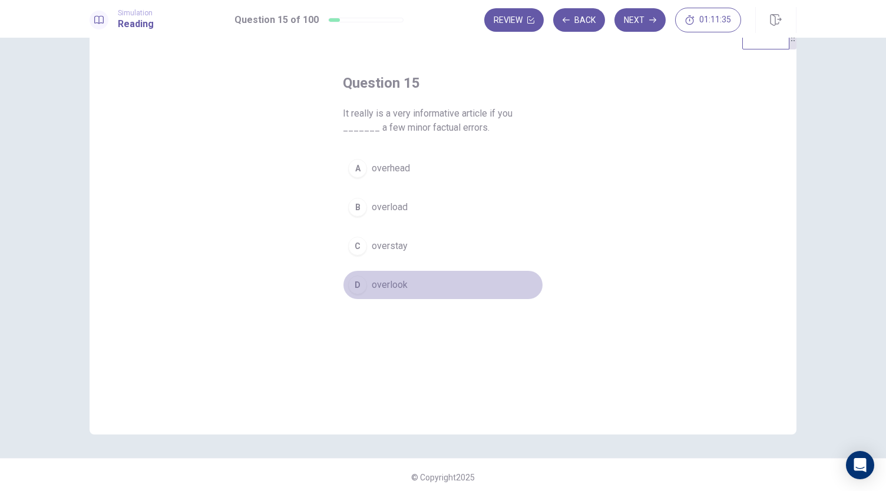
click at [377, 281] on span "overlook" at bounding box center [390, 285] width 36 height 14
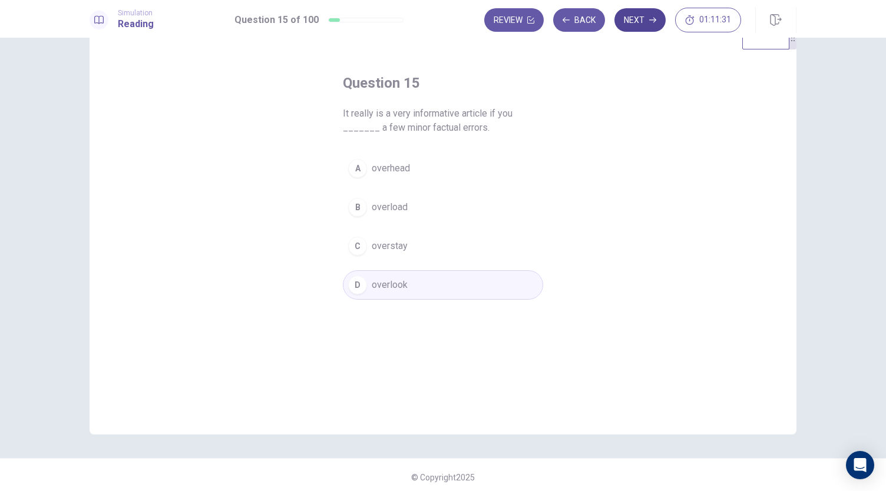
click at [634, 21] on button "Next" at bounding box center [639, 20] width 51 height 24
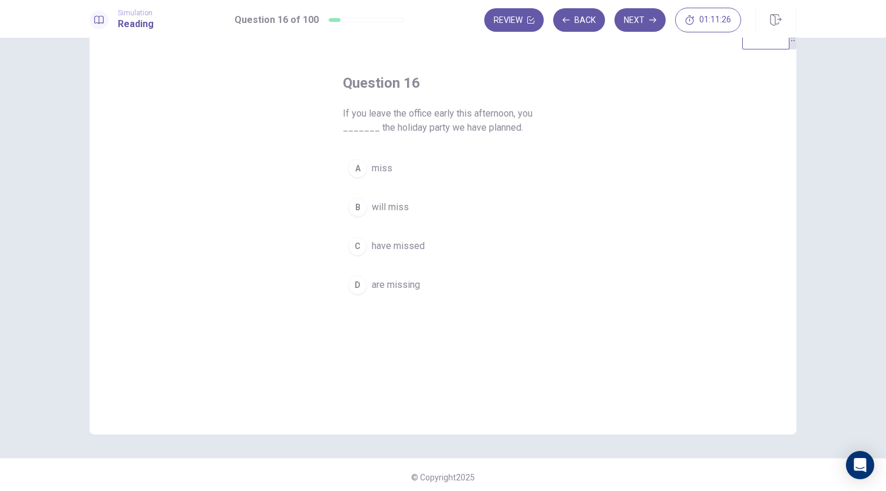
click at [396, 214] on button "B will miss" at bounding box center [443, 207] width 200 height 29
click at [647, 16] on button "Next" at bounding box center [639, 20] width 51 height 24
click at [384, 243] on span "Speaking" at bounding box center [391, 246] width 38 height 14
click at [387, 168] on span "Speak" at bounding box center [385, 168] width 26 height 14
click at [415, 249] on button "C Speaking" at bounding box center [443, 245] width 200 height 29
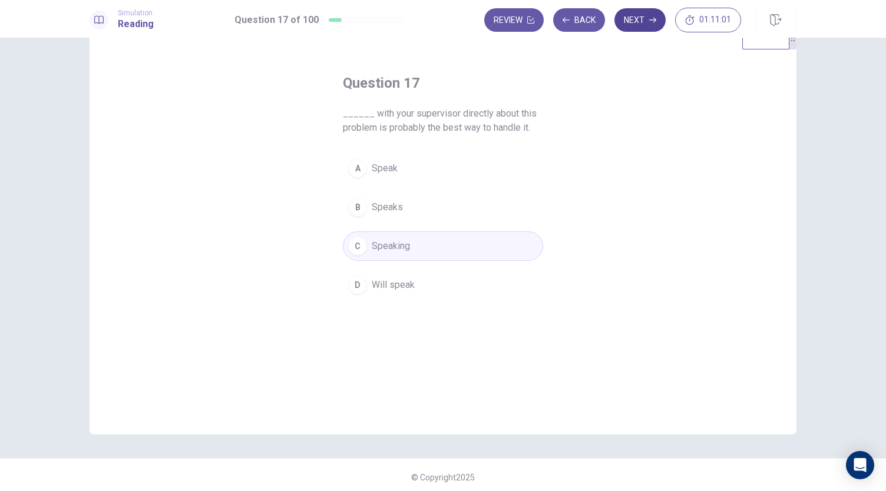
click at [641, 18] on button "Next" at bounding box center [639, 20] width 51 height 24
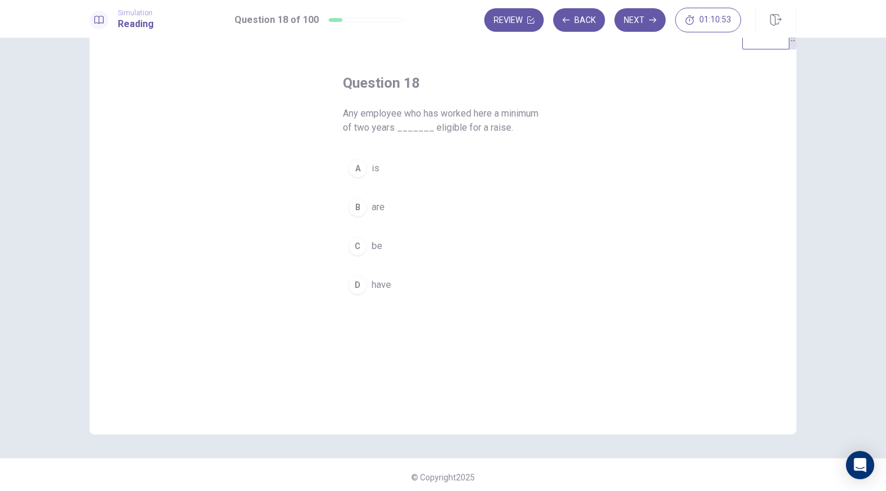
click at [355, 168] on div "A" at bounding box center [357, 168] width 19 height 19
click at [645, 26] on button "Next" at bounding box center [639, 20] width 51 height 24
click at [367, 180] on button "A account" at bounding box center [443, 182] width 200 height 29
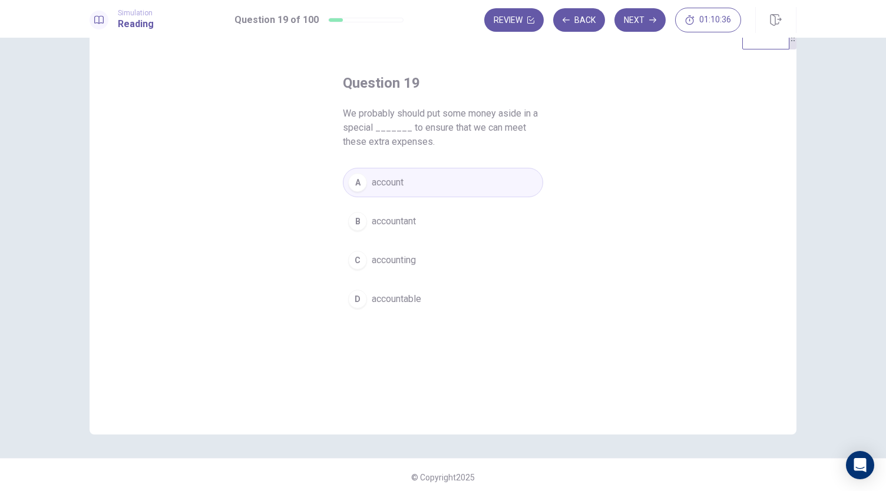
scroll to position [41, 0]
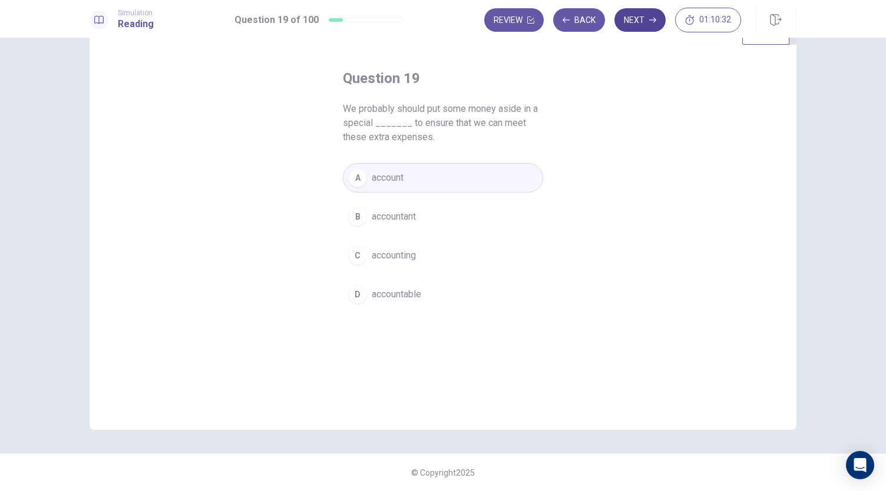
click at [638, 22] on button "Next" at bounding box center [639, 20] width 51 height 24
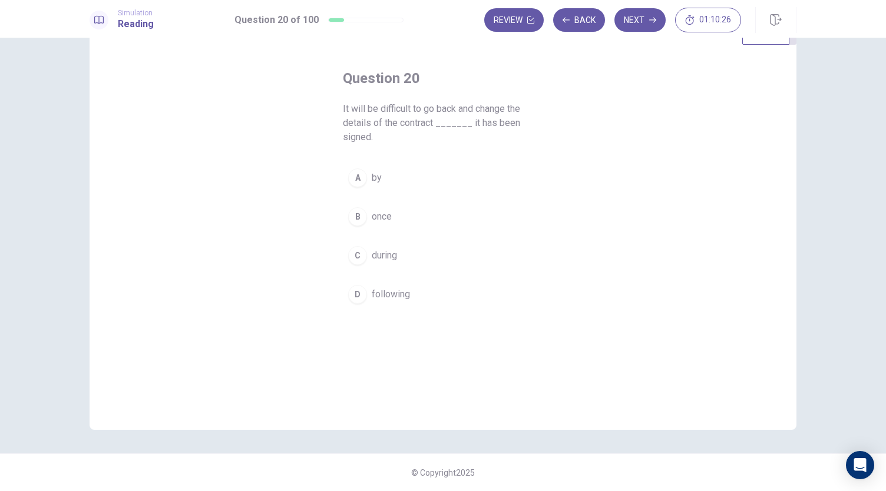
click at [366, 221] on button "B once" at bounding box center [443, 216] width 200 height 29
click at [645, 19] on button "Next" at bounding box center [639, 20] width 51 height 24
click at [381, 177] on span "unless" at bounding box center [386, 178] width 28 height 14
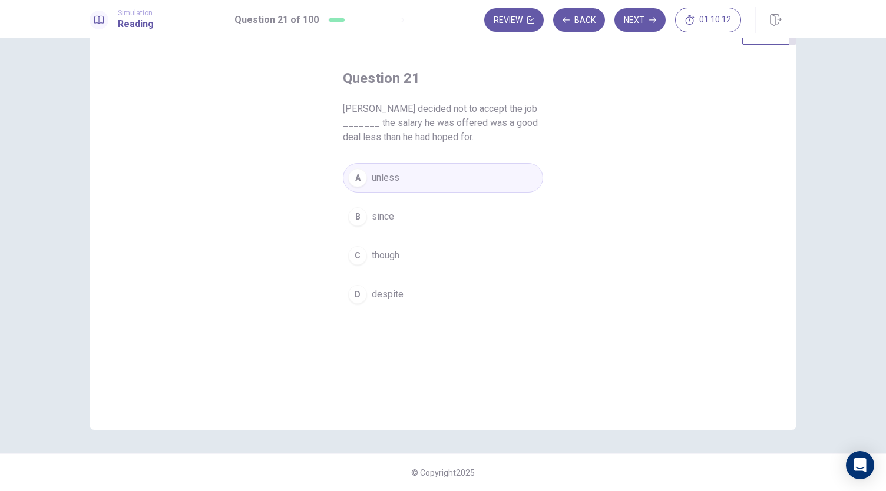
click at [387, 288] on span "despite" at bounding box center [388, 294] width 32 height 14
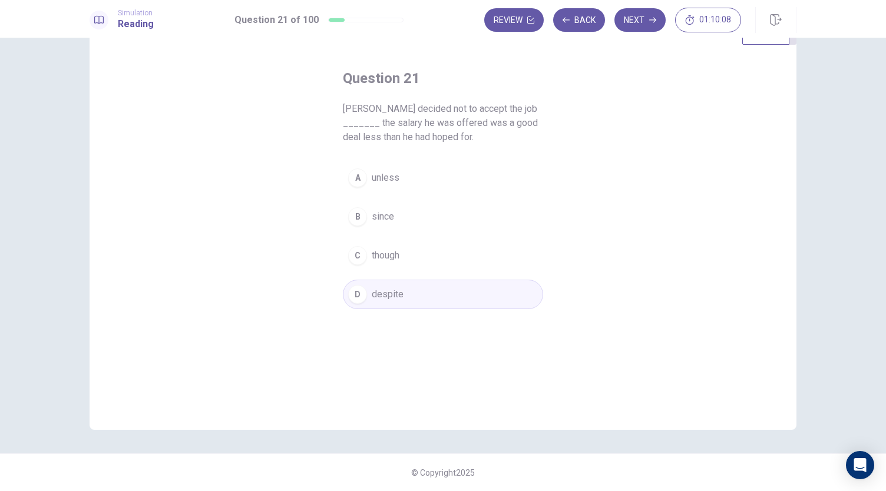
click at [382, 254] on span "though" at bounding box center [386, 255] width 28 height 14
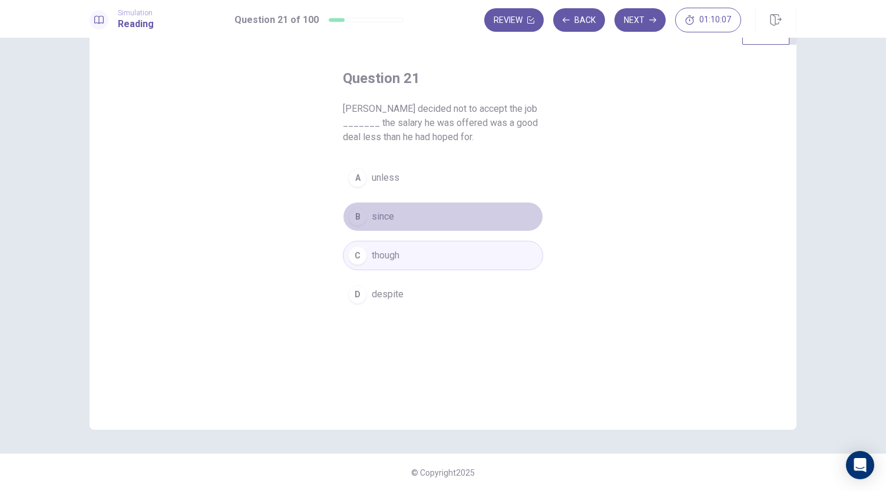
click at [376, 211] on span "since" at bounding box center [383, 217] width 22 height 14
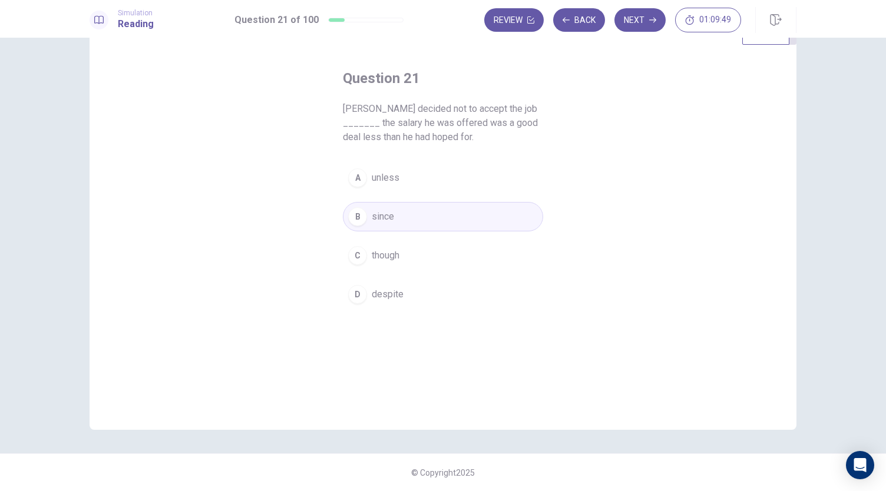
click at [378, 291] on span "despite" at bounding box center [388, 294] width 32 height 14
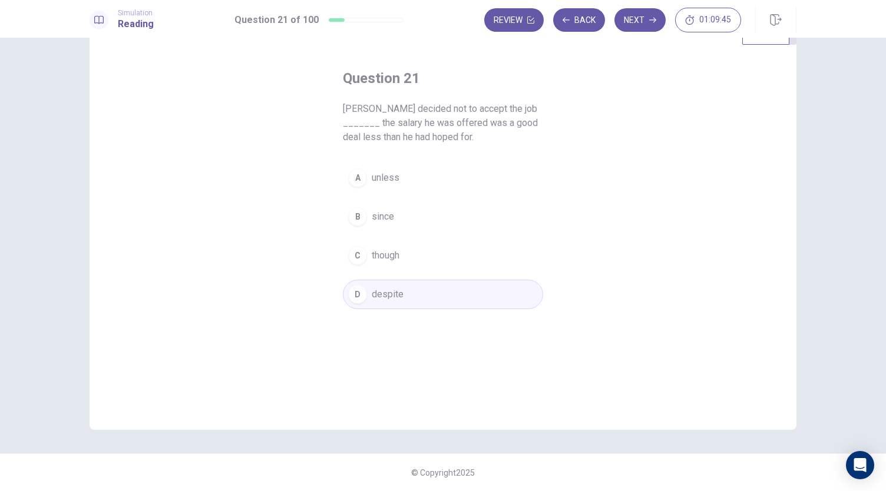
click at [390, 257] on span "though" at bounding box center [386, 255] width 28 height 14
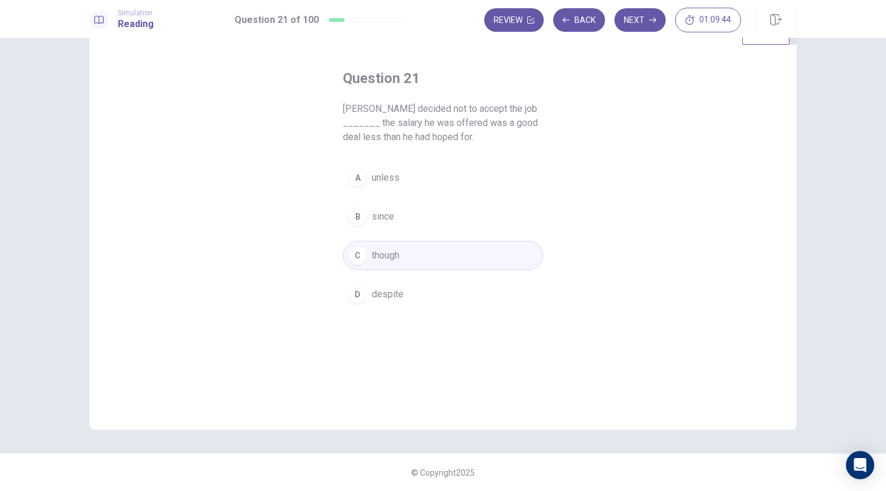
click at [394, 218] on button "B since" at bounding box center [443, 216] width 200 height 29
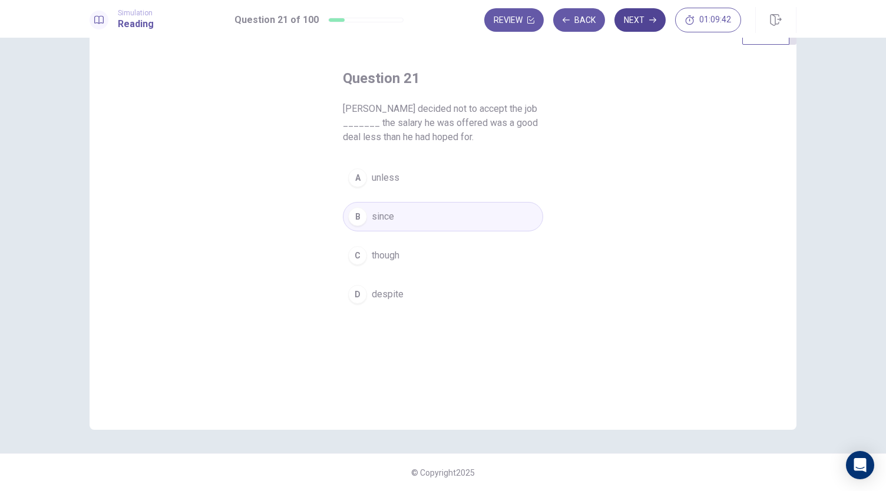
click at [645, 25] on button "Next" at bounding box center [639, 20] width 51 height 24
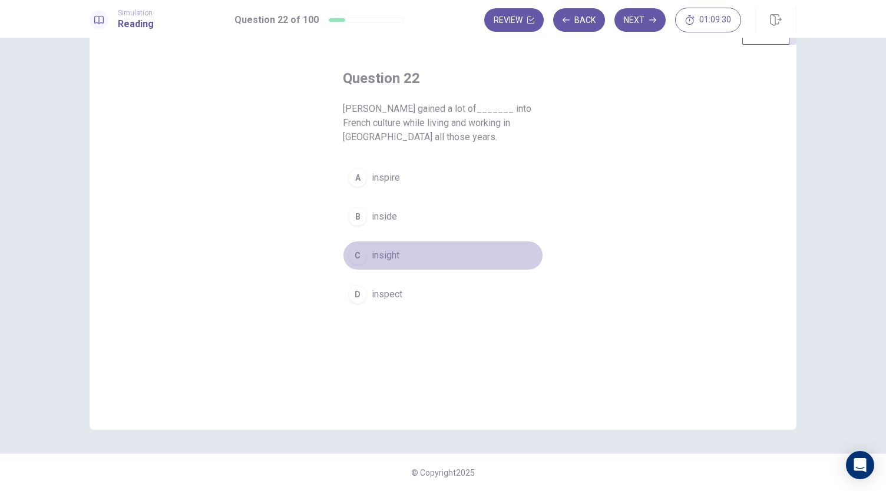
click at [384, 249] on span "insight" at bounding box center [386, 255] width 28 height 14
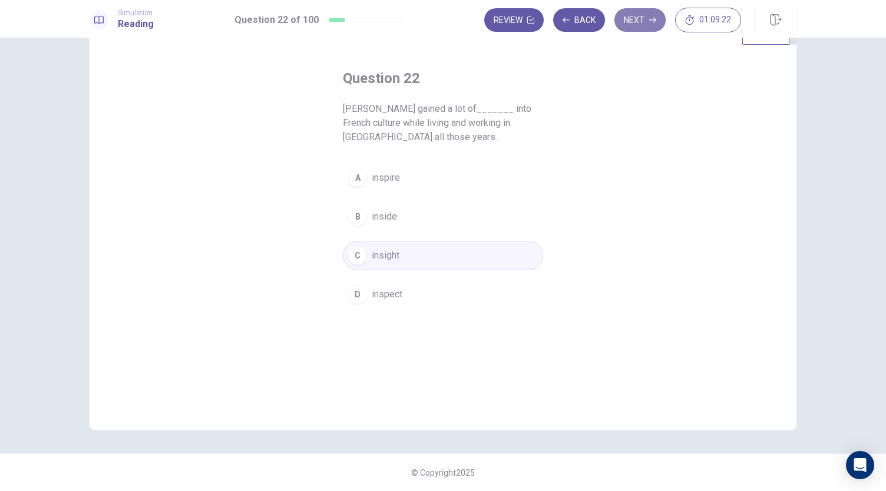
click at [639, 19] on button "Next" at bounding box center [639, 20] width 51 height 24
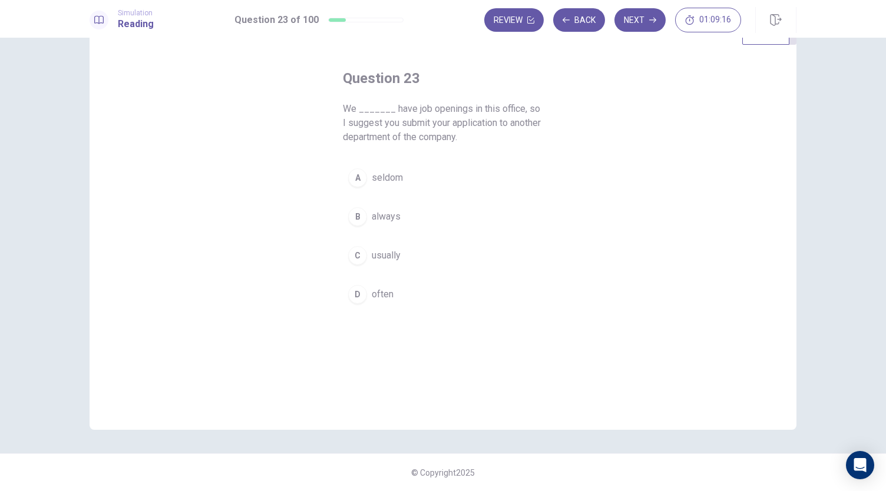
click at [383, 254] on span "usually" at bounding box center [386, 255] width 29 height 14
click at [373, 220] on span "always" at bounding box center [386, 217] width 29 height 14
click at [393, 263] on button "C usually" at bounding box center [443, 255] width 200 height 29
click at [382, 291] on span "often" at bounding box center [383, 294] width 22 height 14
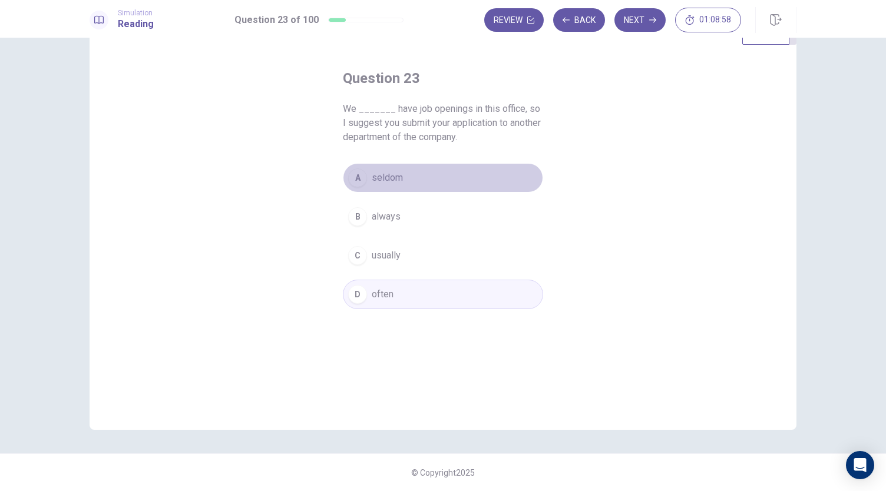
click at [392, 171] on span "seldom" at bounding box center [387, 178] width 31 height 14
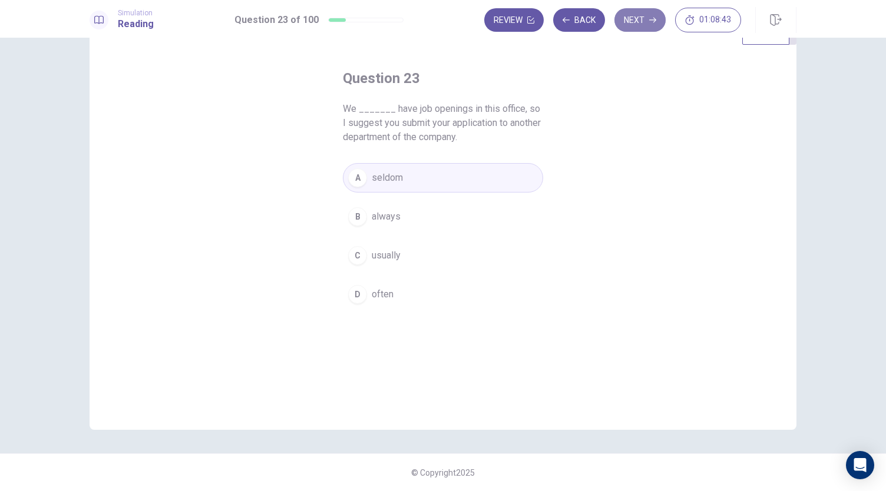
click at [644, 24] on button "Next" at bounding box center [639, 20] width 51 height 24
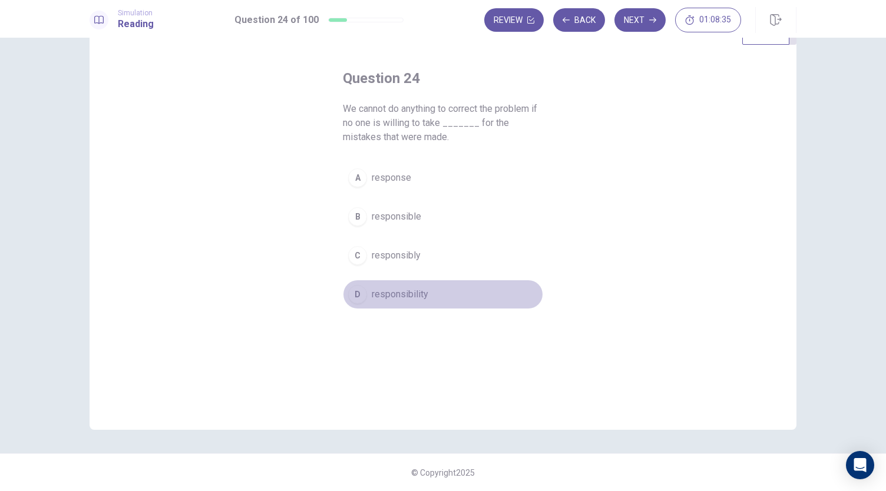
click at [404, 297] on span "responsibility" at bounding box center [400, 294] width 57 height 14
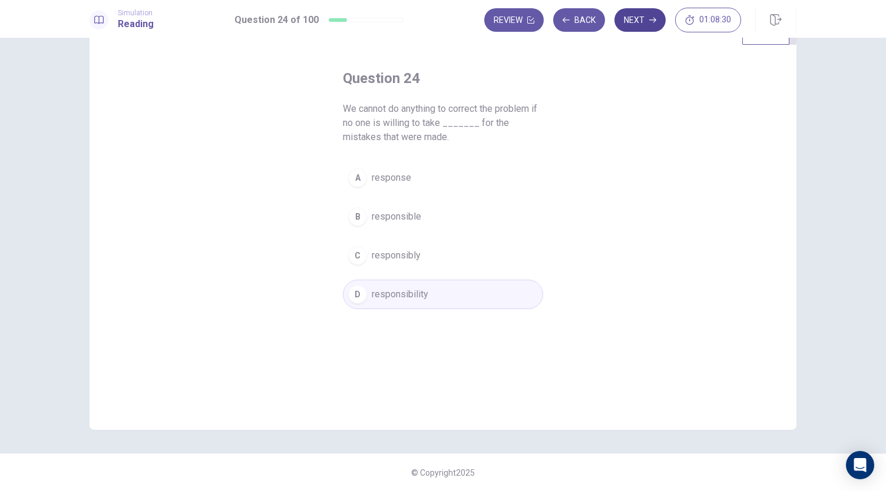
click at [636, 22] on button "Next" at bounding box center [639, 20] width 51 height 24
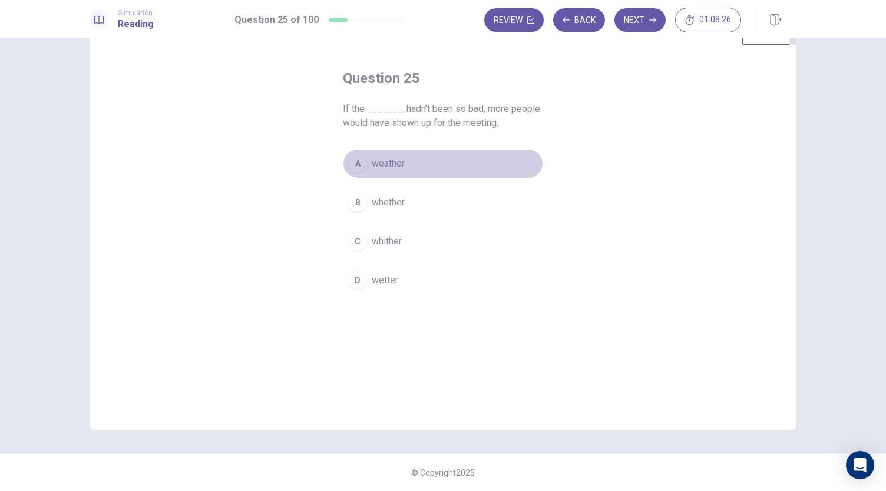
click at [385, 171] on button "A weather" at bounding box center [443, 163] width 200 height 29
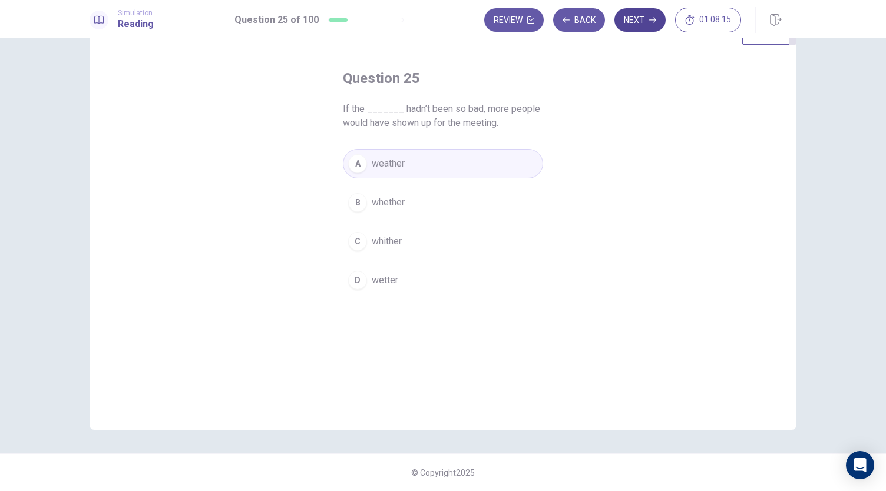
click at [636, 25] on button "Next" at bounding box center [639, 20] width 51 height 24
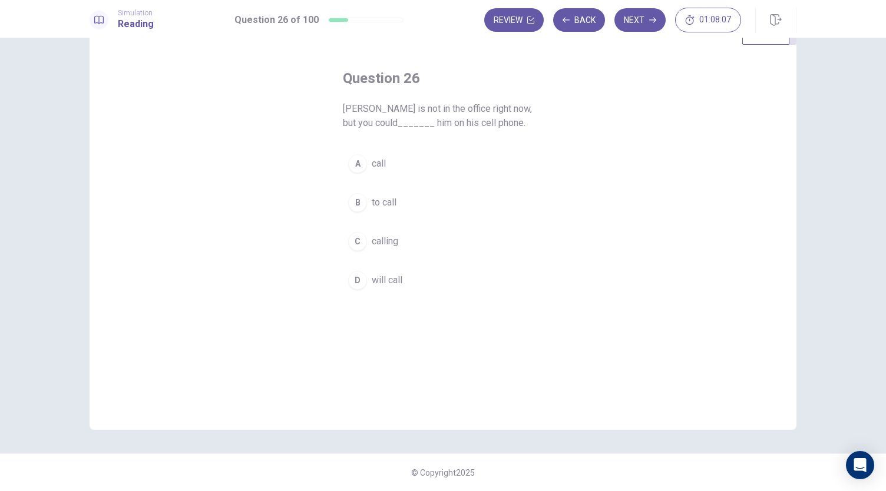
click at [373, 171] on button "A call" at bounding box center [443, 163] width 200 height 29
click at [634, 20] on button "Next" at bounding box center [639, 20] width 51 height 24
click at [382, 239] on span "applying" at bounding box center [389, 241] width 35 height 14
click at [649, 22] on button "Next" at bounding box center [639, 20] width 51 height 24
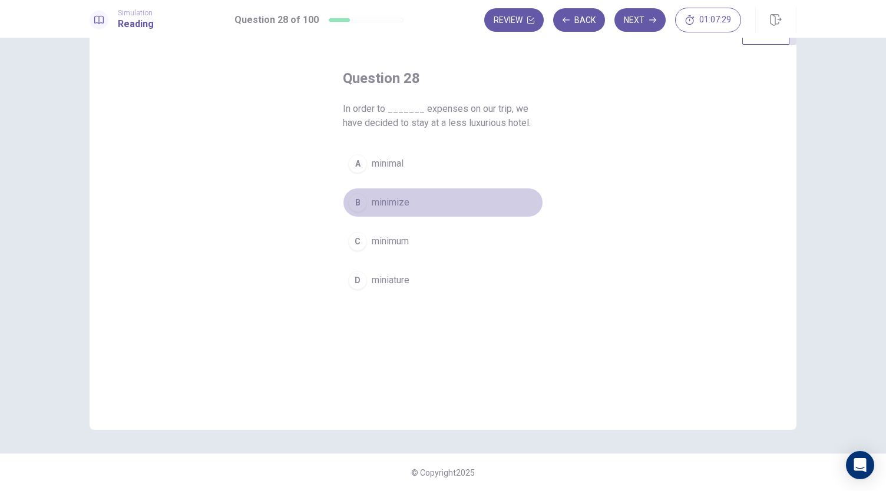
click at [390, 196] on span "minimize" at bounding box center [391, 202] width 38 height 14
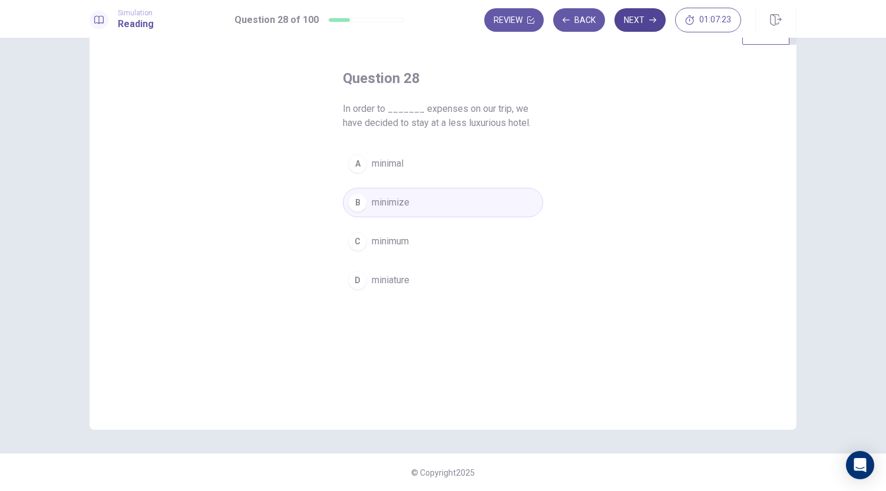
click at [627, 16] on button "Next" at bounding box center [639, 20] width 51 height 24
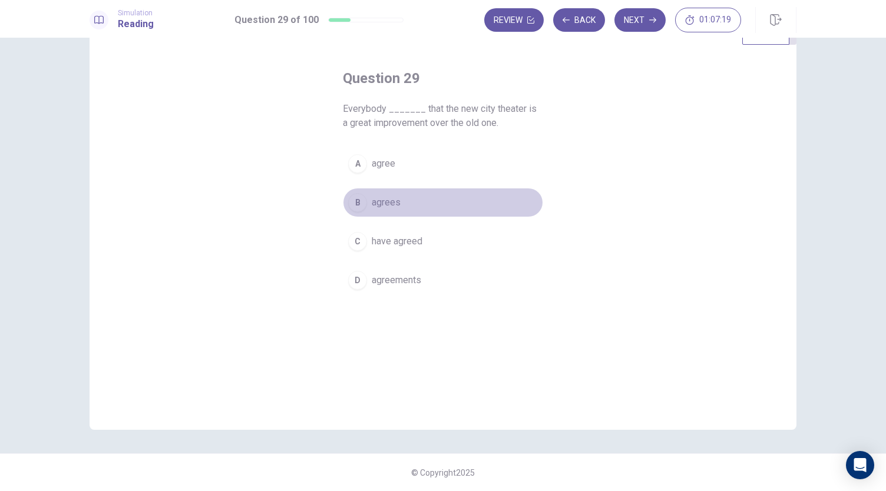
click at [386, 204] on span "agrees" at bounding box center [386, 202] width 29 height 14
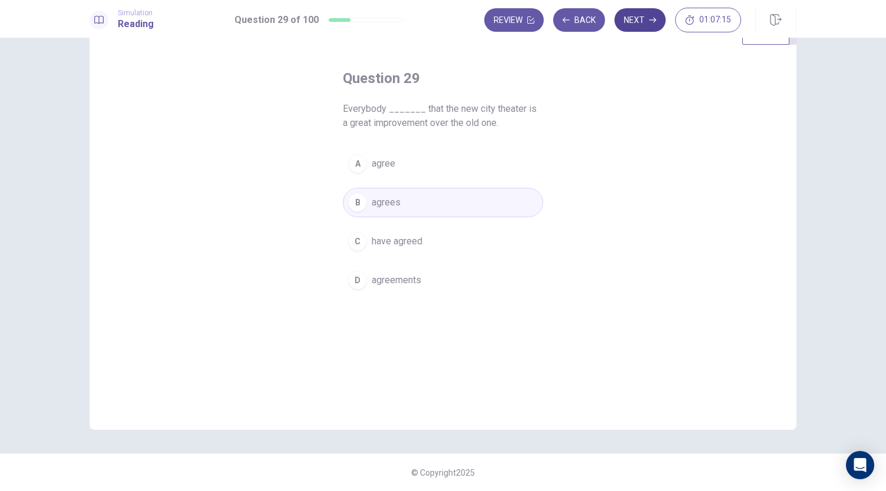
click at [644, 24] on button "Next" at bounding box center [639, 20] width 51 height 24
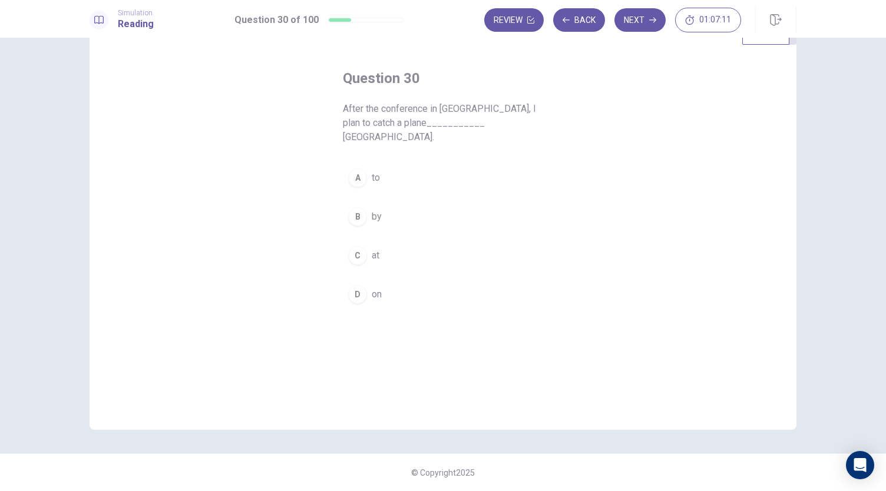
click at [359, 168] on div "A" at bounding box center [357, 177] width 19 height 19
click at [641, 16] on button "Next" at bounding box center [639, 20] width 51 height 24
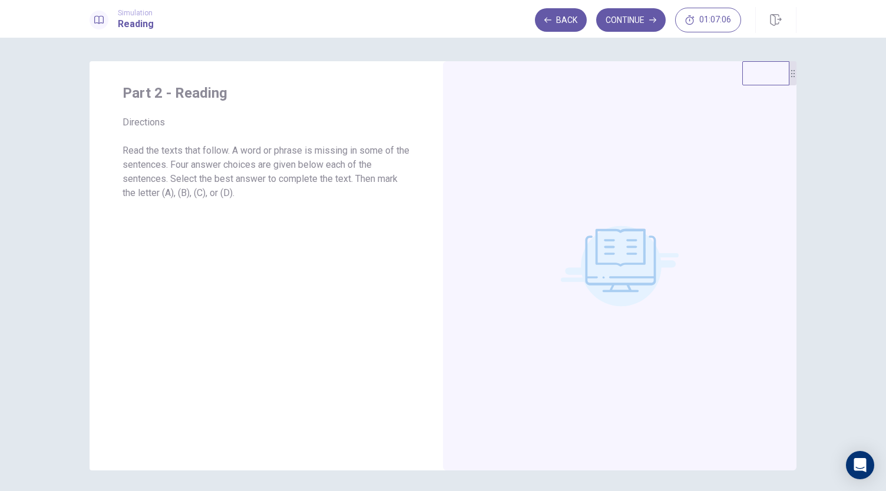
scroll to position [25, 0]
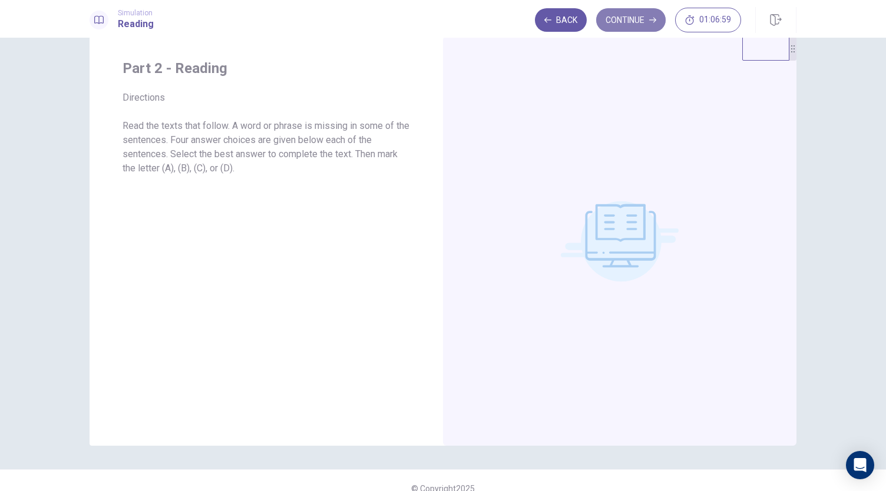
click at [630, 22] on button "Continue" at bounding box center [630, 20] width 69 height 24
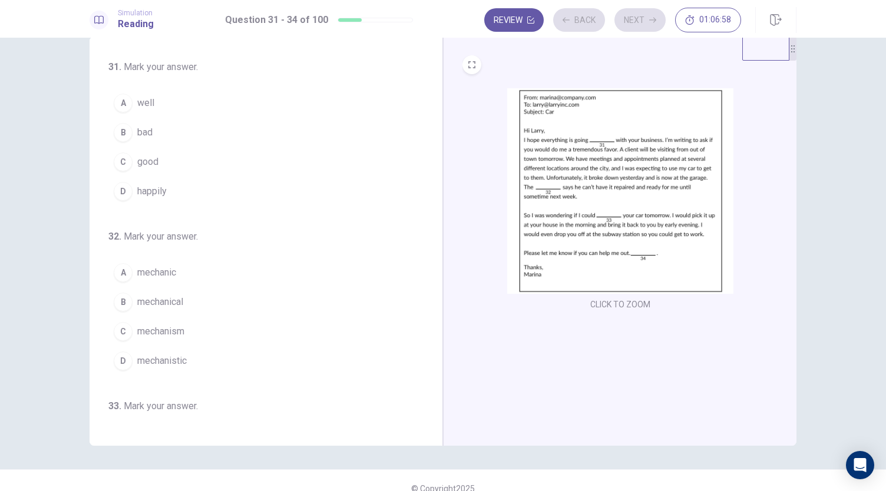
scroll to position [0, 0]
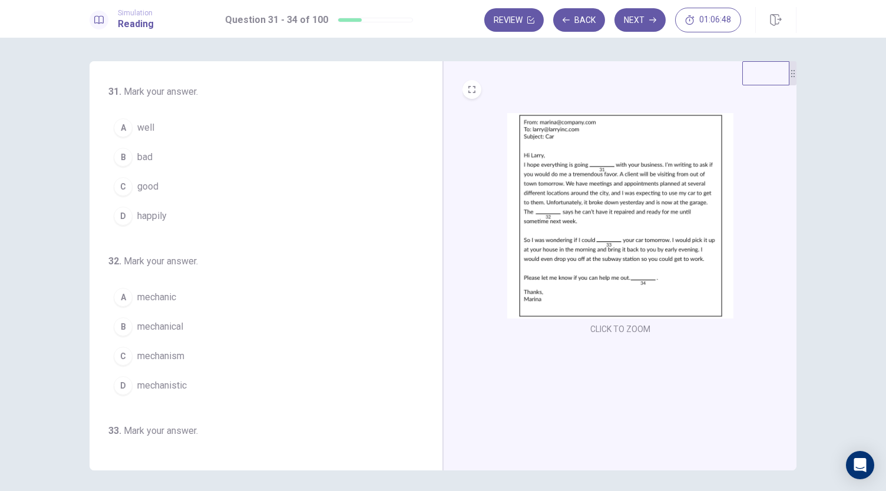
click at [151, 128] on button "A well" at bounding box center [258, 127] width 301 height 29
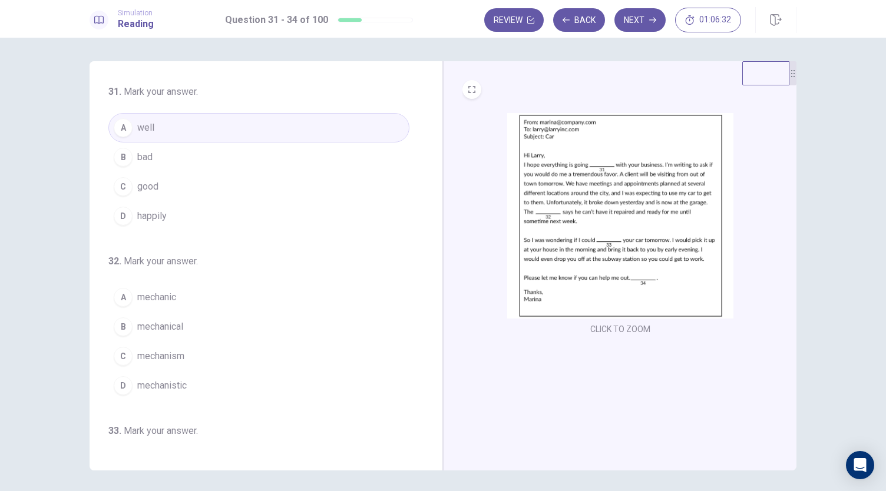
click at [201, 303] on button "A mechanic" at bounding box center [258, 297] width 301 height 29
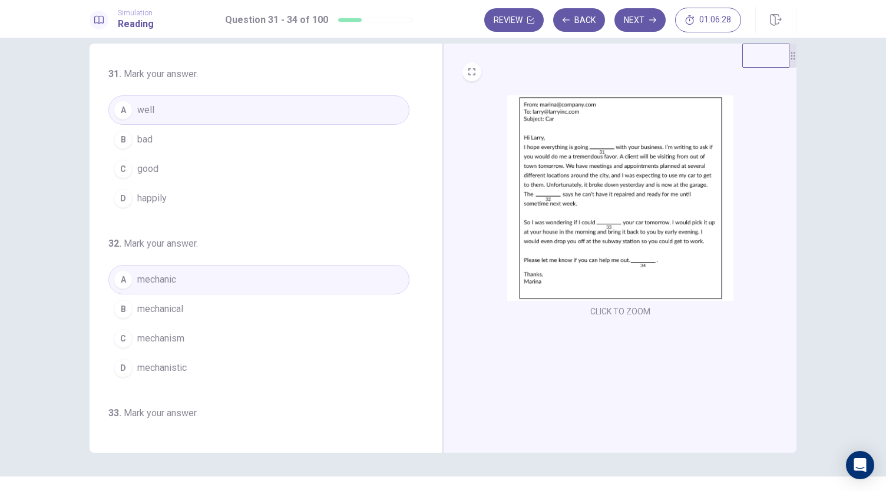
scroll to position [66, 0]
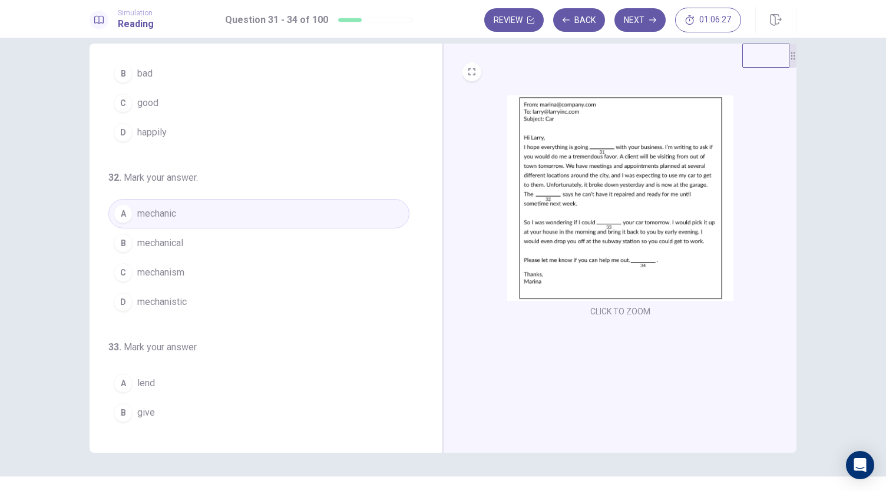
click at [148, 376] on span "lend" at bounding box center [146, 383] width 18 height 14
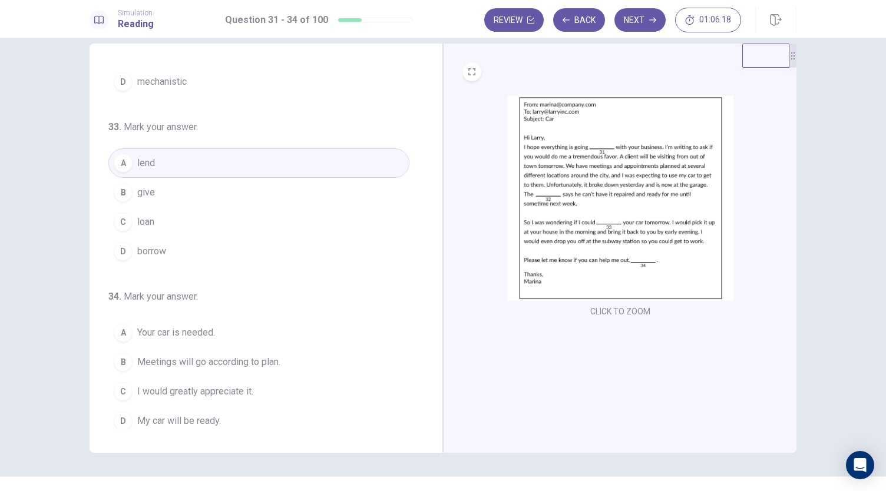
scroll to position [41, 0]
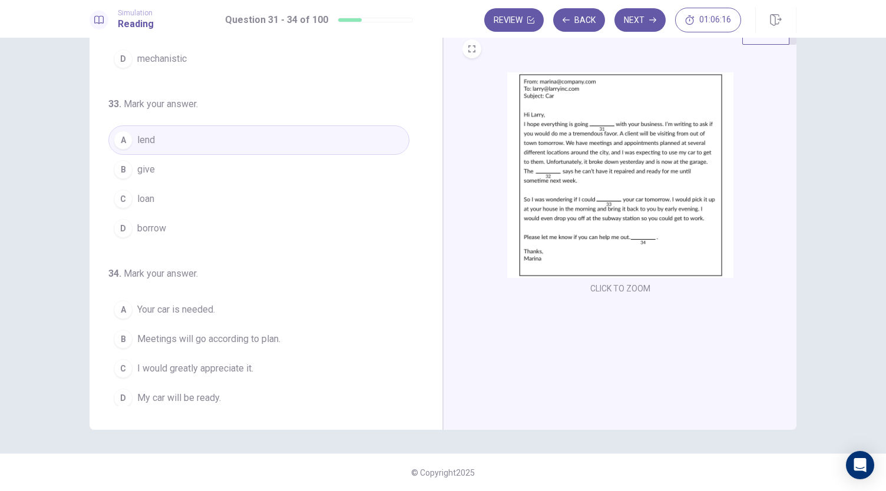
click at [226, 362] on span "I would greatly appreciate it." at bounding box center [195, 369] width 116 height 14
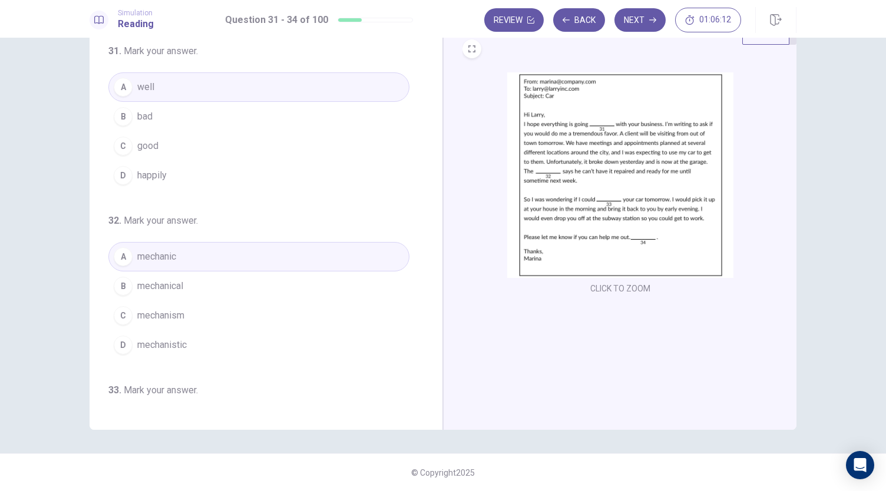
scroll to position [286, 0]
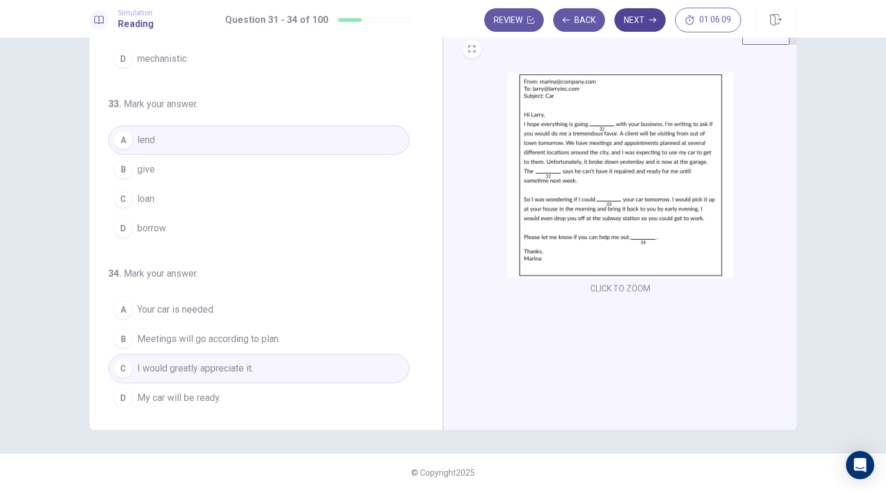
click at [638, 25] on button "Next" at bounding box center [639, 20] width 51 height 24
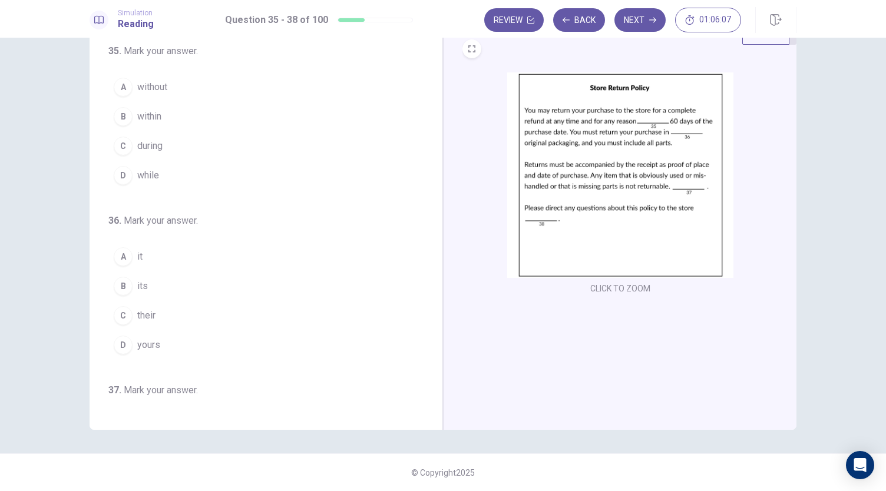
scroll to position [0, 0]
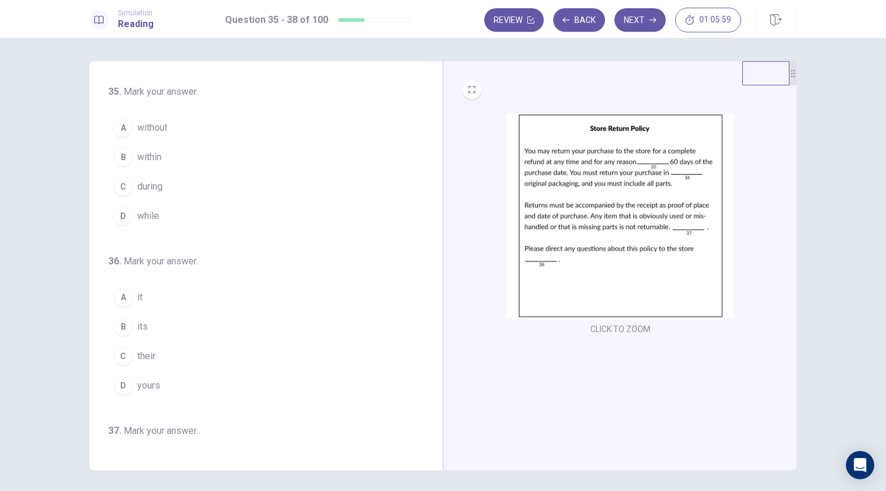
click at [148, 155] on span "within" at bounding box center [149, 157] width 24 height 14
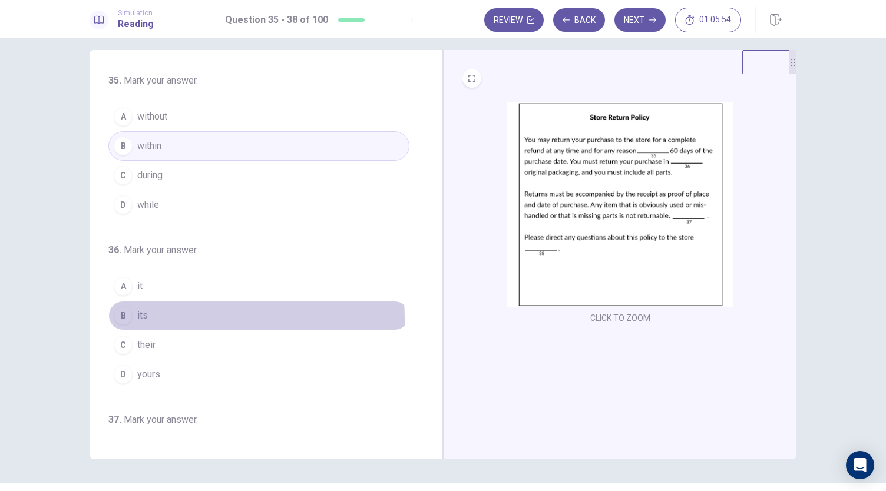
click at [131, 317] on button "B its" at bounding box center [258, 315] width 301 height 29
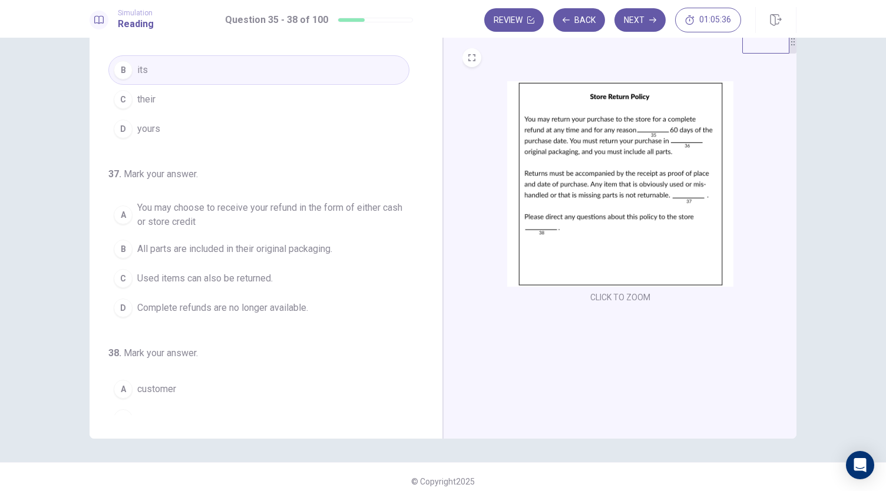
scroll to position [221, 0]
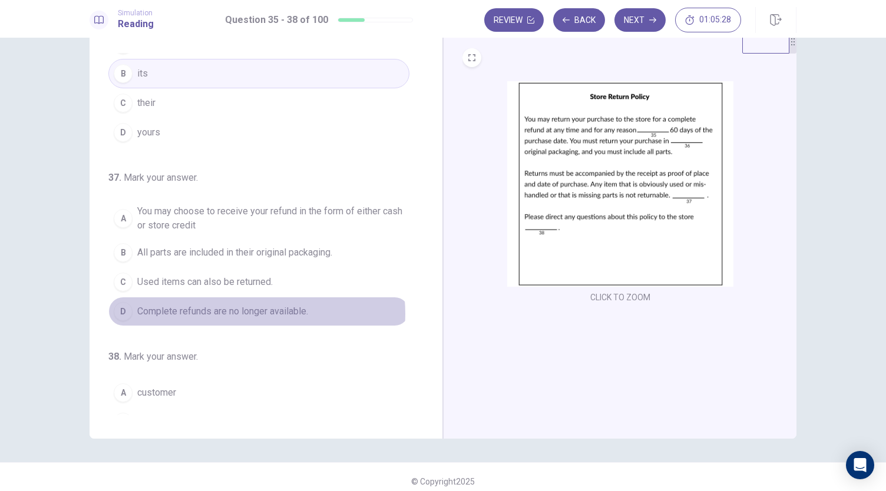
click at [244, 309] on span "Complete refunds are no longer available." at bounding box center [222, 311] width 171 height 14
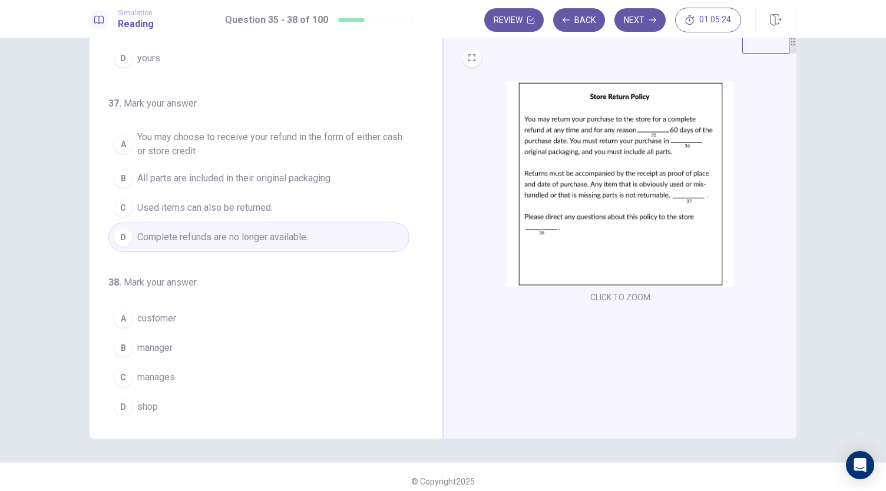
scroll to position [41, 0]
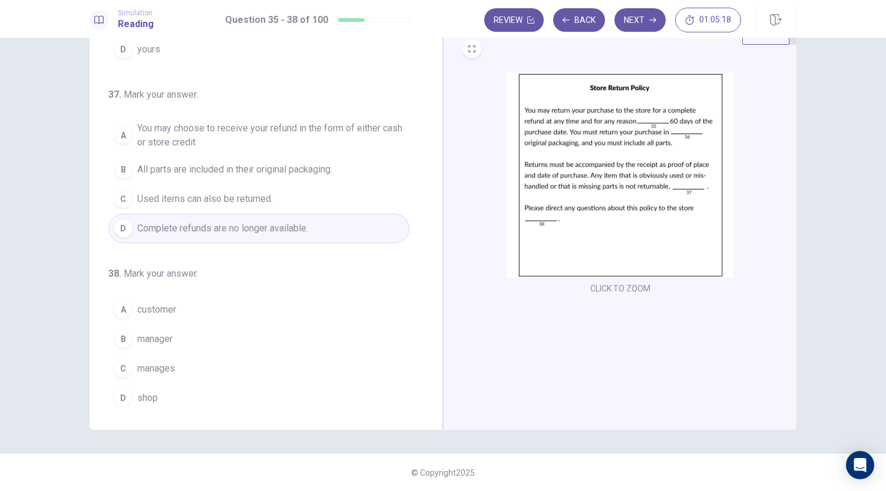
click at [154, 332] on span "manager" at bounding box center [154, 339] width 35 height 14
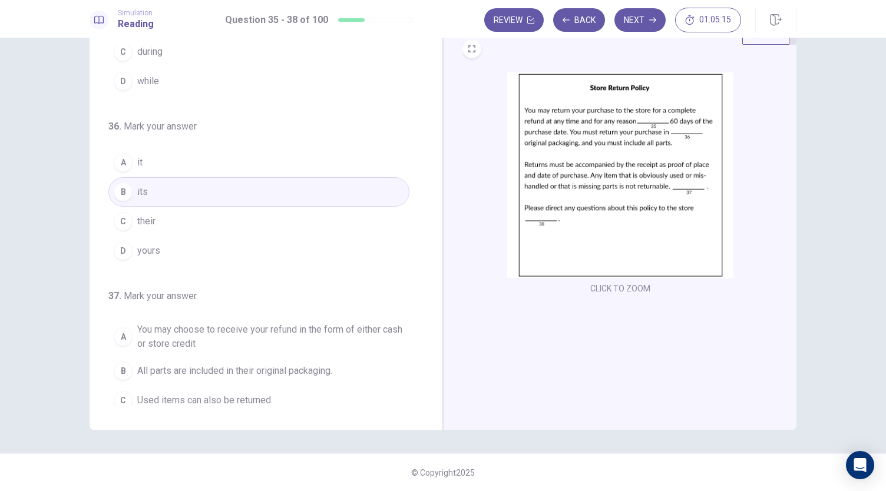
scroll to position [0, 0]
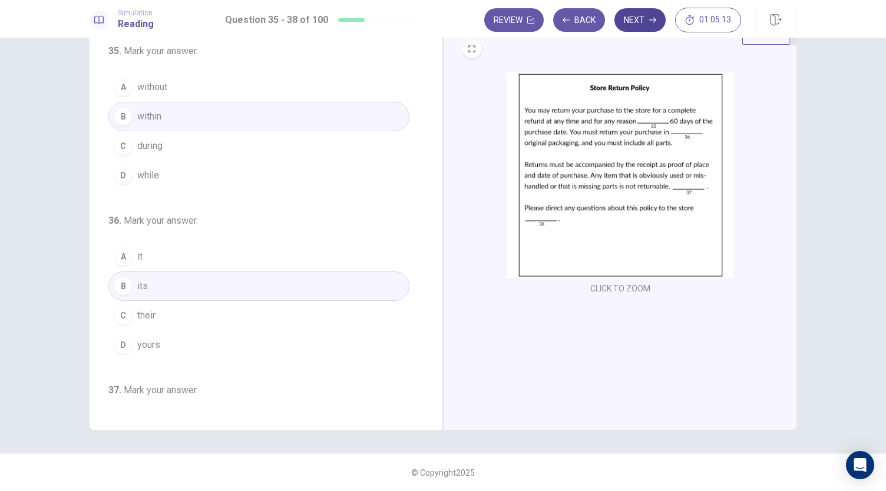
click at [642, 18] on button "Next" at bounding box center [639, 20] width 51 height 24
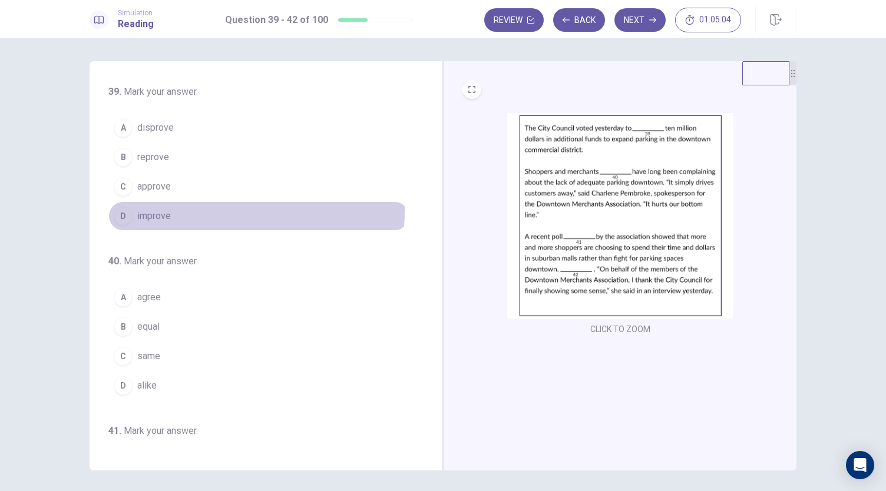
click at [158, 209] on span "improve" at bounding box center [154, 216] width 34 height 14
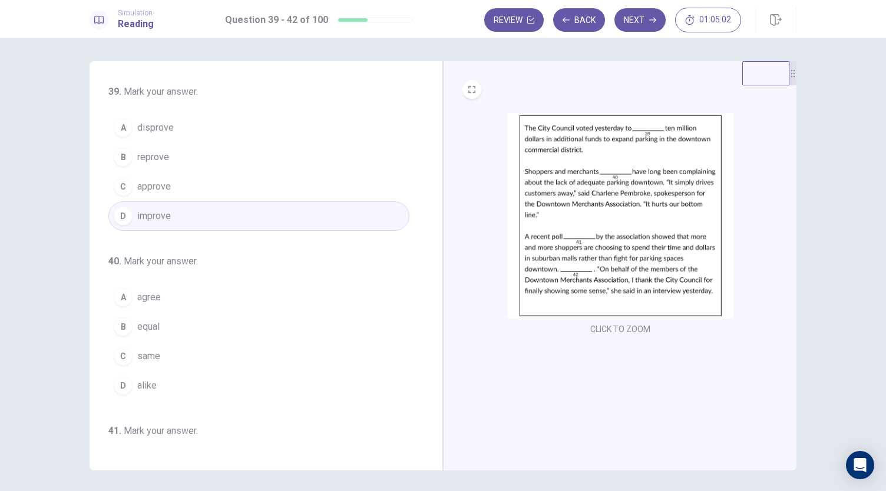
click at [175, 188] on button "C approve" at bounding box center [258, 186] width 301 height 29
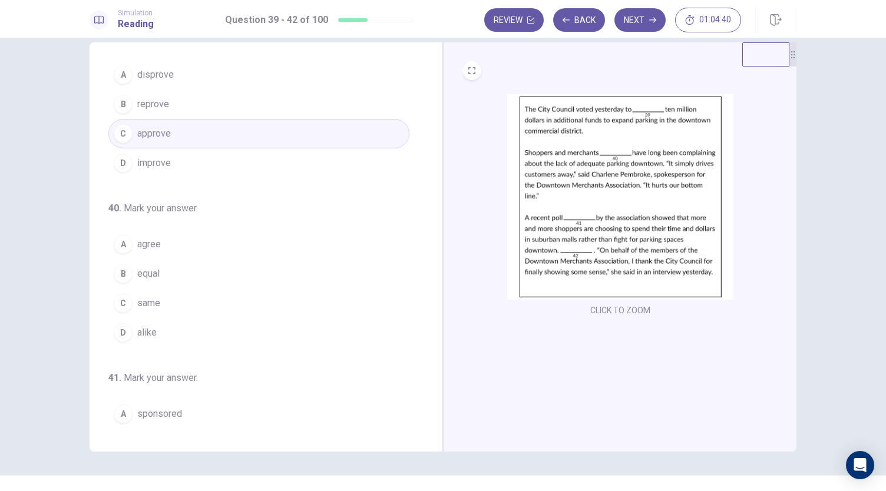
scroll to position [49, 0]
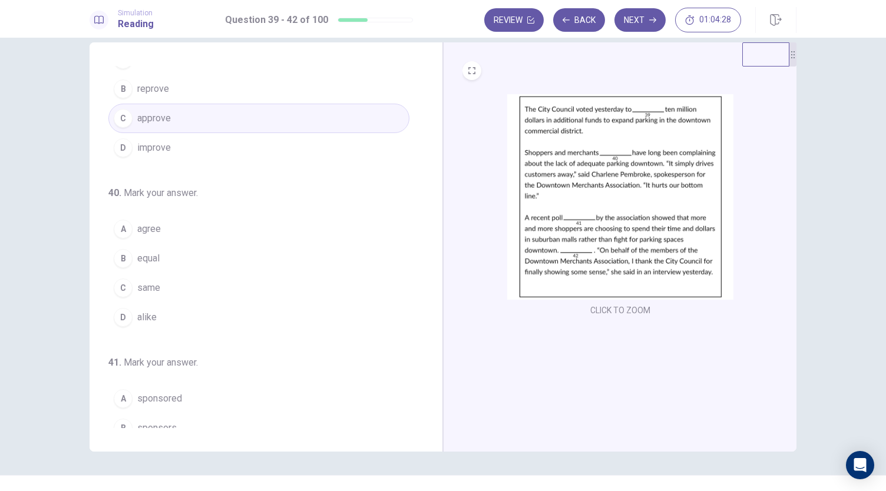
click at [140, 256] on span "equal" at bounding box center [148, 258] width 22 height 14
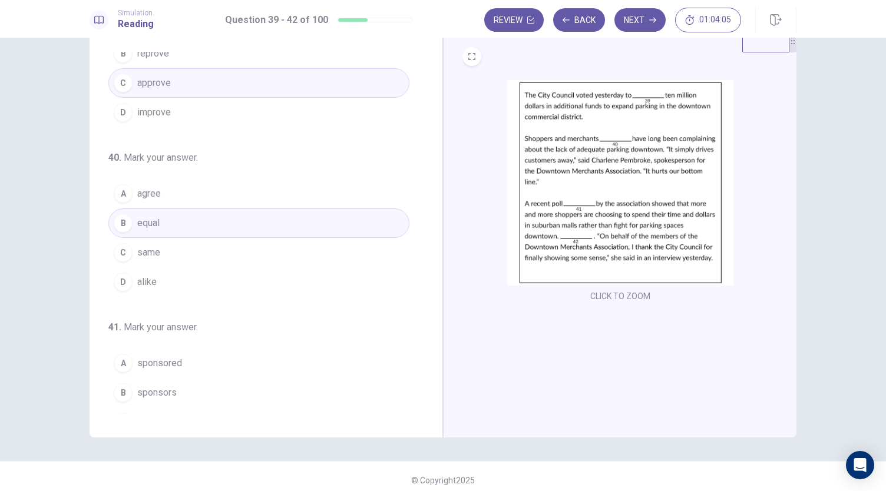
scroll to position [71, 0]
click at [237, 243] on button "C same" at bounding box center [258, 251] width 301 height 29
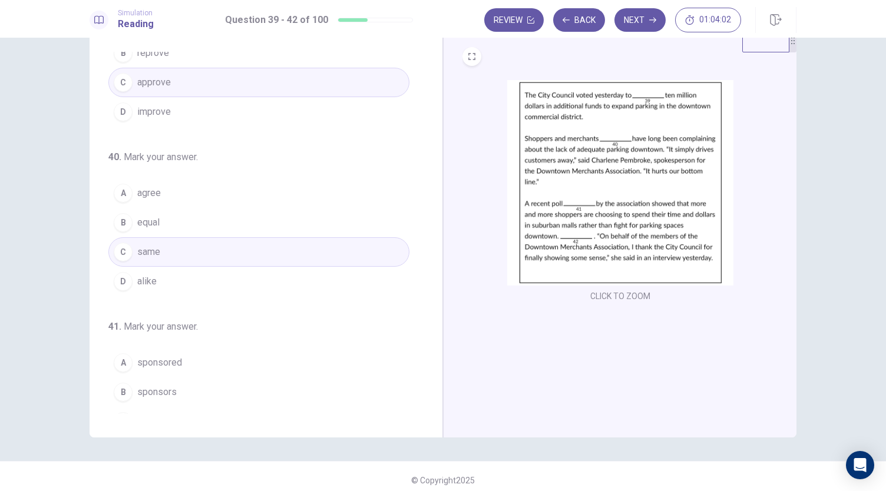
scroll to position [98, 0]
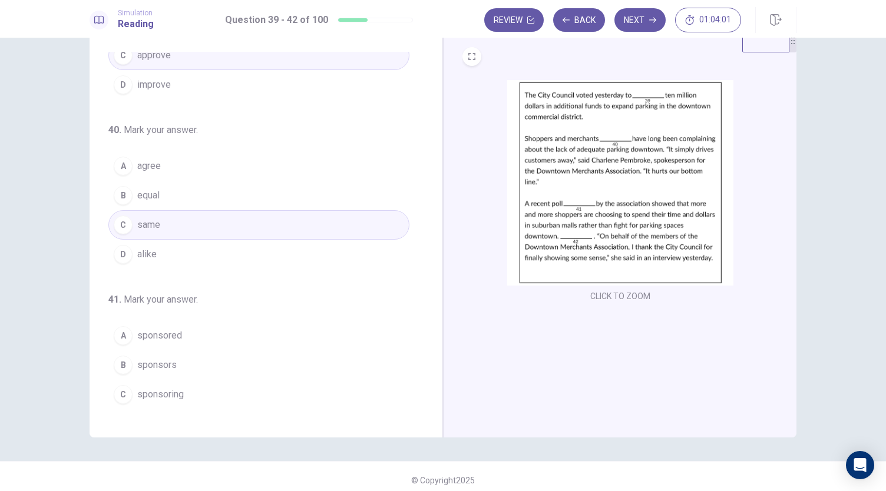
click at [216, 198] on button "B equal" at bounding box center [258, 195] width 301 height 29
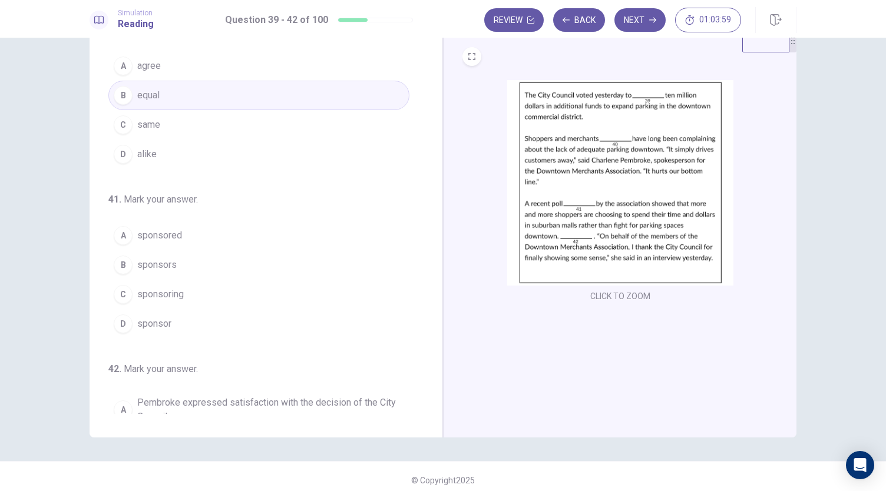
scroll to position [199, 0]
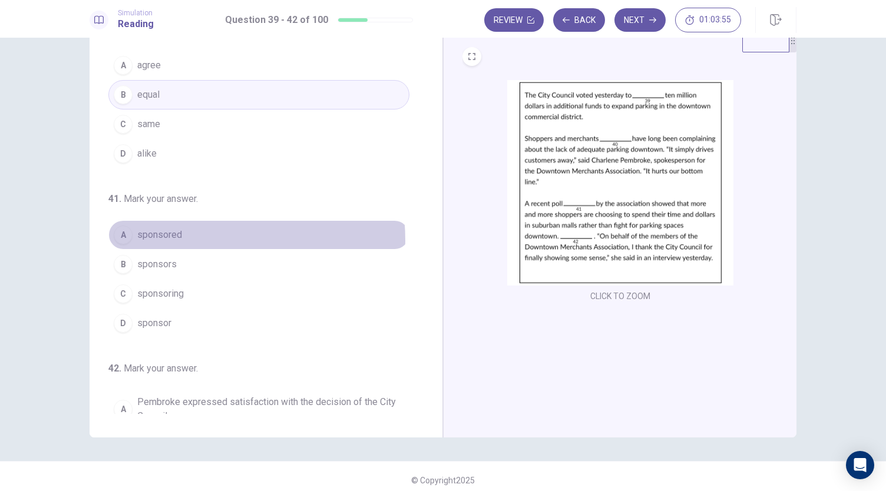
click at [169, 237] on span "sponsored" at bounding box center [159, 235] width 45 height 14
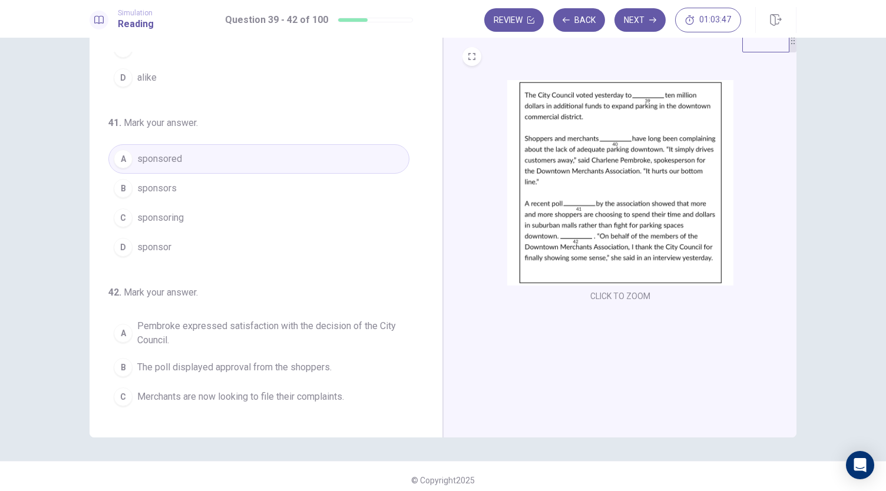
scroll to position [296, 0]
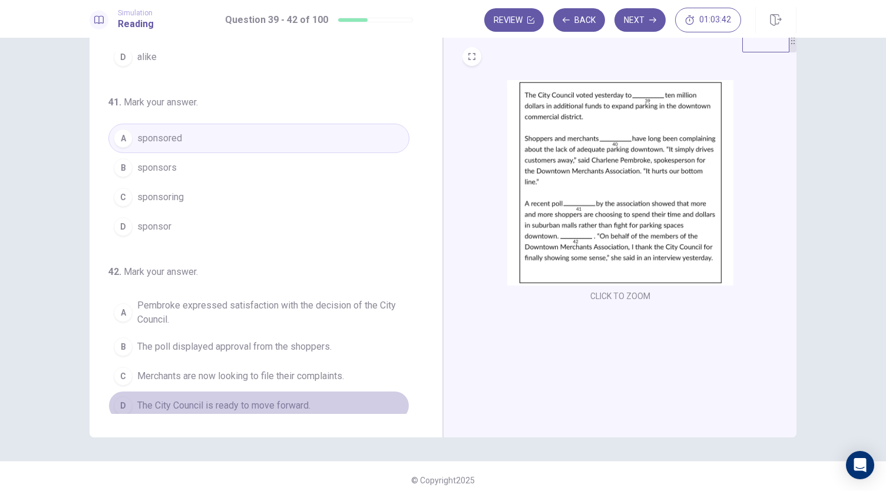
click at [274, 399] on span "The City Council is ready to move forward." at bounding box center [223, 406] width 173 height 14
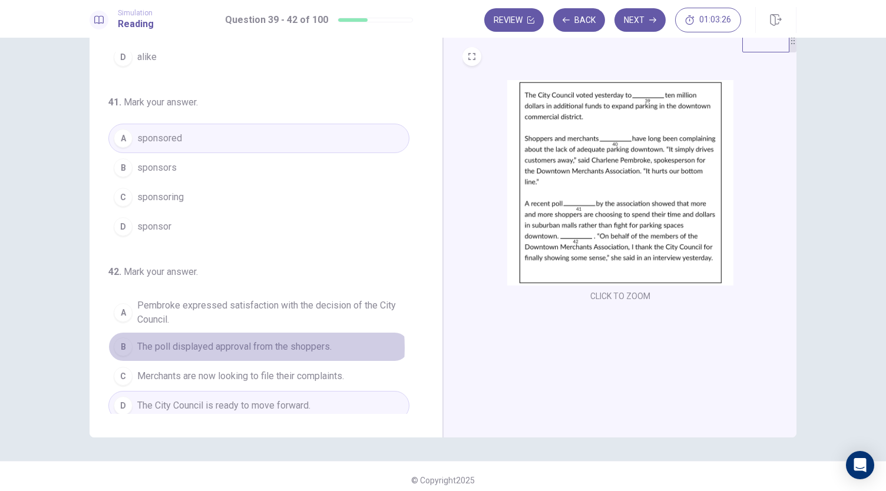
click at [244, 342] on span "The poll displayed approval from the shoppers." at bounding box center [234, 347] width 194 height 14
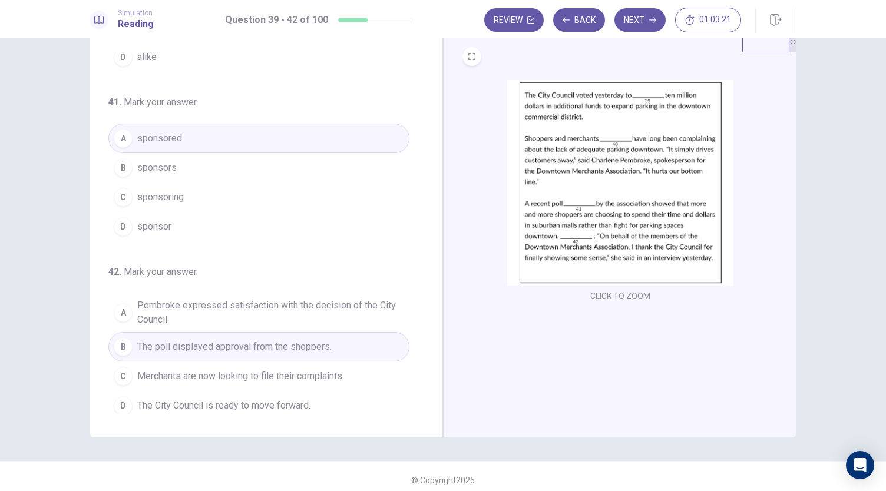
scroll to position [41, 0]
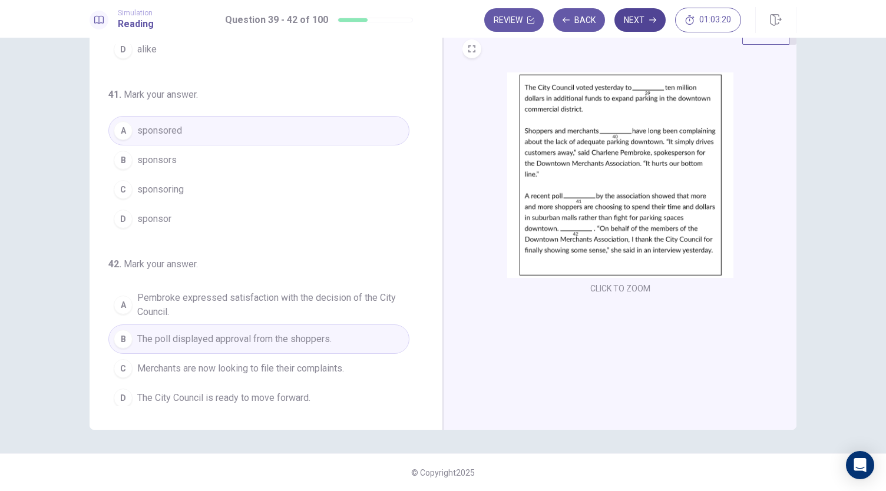
click at [631, 24] on button "Next" at bounding box center [639, 20] width 51 height 24
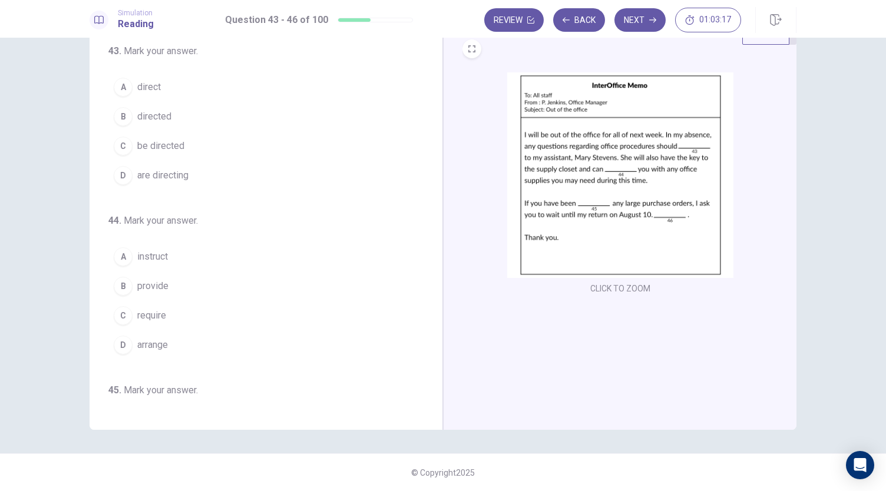
scroll to position [0, 0]
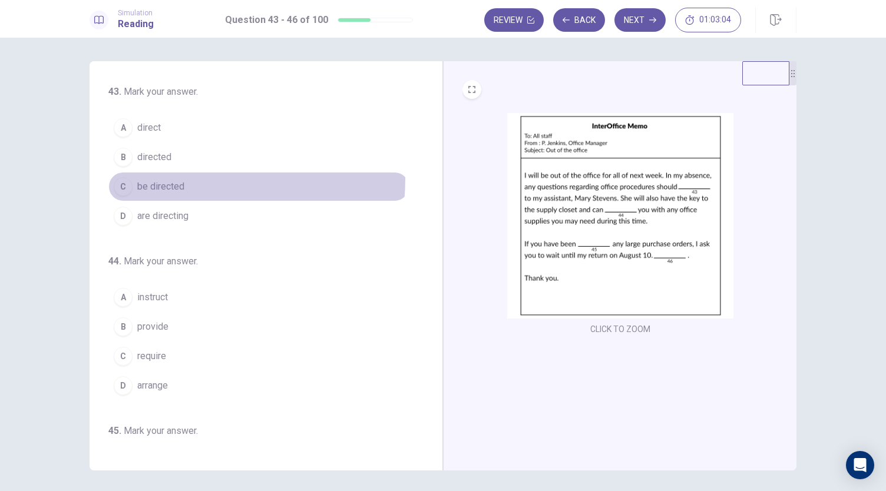
click at [161, 177] on button "C be directed" at bounding box center [258, 186] width 301 height 29
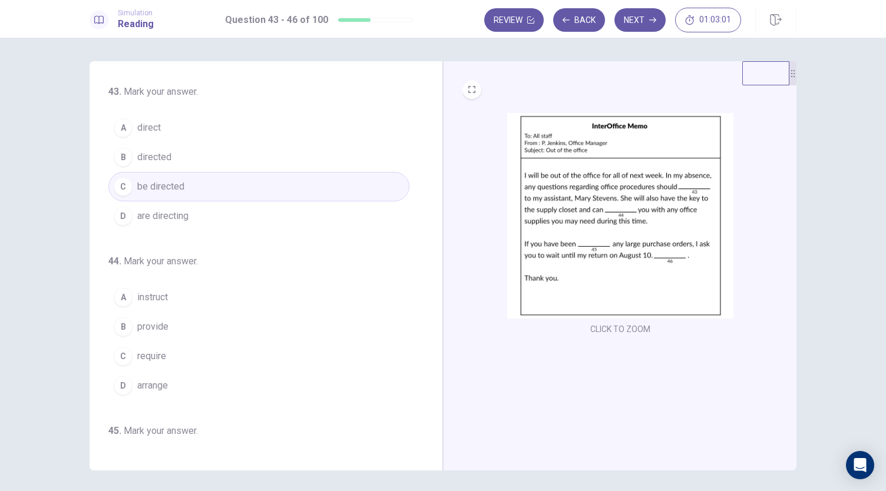
scroll to position [12, 0]
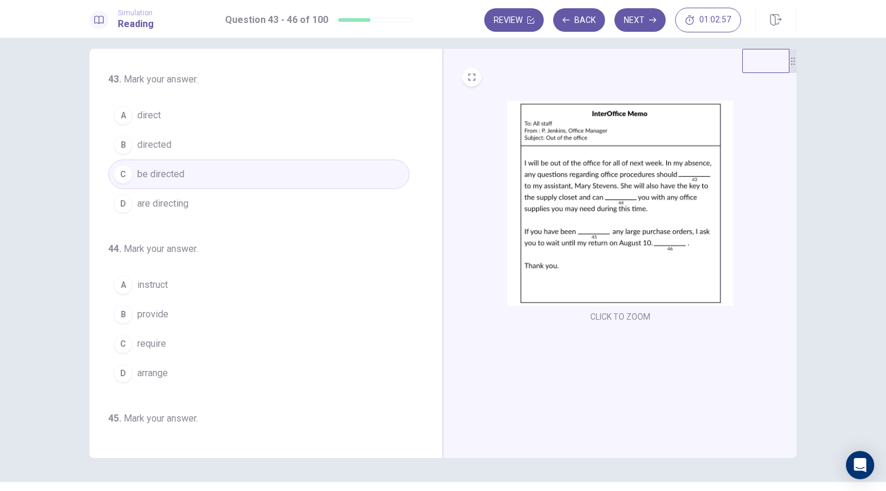
click at [170, 315] on button "B provide" at bounding box center [258, 314] width 301 height 29
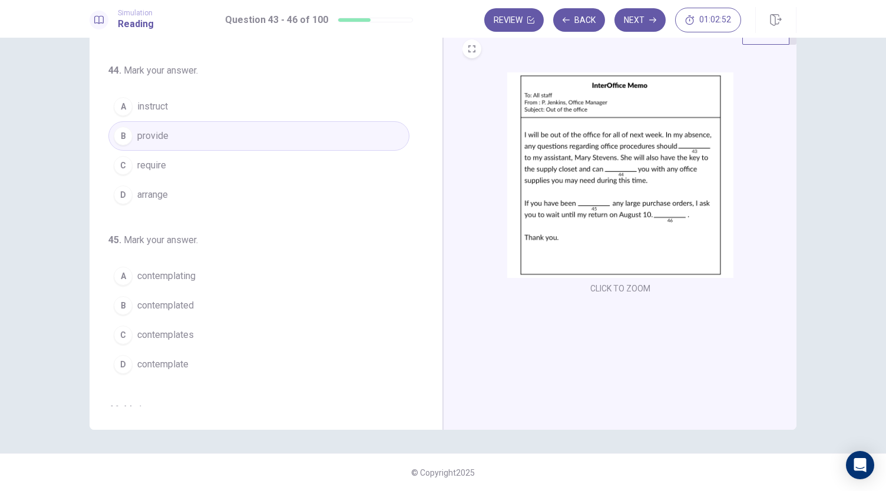
scroll to position [164, 0]
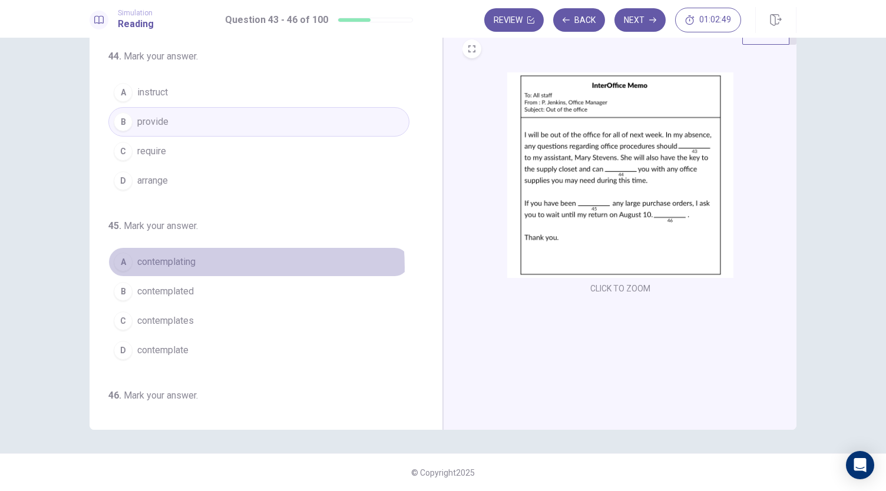
click at [173, 264] on span "contemplating" at bounding box center [166, 262] width 58 height 14
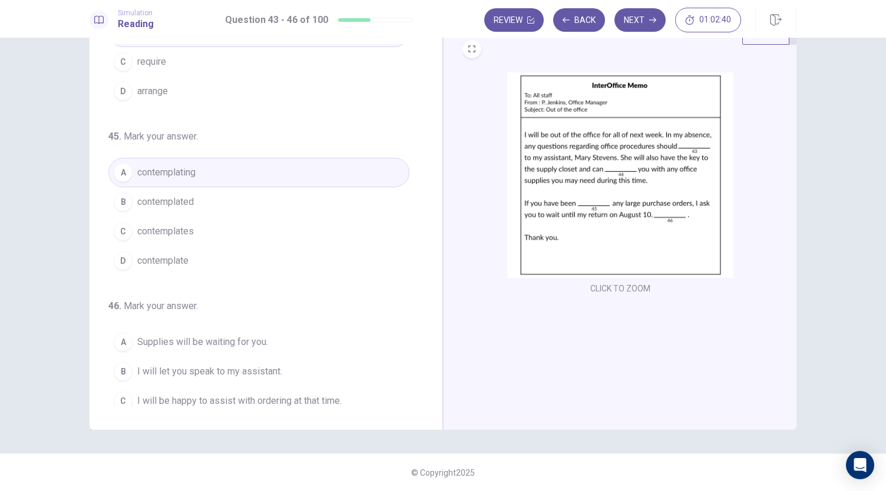
scroll to position [286, 0]
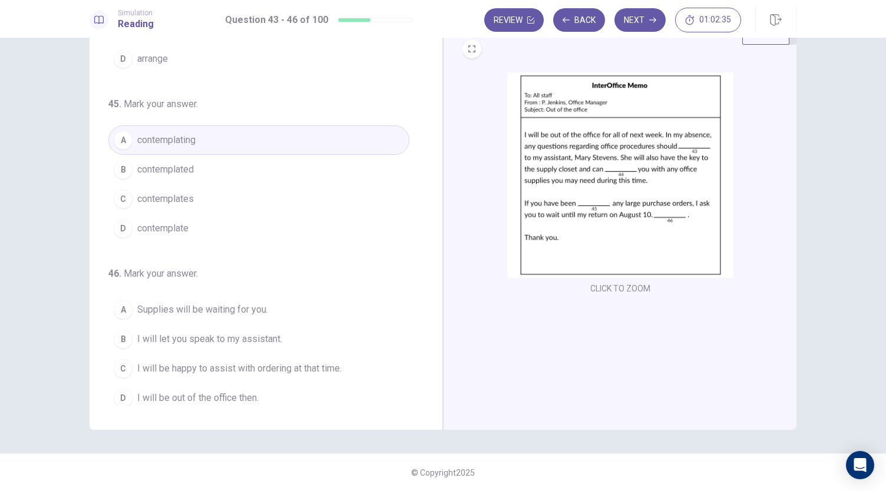
click at [307, 362] on span "I will be happy to assist with ordering at that time." at bounding box center [239, 369] width 204 height 14
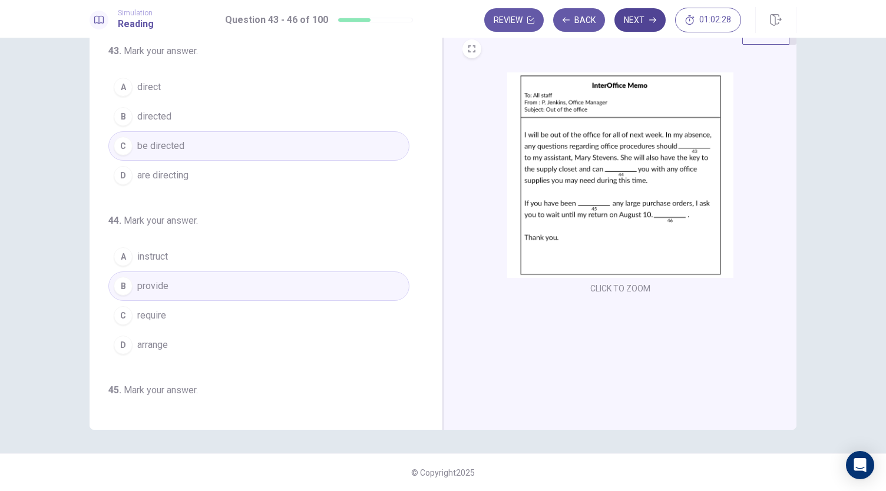
click at [632, 24] on button "Next" at bounding box center [639, 20] width 51 height 24
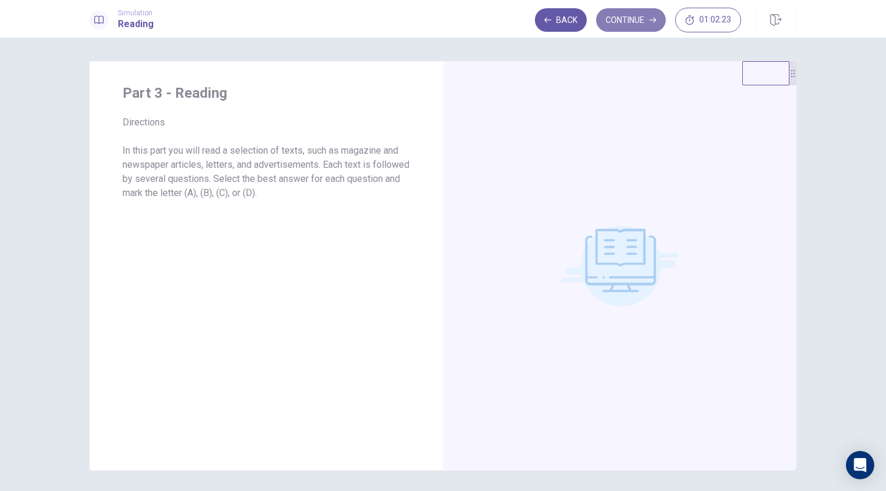
click at [634, 26] on button "Continue" at bounding box center [630, 20] width 69 height 24
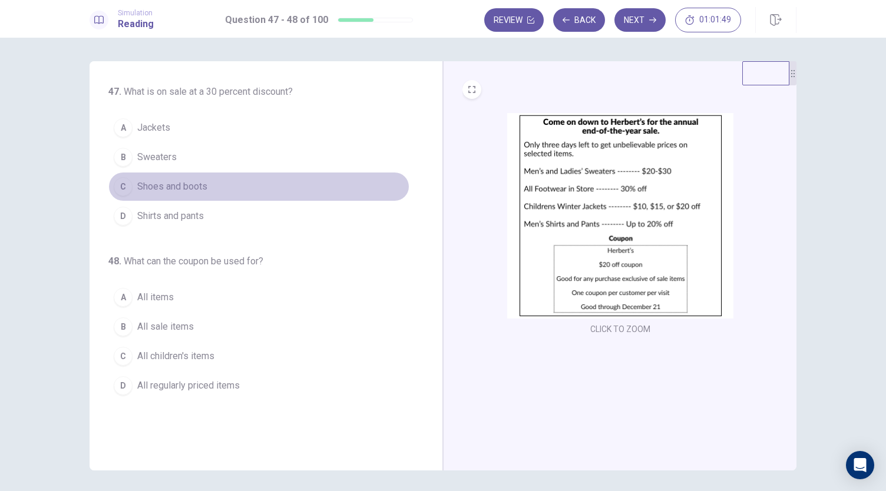
click at [170, 188] on span "Shoes and boots" at bounding box center [172, 187] width 70 height 14
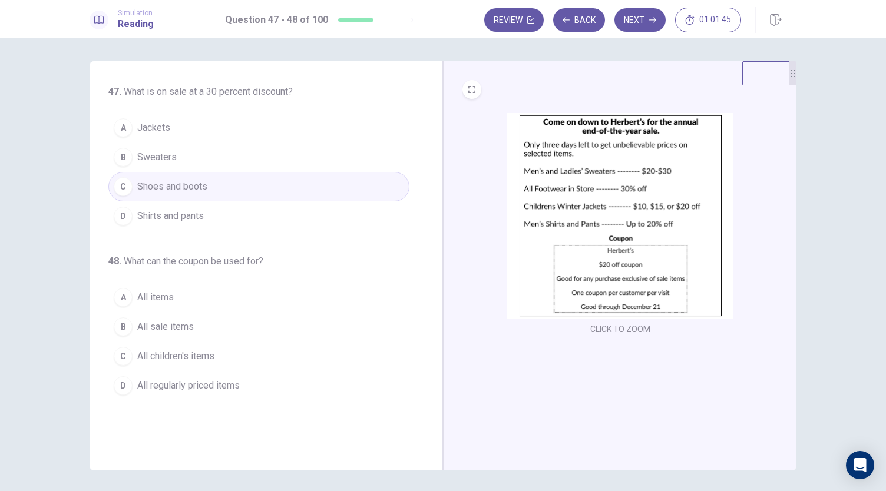
scroll to position [41, 0]
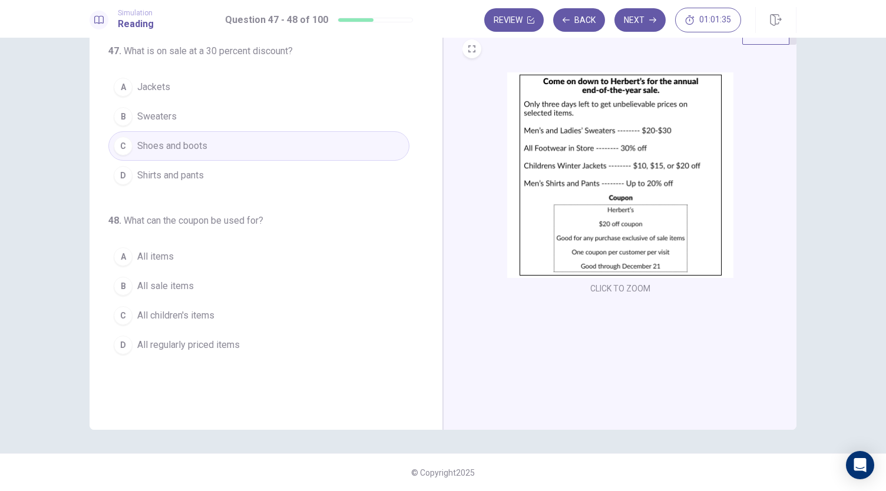
click at [172, 283] on span "All sale items" at bounding box center [165, 286] width 57 height 14
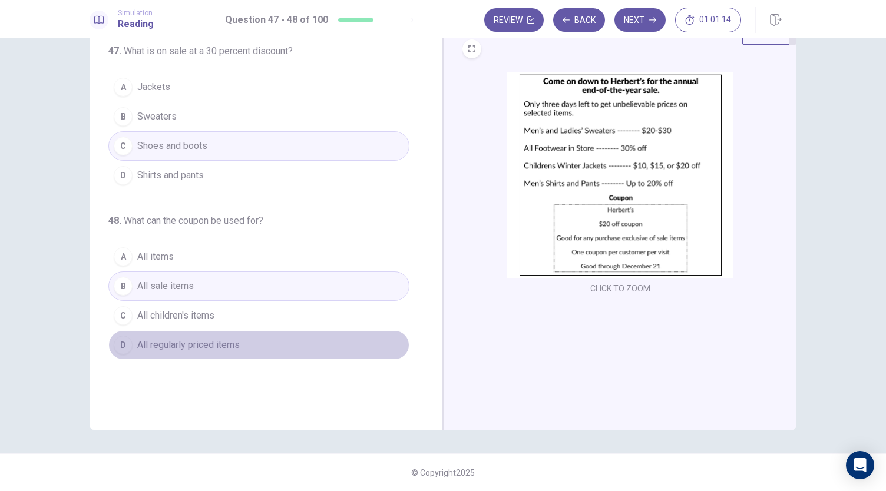
click at [234, 338] on span "All regularly priced items" at bounding box center [188, 345] width 102 height 14
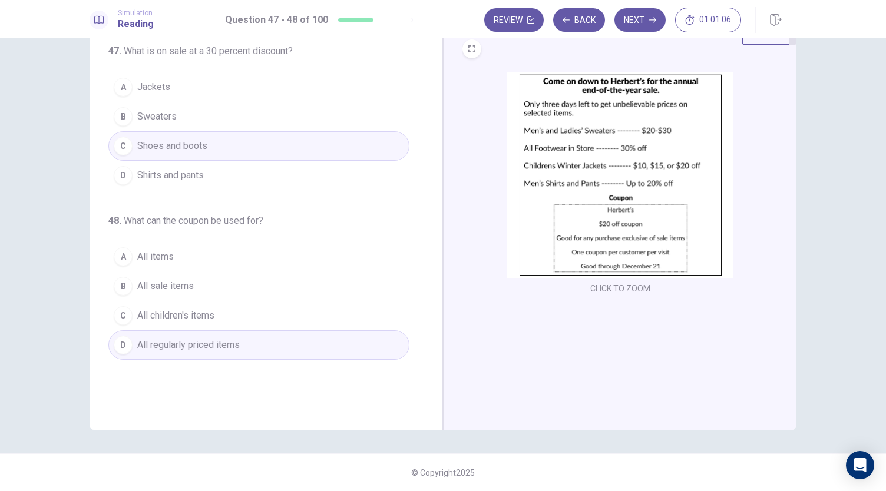
scroll to position [0, 0]
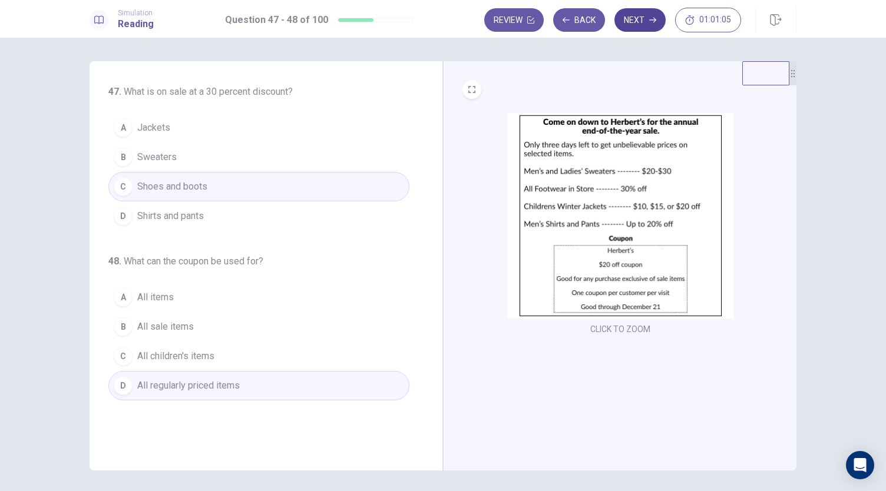
click at [638, 24] on button "Next" at bounding box center [639, 20] width 51 height 24
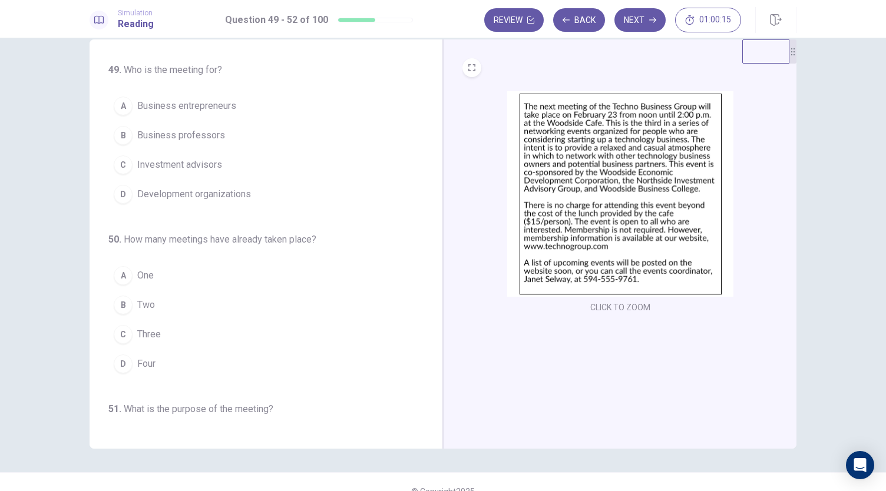
scroll to position [18, 0]
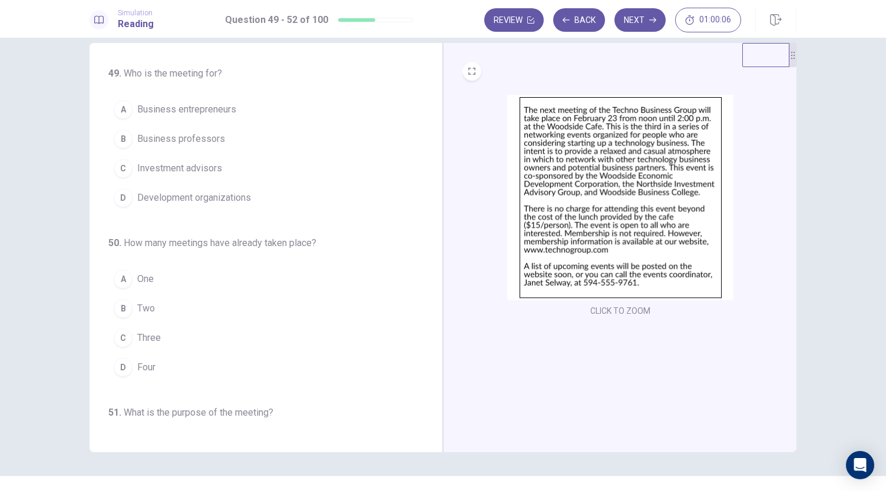
click at [217, 118] on button "A Business entrepreneurs" at bounding box center [258, 109] width 301 height 29
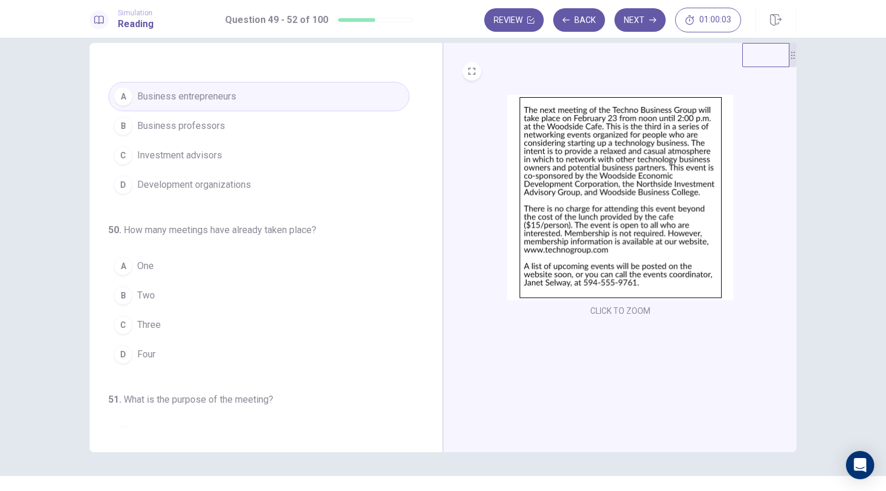
scroll to position [51, 0]
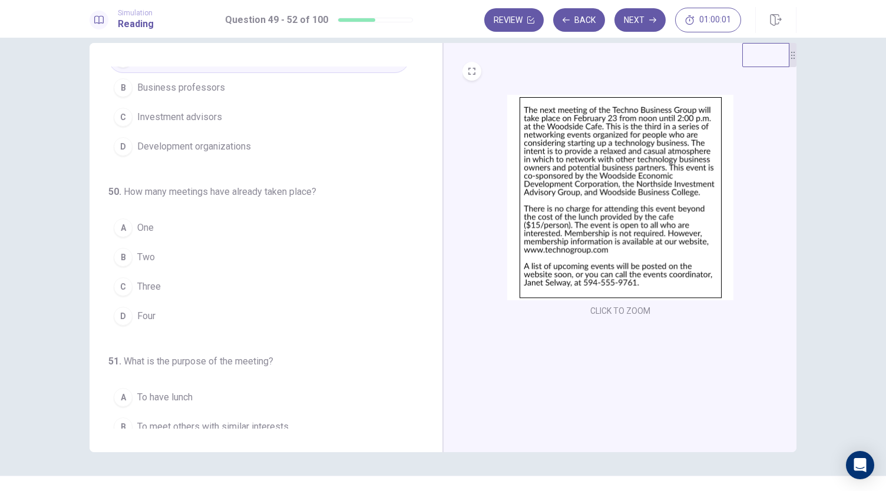
click at [153, 282] on span "Three" at bounding box center [149, 287] width 24 height 14
click at [170, 259] on button "B Two" at bounding box center [258, 257] width 301 height 29
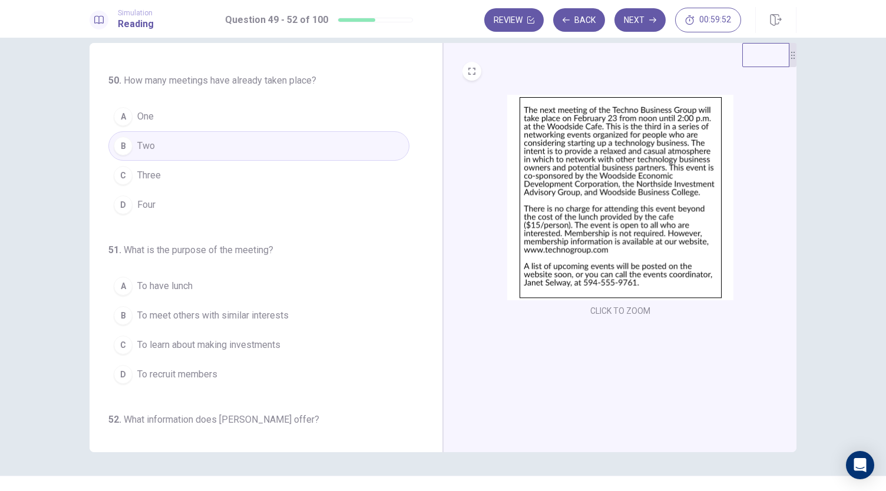
scroll to position [210, 0]
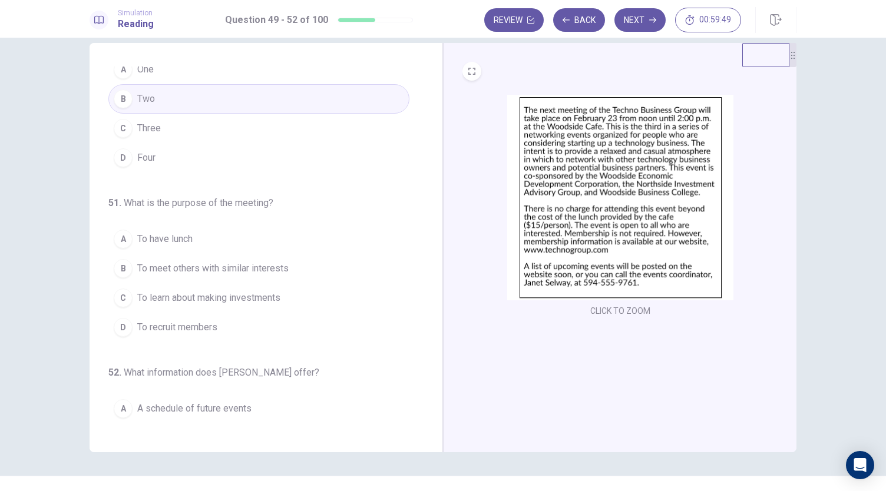
click at [253, 273] on button "B To meet others with similar interests" at bounding box center [258, 268] width 301 height 29
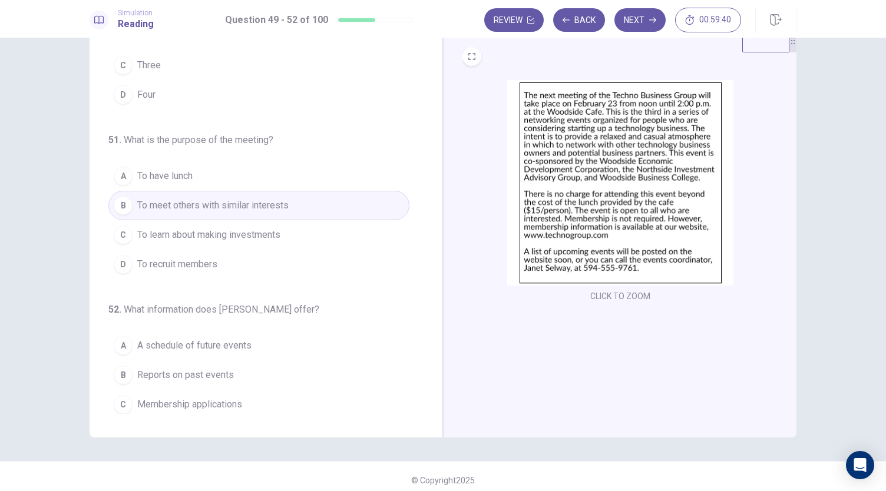
scroll to position [286, 0]
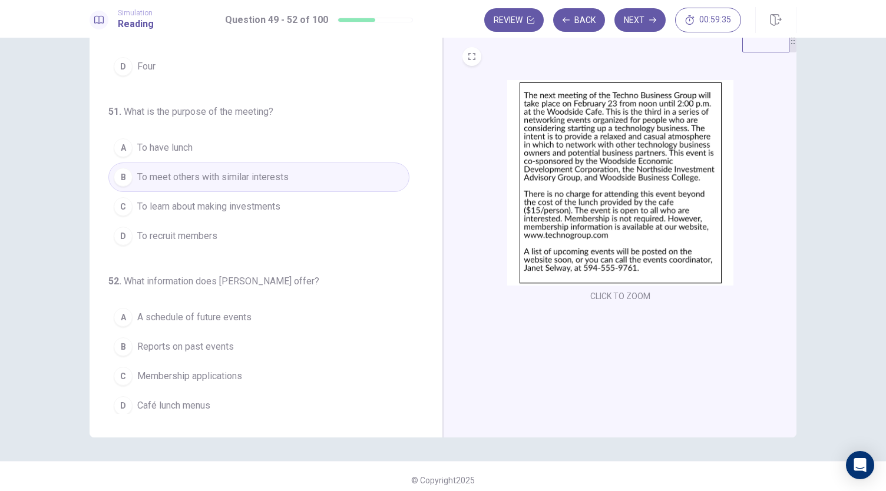
click at [235, 317] on span "A schedule of future events" at bounding box center [194, 317] width 114 height 14
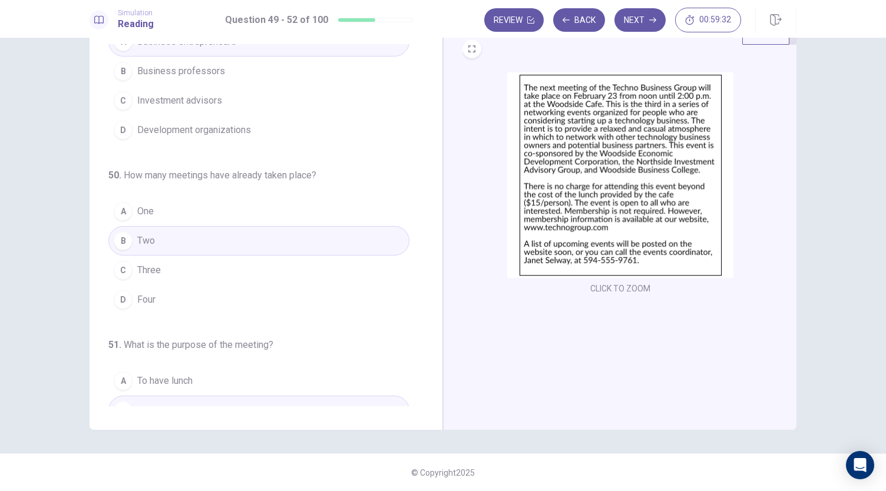
scroll to position [0, 0]
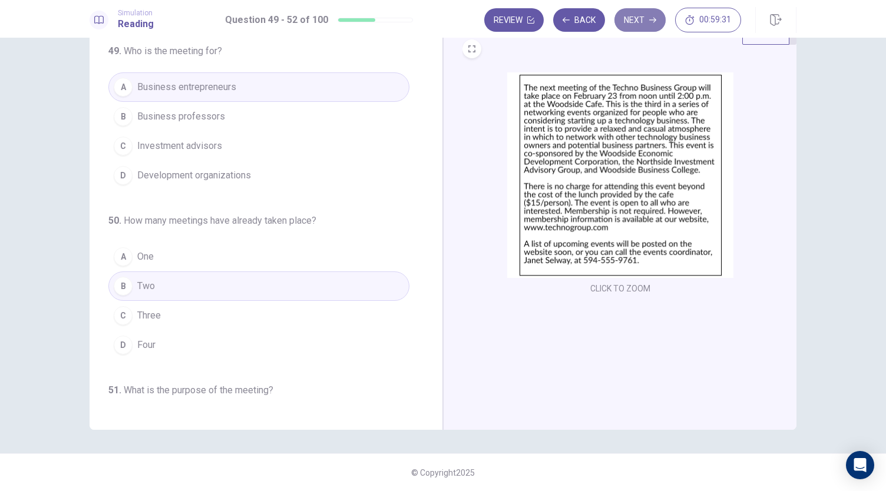
click at [634, 17] on button "Next" at bounding box center [639, 20] width 51 height 24
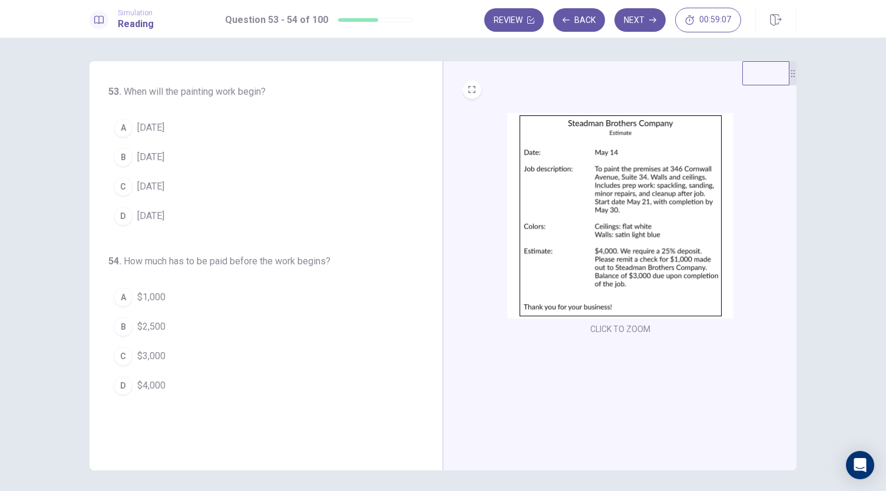
click at [148, 182] on span "[DATE]" at bounding box center [150, 187] width 27 height 14
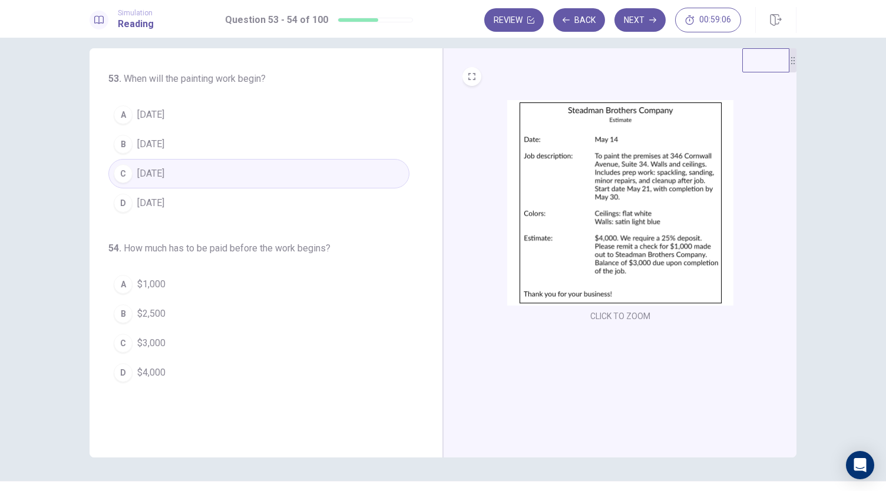
scroll to position [16, 0]
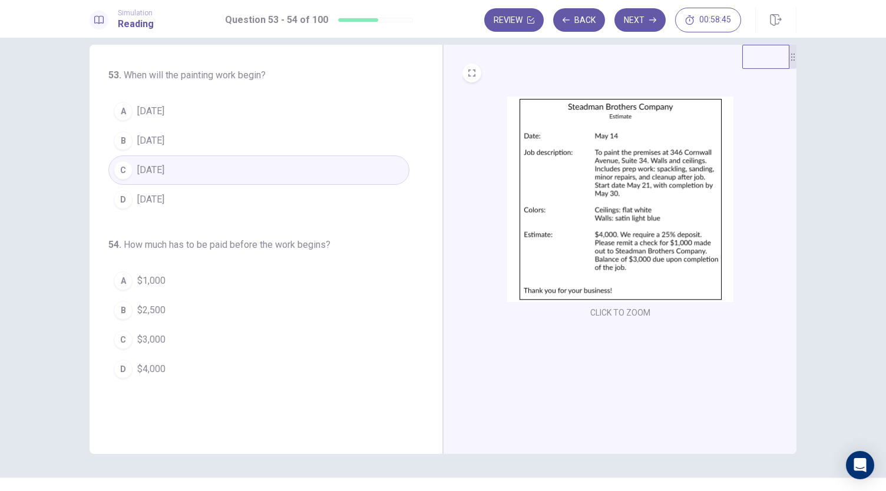
click at [120, 290] on button "A $1,000" at bounding box center [258, 280] width 301 height 29
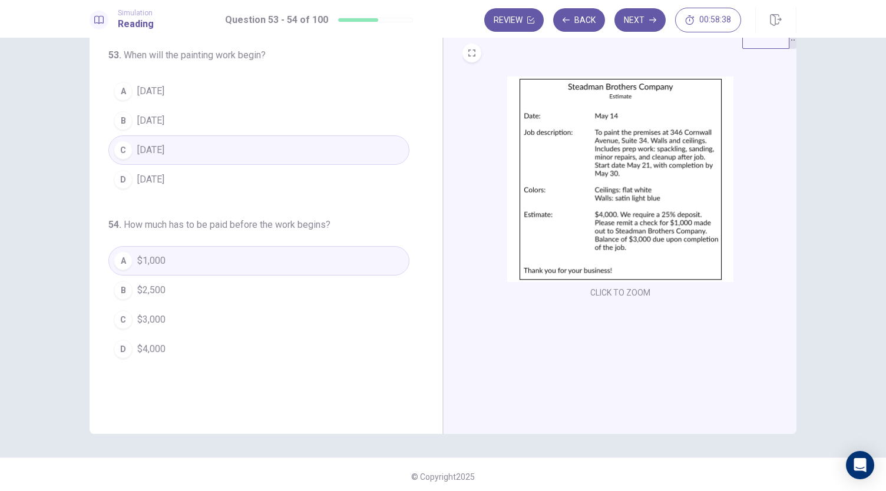
scroll to position [41, 0]
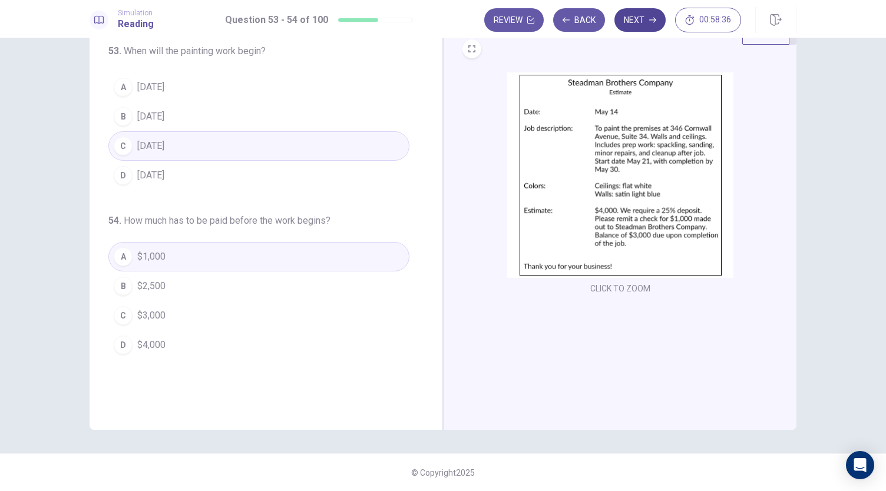
click at [628, 18] on button "Next" at bounding box center [639, 20] width 51 height 24
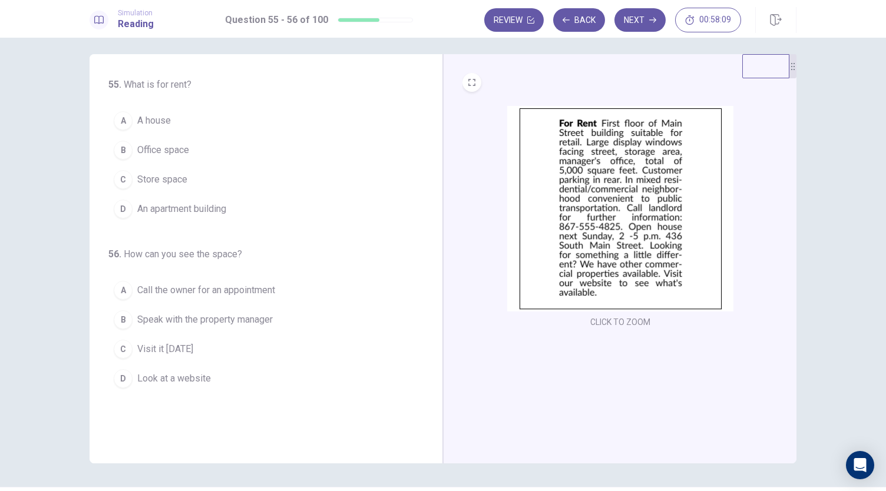
scroll to position [5, 0]
click at [178, 183] on span "Store space" at bounding box center [162, 182] width 50 height 14
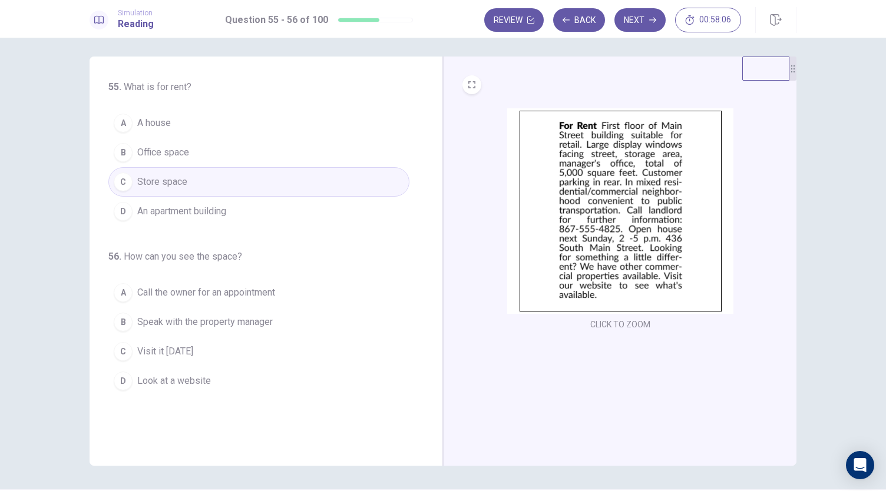
scroll to position [29, 0]
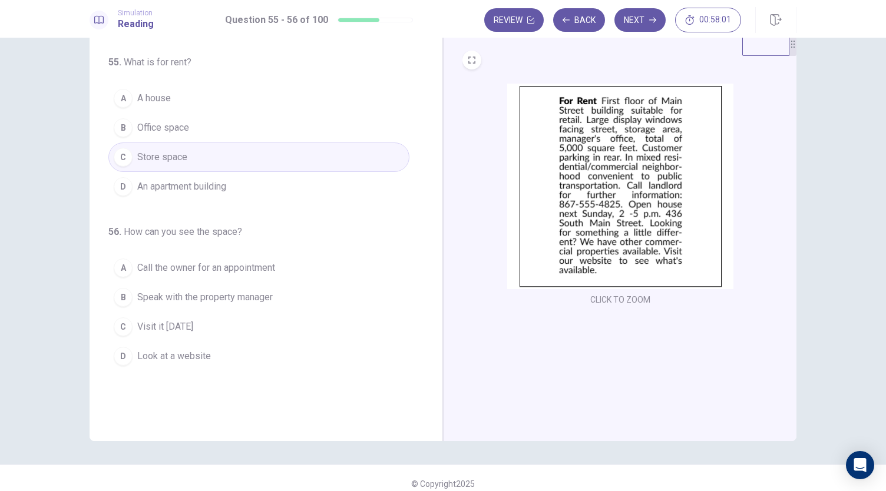
click at [181, 326] on span "Visit it [DATE]" at bounding box center [165, 327] width 56 height 14
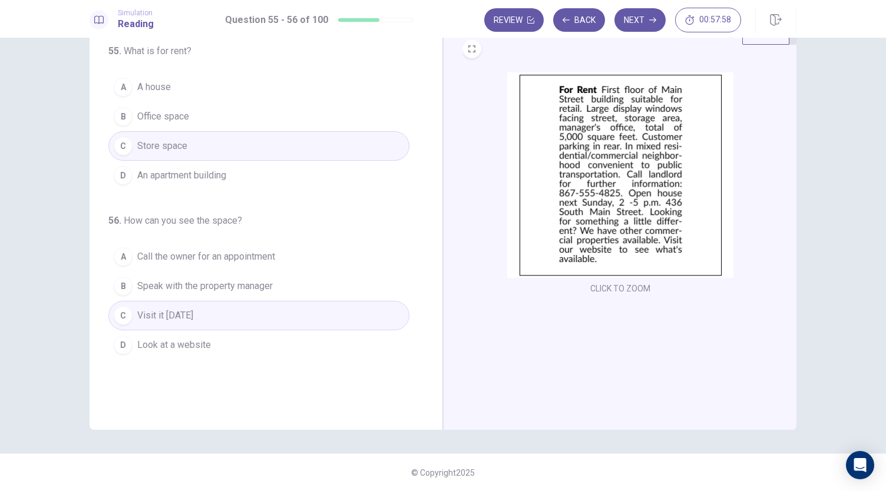
scroll to position [0, 0]
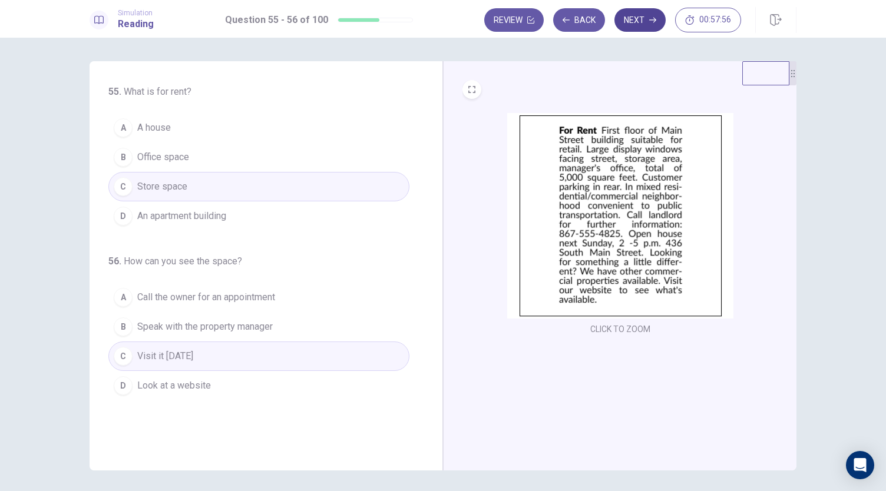
click at [642, 24] on button "Next" at bounding box center [639, 20] width 51 height 24
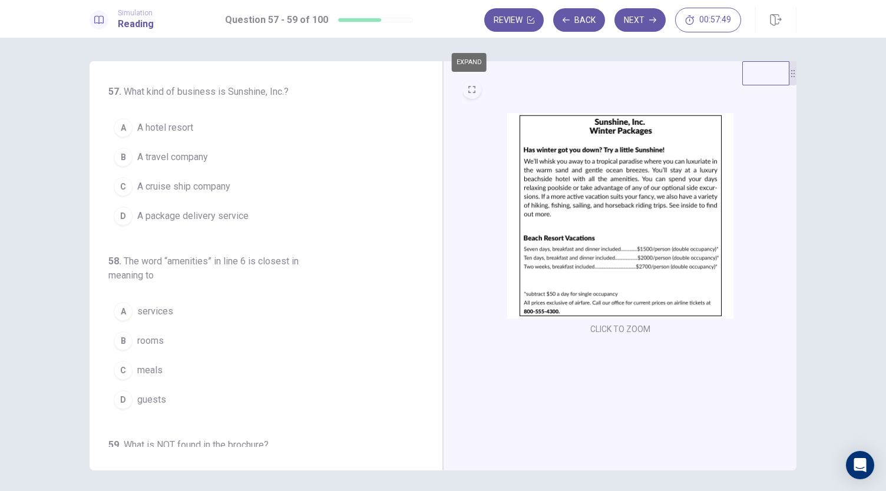
click at [468, 88] on icon "EXPAND" at bounding box center [471, 89] width 7 height 7
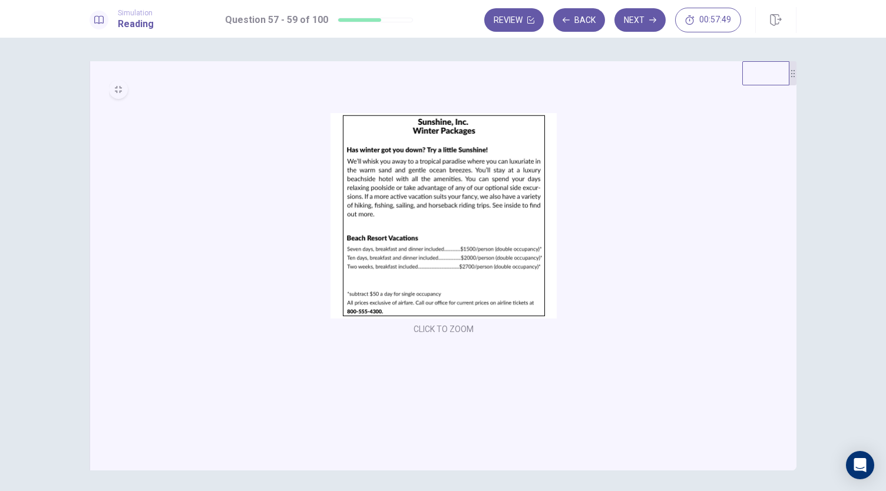
click at [468, 88] on div "CLICK TO ZOOM" at bounding box center [443, 208] width 669 height 257
click at [118, 88] on icon "MINIMIZE" at bounding box center [118, 89] width 7 height 7
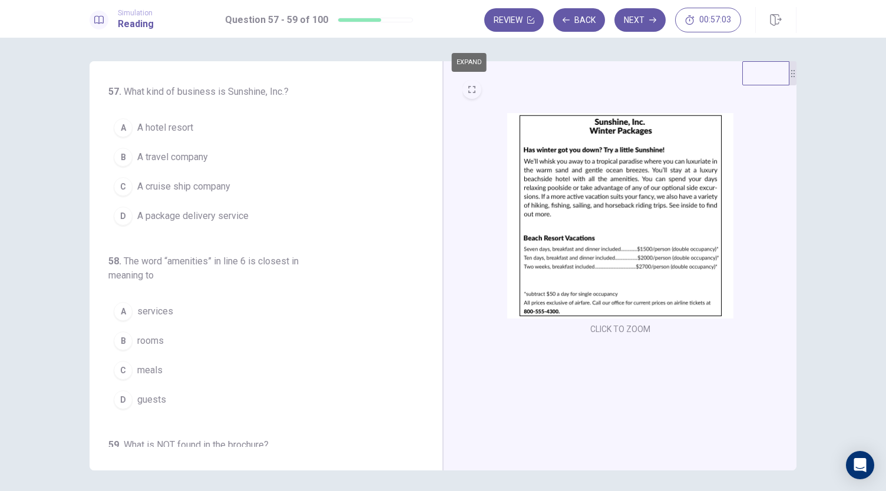
click at [166, 120] on button "A A hotel resort" at bounding box center [258, 127] width 301 height 29
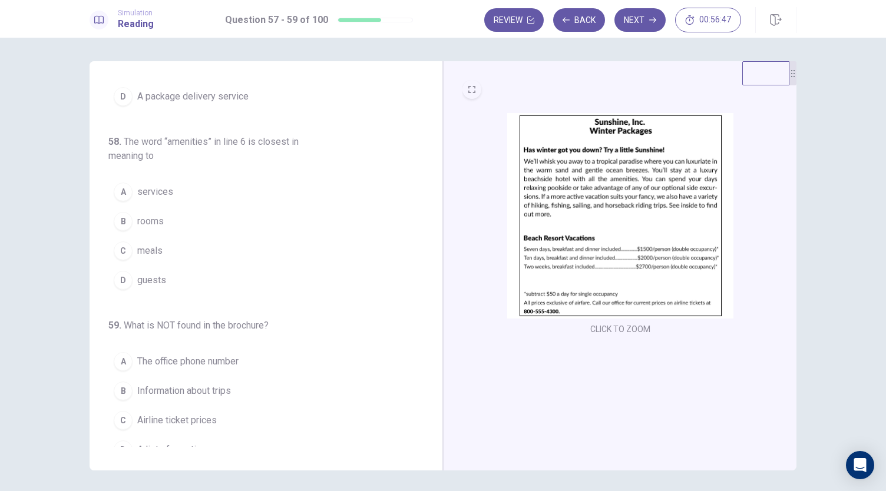
scroll to position [123, 0]
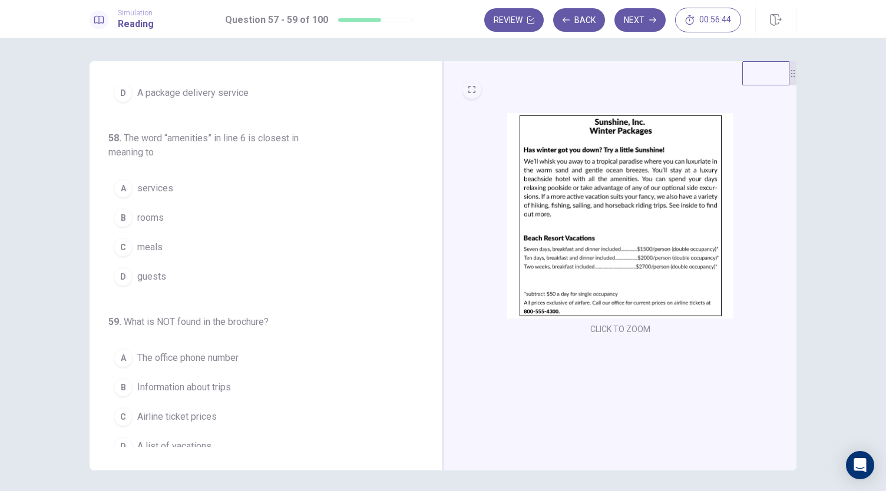
click at [188, 187] on button "A services" at bounding box center [258, 188] width 301 height 29
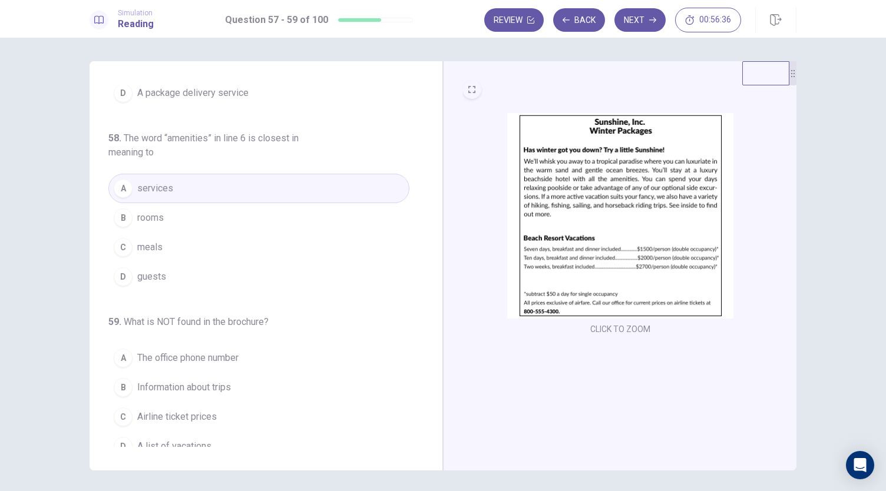
scroll to position [132, 0]
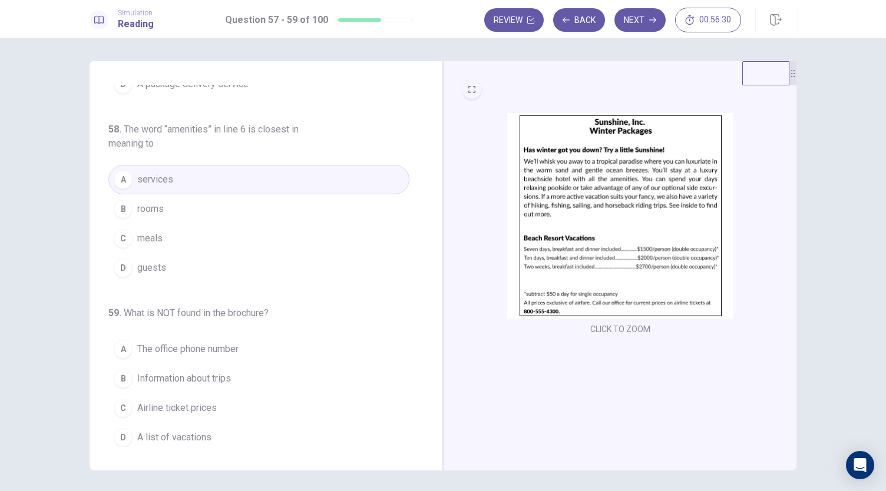
click at [201, 410] on span "Airline ticket prices" at bounding box center [176, 408] width 79 height 14
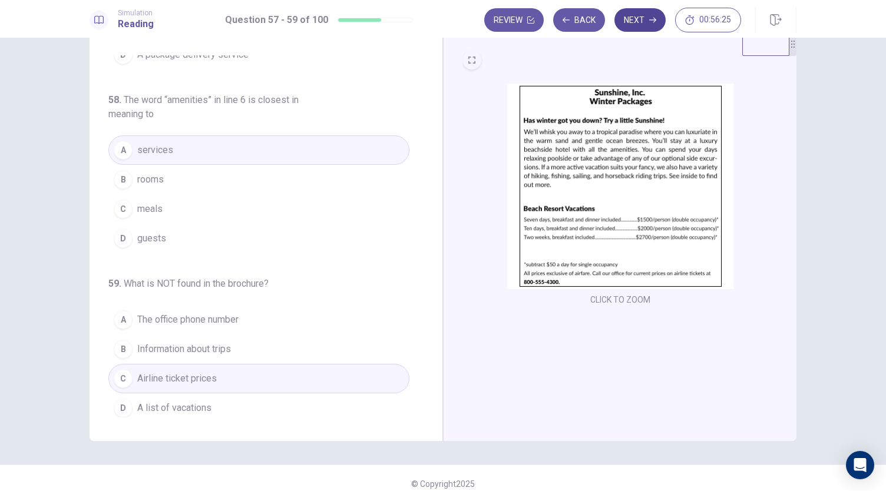
click at [646, 24] on button "Next" at bounding box center [639, 20] width 51 height 24
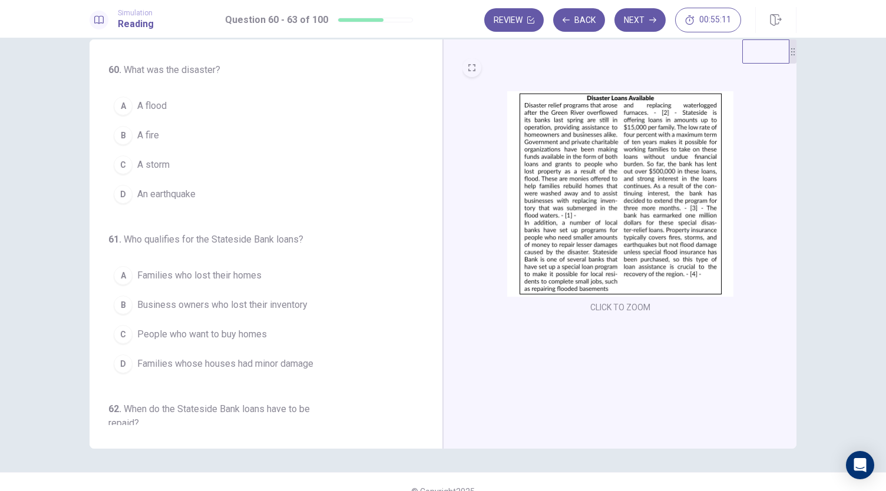
scroll to position [0, 0]
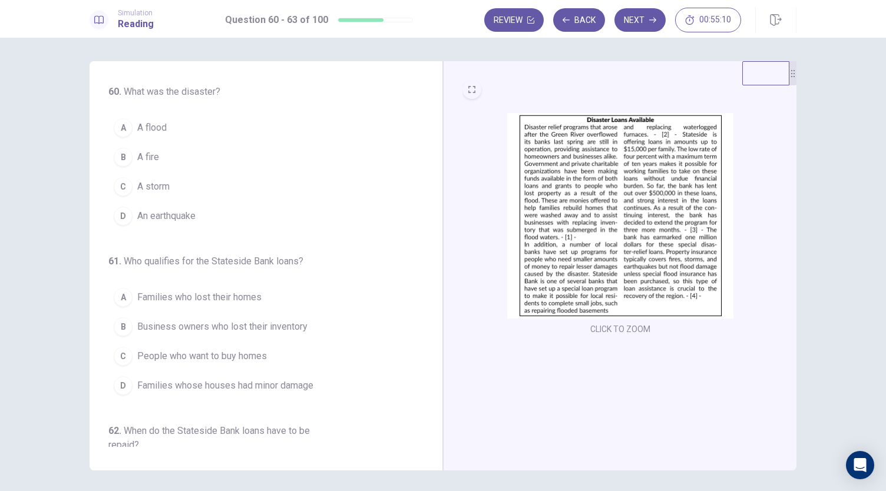
click at [155, 130] on span "A flood" at bounding box center [151, 128] width 29 height 14
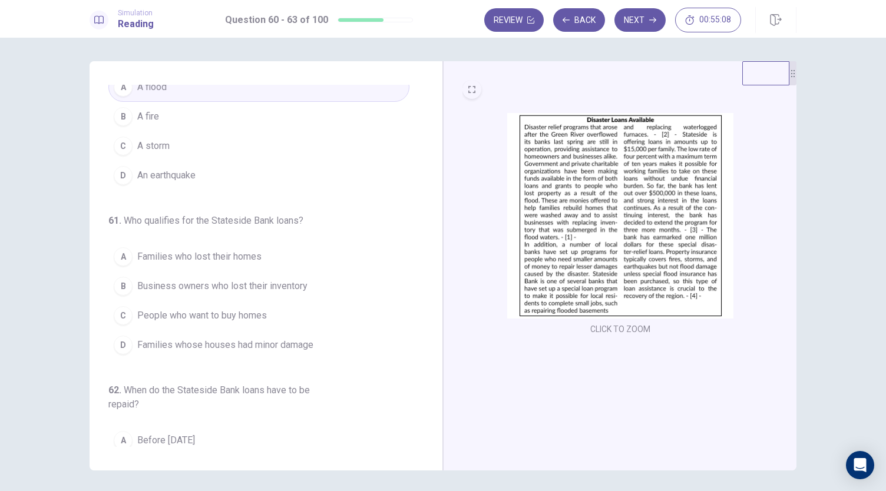
scroll to position [42, 0]
click at [242, 342] on span "Families whose houses had minor damage" at bounding box center [225, 344] width 176 height 14
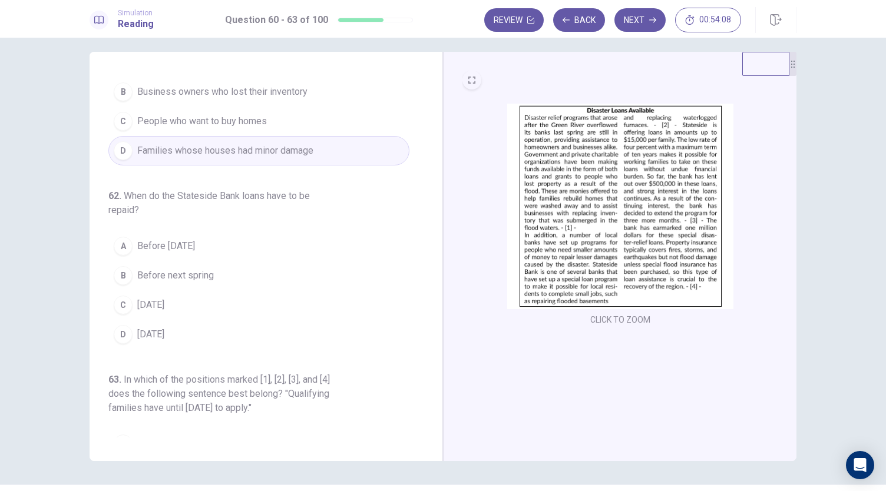
scroll to position [11, 0]
click at [164, 329] on span "[DATE]" at bounding box center [150, 333] width 27 height 14
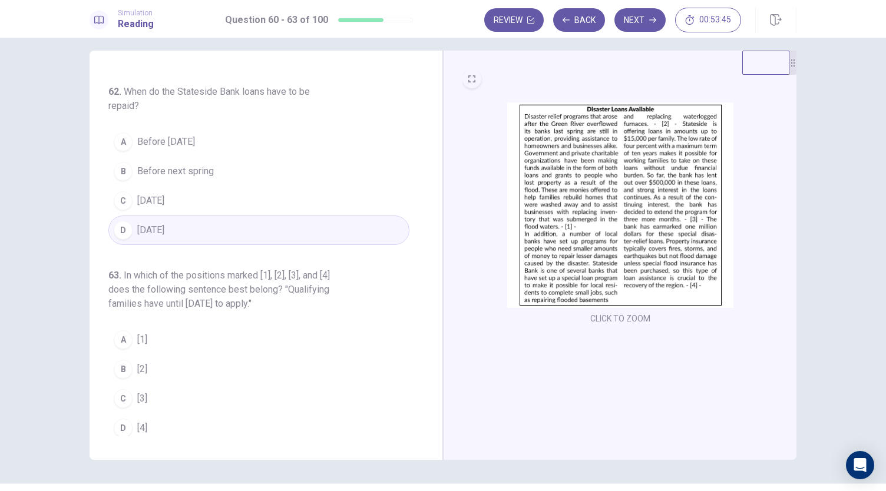
scroll to position [41, 0]
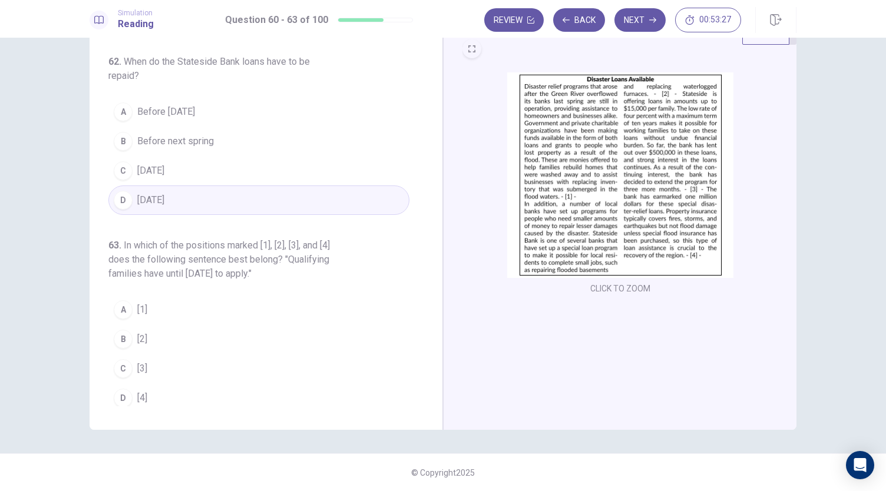
click at [122, 363] on div "C" at bounding box center [123, 368] width 19 height 19
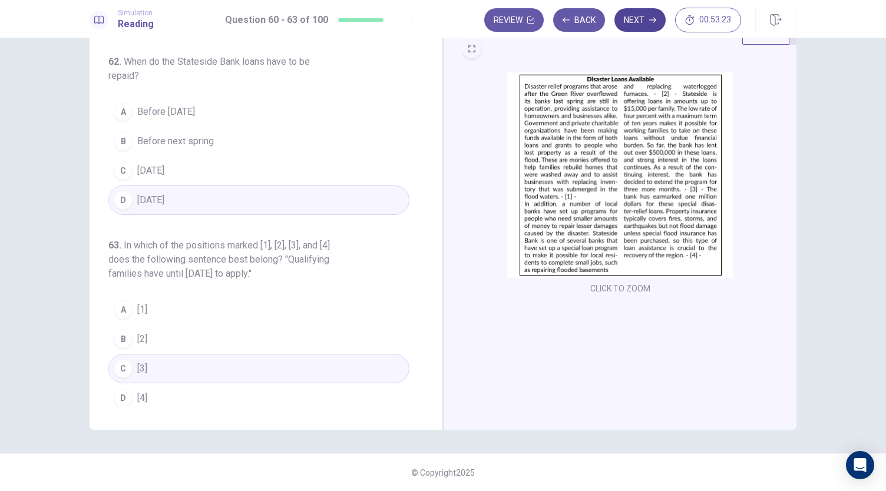
click at [641, 24] on button "Next" at bounding box center [639, 20] width 51 height 24
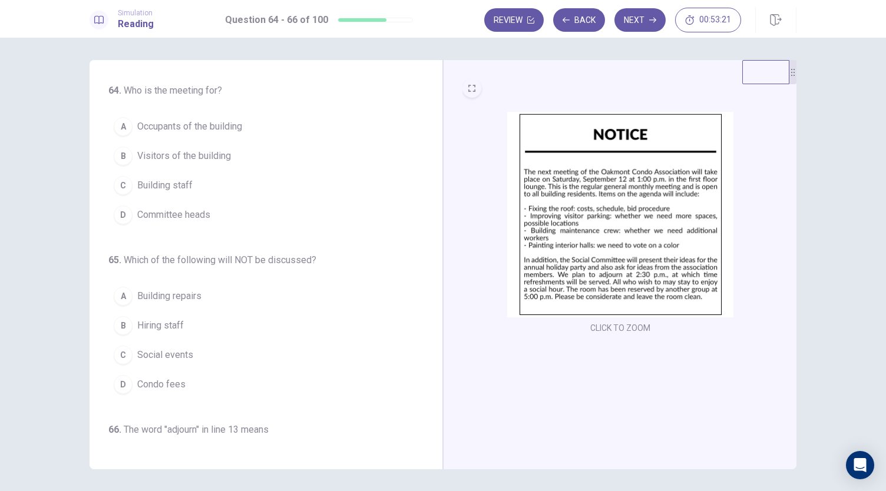
scroll to position [0, 0]
click at [463, 91] on button "EXPAND" at bounding box center [471, 89] width 19 height 19
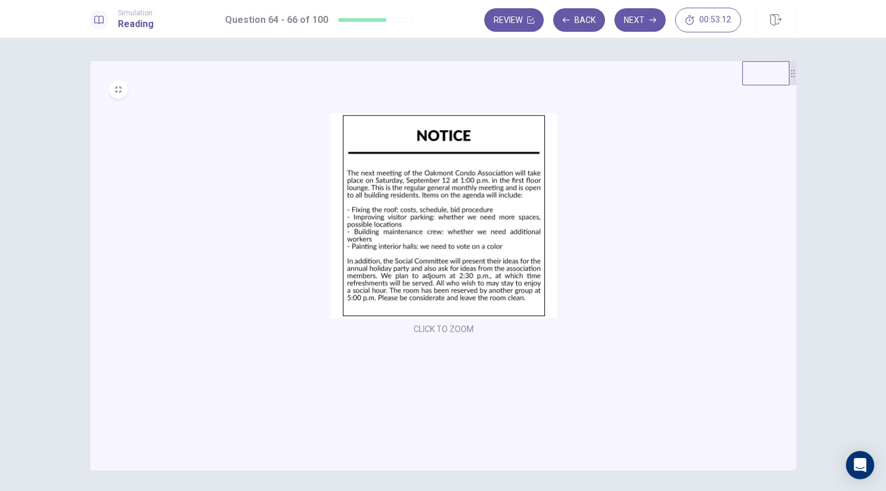
click at [430, 215] on img at bounding box center [443, 216] width 226 height 206
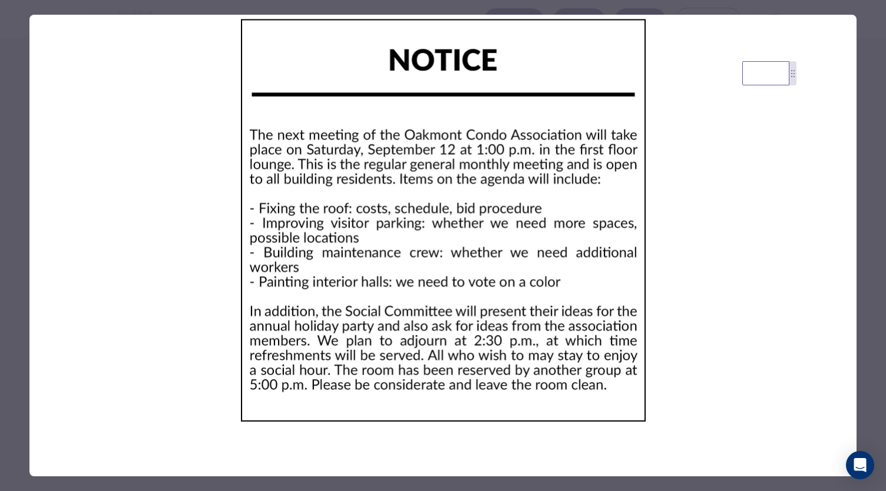
click at [440, 386] on img at bounding box center [442, 221] width 827 height 412
click at [521, 238] on img at bounding box center [442, 221] width 827 height 412
click at [674, 217] on img at bounding box center [442, 221] width 827 height 412
click at [872, 79] on div at bounding box center [443, 245] width 886 height 491
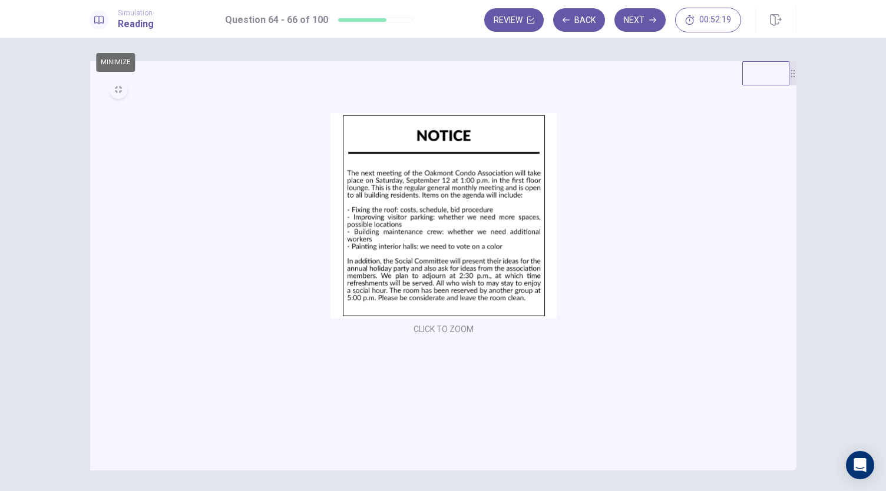
click at [111, 92] on button "MINIMIZE" at bounding box center [118, 89] width 19 height 19
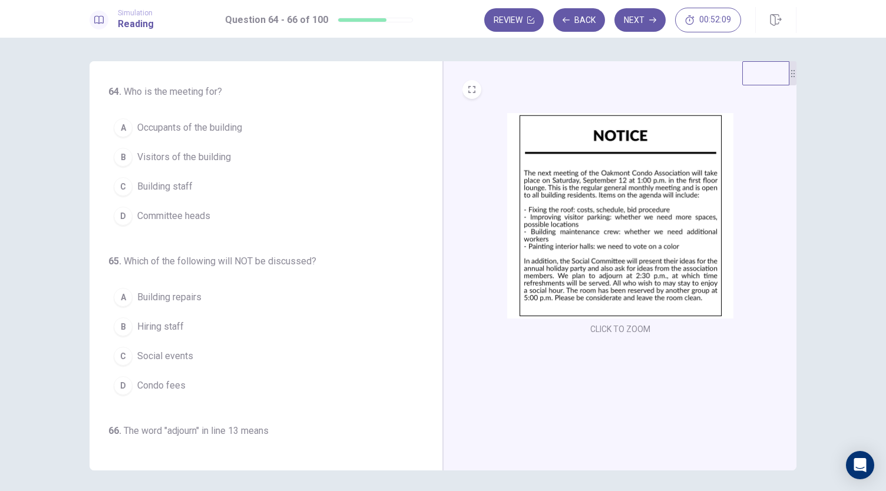
click at [204, 130] on span "Occupants of the building" at bounding box center [189, 128] width 105 height 14
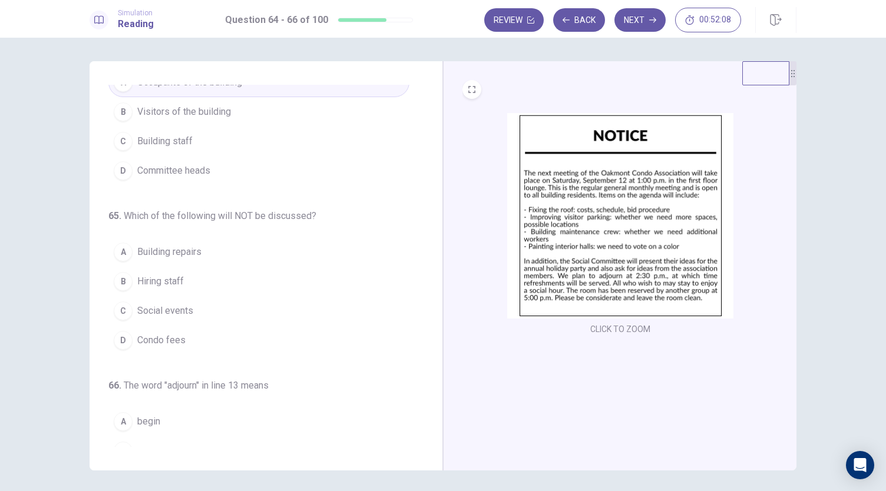
scroll to position [46, 0]
click at [137, 310] on span "Social events" at bounding box center [165, 310] width 56 height 14
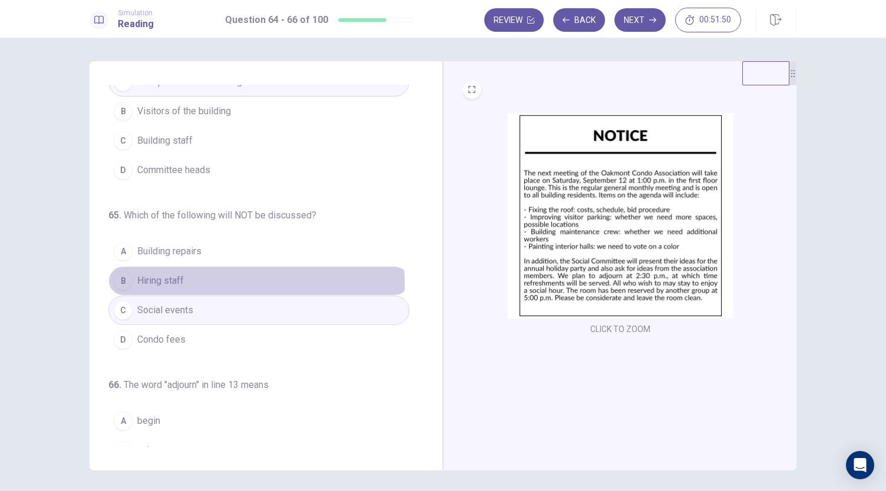
click at [198, 281] on button "B Hiring staff" at bounding box center [258, 280] width 301 height 29
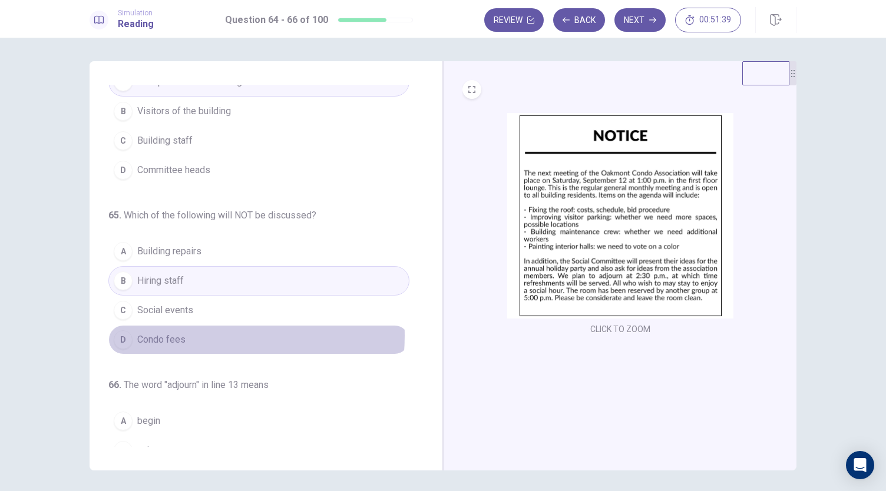
click at [195, 333] on button "D Condo fees" at bounding box center [258, 339] width 301 height 29
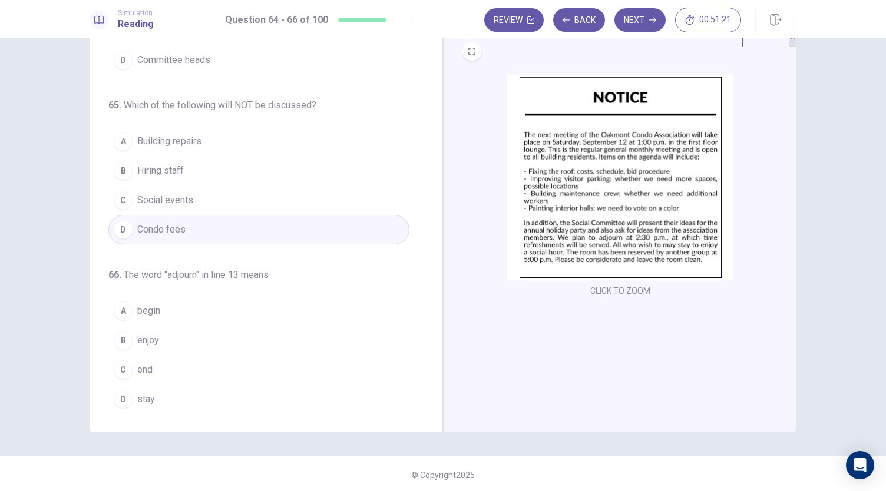
scroll to position [41, 0]
click at [137, 361] on span "end" at bounding box center [144, 367] width 15 height 14
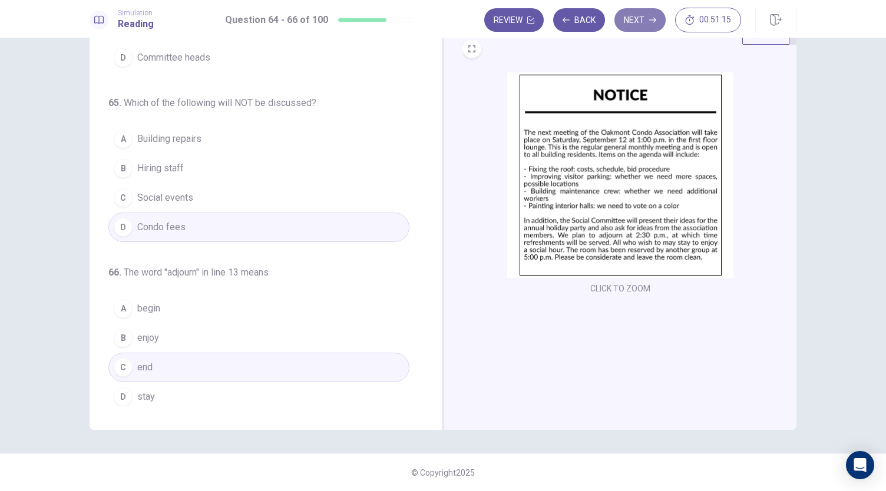
click at [647, 19] on button "Next" at bounding box center [639, 20] width 51 height 24
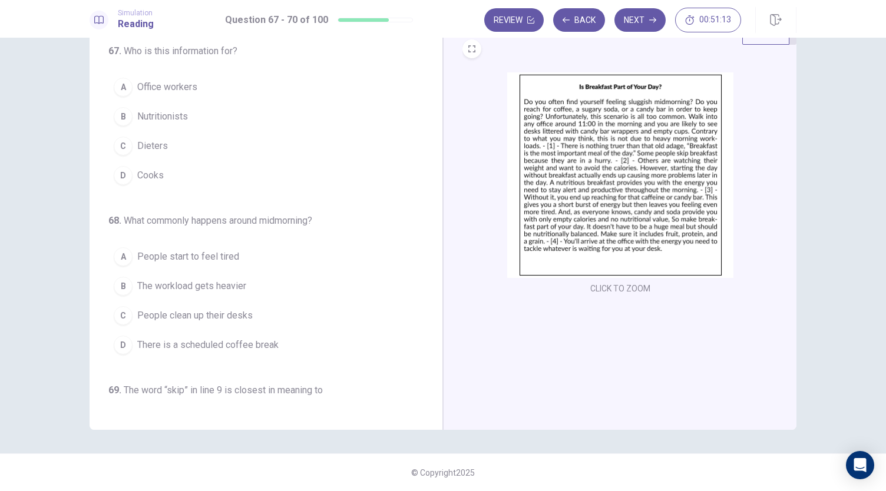
scroll to position [0, 0]
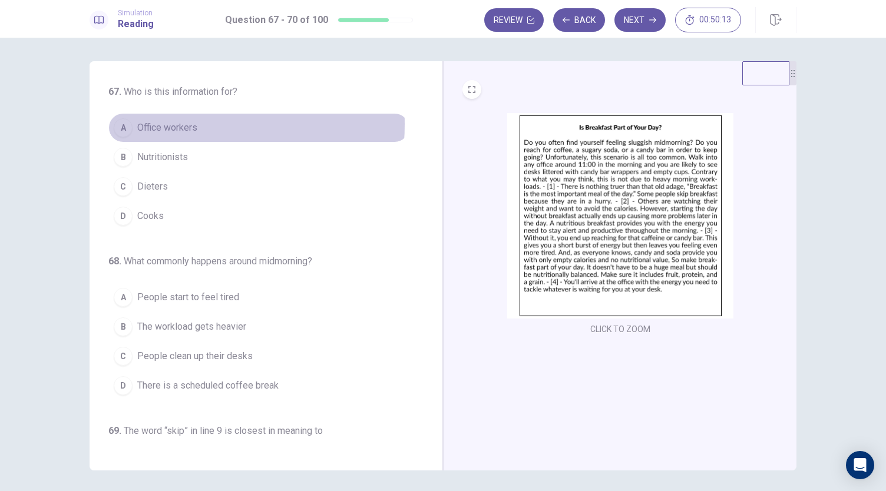
click at [165, 124] on span "Office workers" at bounding box center [167, 128] width 60 height 14
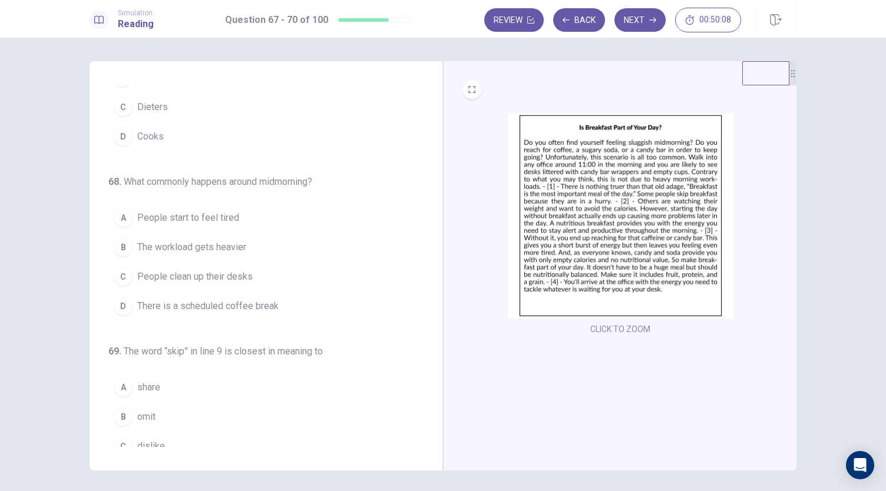
scroll to position [80, 0]
click at [204, 219] on span "People start to feel tired" at bounding box center [188, 217] width 102 height 14
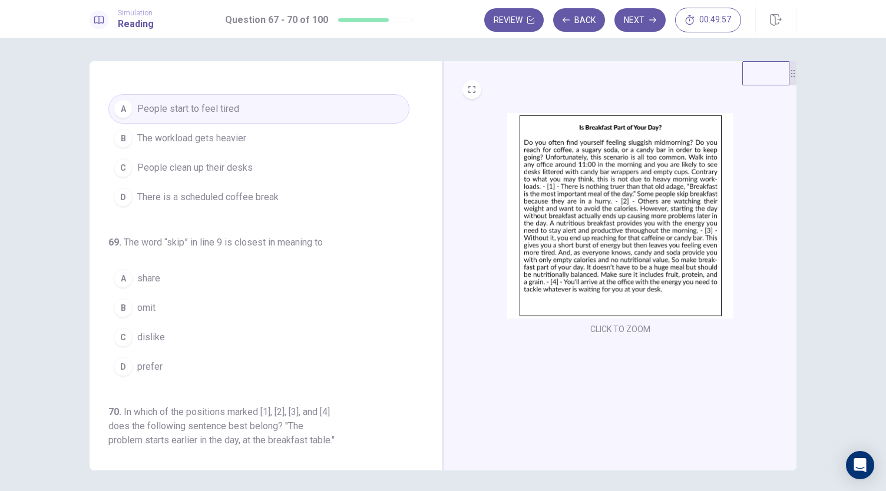
scroll to position [189, 0]
click at [155, 276] on span "share" at bounding box center [148, 278] width 23 height 14
click at [226, 295] on button "B omit" at bounding box center [258, 307] width 301 height 29
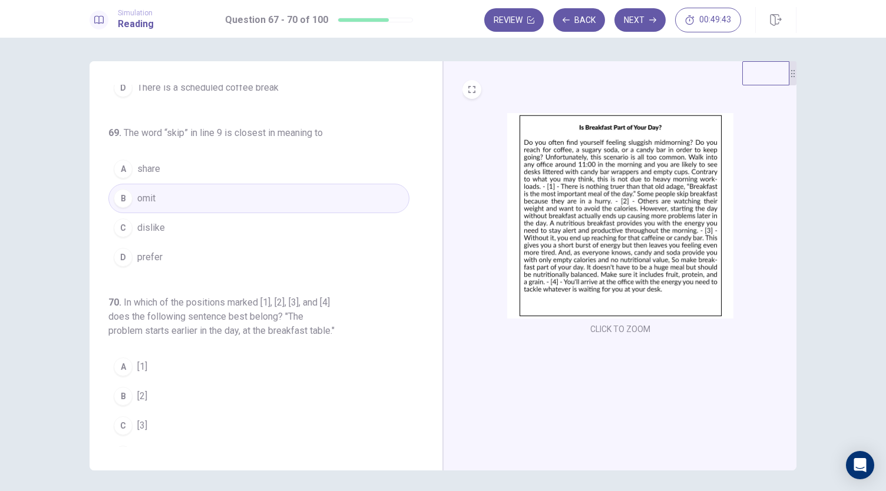
scroll to position [329, 0]
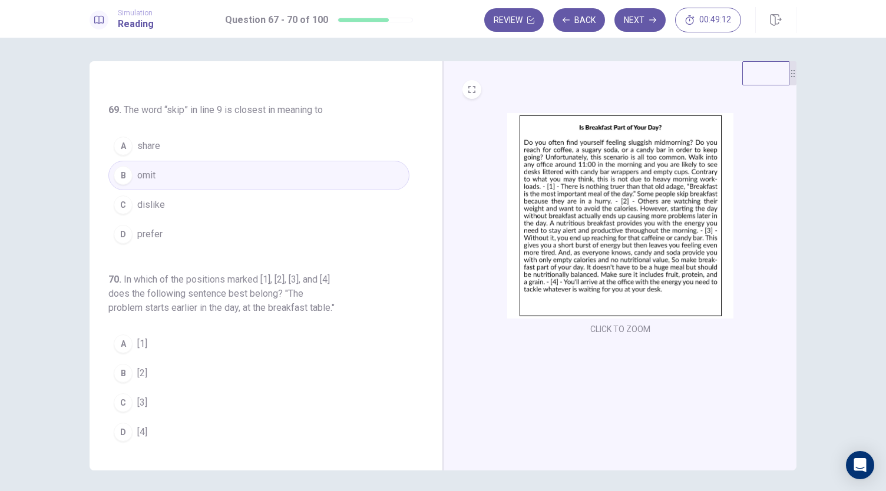
click at [123, 346] on div "A" at bounding box center [123, 343] width 19 height 19
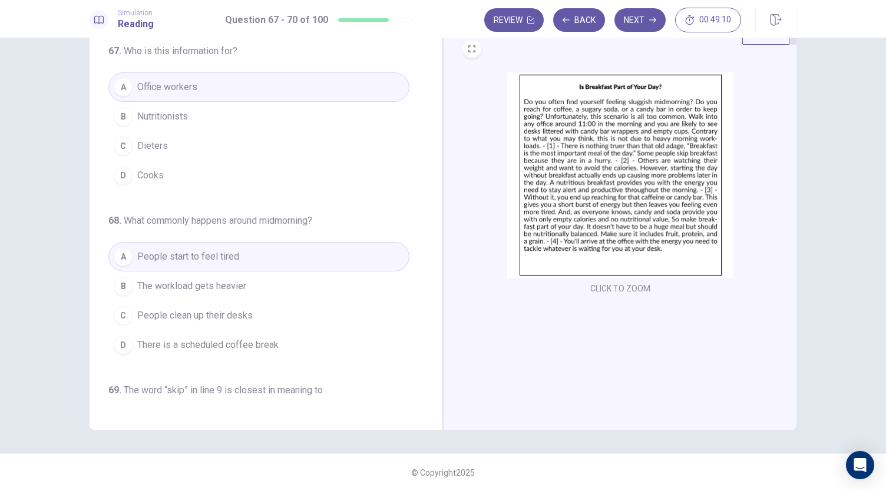
scroll to position [0, 0]
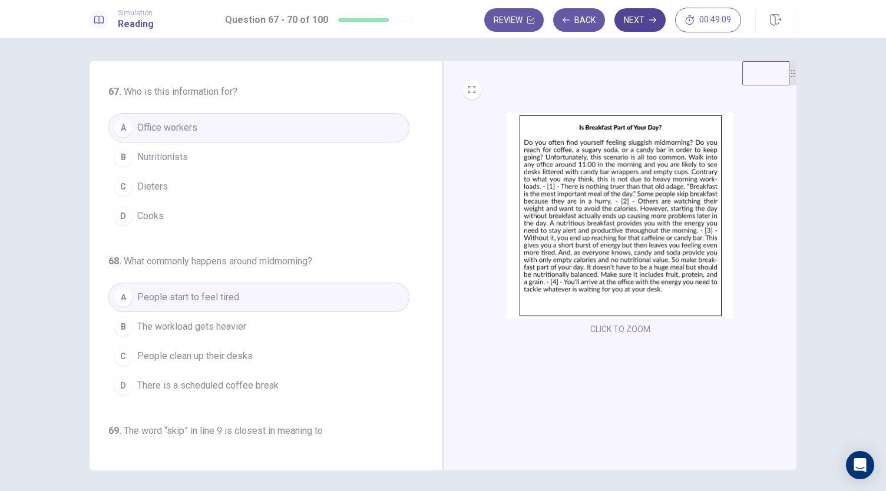
click at [650, 22] on icon "button" at bounding box center [652, 19] width 7 height 7
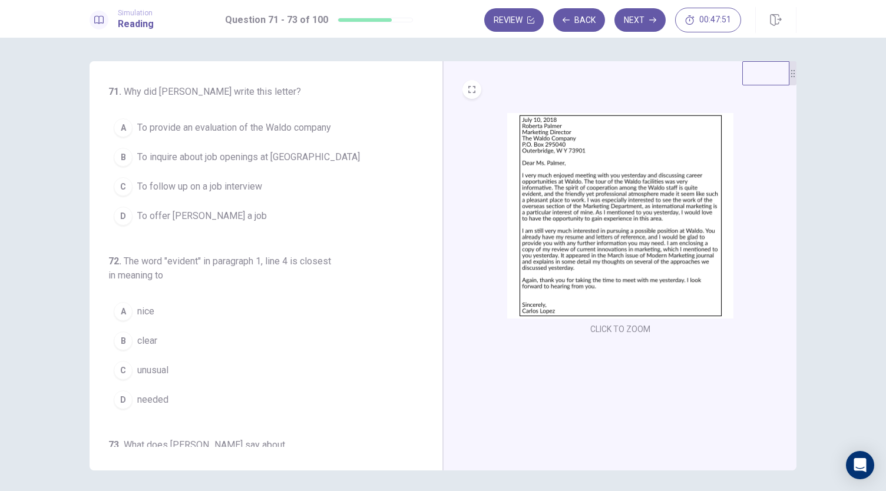
click at [191, 161] on span "To inquire about job openings at [GEOGRAPHIC_DATA]" at bounding box center [248, 157] width 223 height 14
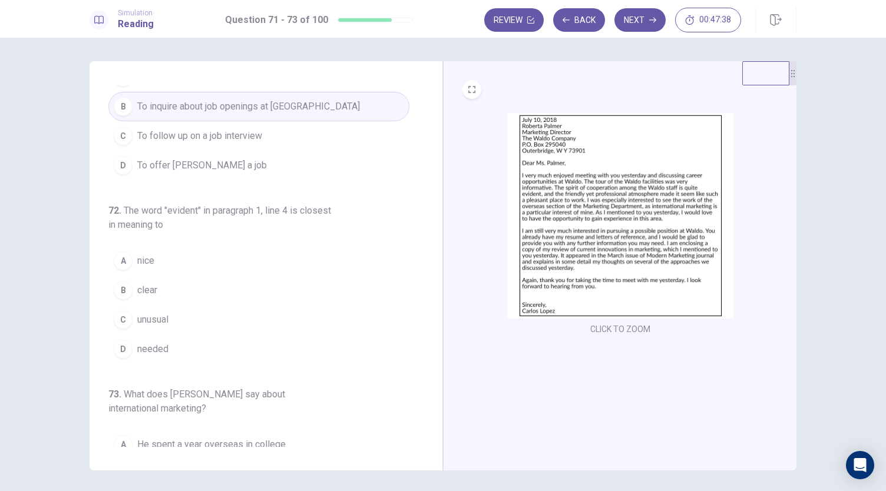
click at [138, 287] on span "clear" at bounding box center [147, 290] width 20 height 14
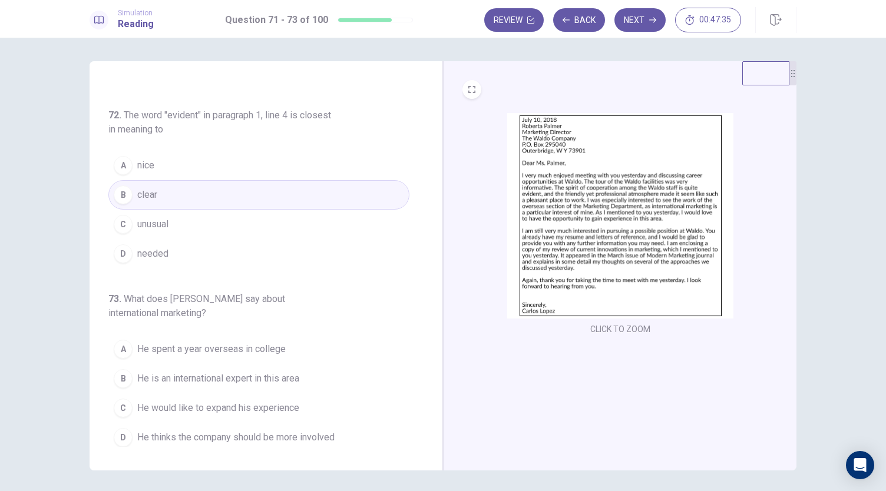
scroll to position [41, 0]
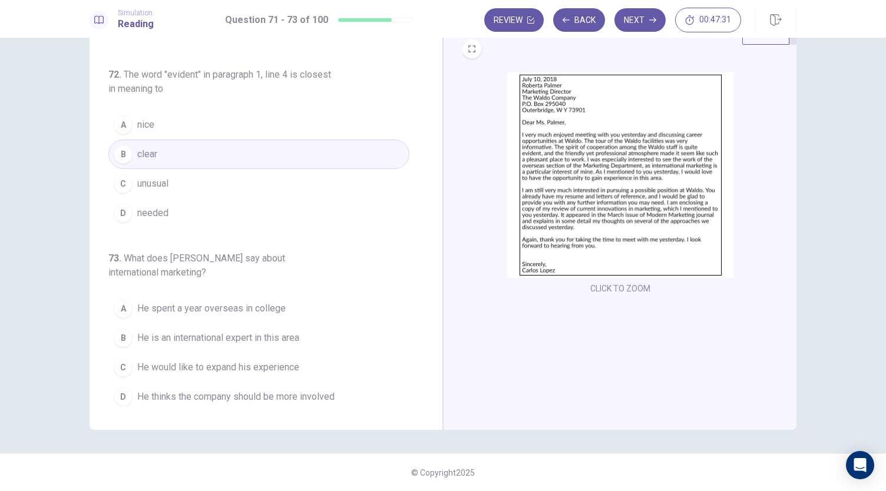
click at [225, 369] on span "He would like to expand his experience" at bounding box center [218, 367] width 162 height 14
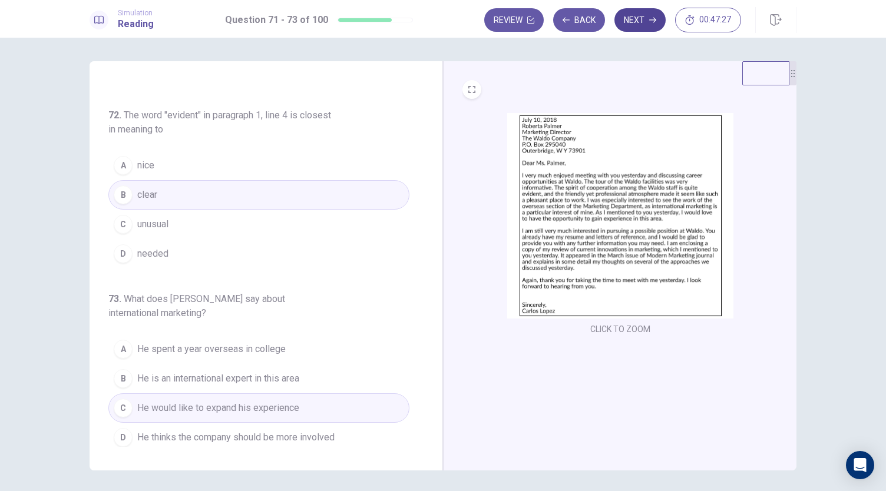
click at [641, 25] on button "Next" at bounding box center [639, 20] width 51 height 24
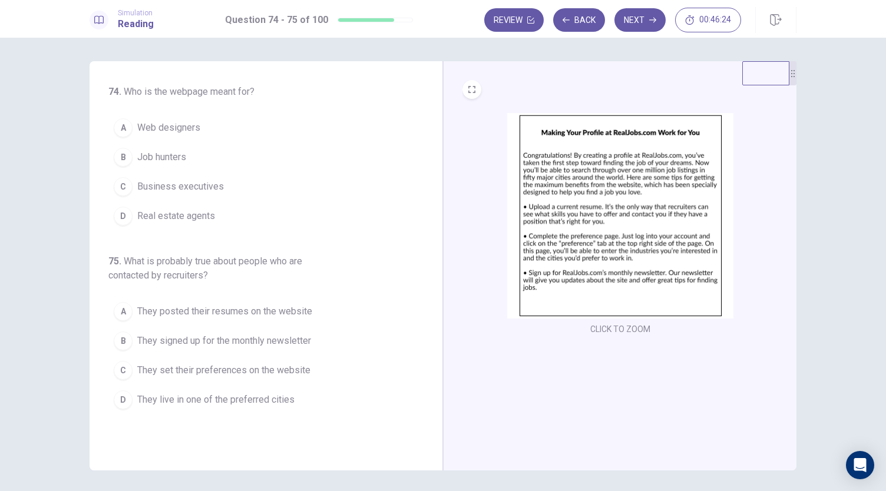
click at [170, 156] on span "Job hunters" at bounding box center [161, 157] width 49 height 14
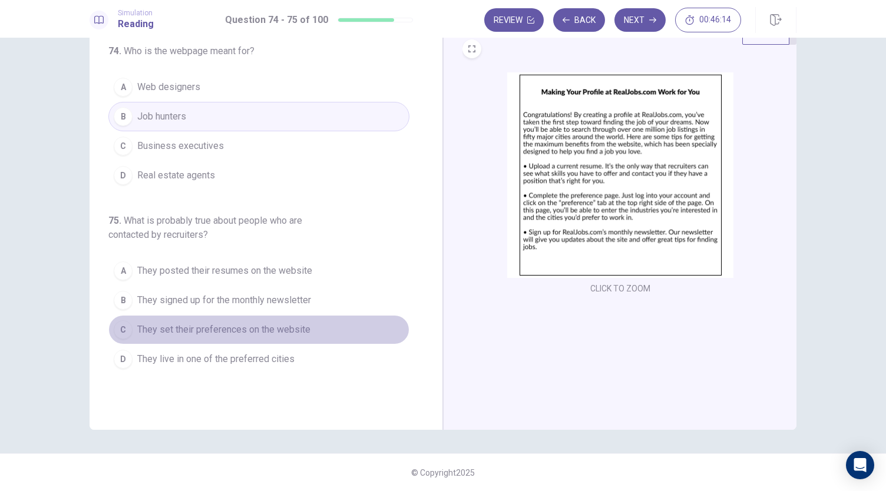
click at [238, 317] on button "C They set their preferences on the website" at bounding box center [258, 329] width 301 height 29
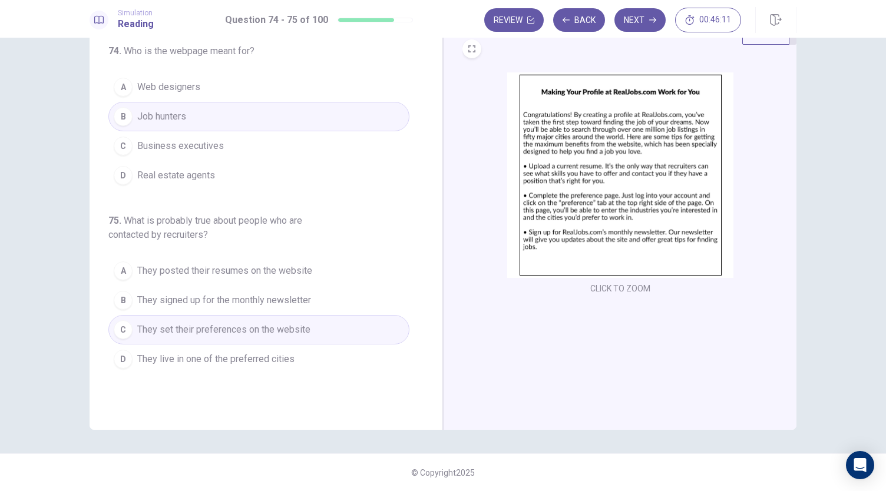
scroll to position [0, 0]
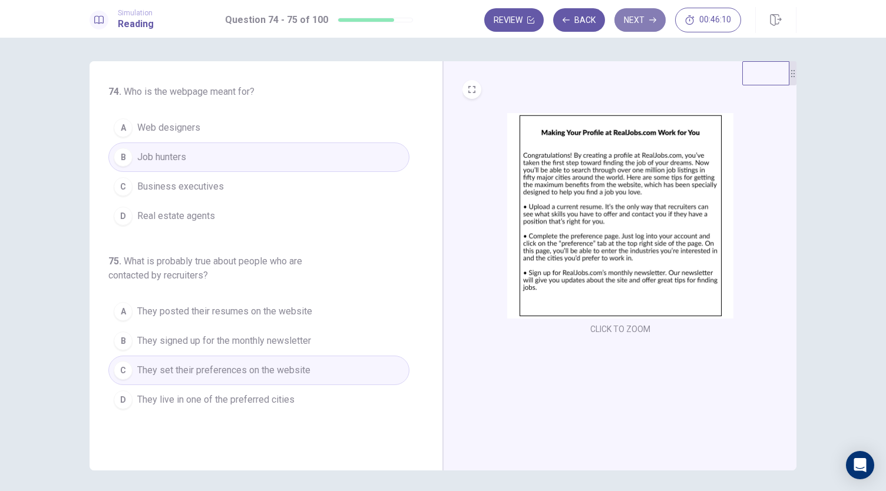
click at [640, 21] on button "Next" at bounding box center [639, 20] width 51 height 24
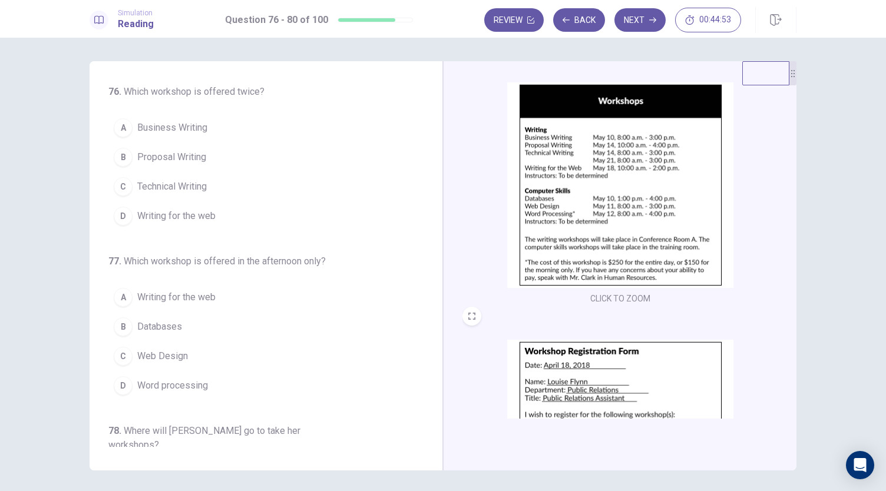
scroll to position [276, 0]
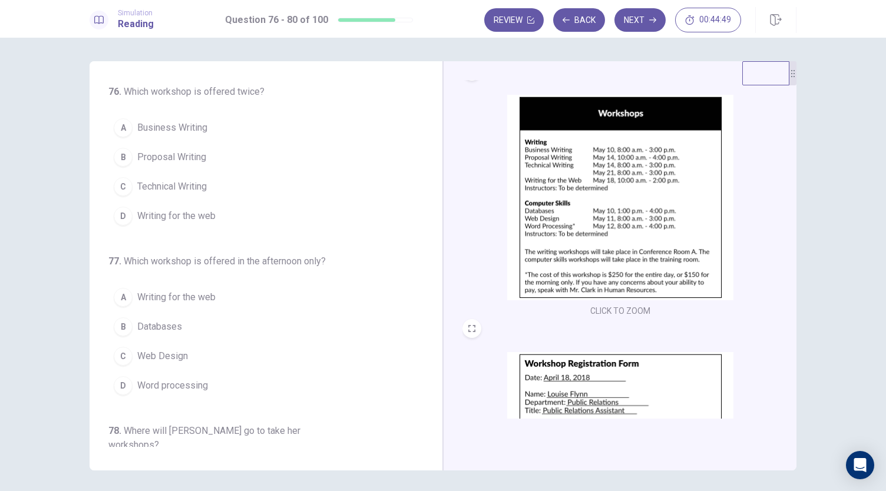
click at [173, 189] on span "Technical Writing" at bounding box center [171, 187] width 69 height 14
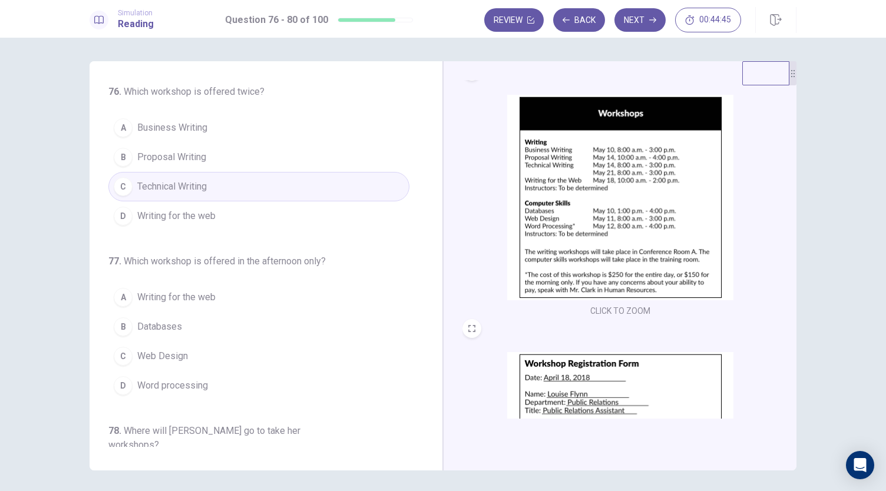
scroll to position [67, 0]
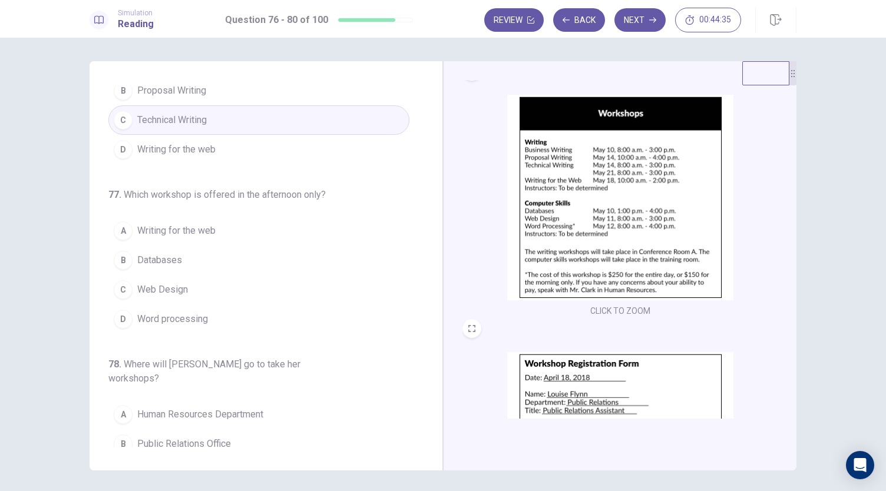
click at [164, 258] on span "Databases" at bounding box center [159, 260] width 45 height 14
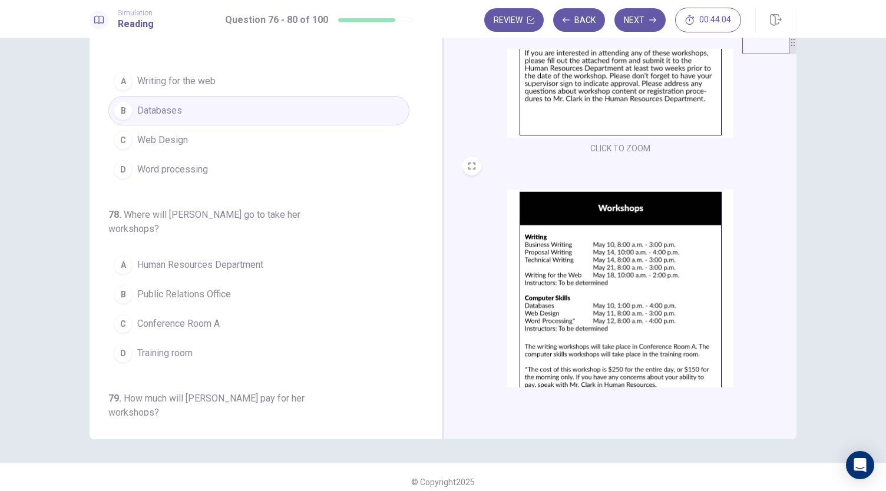
scroll to position [153, 0]
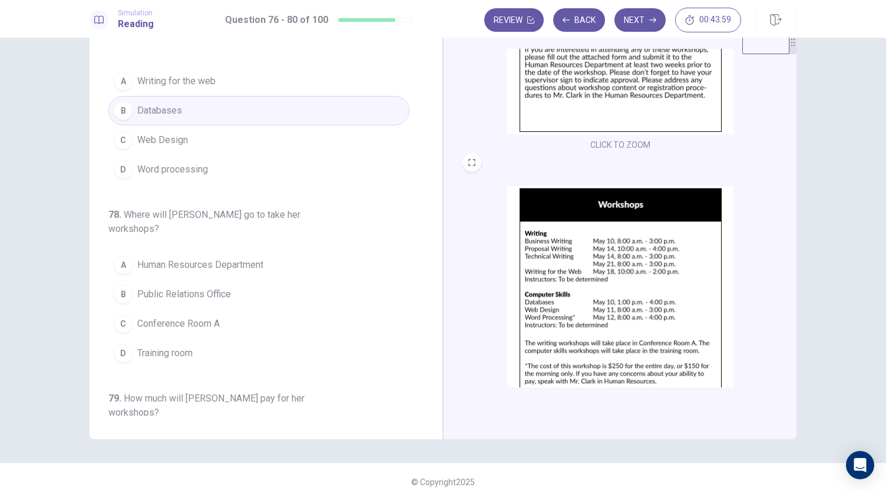
click at [174, 346] on span "Training room" at bounding box center [164, 353] width 55 height 14
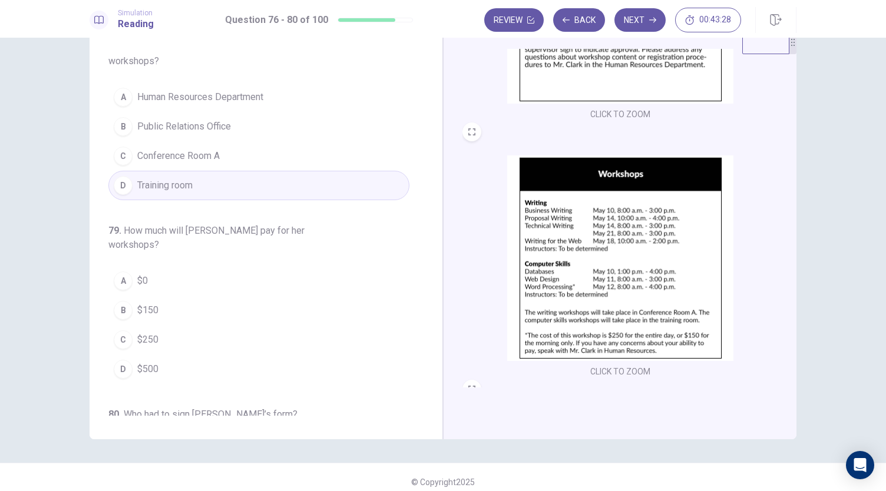
scroll to position [185, 0]
click at [132, 266] on button "A $0" at bounding box center [258, 280] width 301 height 29
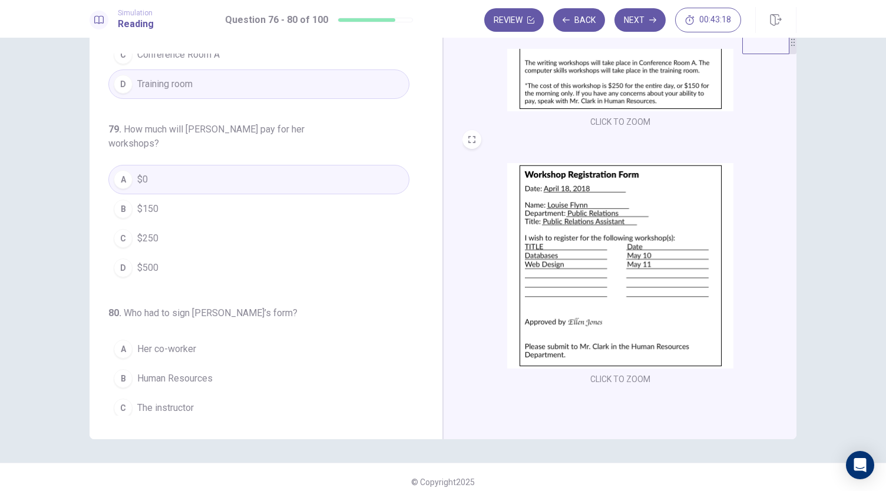
scroll to position [41, 0]
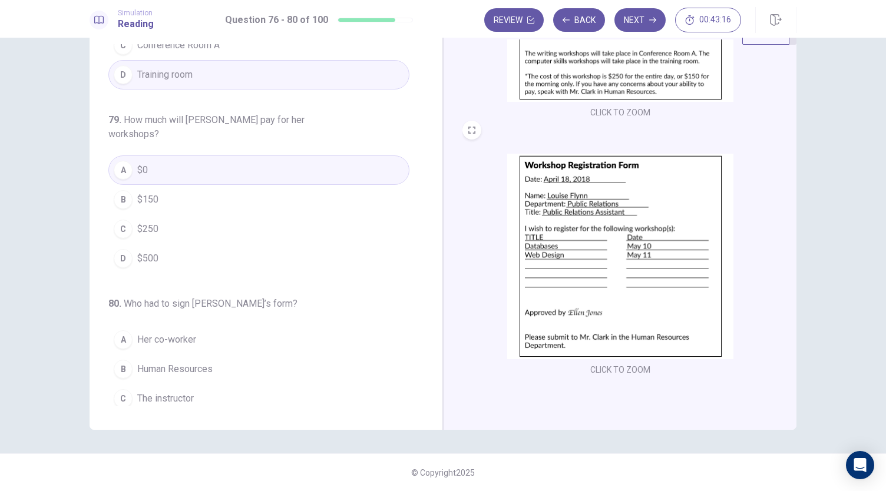
click at [174, 421] on span "Her supervisor" at bounding box center [167, 428] width 61 height 14
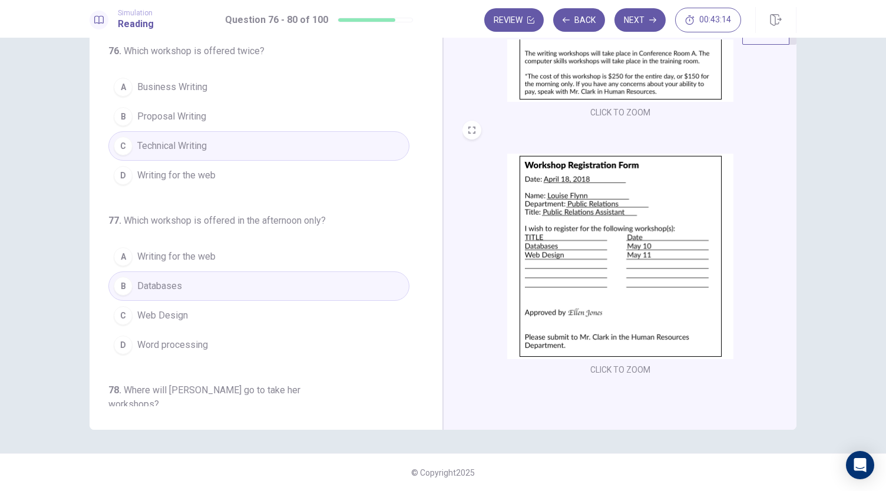
scroll to position [0, 0]
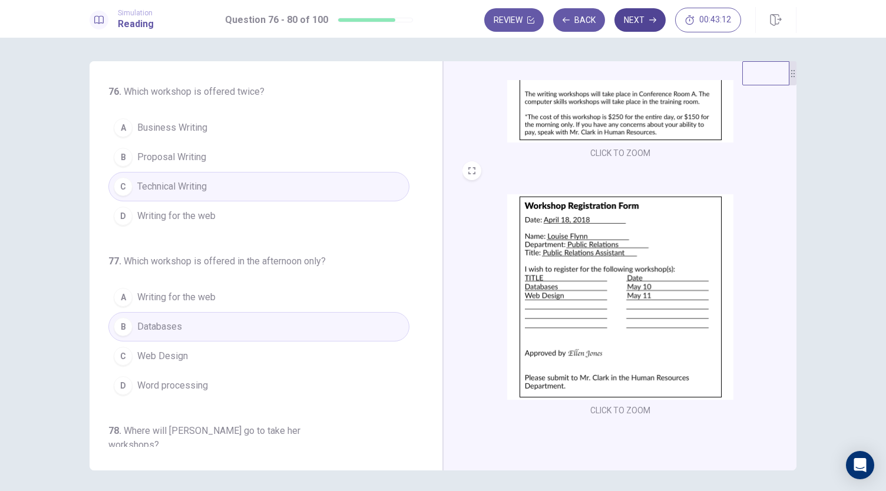
click at [637, 24] on button "Next" at bounding box center [639, 20] width 51 height 24
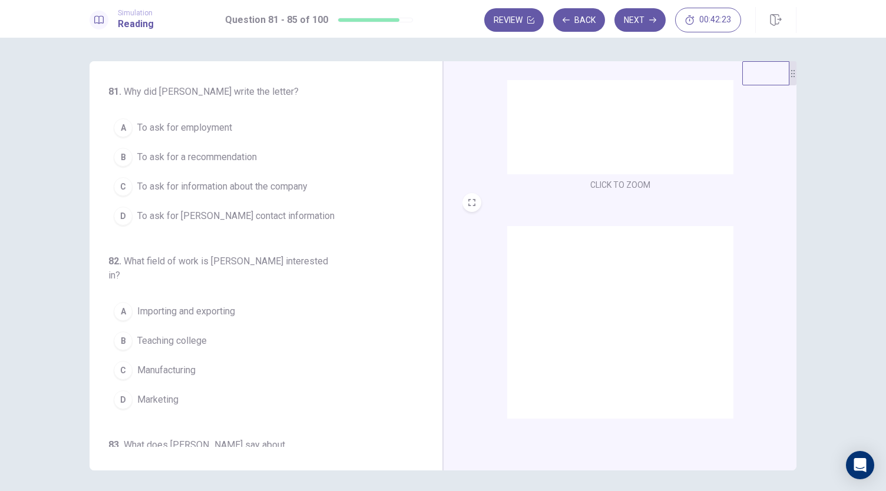
scroll to position [175, 0]
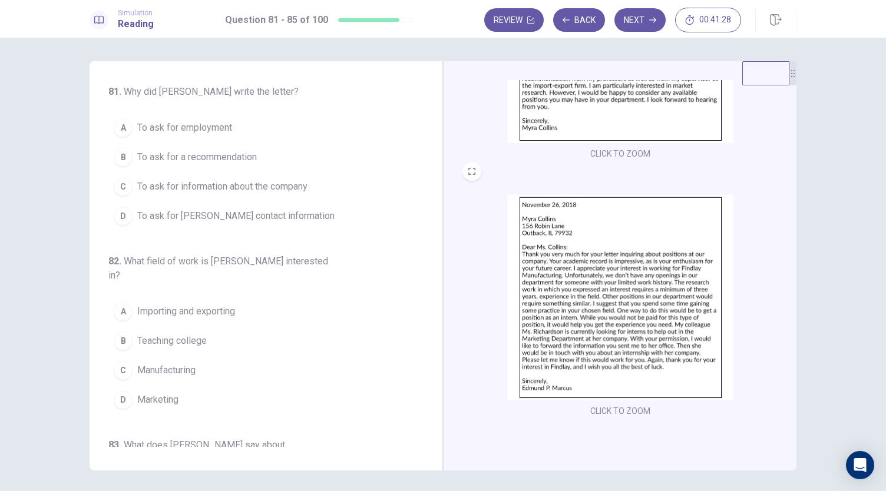
click at [201, 127] on span "To ask for employment" at bounding box center [184, 128] width 95 height 14
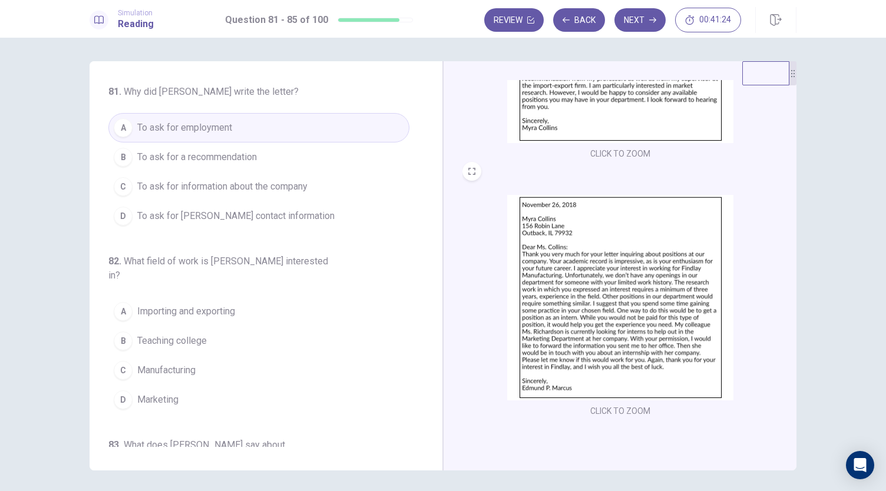
scroll to position [48, 0]
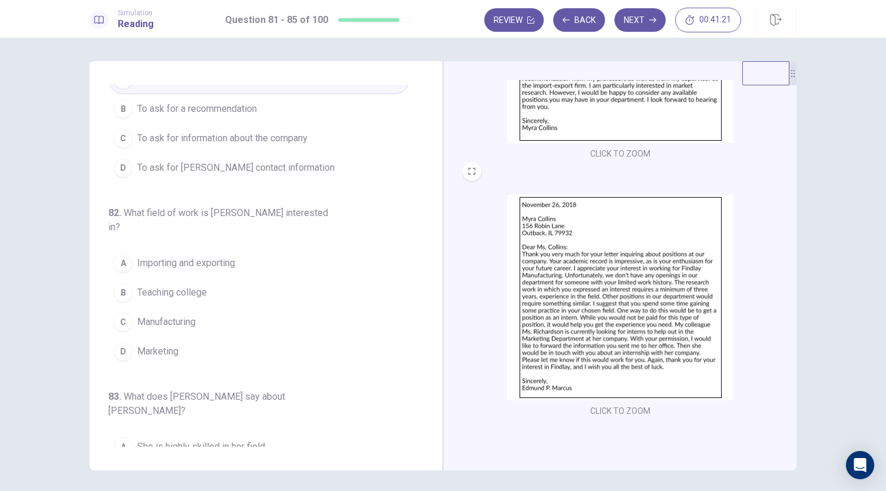
click at [161, 344] on span "Marketing" at bounding box center [157, 351] width 41 height 14
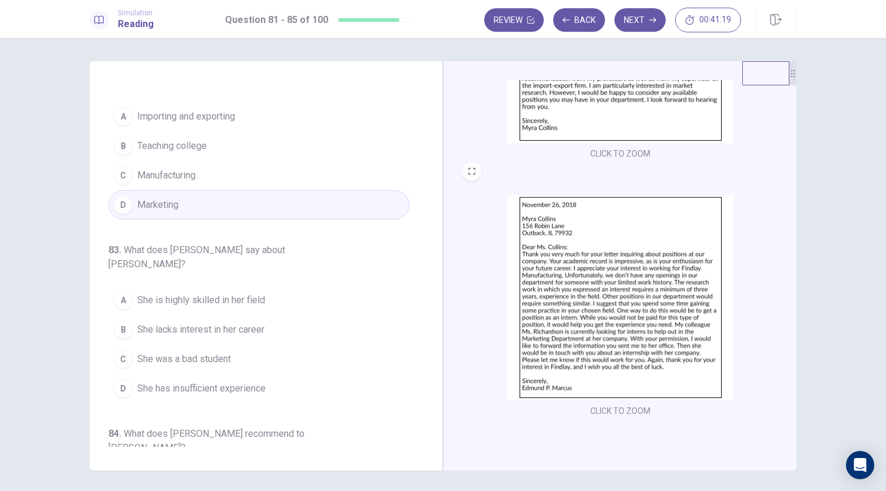
scroll to position [195, 0]
click at [192, 381] on span "She has insufficient experience" at bounding box center [201, 388] width 128 height 14
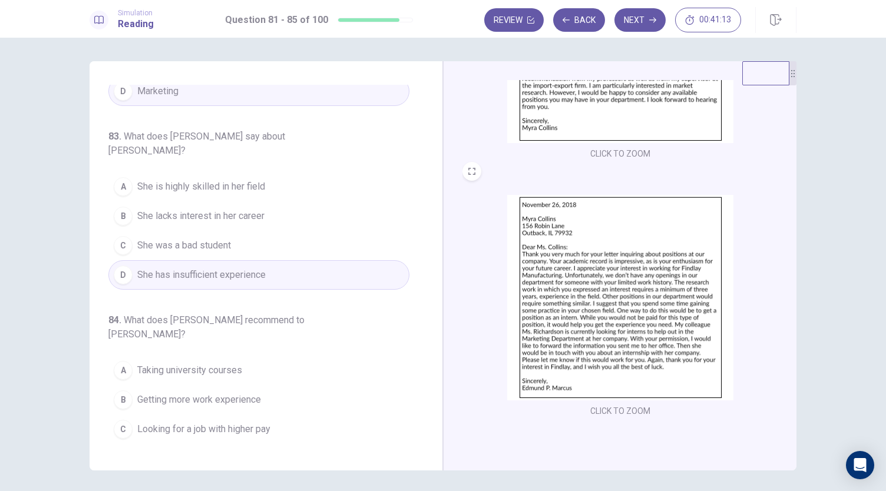
scroll to position [376, 0]
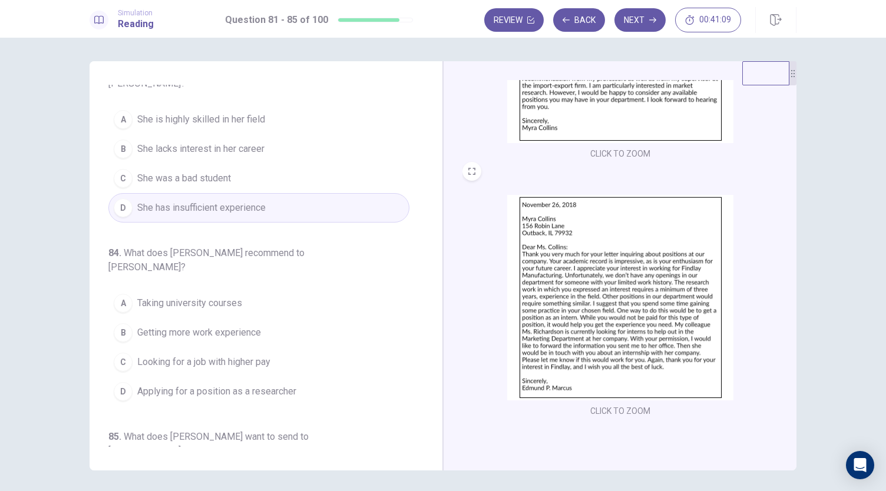
click at [184, 326] on span "Getting more work experience" at bounding box center [199, 333] width 124 height 14
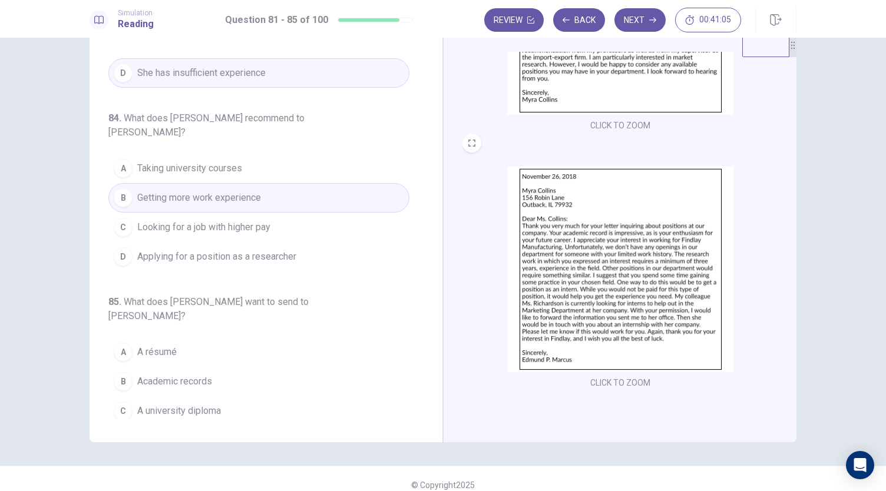
scroll to position [39, 0]
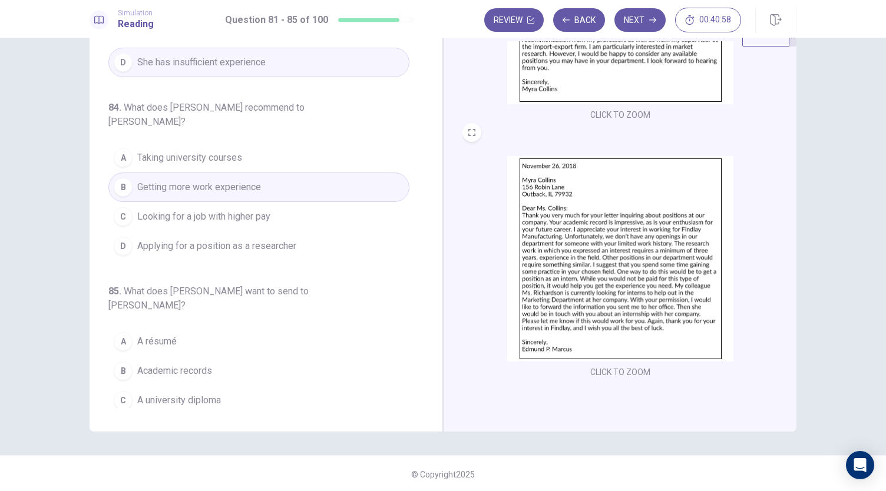
click at [152, 334] on span "A résumé" at bounding box center [156, 341] width 39 height 14
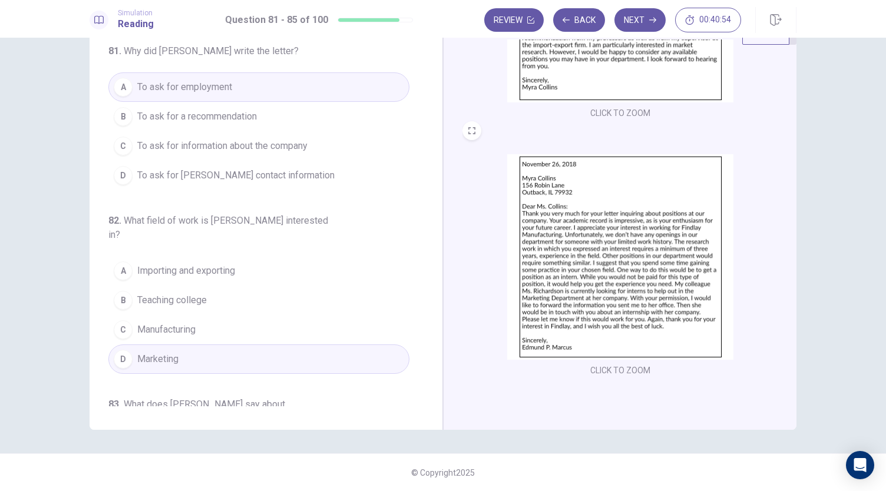
scroll to position [0, 0]
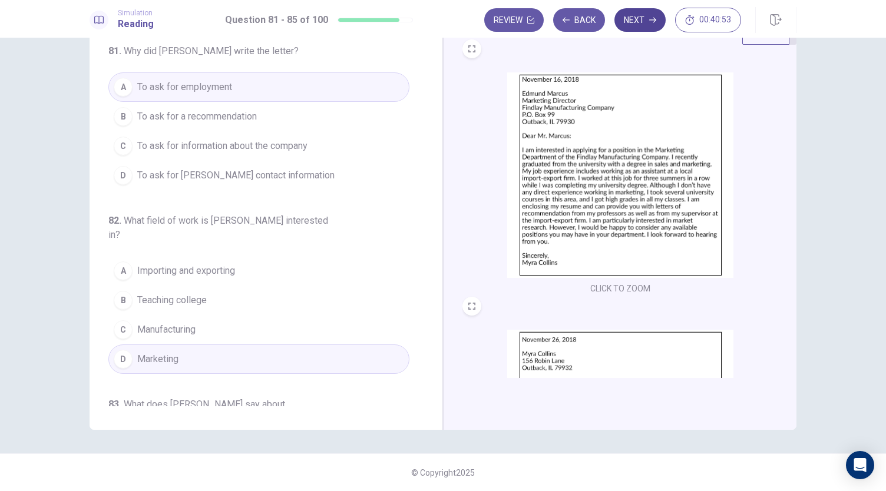
click at [637, 23] on button "Next" at bounding box center [639, 20] width 51 height 24
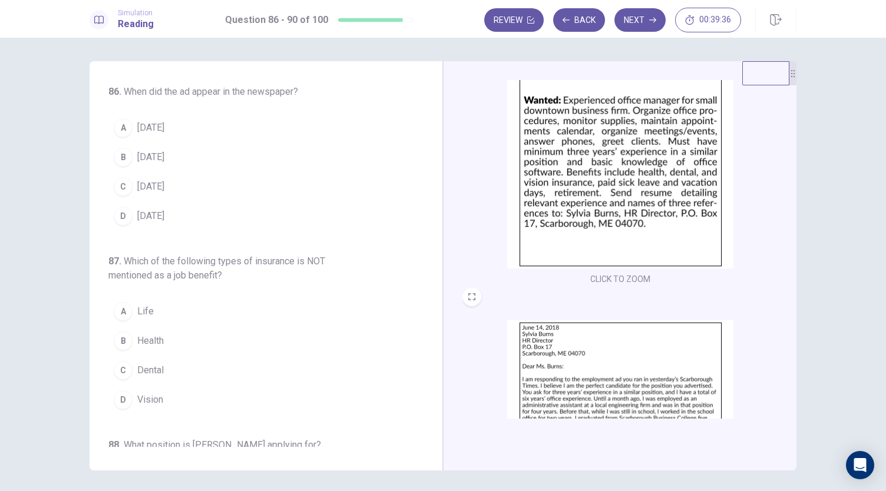
scroll to position [51, 0]
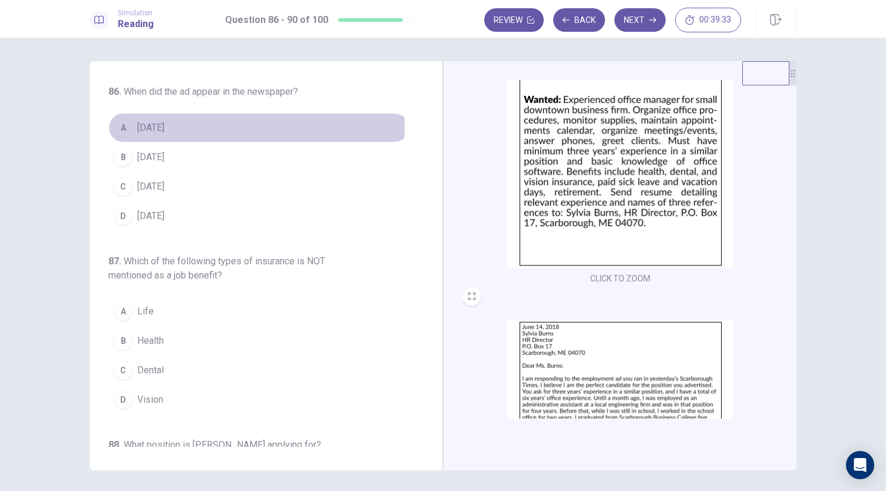
click at [160, 128] on span "[DATE]" at bounding box center [150, 128] width 27 height 14
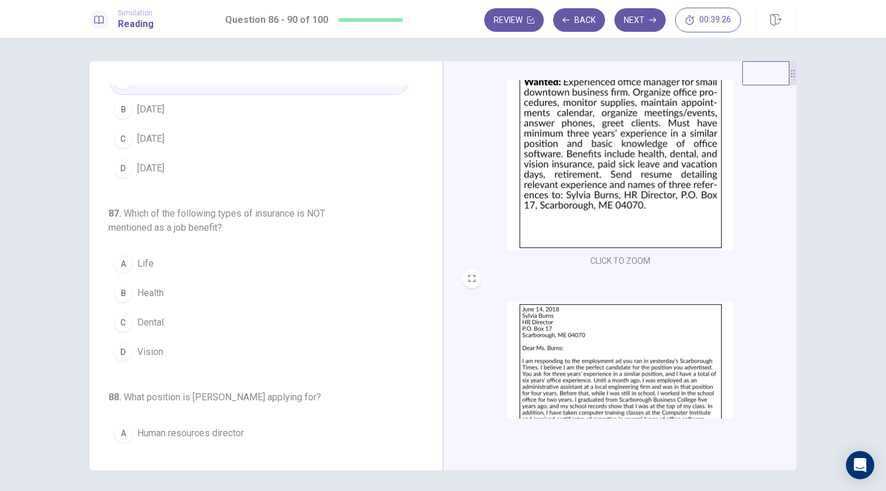
scroll to position [68, 0]
click at [145, 266] on span "Life" at bounding box center [145, 264] width 16 height 14
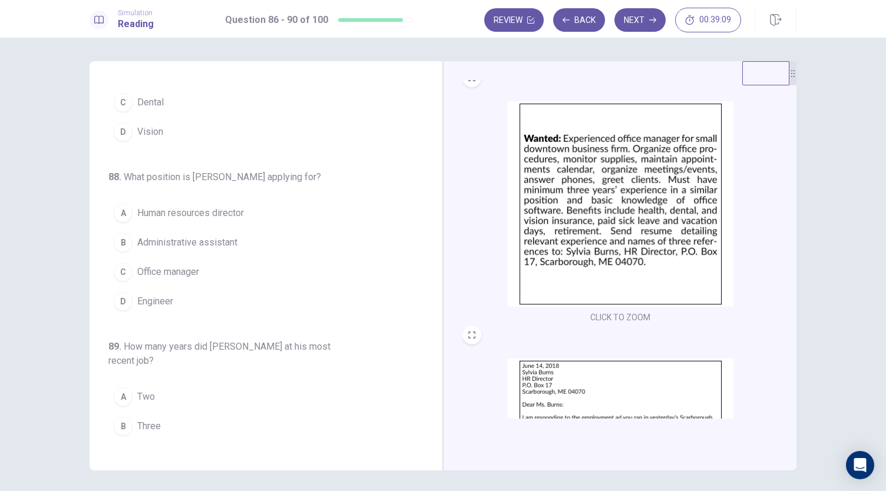
scroll to position [11, 0]
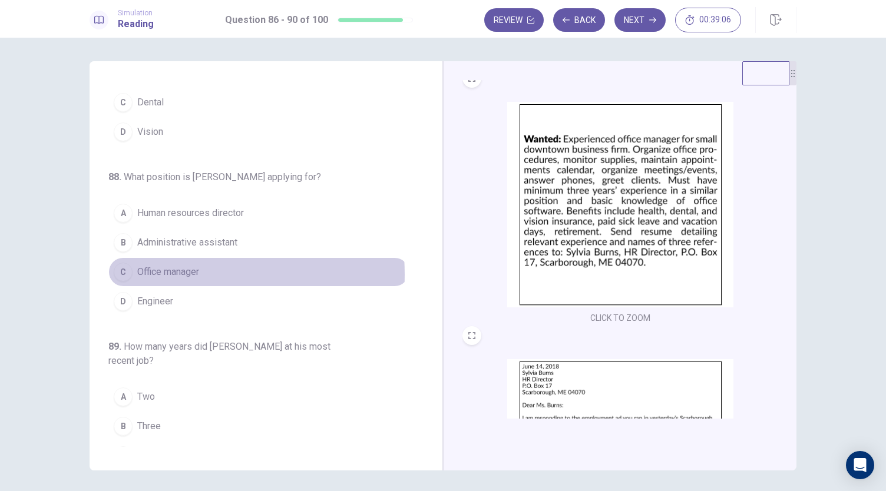
click at [167, 270] on span "Office manager" at bounding box center [168, 272] width 62 height 14
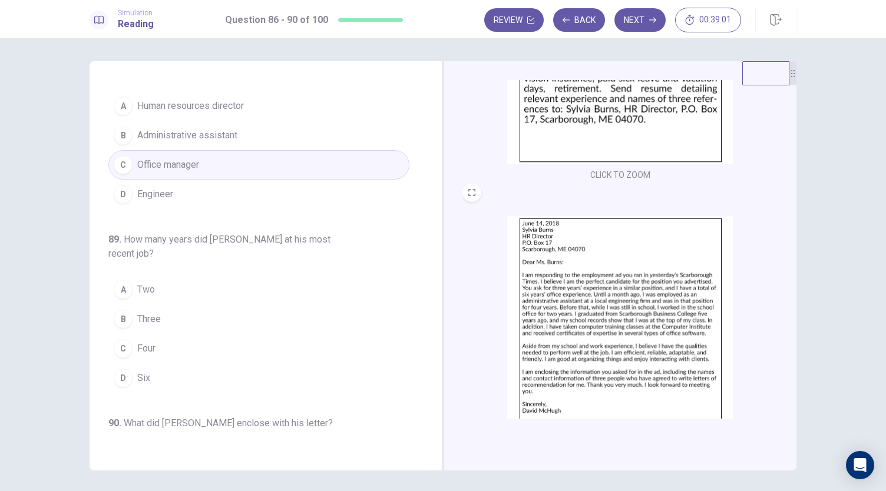
scroll to position [378, 0]
click at [121, 342] on div "C" at bounding box center [123, 345] width 19 height 19
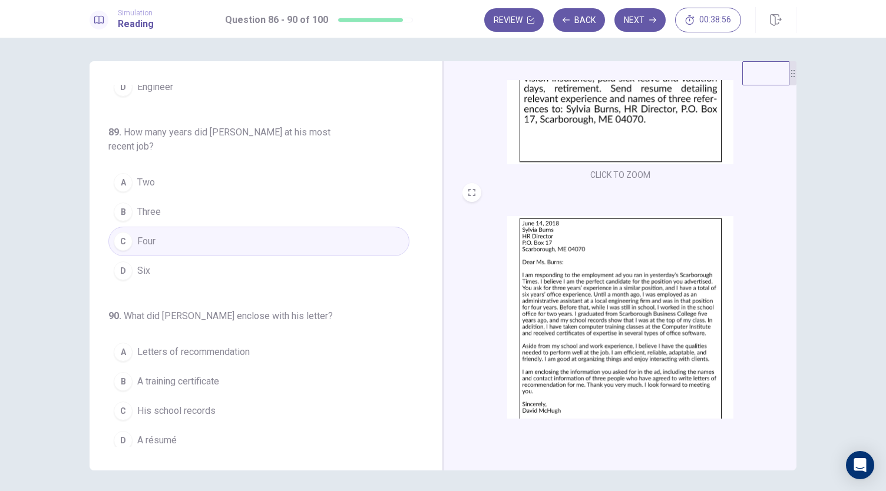
scroll to position [41, 0]
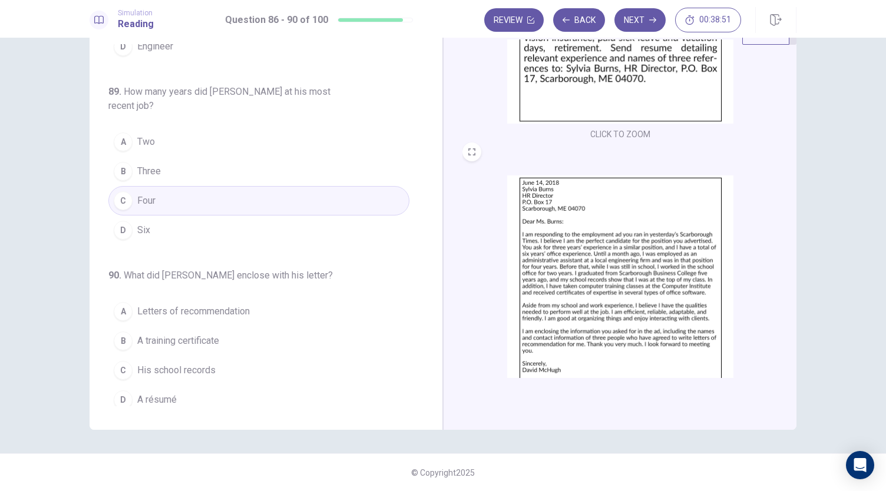
click at [215, 313] on button "A Letters of recommendation" at bounding box center [258, 311] width 301 height 29
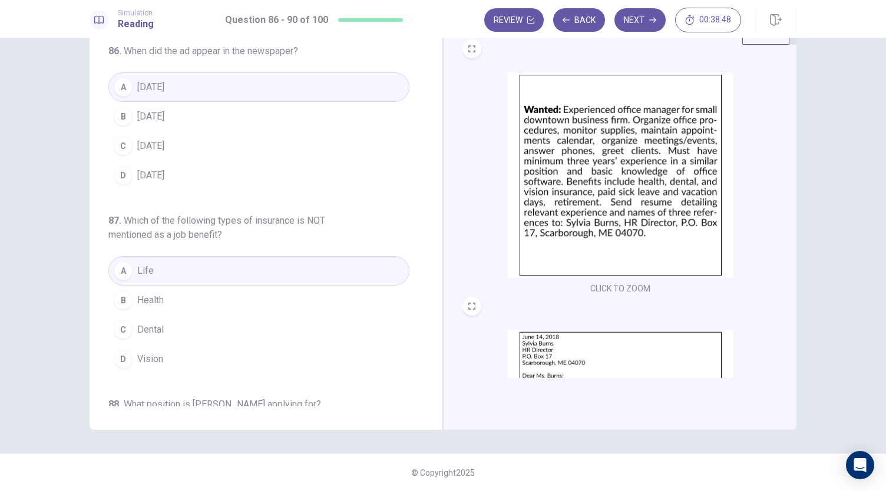
scroll to position [0, 0]
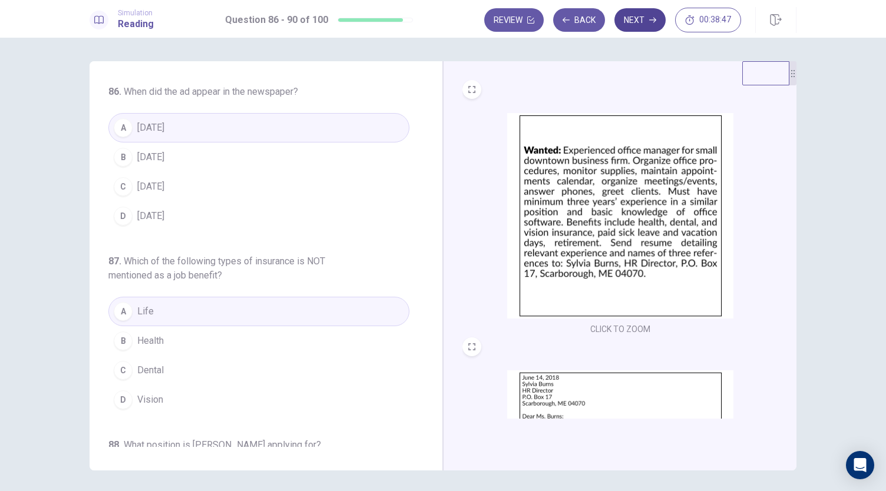
click at [644, 21] on button "Next" at bounding box center [639, 20] width 51 height 24
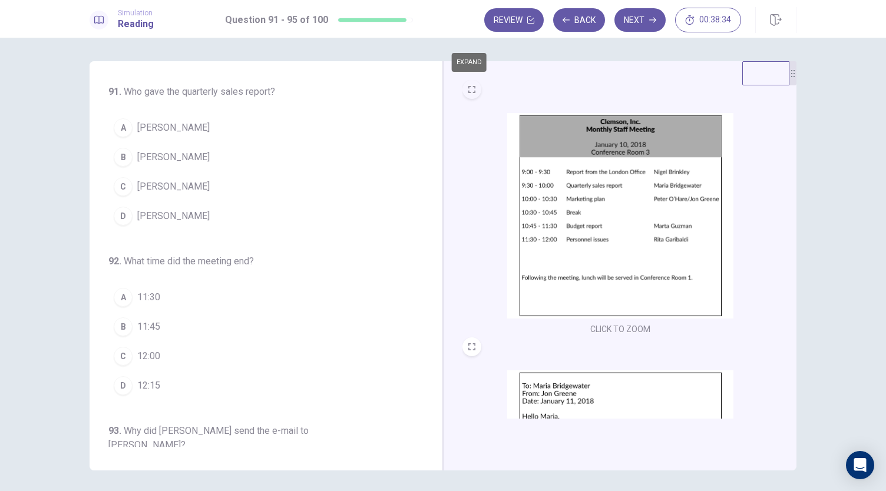
click at [470, 94] on button "EXPAND" at bounding box center [471, 89] width 19 height 19
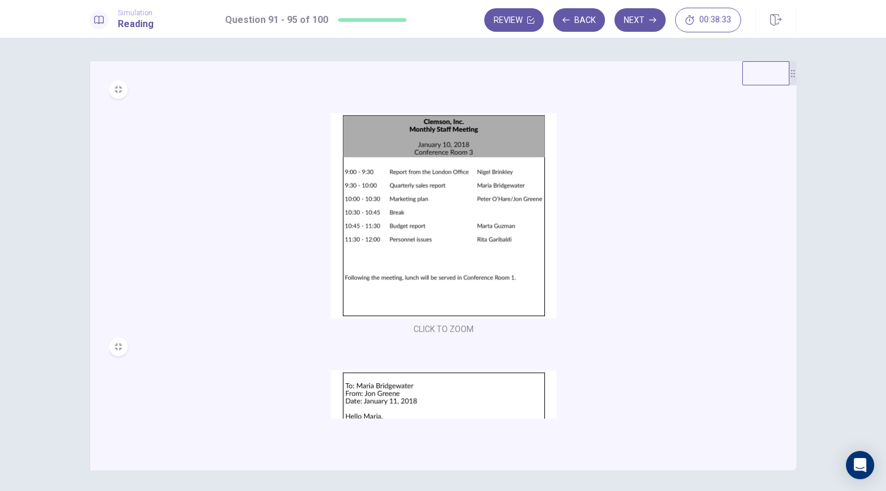
click at [557, 102] on div "CLICK TO ZOOM" at bounding box center [443, 208] width 669 height 257
click at [117, 91] on icon "MINIMIZE" at bounding box center [118, 89] width 7 height 7
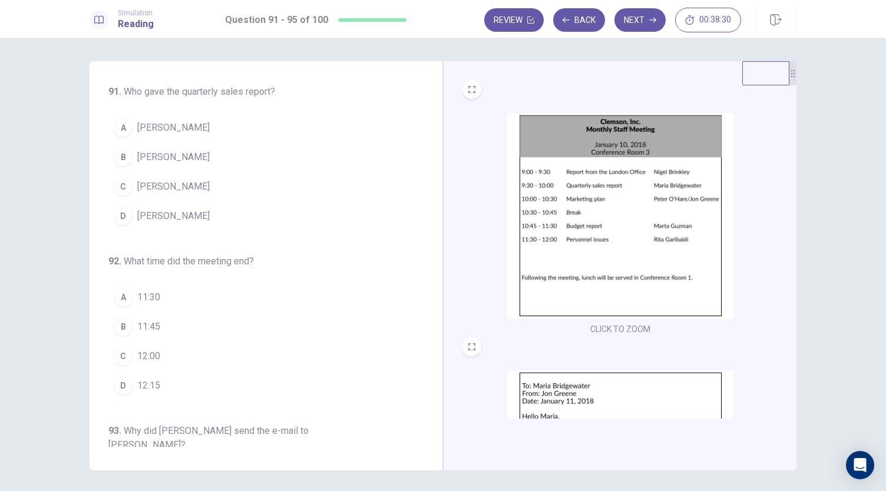
click at [327, 190] on button "C [PERSON_NAME]" at bounding box center [258, 186] width 301 height 29
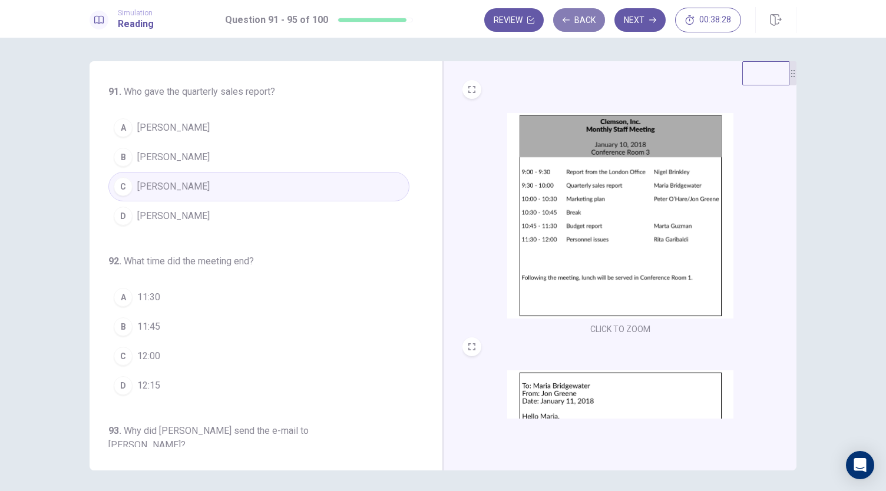
click at [585, 14] on button "Back" at bounding box center [579, 20] width 52 height 24
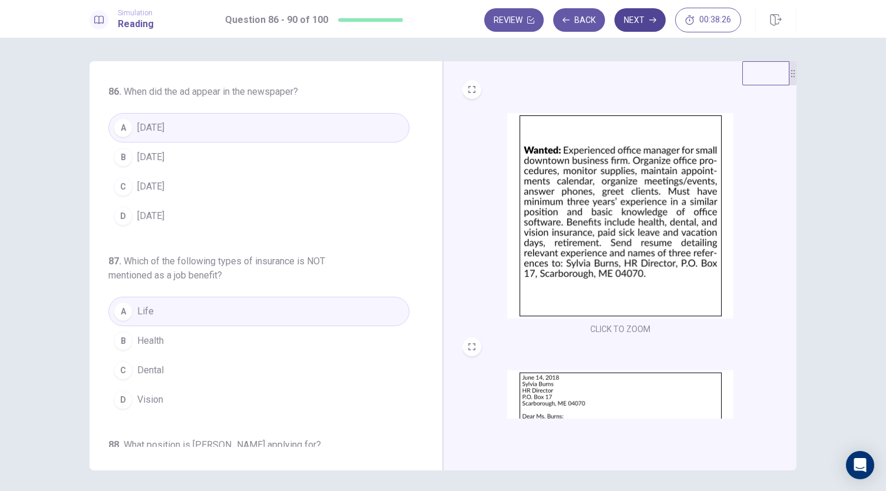
click at [634, 26] on button "Next" at bounding box center [639, 20] width 51 height 24
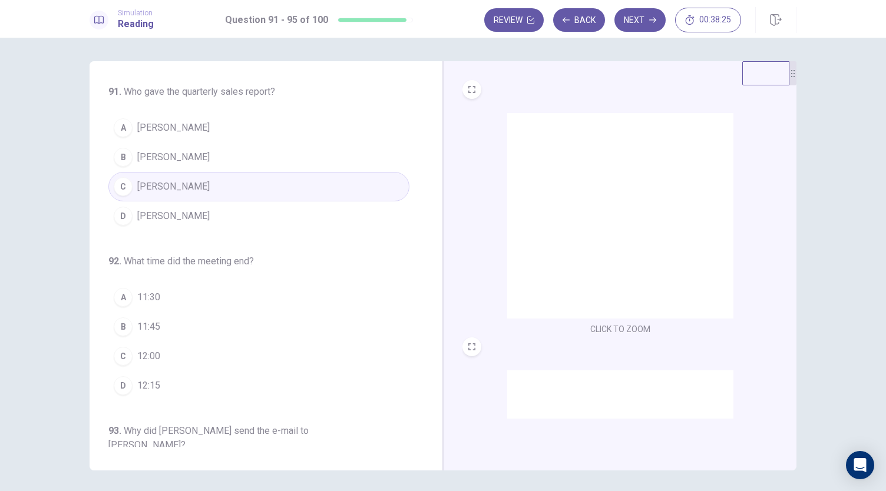
scroll to position [175, 0]
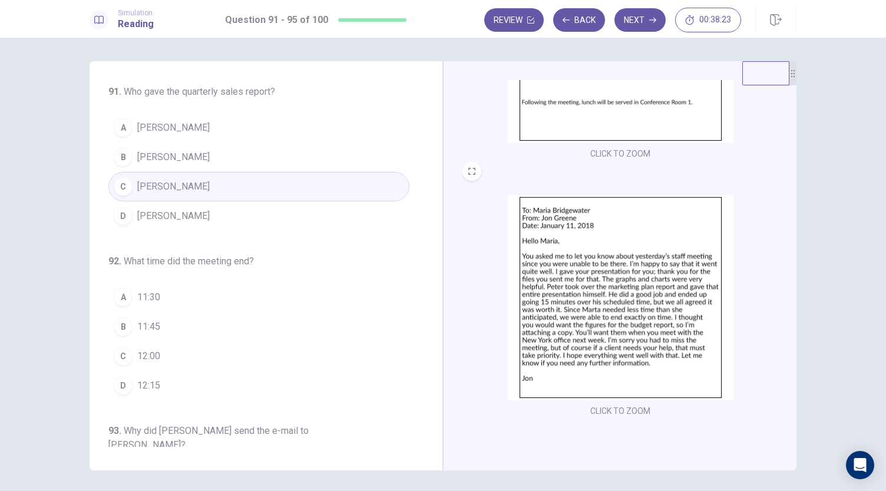
click at [294, 260] on h6 "92 . What time did the meeting end?" at bounding box center [221, 261] width 226 height 14
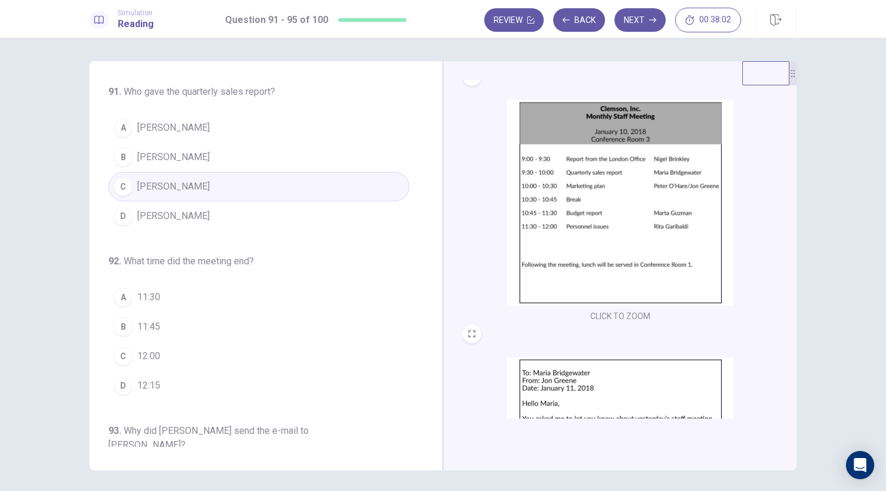
scroll to position [12, 0]
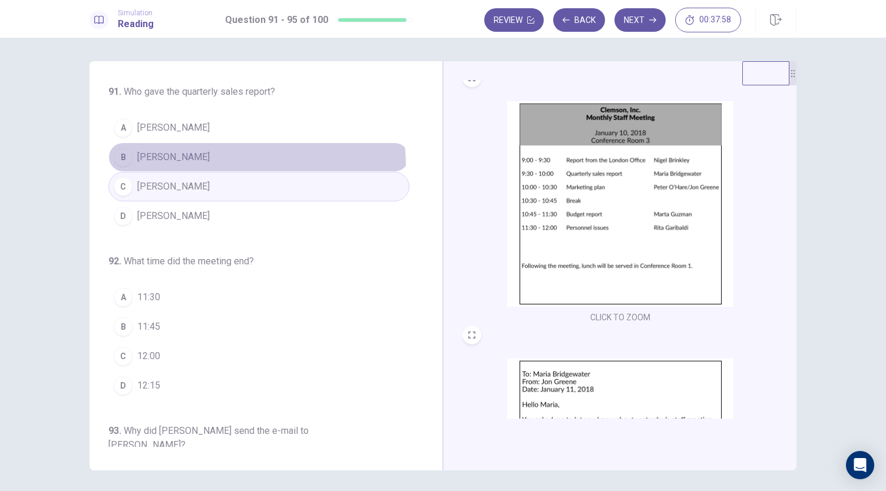
click at [231, 165] on button "B [PERSON_NAME]" at bounding box center [258, 157] width 301 height 29
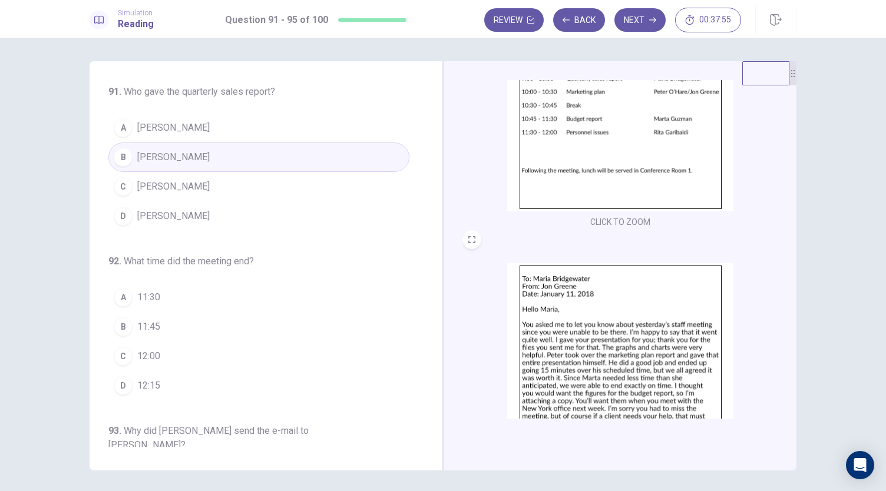
scroll to position [11, 0]
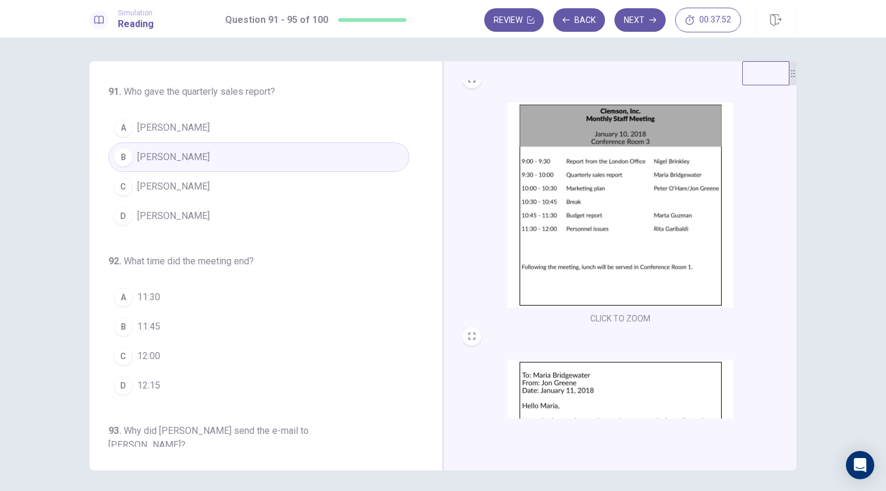
click at [145, 350] on span "12:00" at bounding box center [148, 356] width 23 height 14
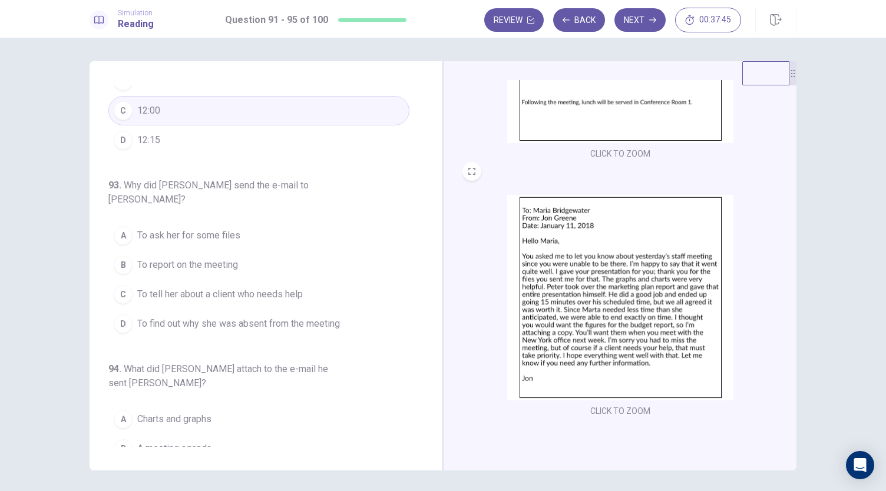
scroll to position [41, 0]
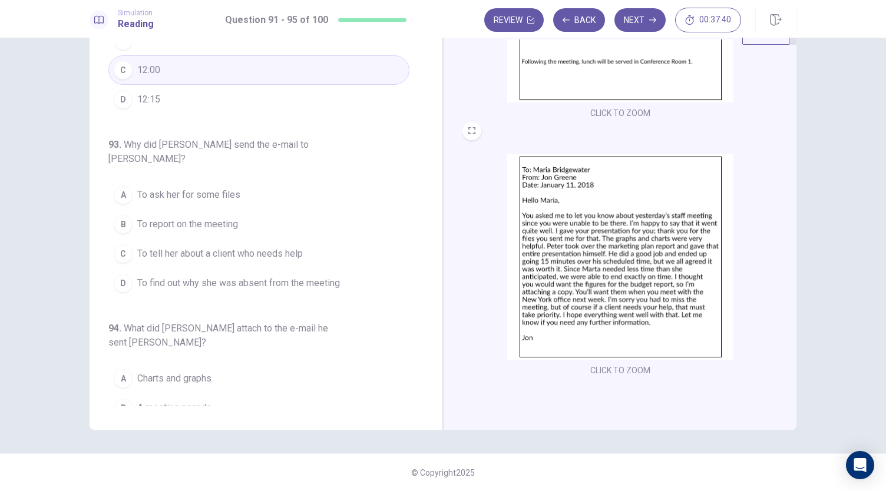
click at [218, 215] on button "B To report on the meeting" at bounding box center [258, 224] width 301 height 29
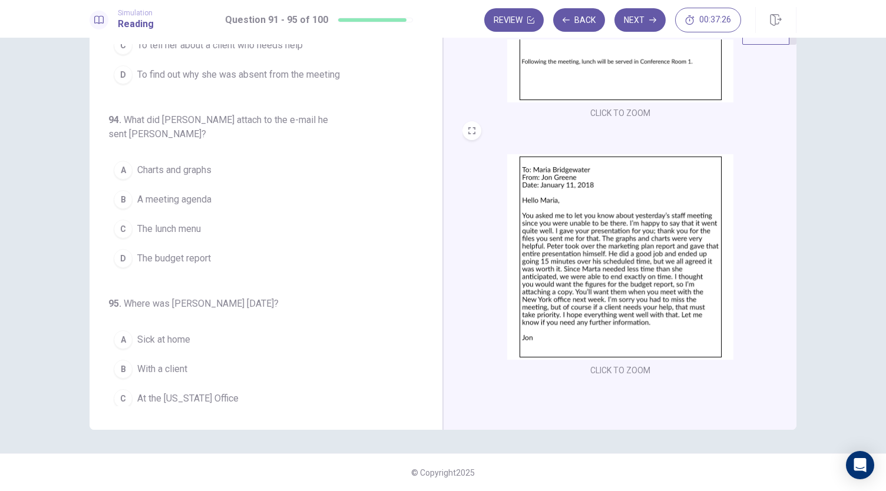
scroll to position [453, 0]
click at [196, 252] on span "The budget report" at bounding box center [174, 259] width 74 height 14
click at [255, 355] on button "B With a client" at bounding box center [258, 369] width 301 height 29
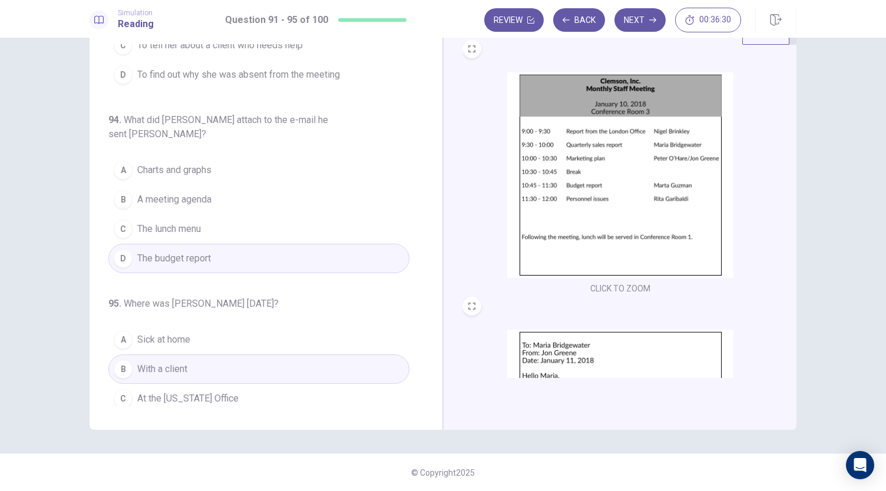
scroll to position [0, 0]
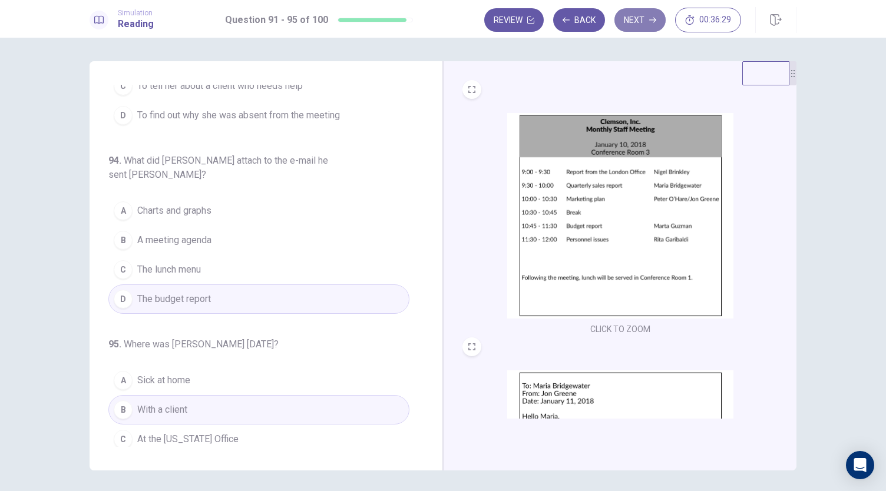
click at [645, 9] on button "Next" at bounding box center [639, 20] width 51 height 24
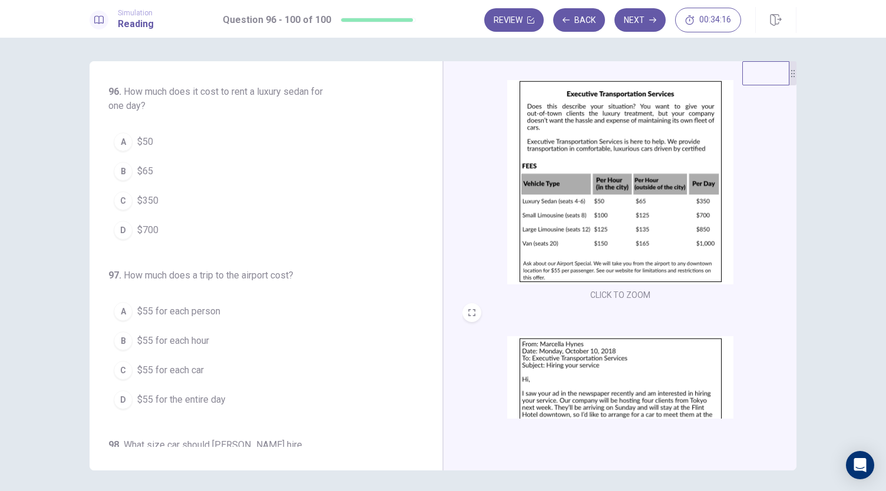
scroll to position [32, 0]
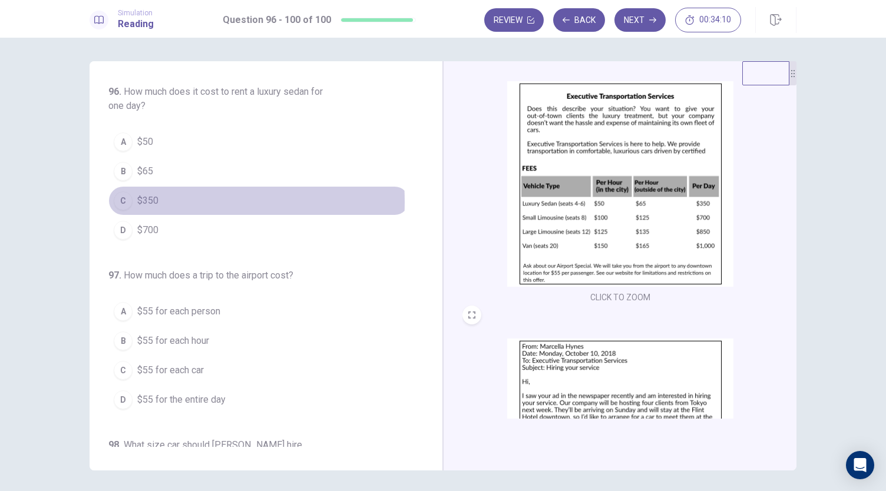
click at [132, 201] on button "C $350" at bounding box center [258, 200] width 301 height 29
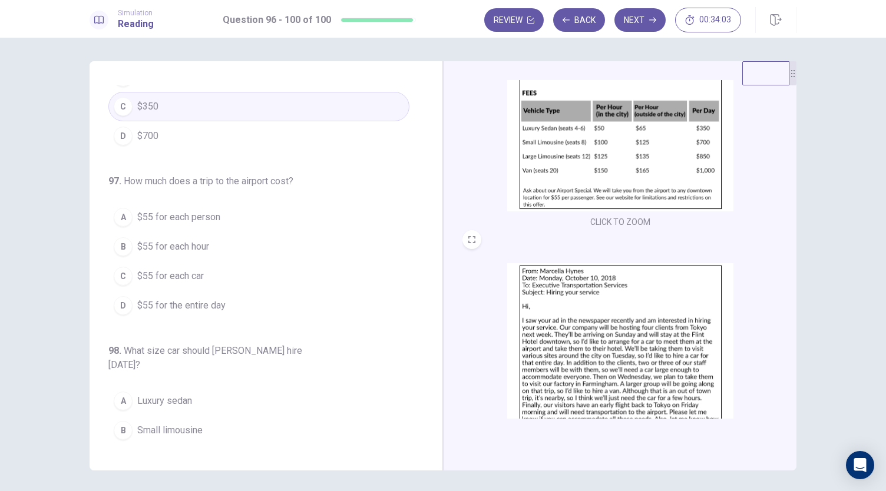
scroll to position [74, 0]
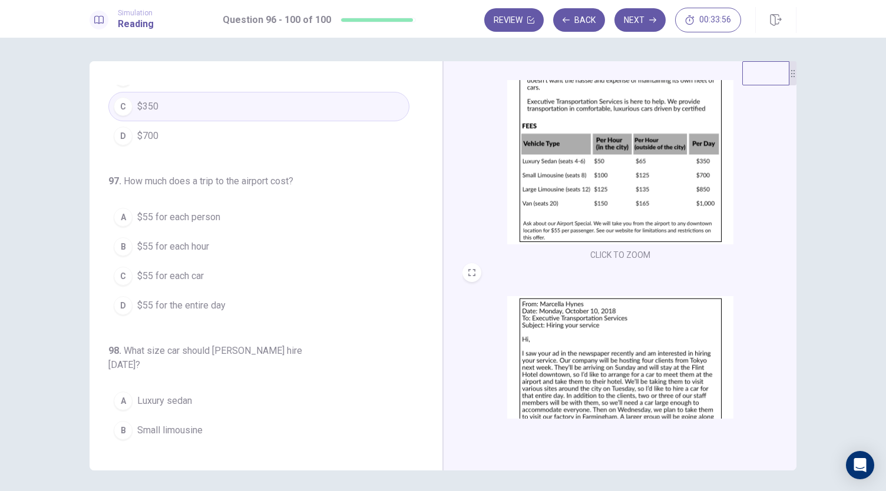
click at [172, 214] on span "$55 for each person" at bounding box center [178, 217] width 83 height 14
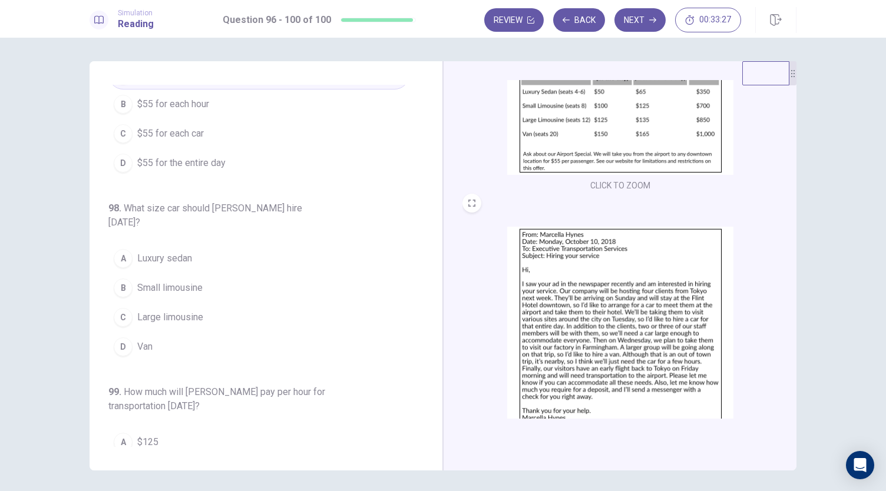
scroll to position [143, 0]
click at [142, 251] on span "Luxury sedan" at bounding box center [164, 258] width 55 height 14
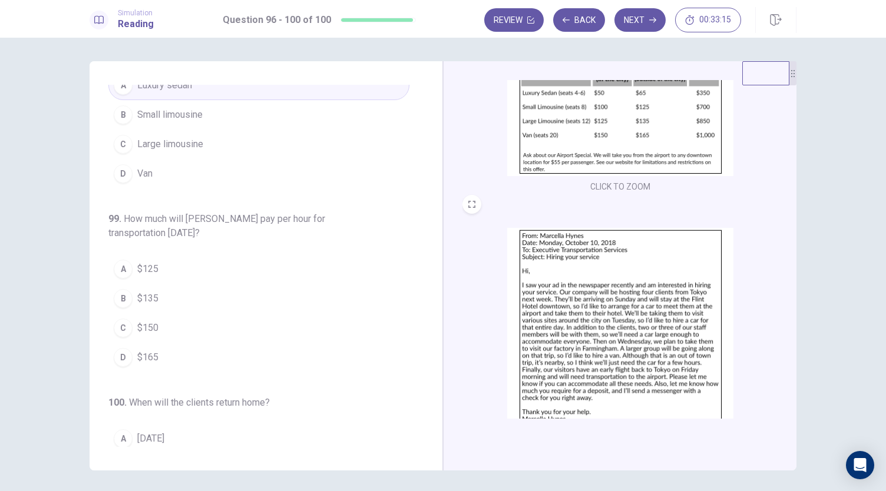
scroll to position [346, 0]
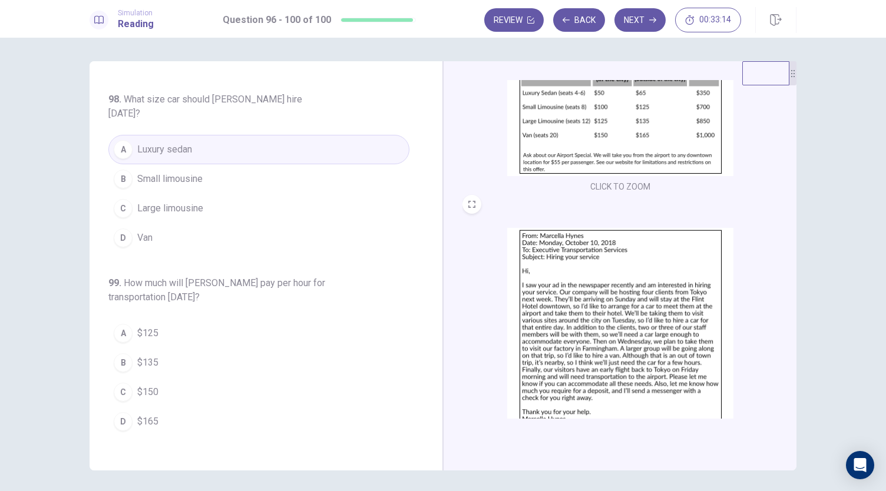
click at [164, 172] on span "Small limousine" at bounding box center [169, 179] width 65 height 14
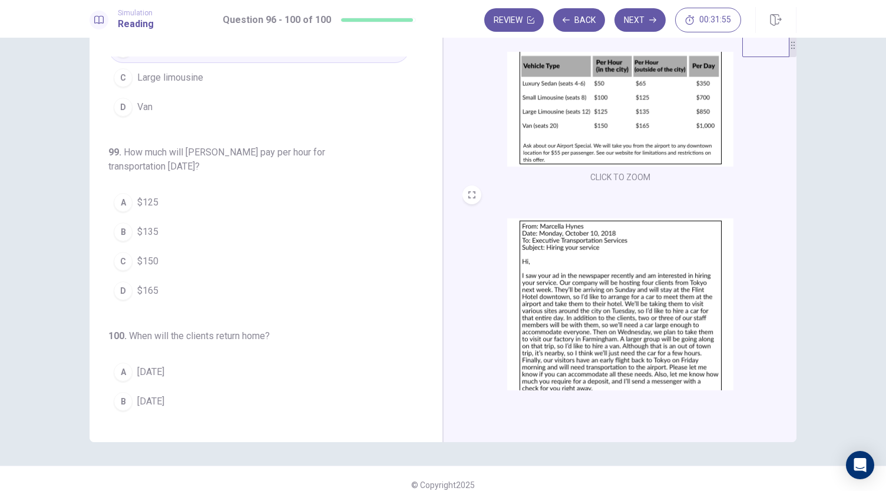
scroll to position [119, 0]
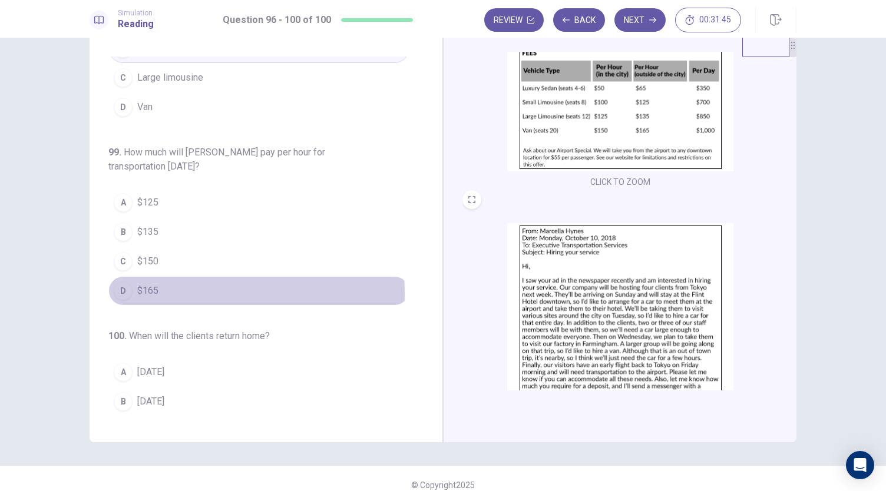
click at [137, 284] on span "$165" at bounding box center [147, 291] width 21 height 14
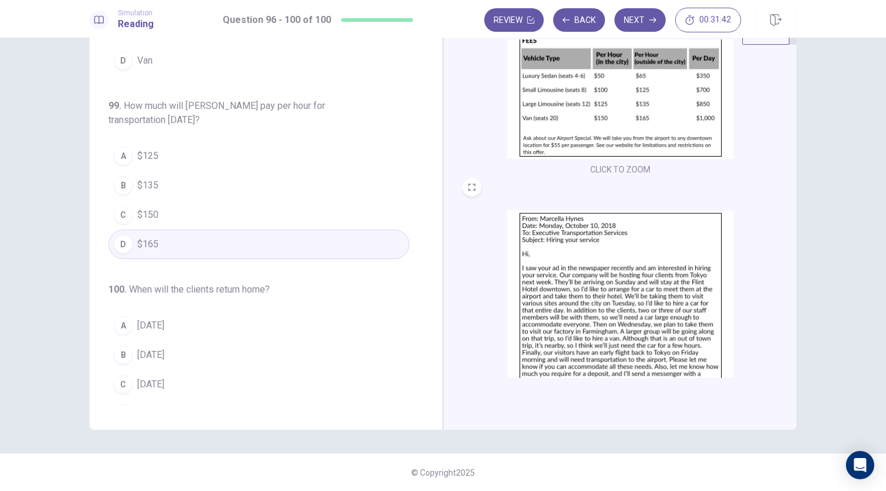
scroll to position [175, 0]
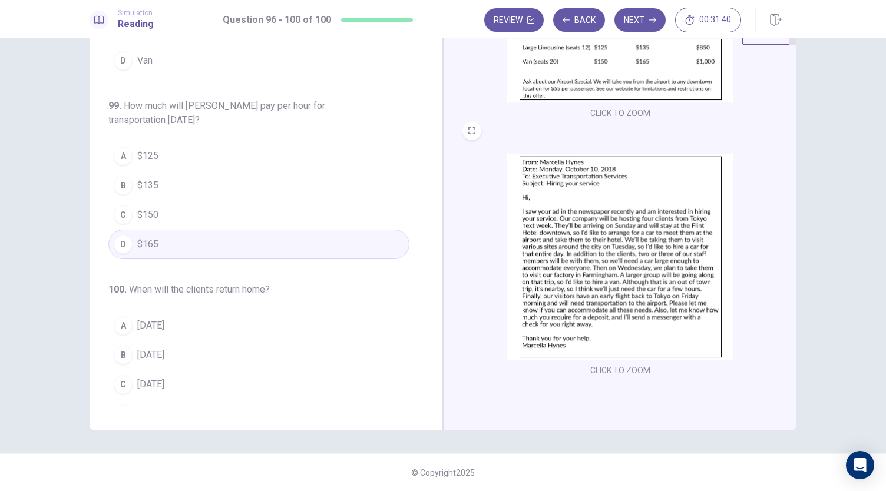
click at [662, 301] on img at bounding box center [620, 257] width 226 height 206
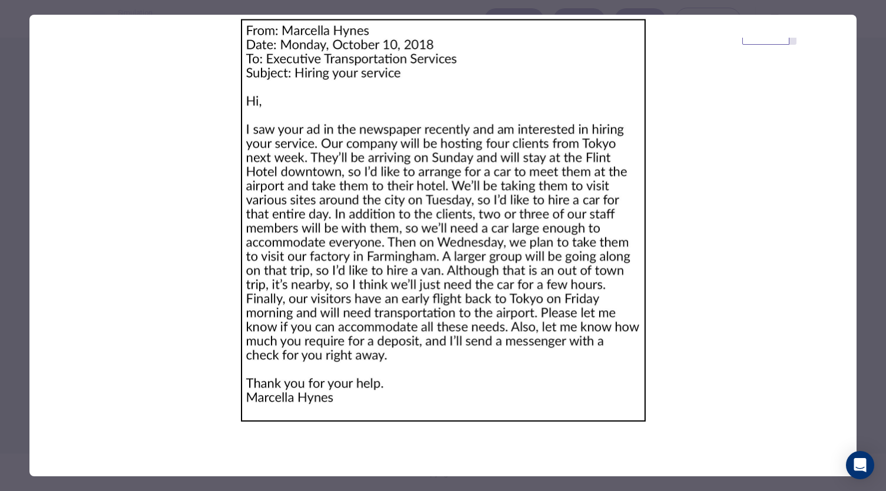
click at [662, 301] on img at bounding box center [442, 221] width 827 height 412
click at [834, 146] on img at bounding box center [442, 221] width 827 height 412
click at [183, 90] on img at bounding box center [442, 221] width 827 height 412
click at [19, 30] on div at bounding box center [443, 245] width 886 height 491
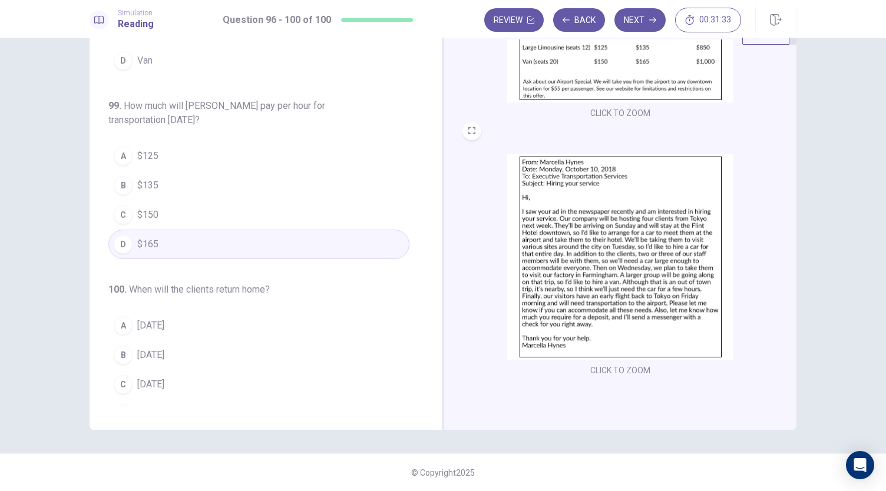
click at [151, 407] on span "[DATE]" at bounding box center [150, 414] width 27 height 14
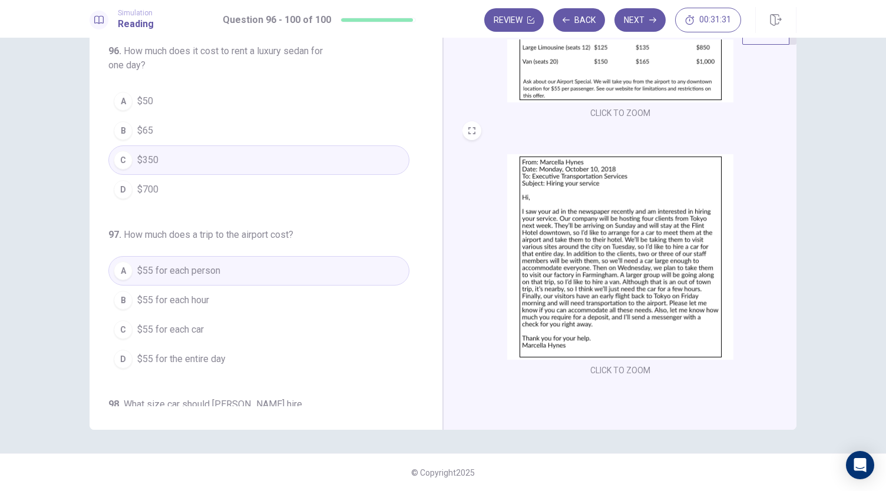
scroll to position [0, 0]
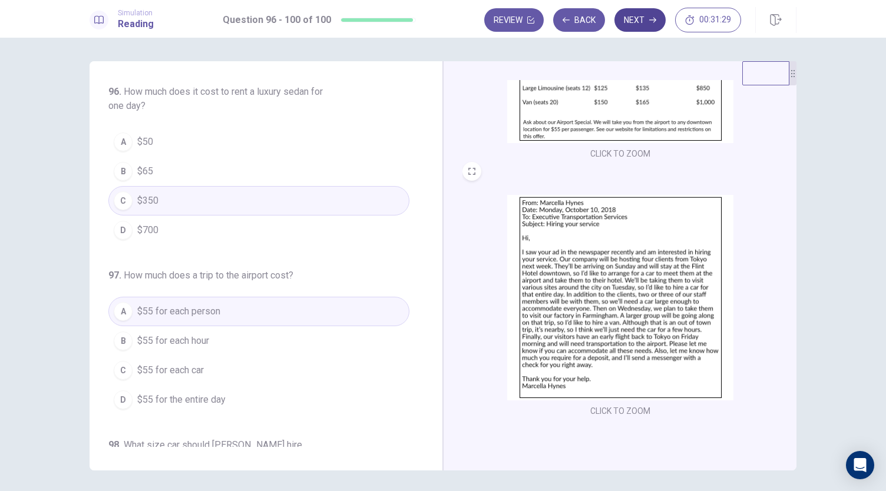
click at [635, 24] on button "Next" at bounding box center [639, 20] width 51 height 24
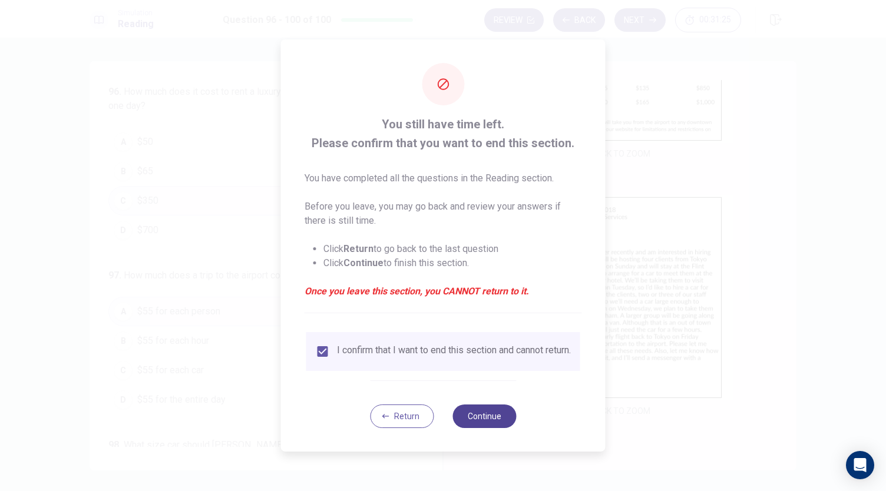
click at [488, 417] on button "Continue" at bounding box center [484, 417] width 64 height 24
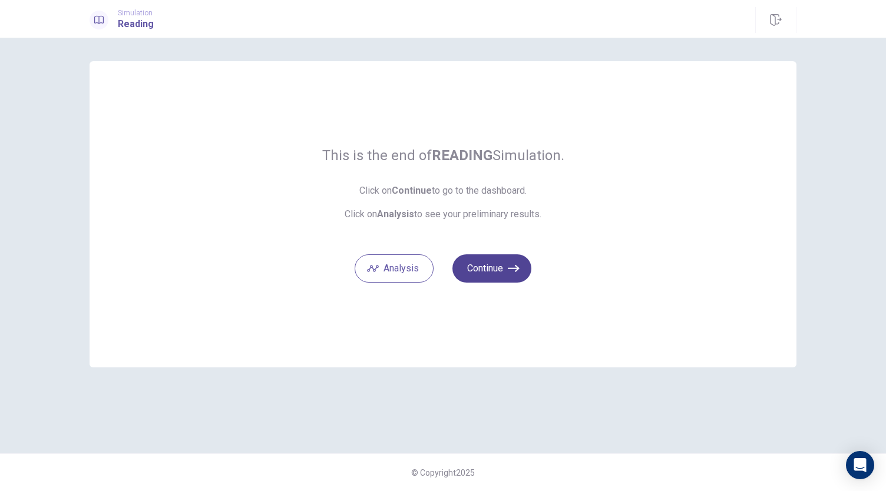
click at [491, 276] on button "Continue" at bounding box center [491, 268] width 79 height 28
